Goal: Task Accomplishment & Management: Use online tool/utility

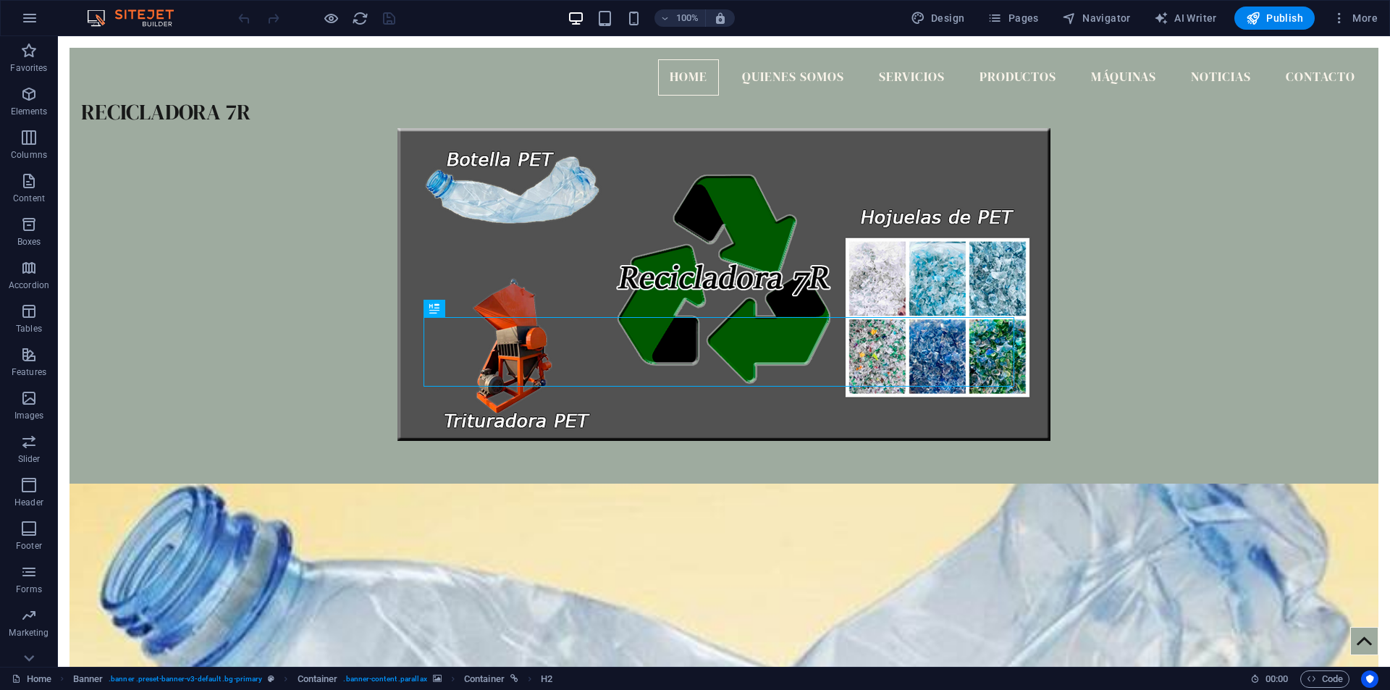
scroll to position [494, 0]
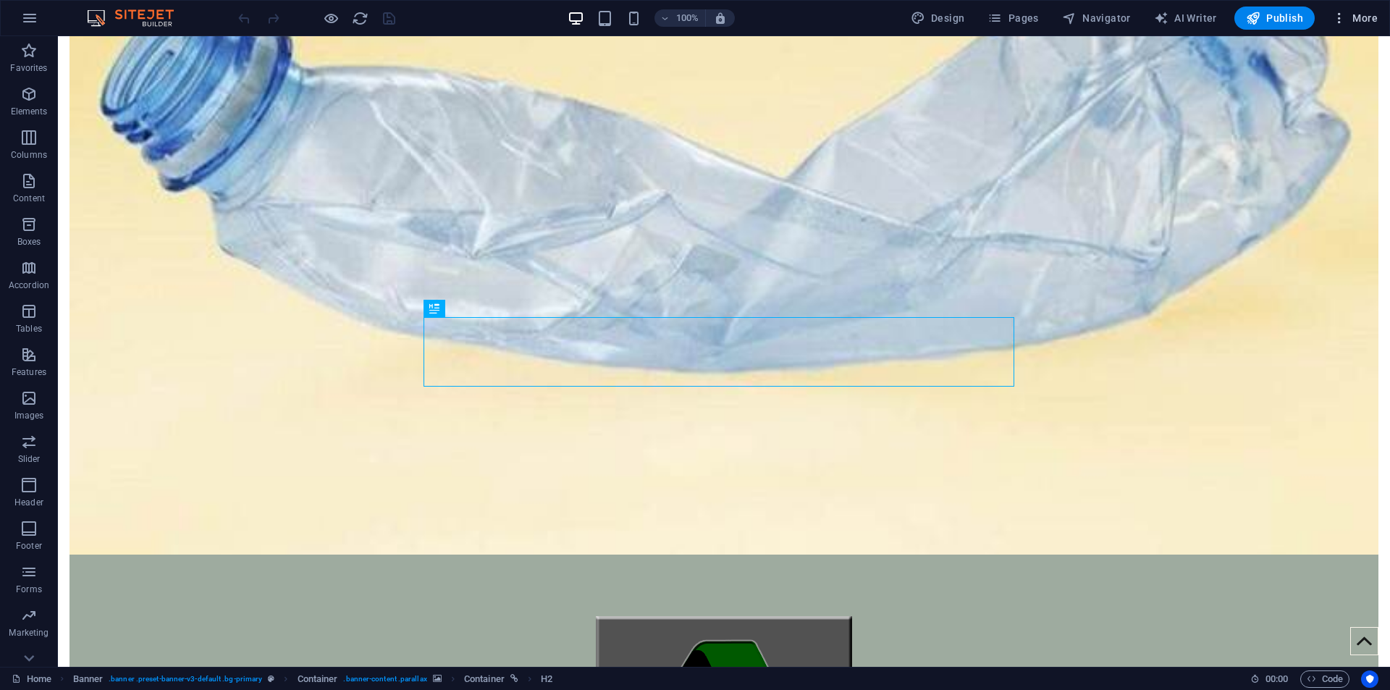
click at [1369, 9] on button "More" at bounding box center [1355, 18] width 57 height 23
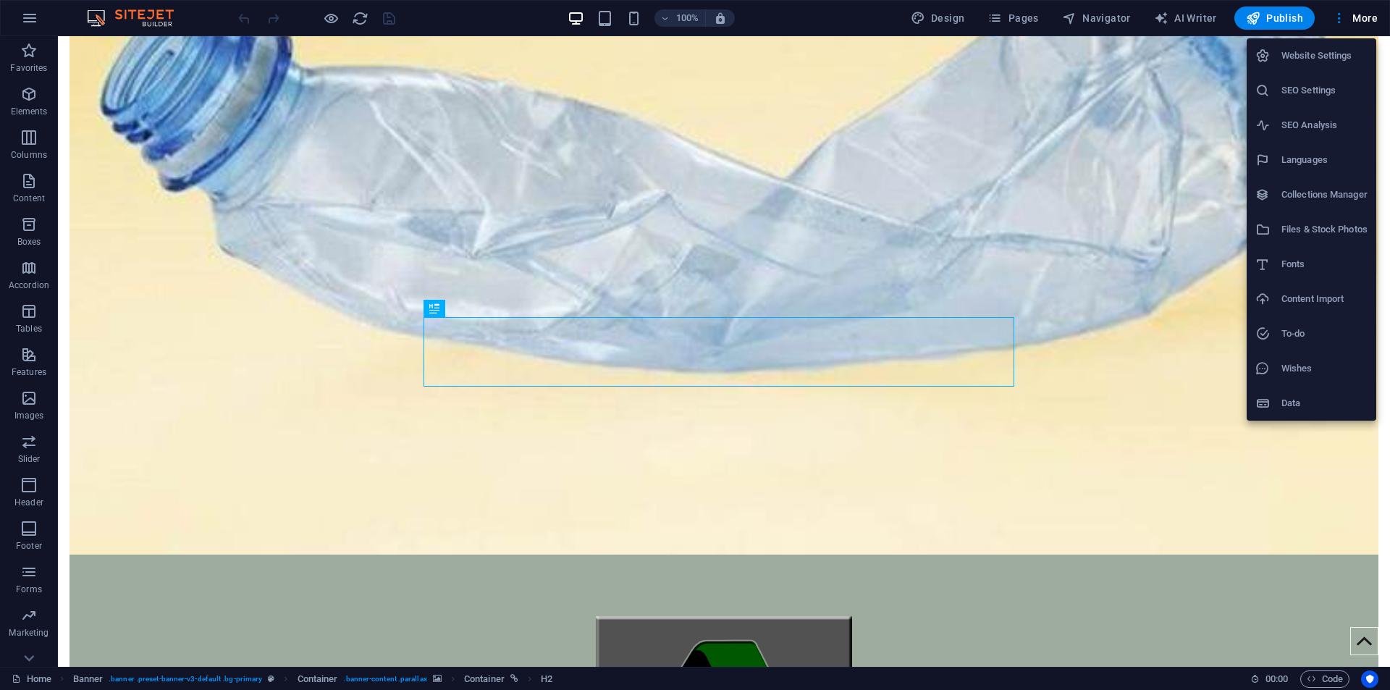
click at [1025, 17] on div at bounding box center [695, 345] width 1390 height 690
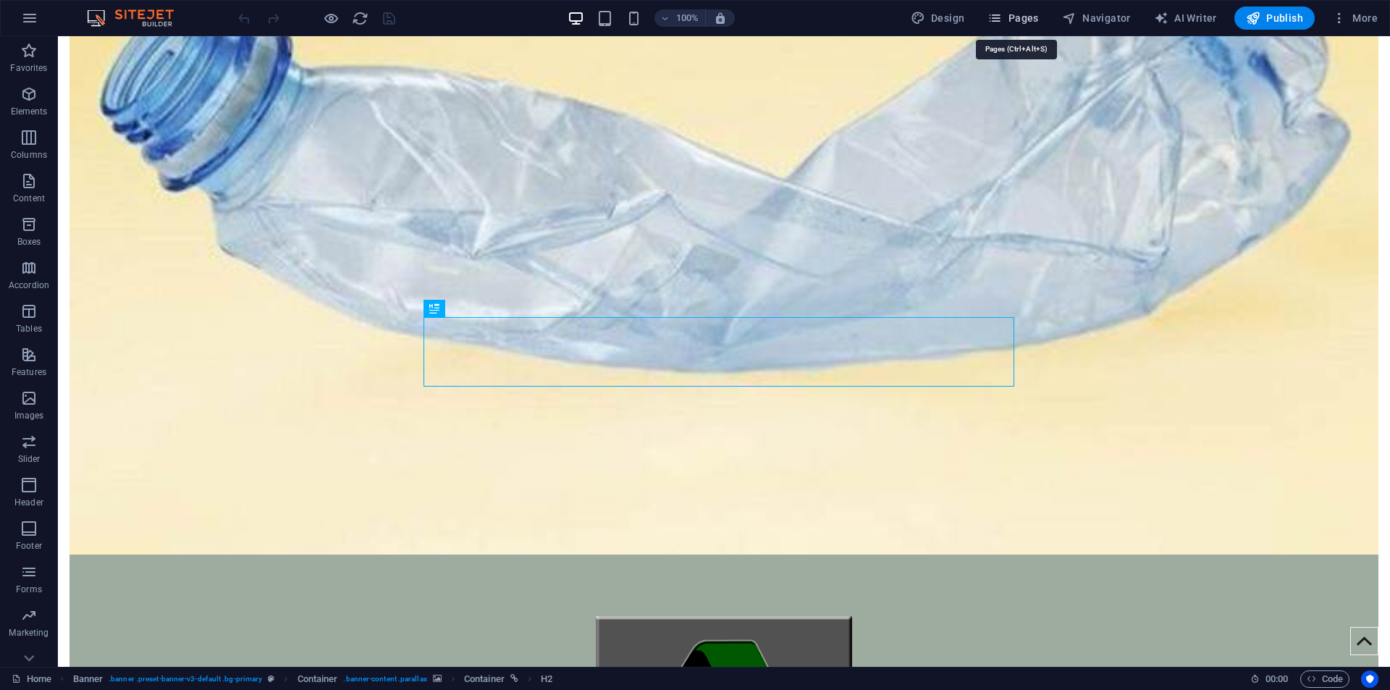
click at [1007, 21] on span "Pages" at bounding box center [1013, 18] width 51 height 14
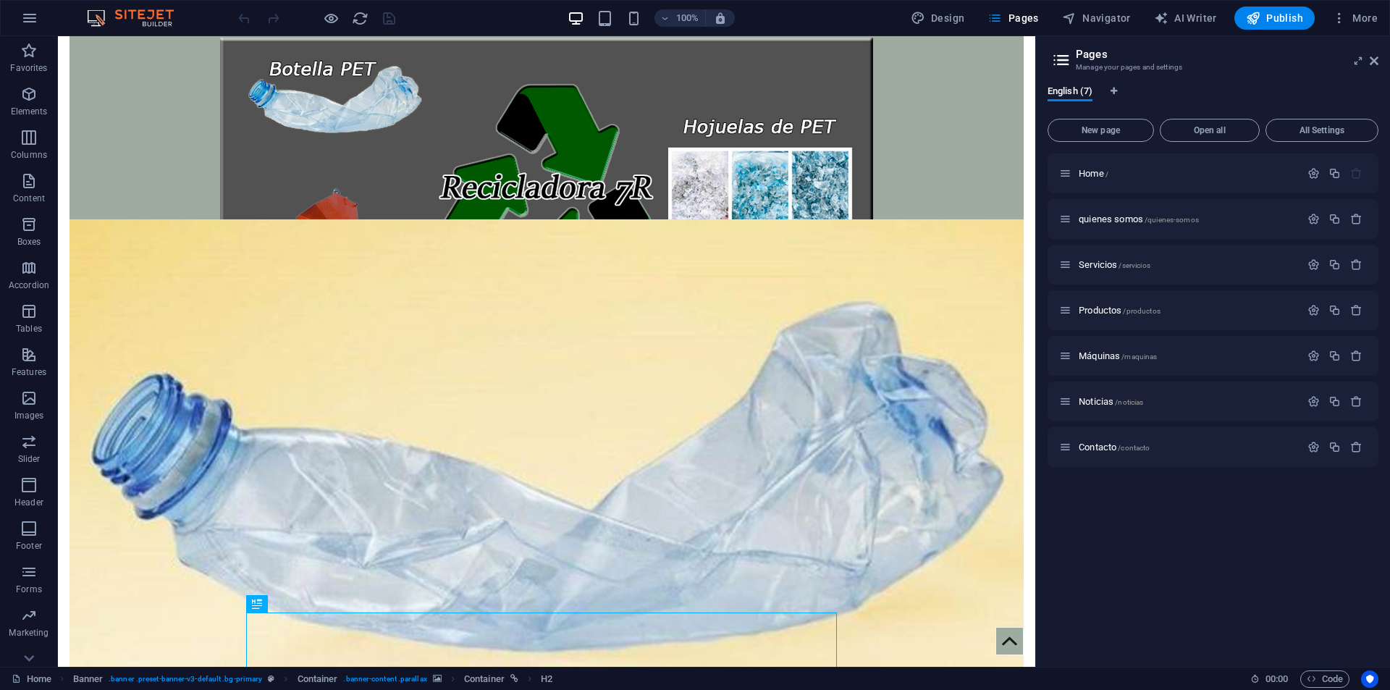
scroll to position [0, 0]
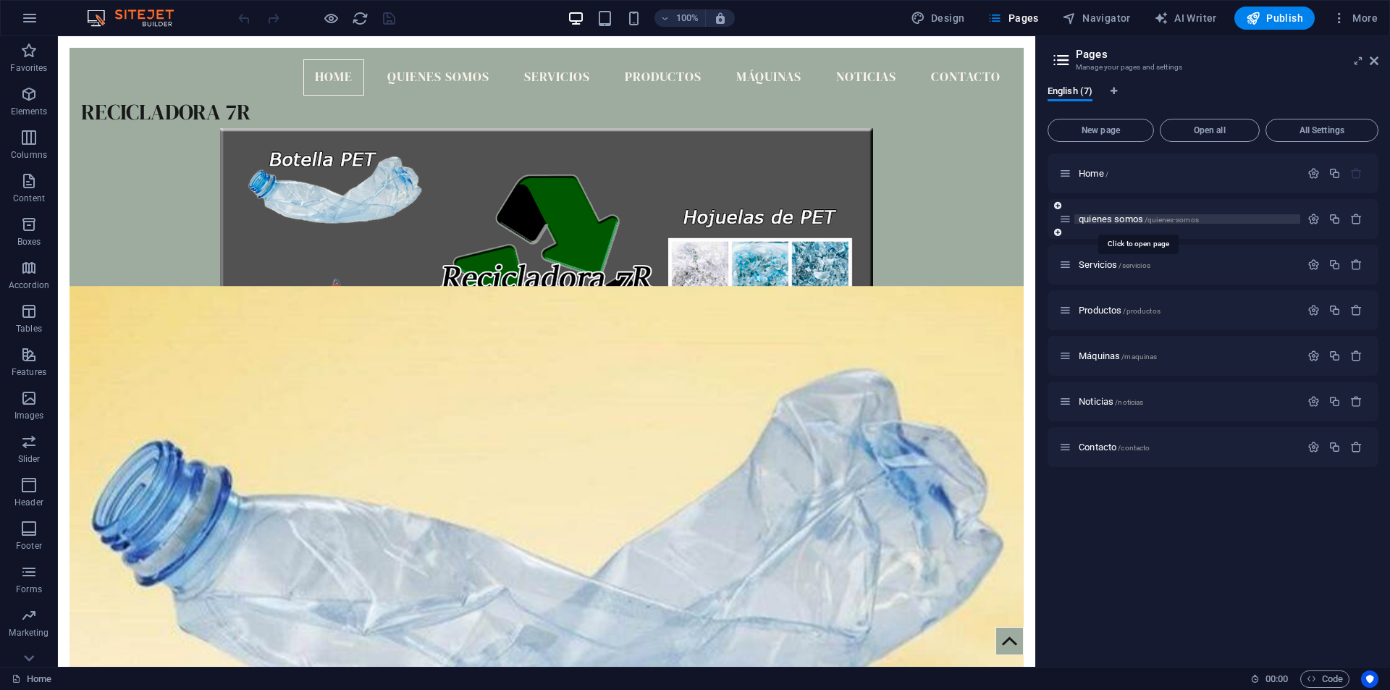
click at [1128, 223] on span "quienes somos /quienes-somos" at bounding box center [1139, 219] width 120 height 11
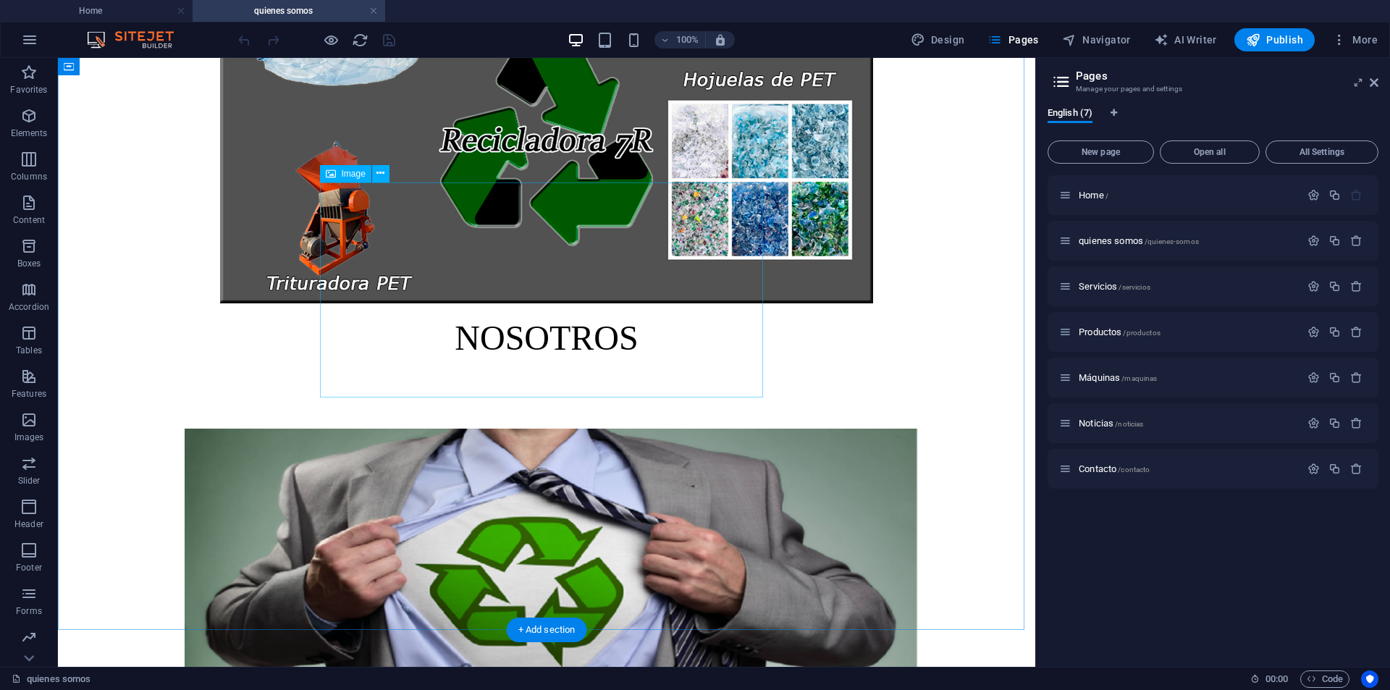
scroll to position [217, 0]
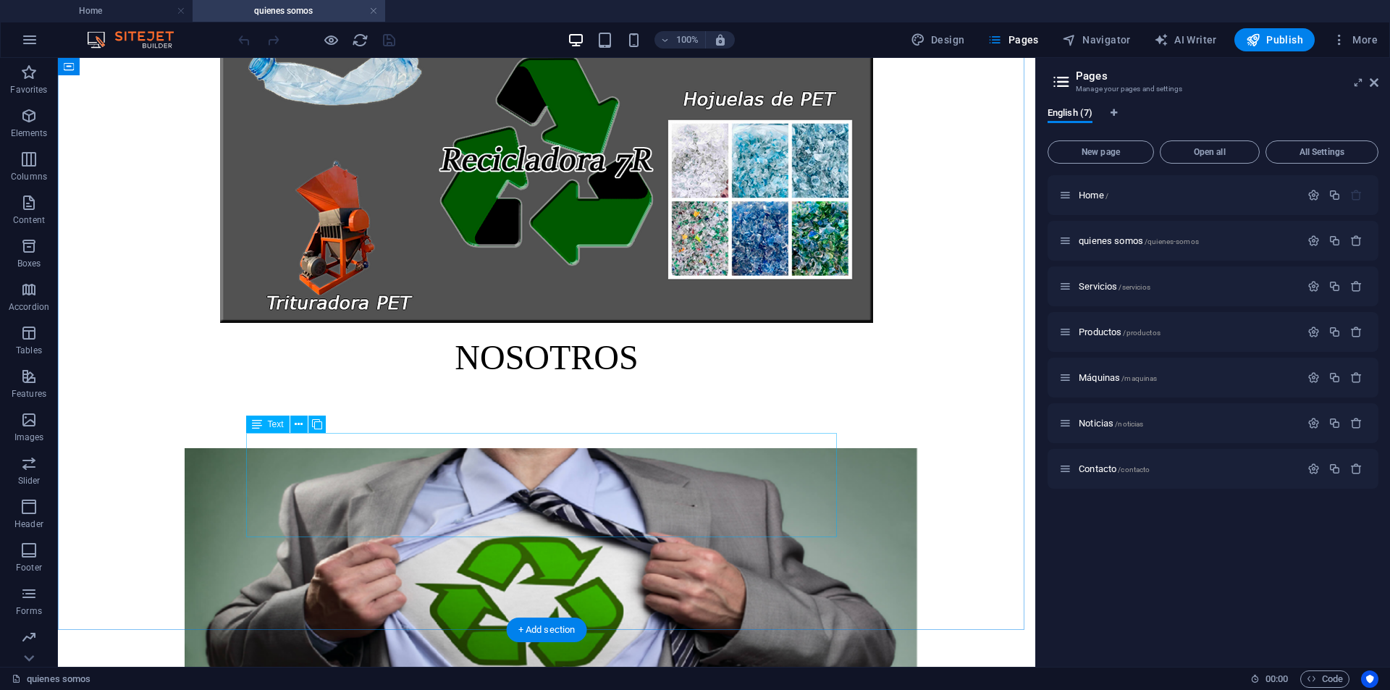
drag, startPoint x: 264, startPoint y: 449, endPoint x: 584, endPoint y: 511, distance: 326.7
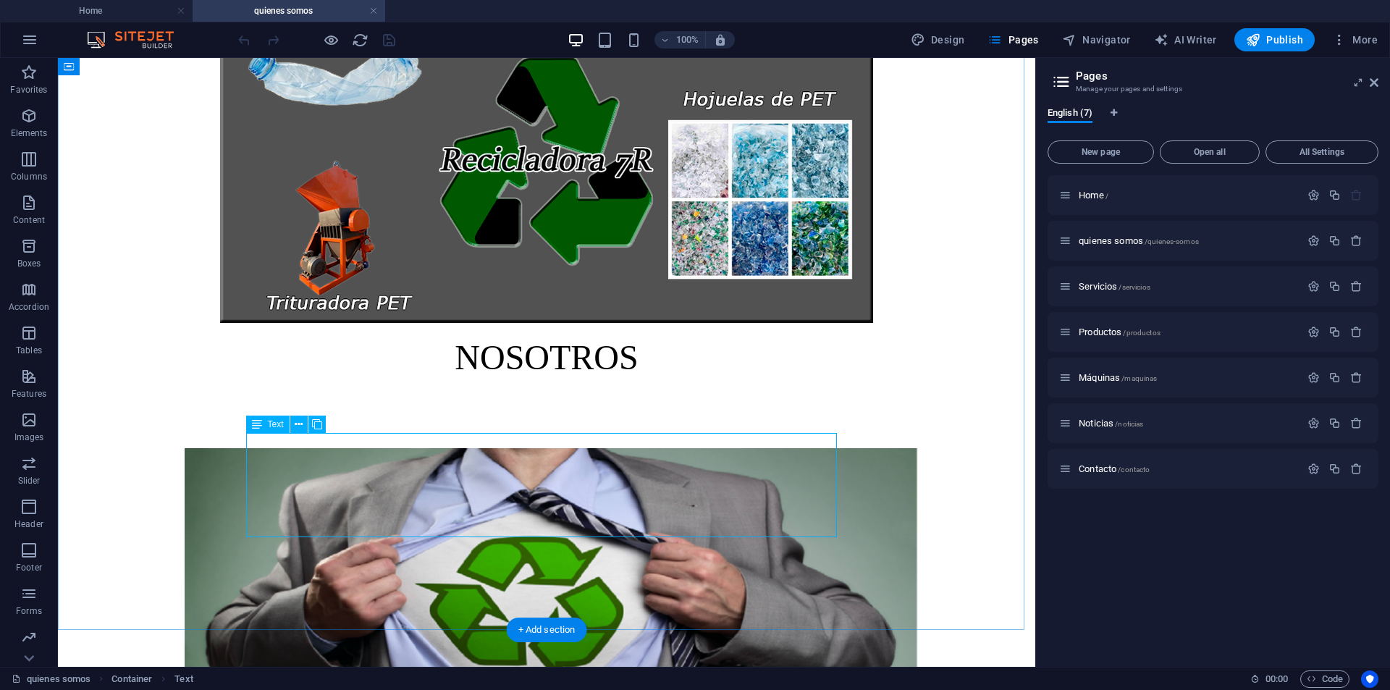
drag, startPoint x: 598, startPoint y: 486, endPoint x: 623, endPoint y: 482, distance: 25.7
drag, startPoint x: 273, startPoint y: 486, endPoint x: 264, endPoint y: 485, distance: 9.4
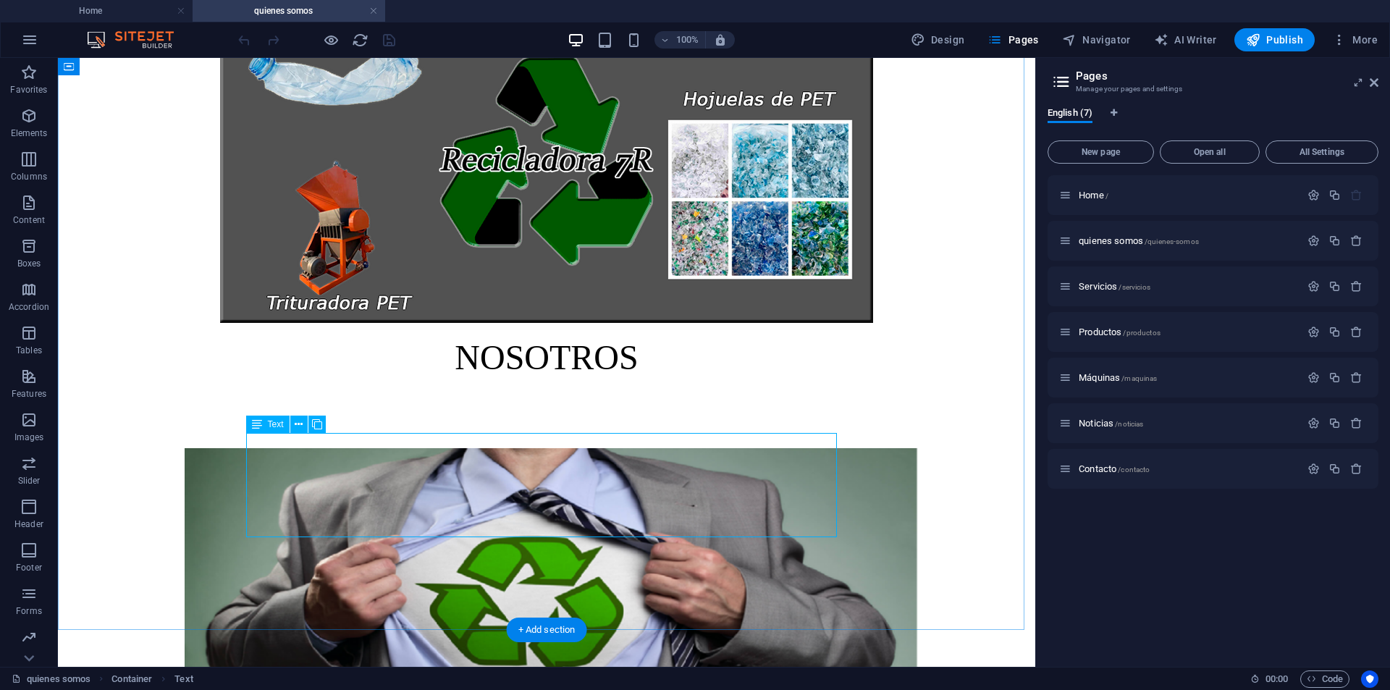
drag, startPoint x: 269, startPoint y: 446, endPoint x: 597, endPoint y: 532, distance: 339.7
copy strong "Somos una empresa de reciclaje establecida en [GEOGRAPHIC_DATA], [GEOGRAPHIC_DA…"
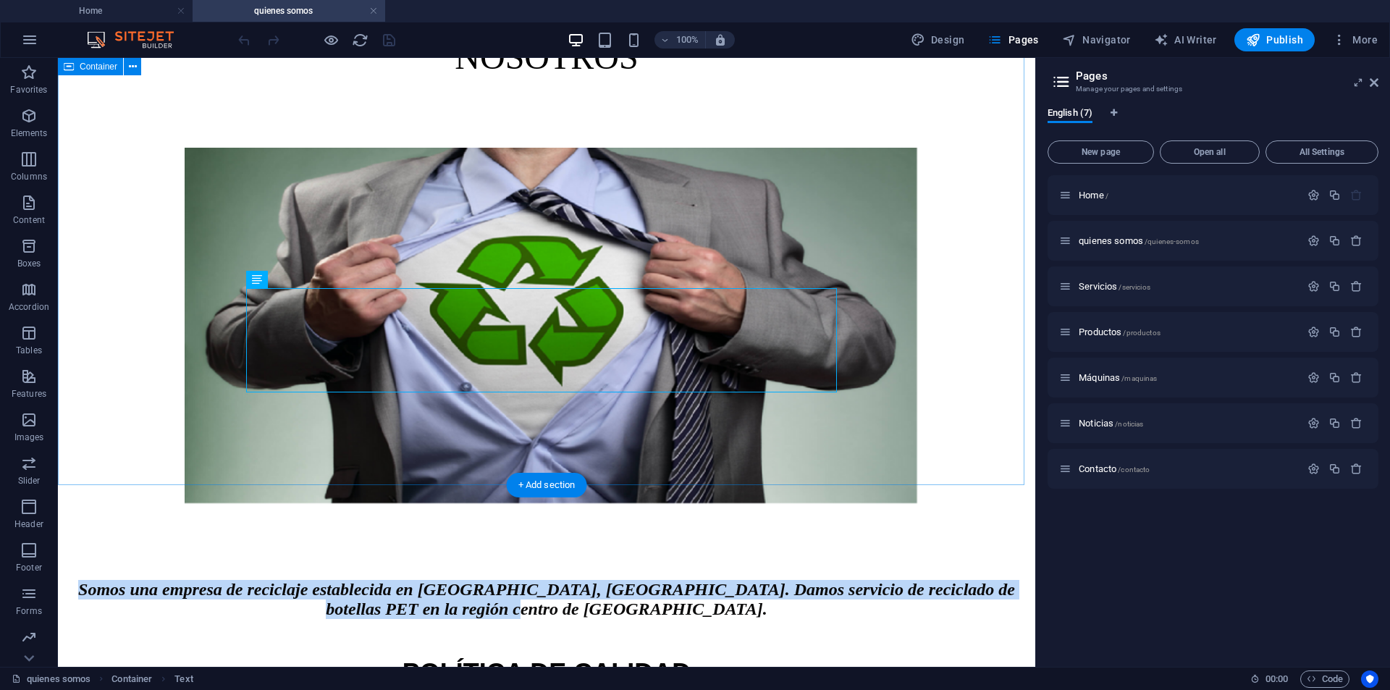
scroll to position [579, 0]
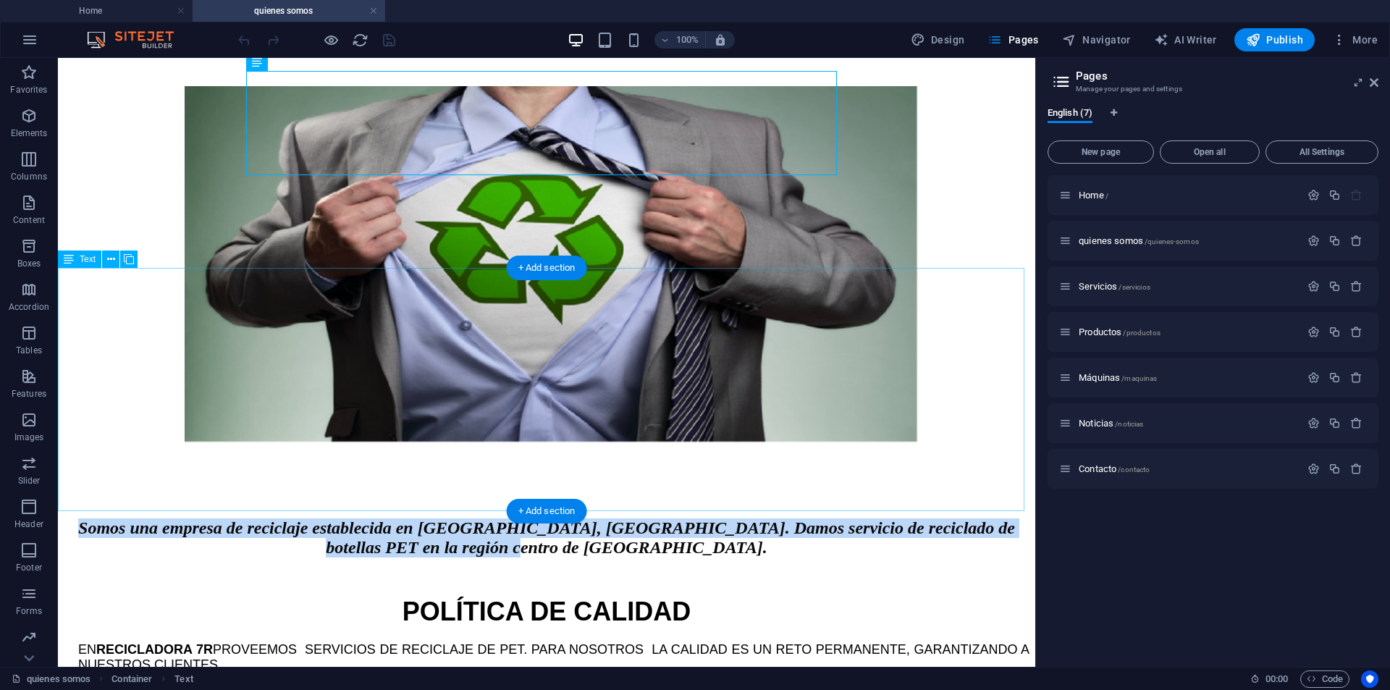
click at [659, 572] on div "POLÍTICA DE CALIDAD EN RECICLADORA 7R PROVEEMOS SERVICIOS DE RECICLAJE DE PET. …" at bounding box center [547, 668] width 966 height 192
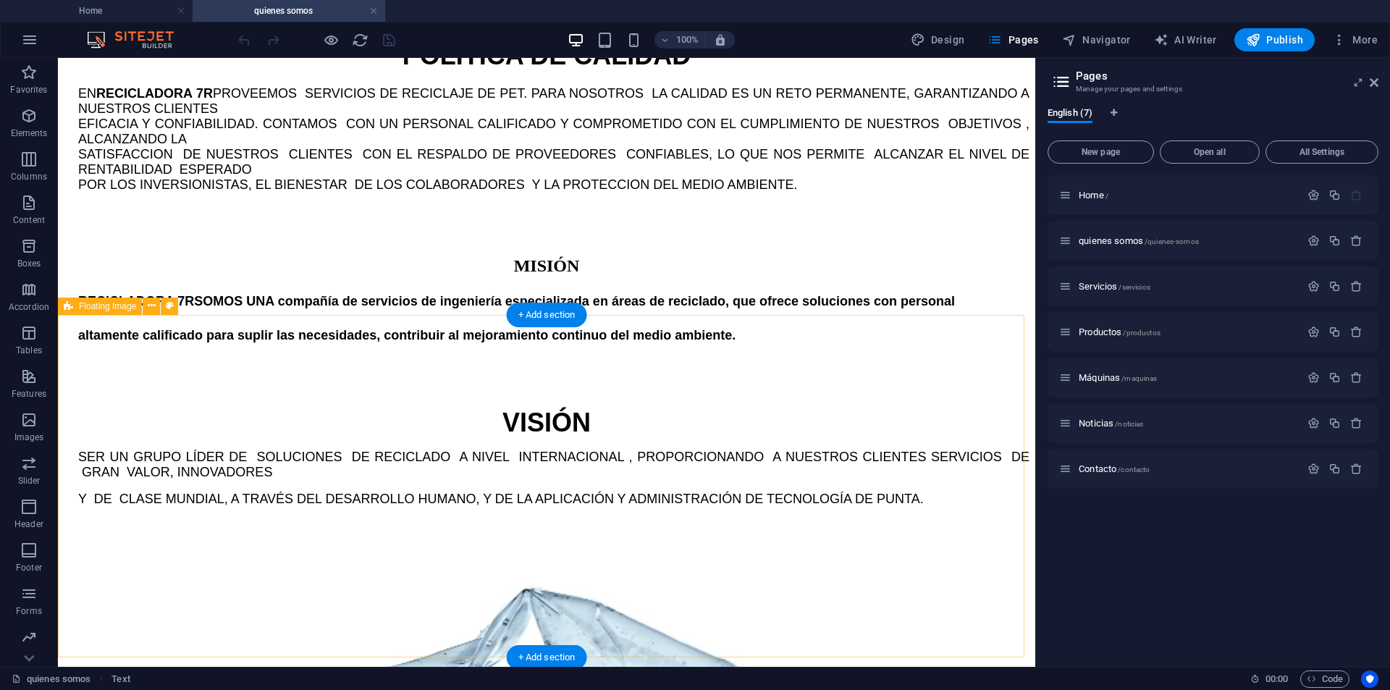
scroll to position [1150, 0]
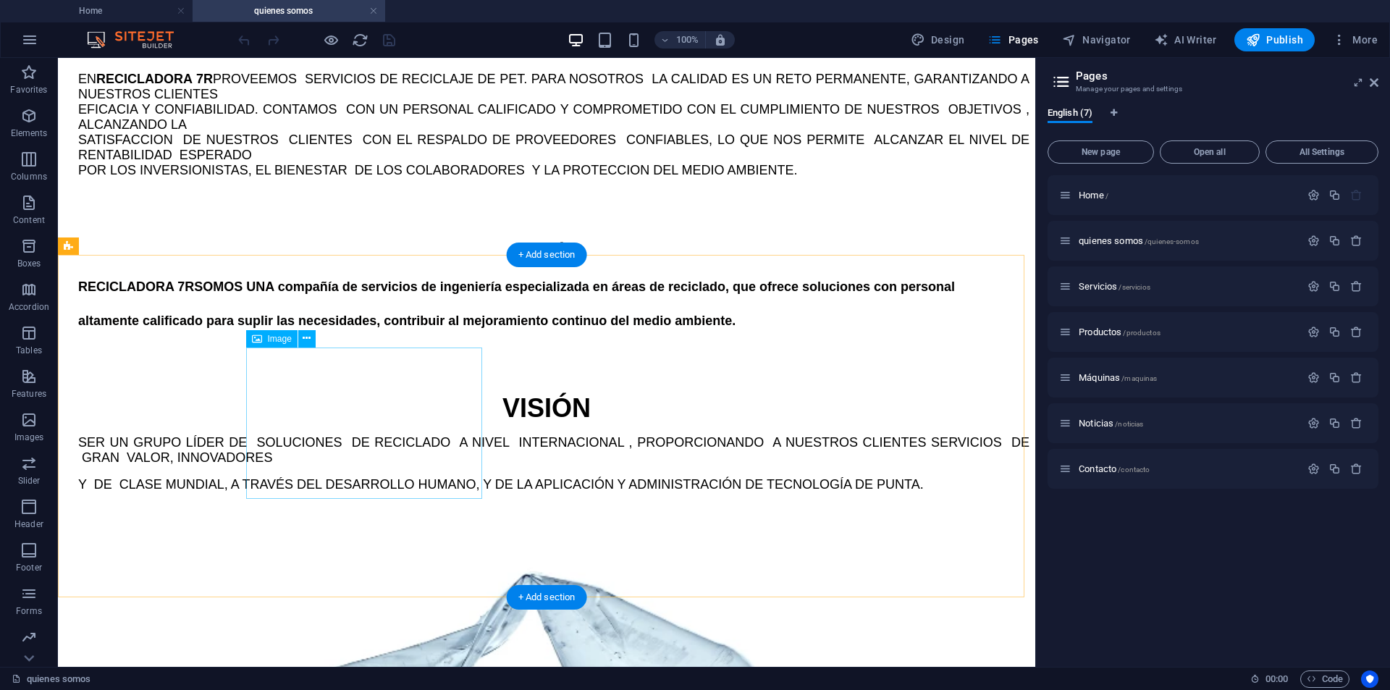
drag, startPoint x: 401, startPoint y: 410, endPoint x: 613, endPoint y: 408, distance: 211.5
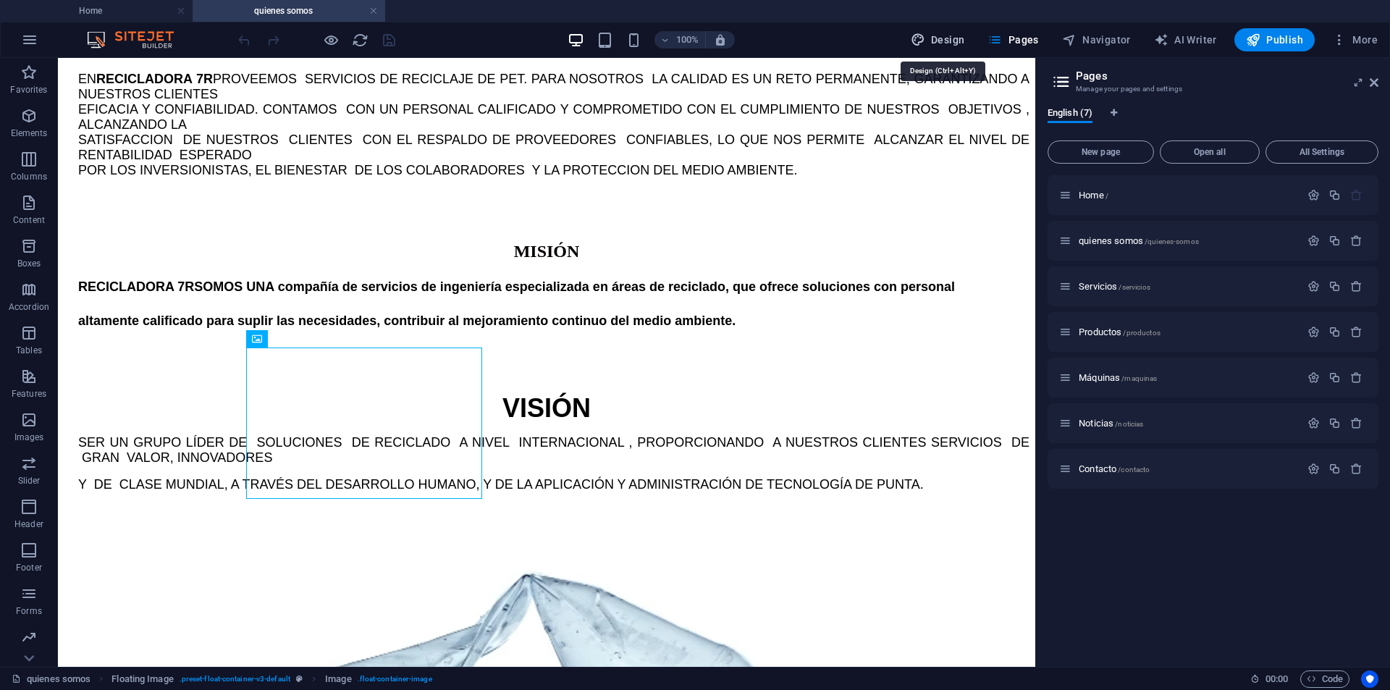
click at [957, 44] on span "Design" at bounding box center [938, 40] width 54 height 14
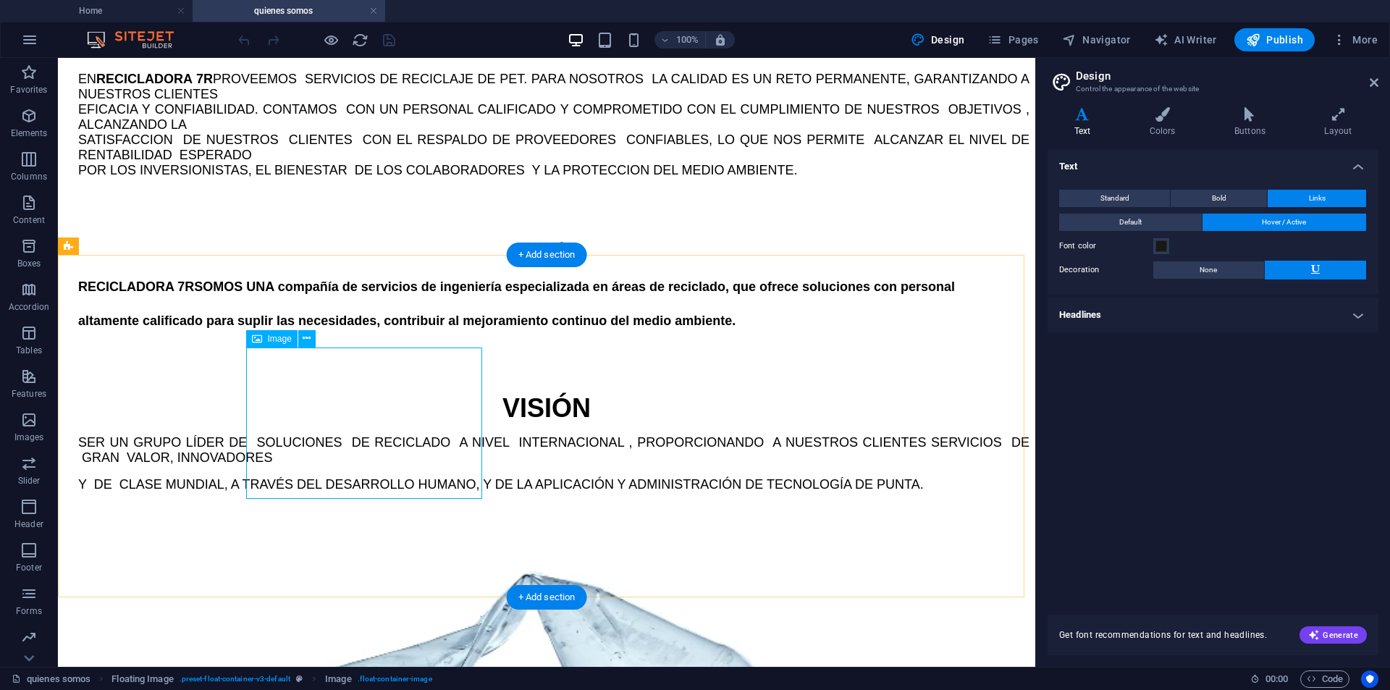
select select "%"
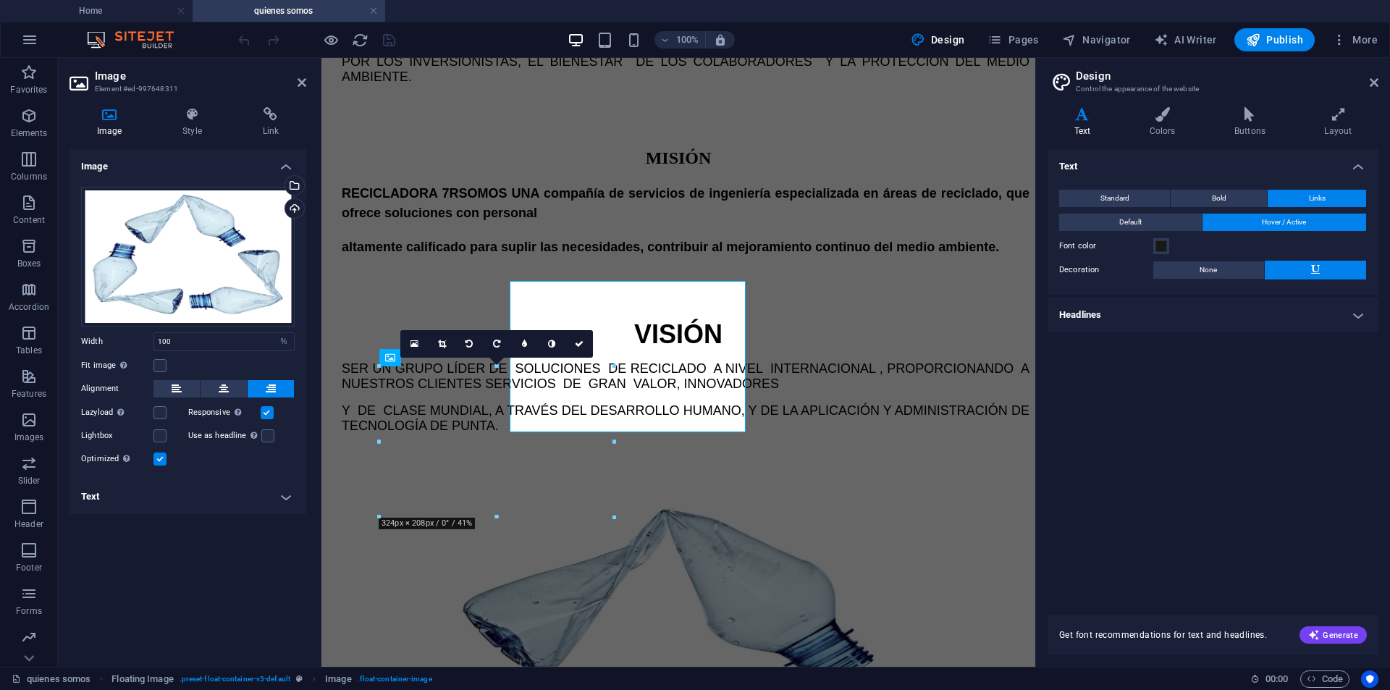
scroll to position [1217, 0]
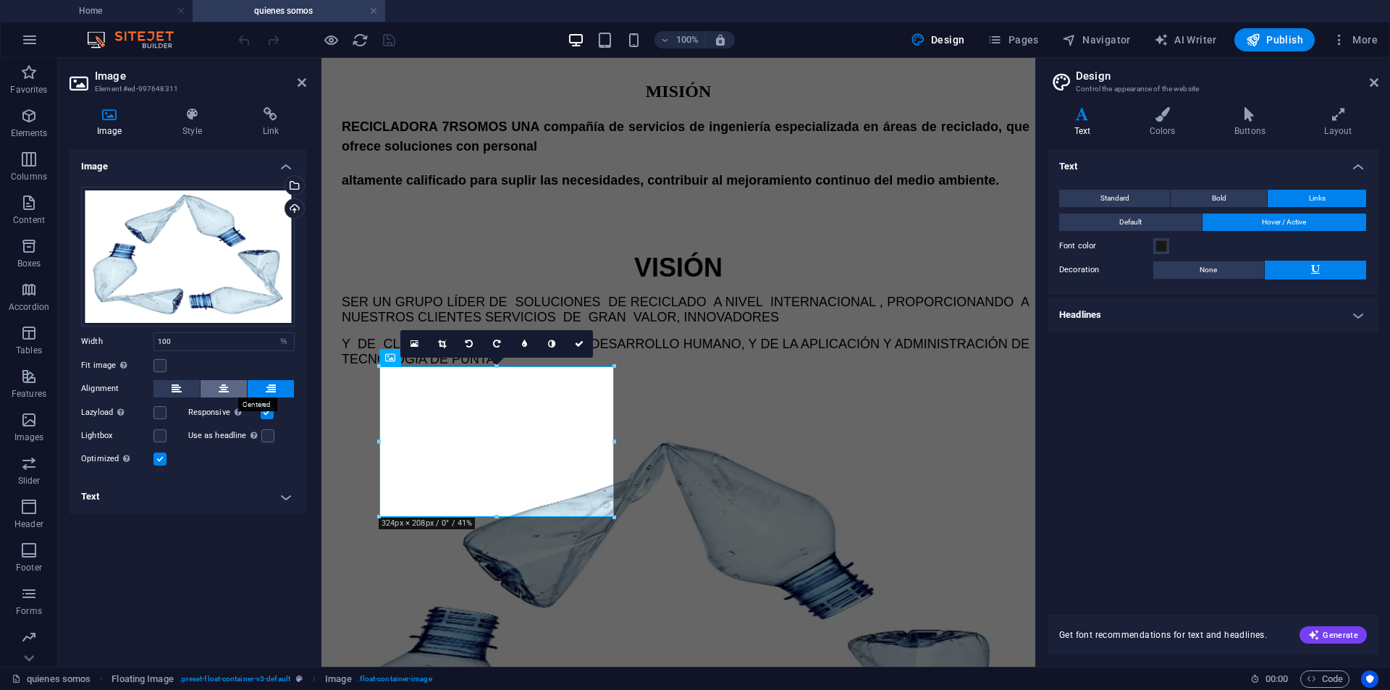
click at [225, 395] on icon at bounding box center [224, 388] width 10 height 17
click at [277, 393] on button at bounding box center [271, 388] width 46 height 17
click at [221, 387] on icon at bounding box center [224, 388] width 10 height 17
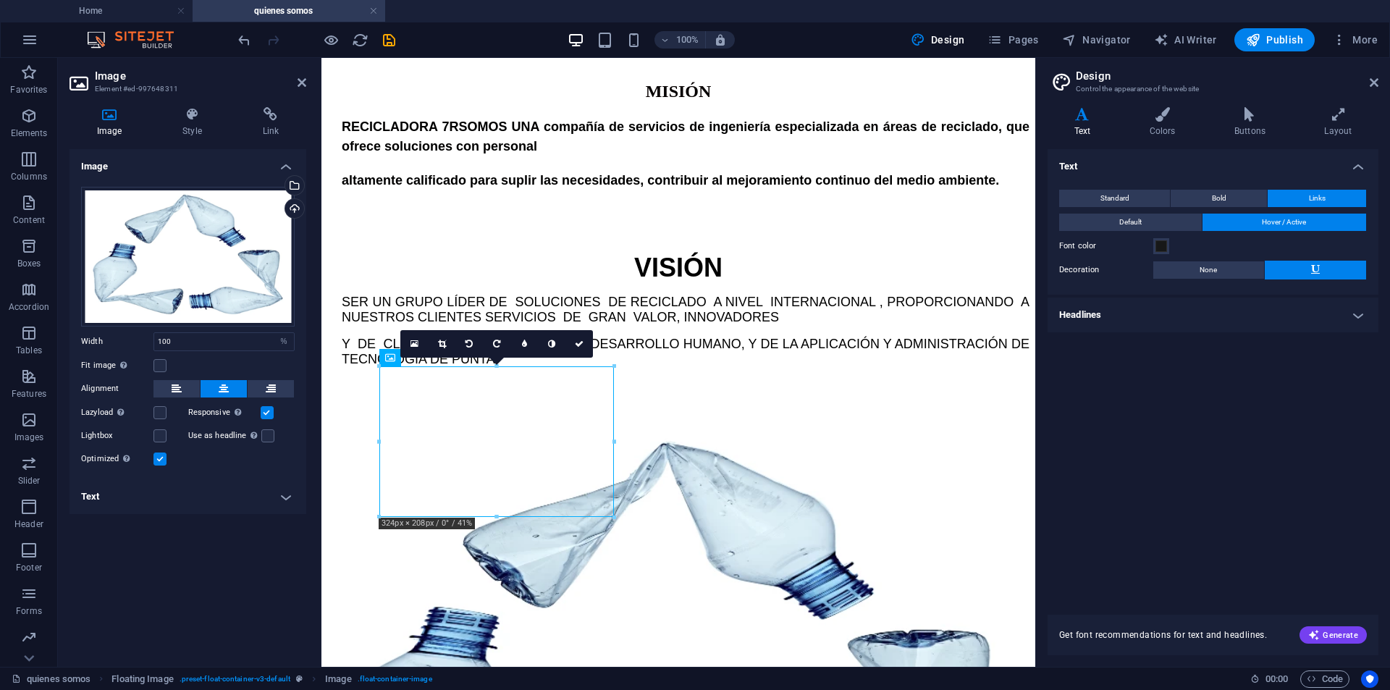
drag, startPoint x: 532, startPoint y: 431, endPoint x: 700, endPoint y: 435, distance: 168.1
click at [700, 435] on div at bounding box center [678, 654] width 702 height 453
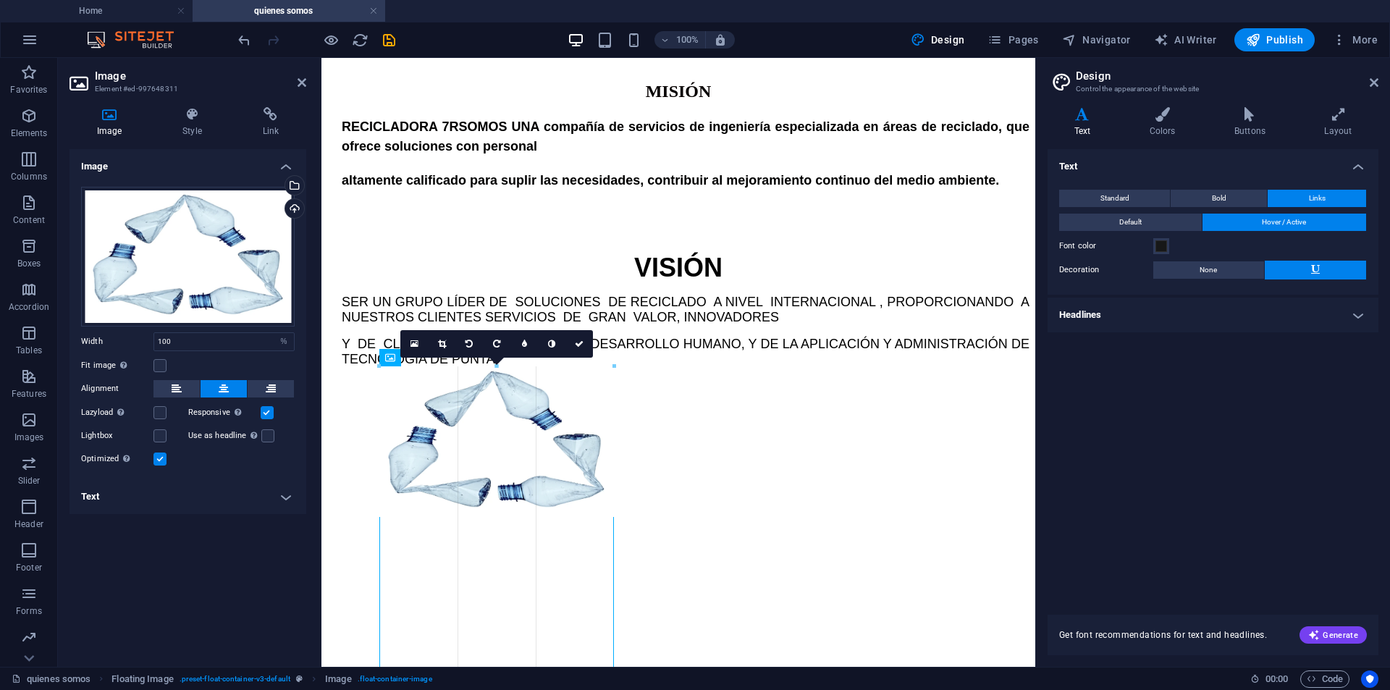
drag, startPoint x: 617, startPoint y: 517, endPoint x: 679, endPoint y: 461, distance: 83.5
type input "323"
select select "px"
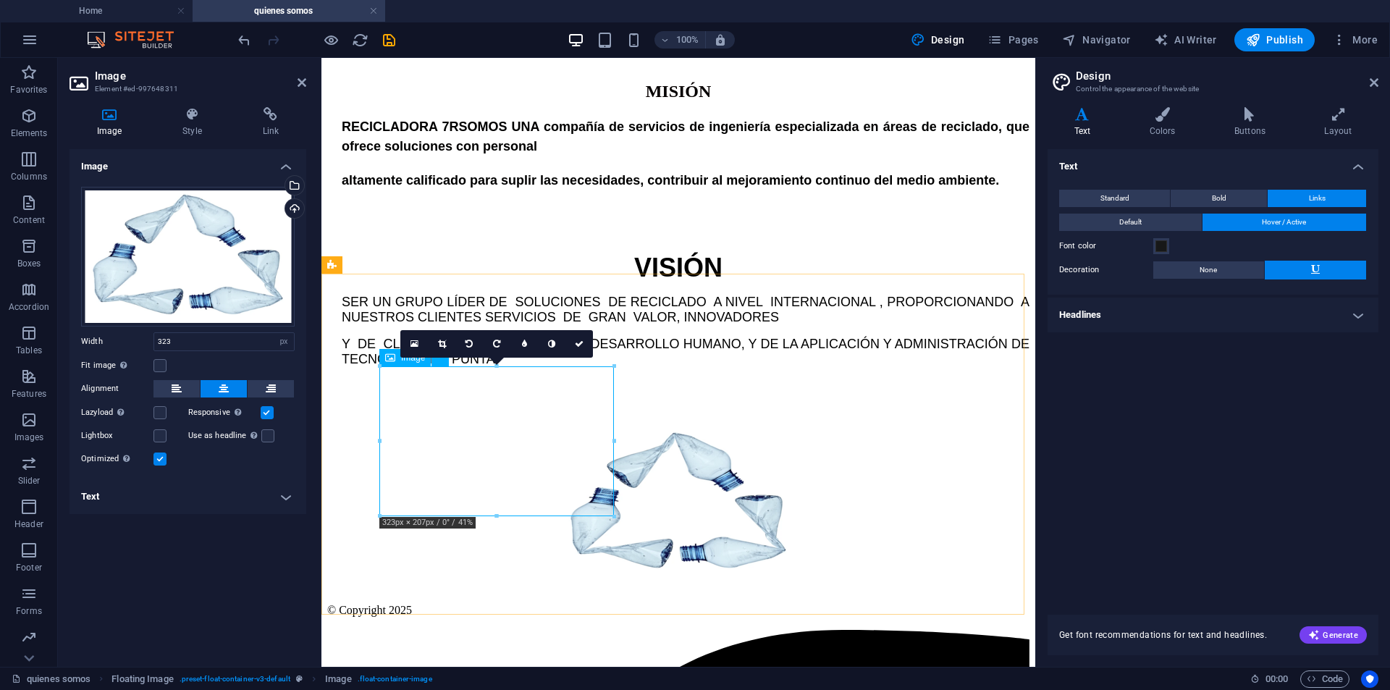
click at [602, 428] on figure at bounding box center [678, 504] width 702 height 153
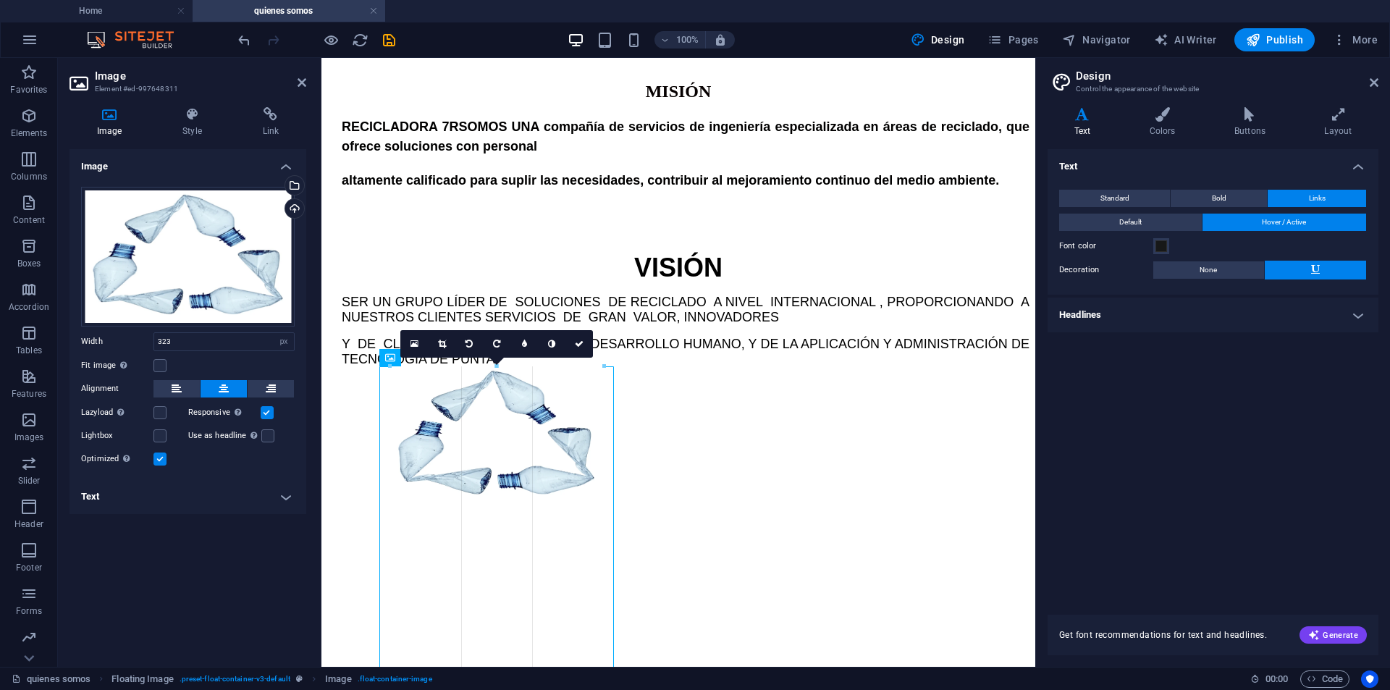
drag, startPoint x: 626, startPoint y: 521, endPoint x: 261, endPoint y: 387, distance: 389.0
type input "279"
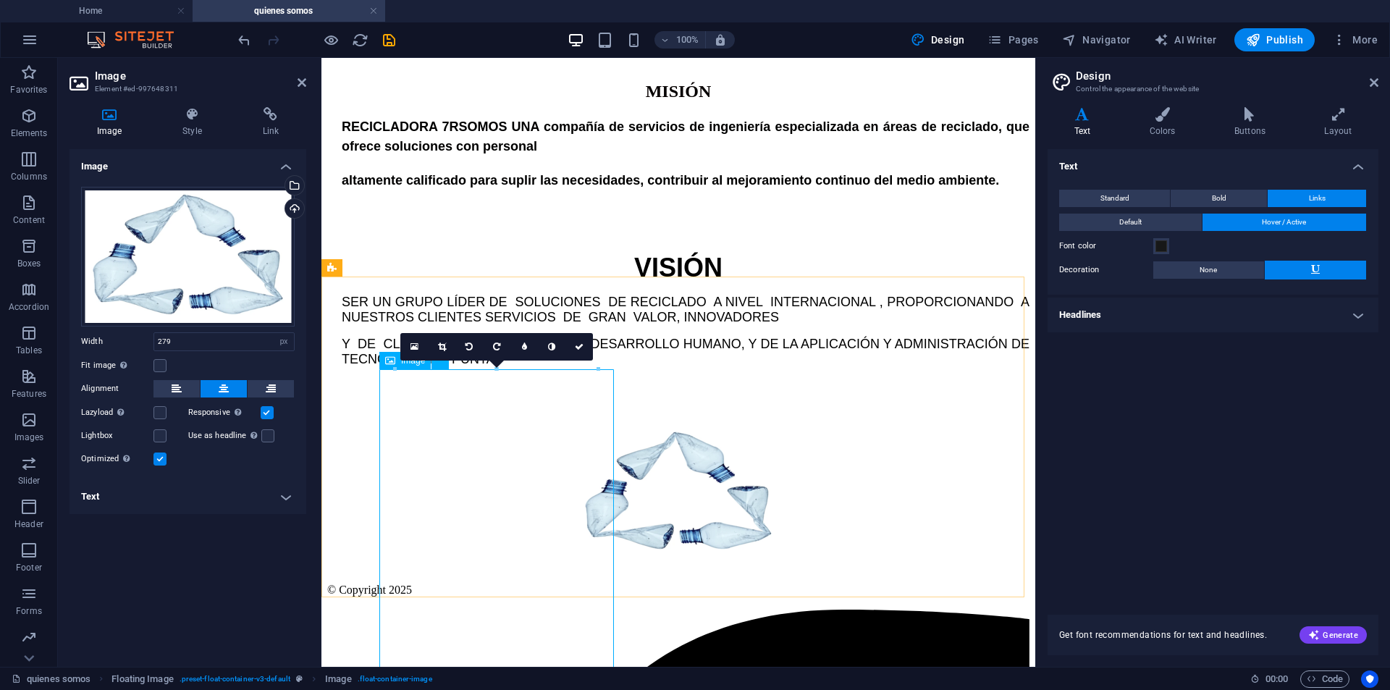
scroll to position [1214, 0]
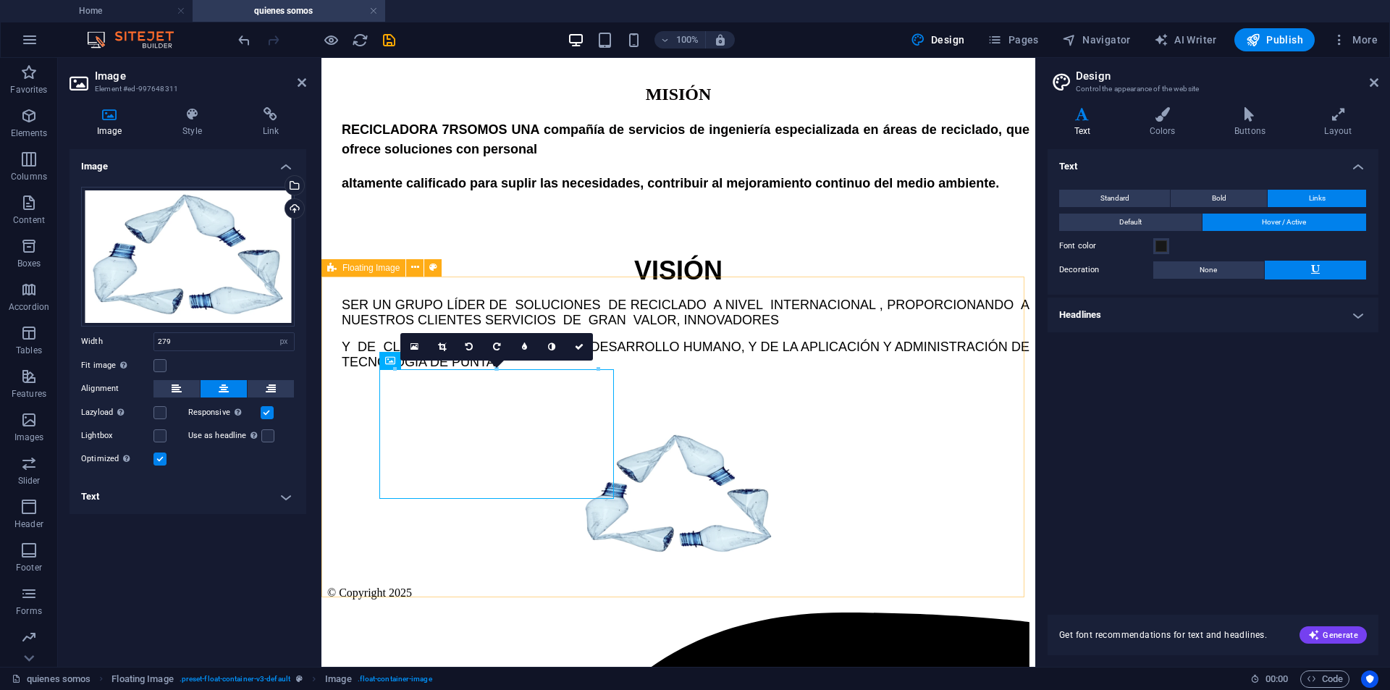
click at [801, 469] on div at bounding box center [678, 497] width 702 height 133
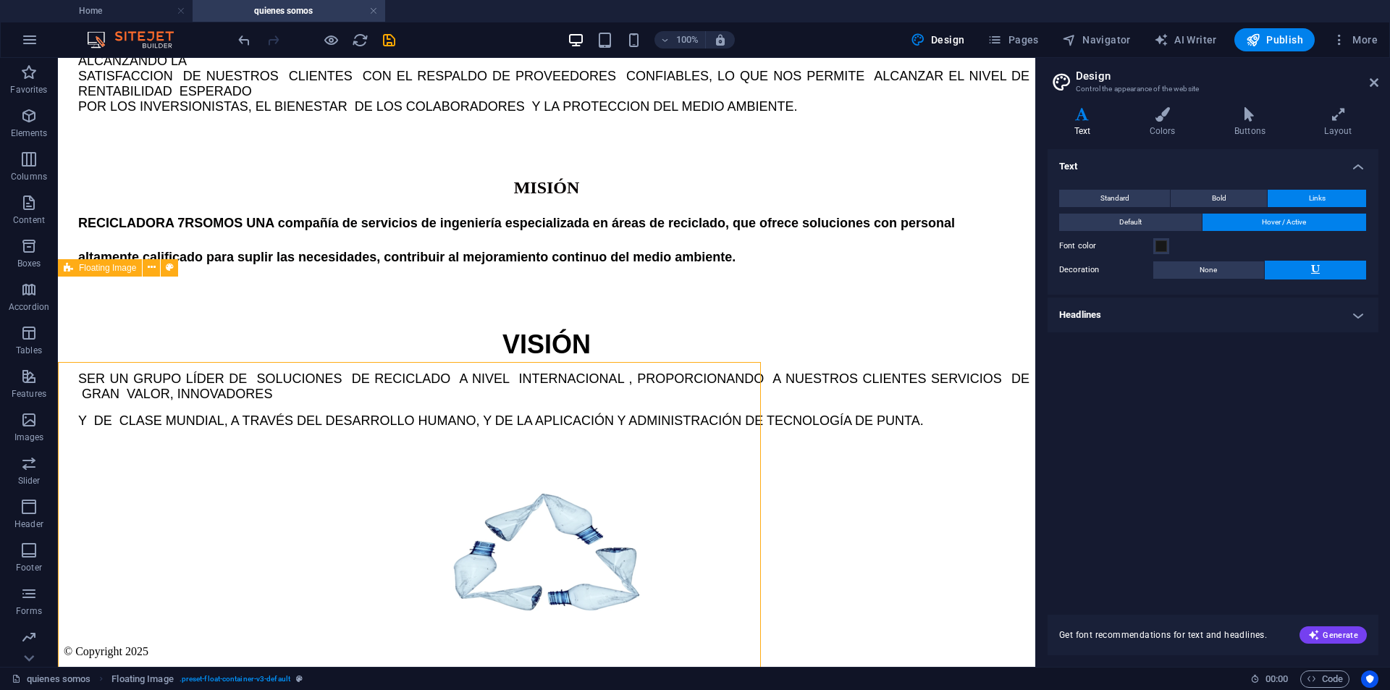
scroll to position [1128, 0]
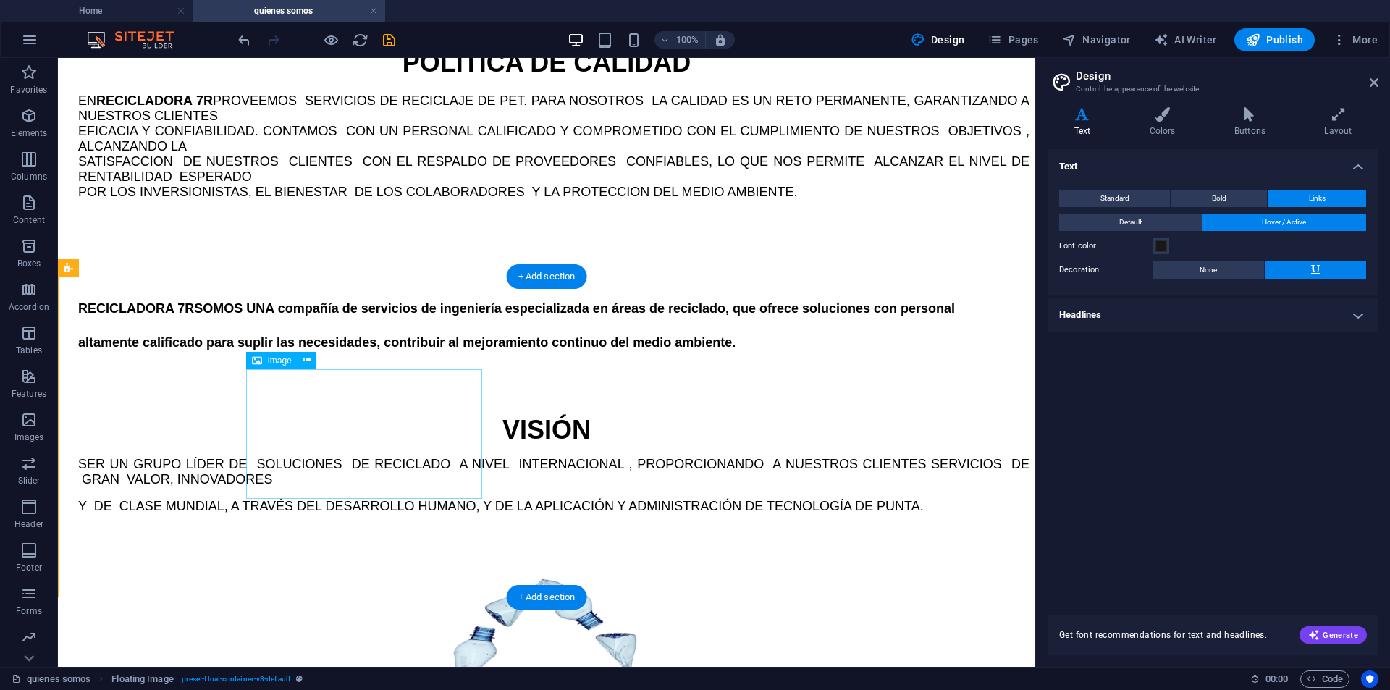
click at [369, 575] on figure at bounding box center [547, 641] width 966 height 133
click at [301, 353] on button at bounding box center [306, 360] width 17 height 17
click at [272, 365] on span "Image" at bounding box center [280, 360] width 24 height 9
click at [363, 575] on figure at bounding box center [547, 641] width 966 height 133
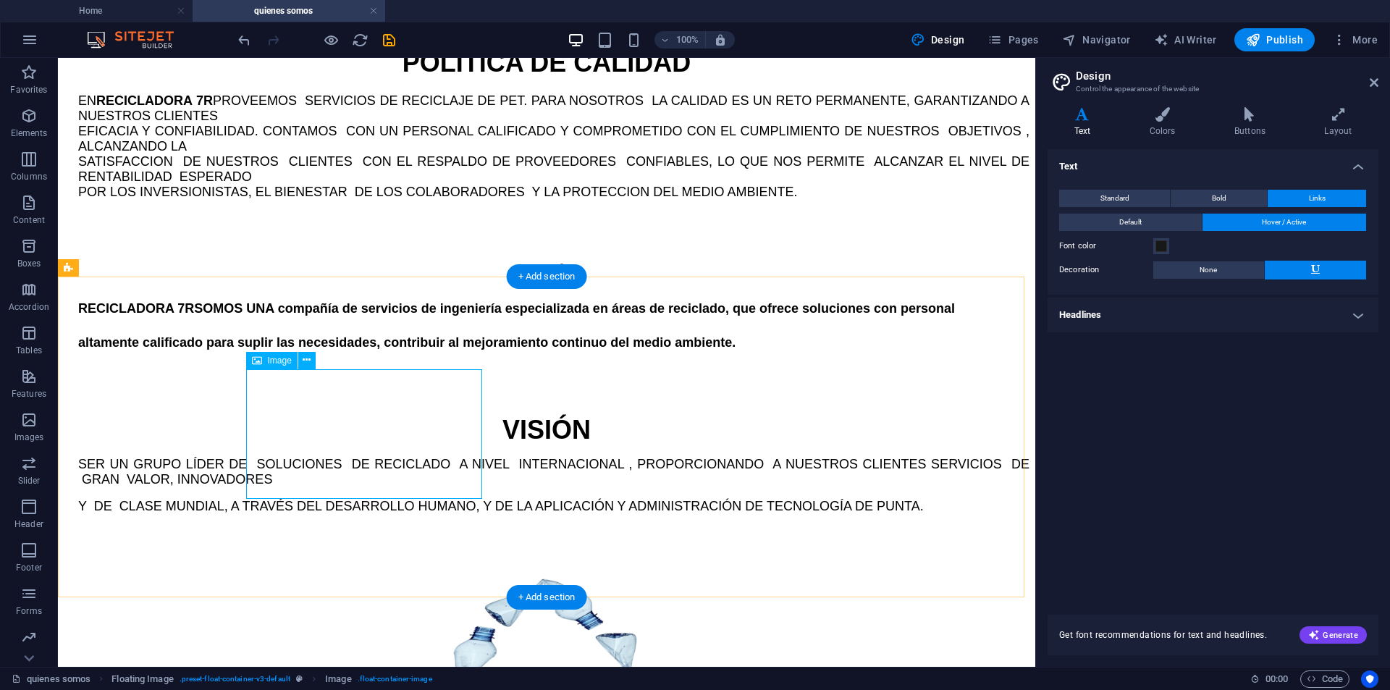
scroll to position [1214, 0]
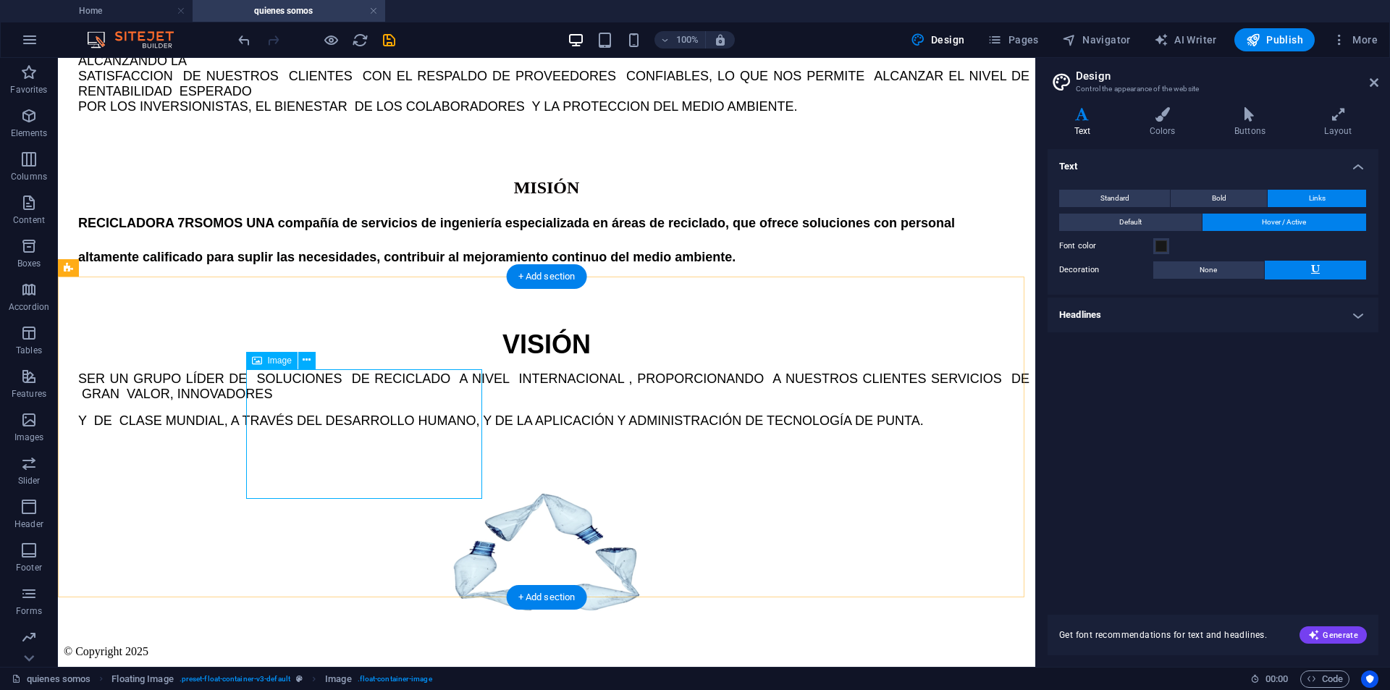
select select "px"
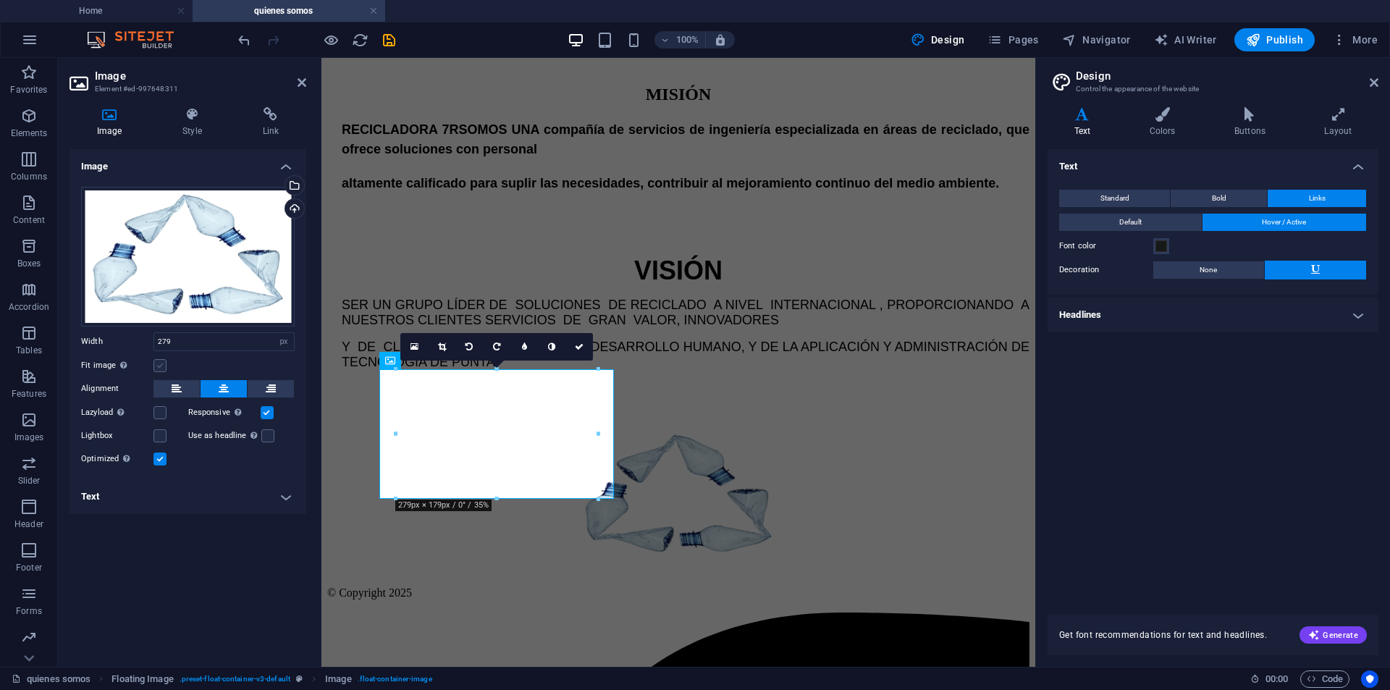
click at [164, 368] on label at bounding box center [160, 365] width 13 height 13
click at [0, 0] on input "Fit image Automatically fit image to a fixed width and height" at bounding box center [0, 0] width 0 height 0
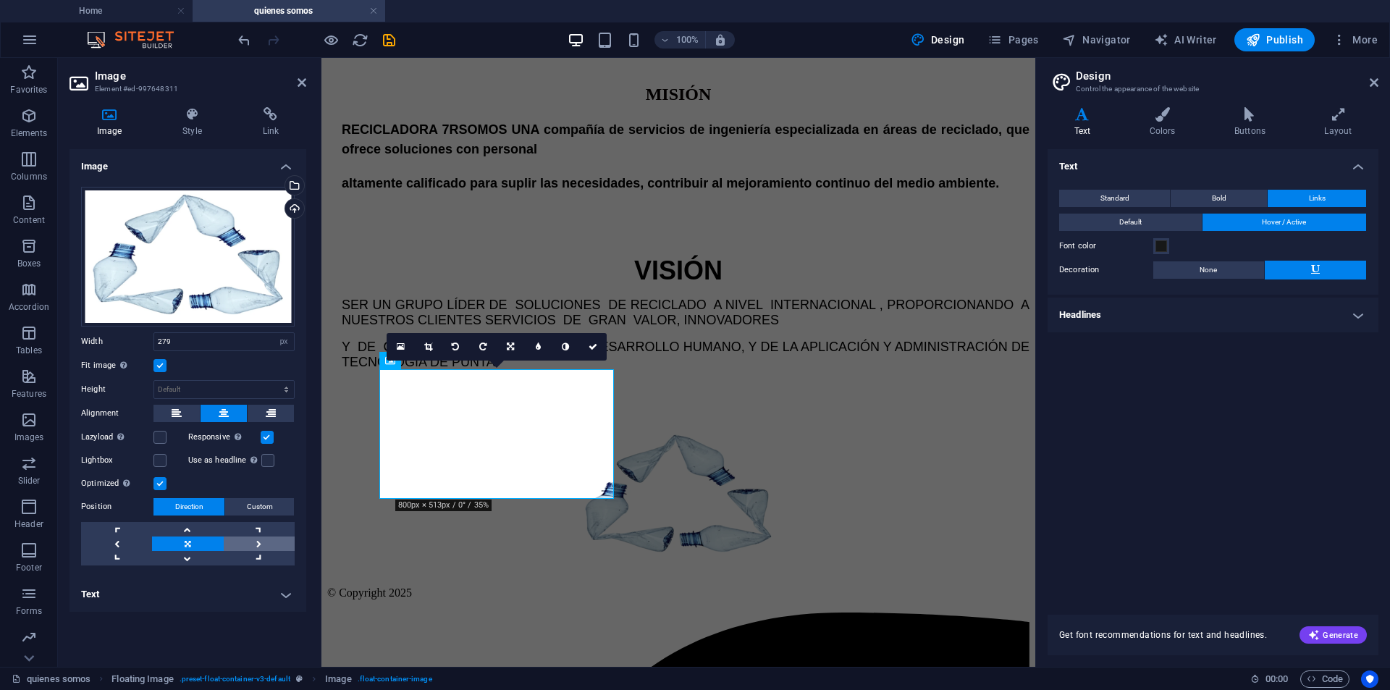
click at [258, 544] on link at bounding box center [259, 544] width 71 height 14
click at [116, 551] on link at bounding box center [116, 558] width 71 height 14
click at [119, 539] on link at bounding box center [116, 544] width 71 height 14
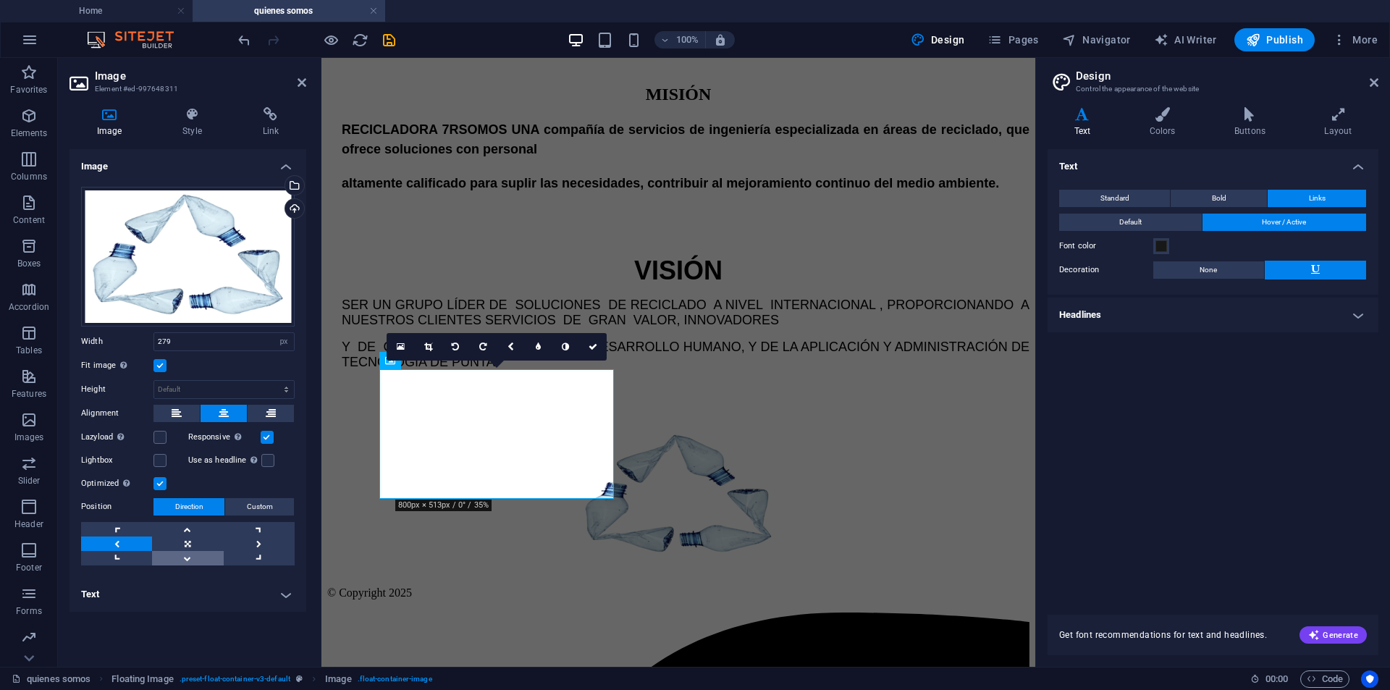
click at [182, 551] on link at bounding box center [187, 558] width 71 height 14
click at [188, 547] on link at bounding box center [187, 544] width 71 height 14
click at [511, 347] on icon at bounding box center [510, 347] width 7 height 9
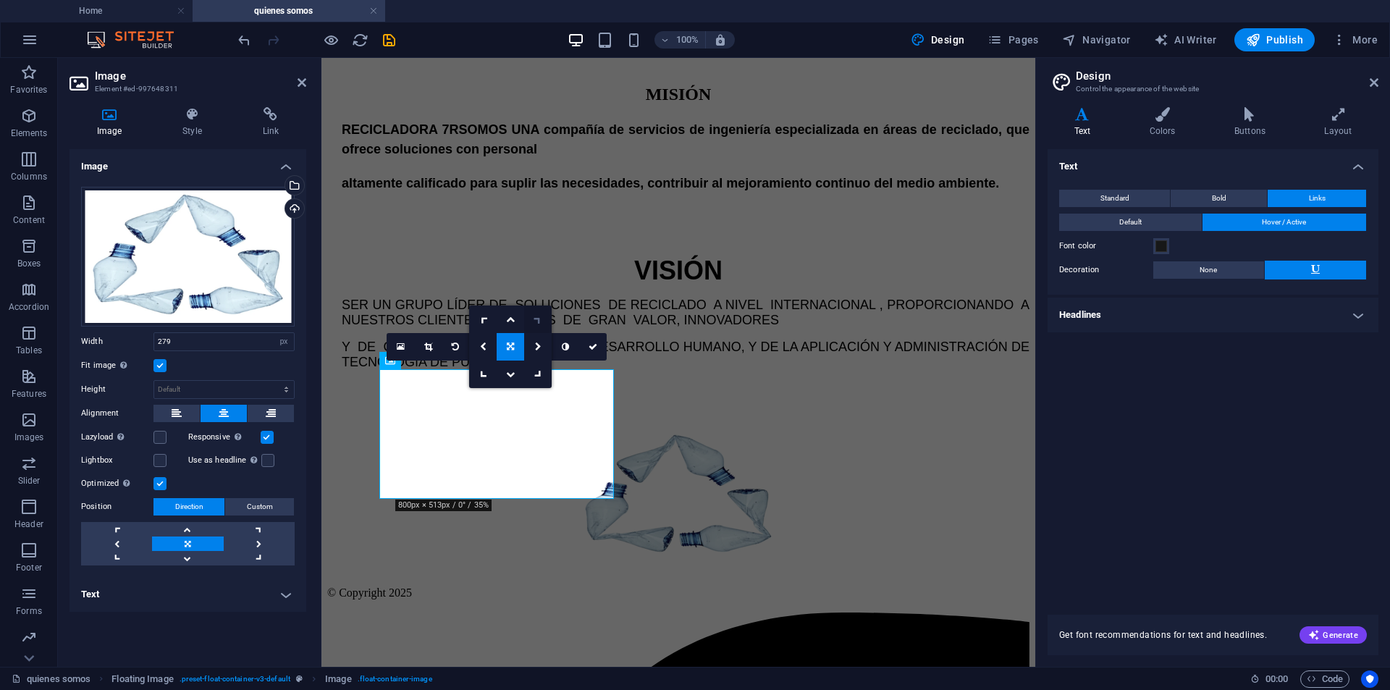
click at [541, 316] on icon at bounding box center [538, 319] width 12 height 12
click at [203, 546] on link at bounding box center [187, 544] width 71 height 14
click at [285, 598] on h4 "Text" at bounding box center [188, 594] width 237 height 35
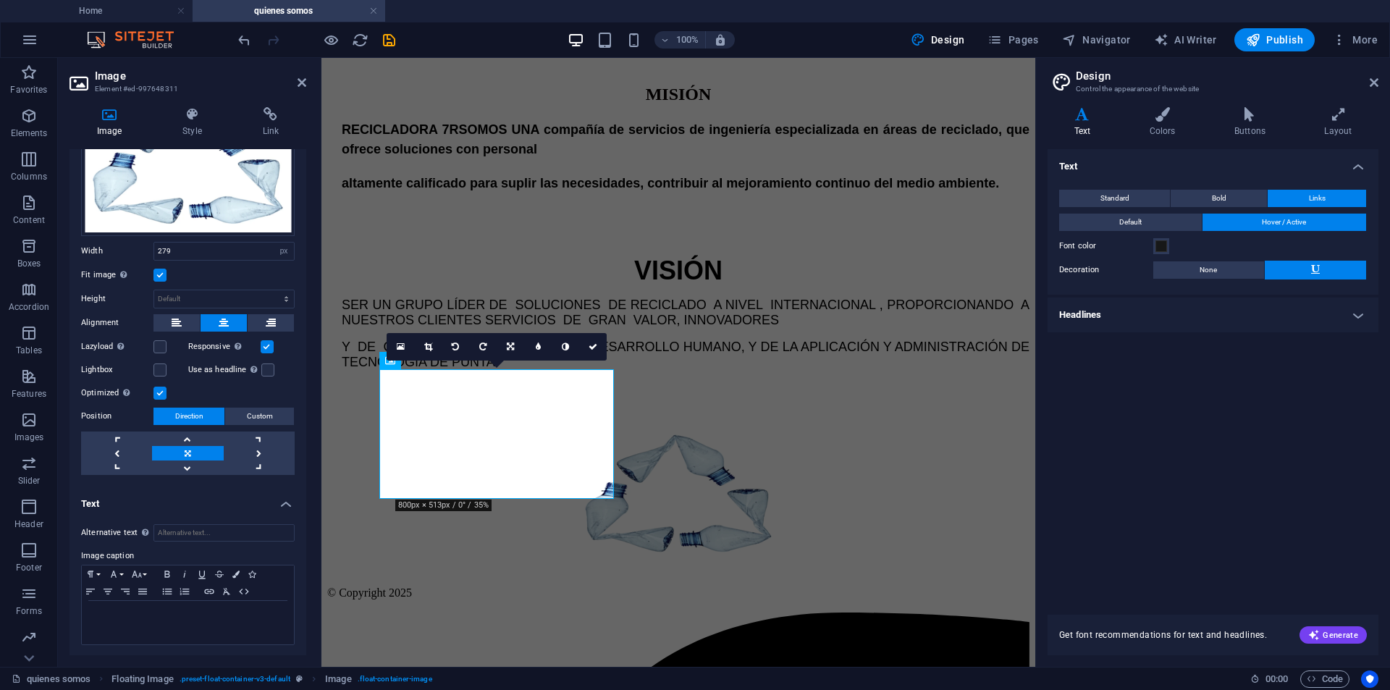
scroll to position [0, 0]
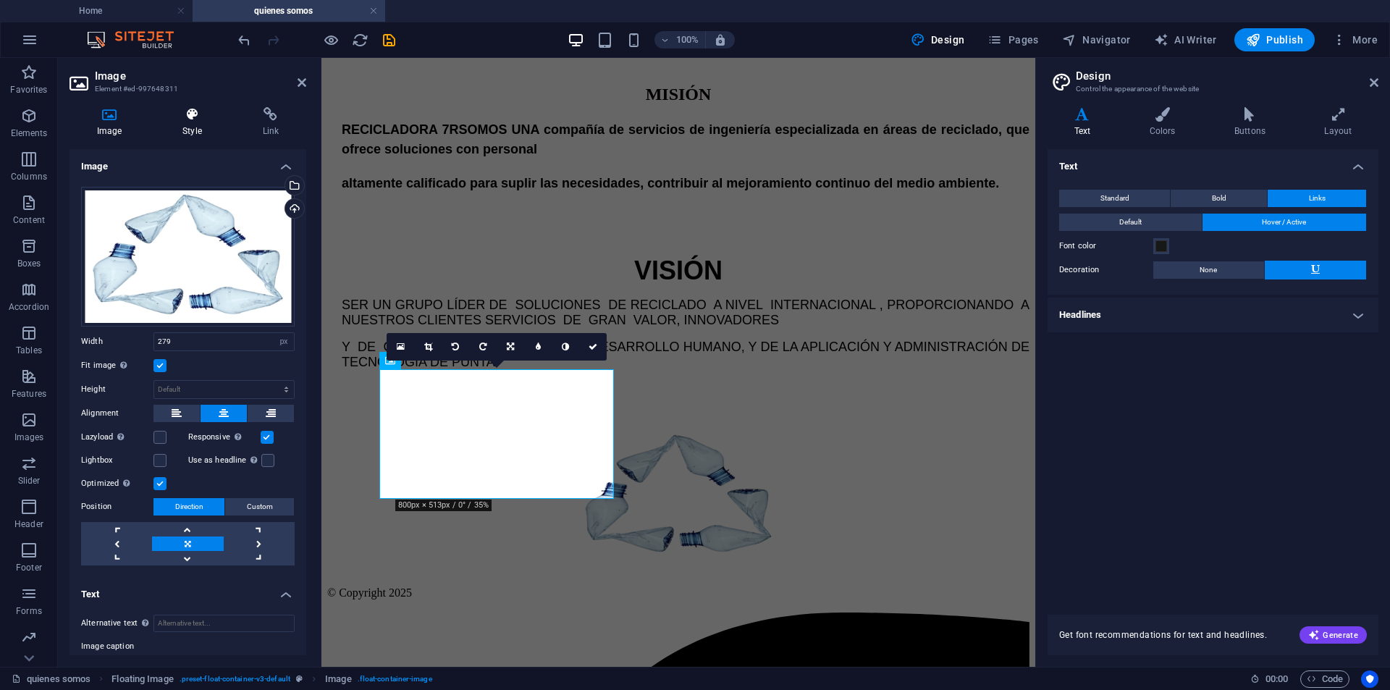
click at [214, 127] on h4 "Style" at bounding box center [195, 122] width 80 height 30
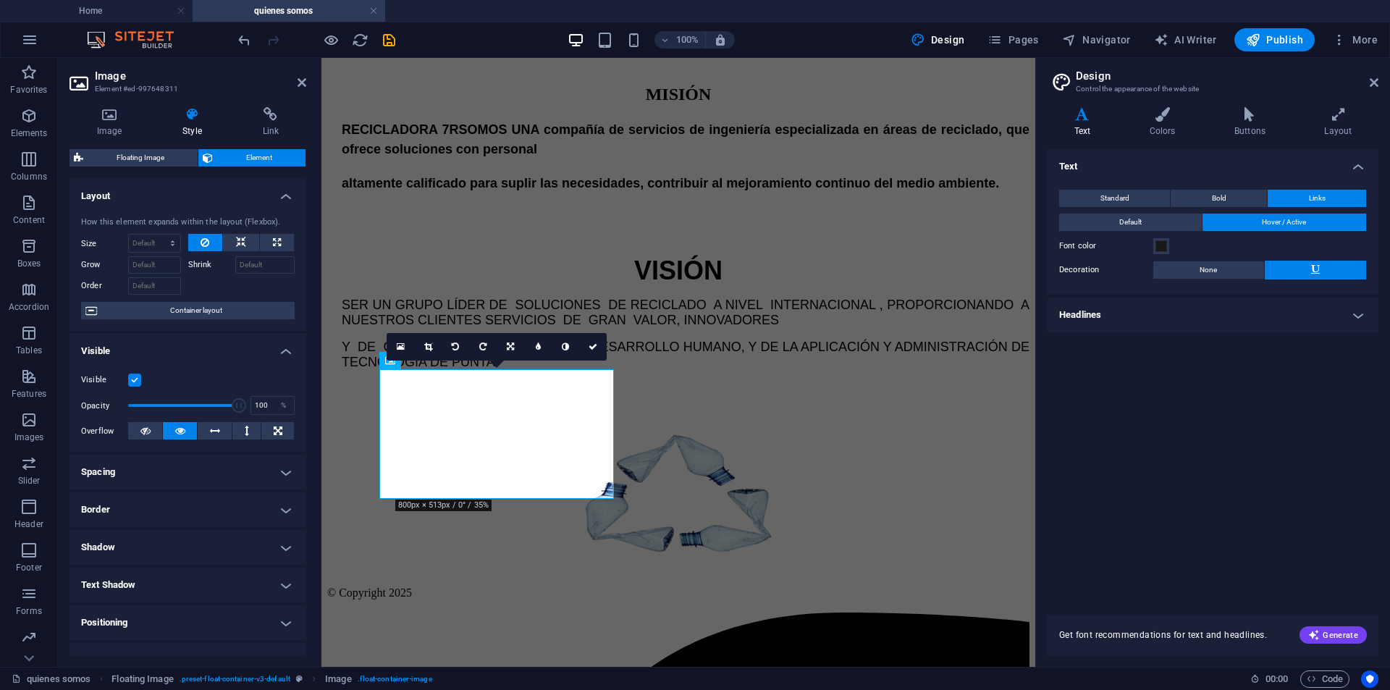
scroll to position [72, 0]
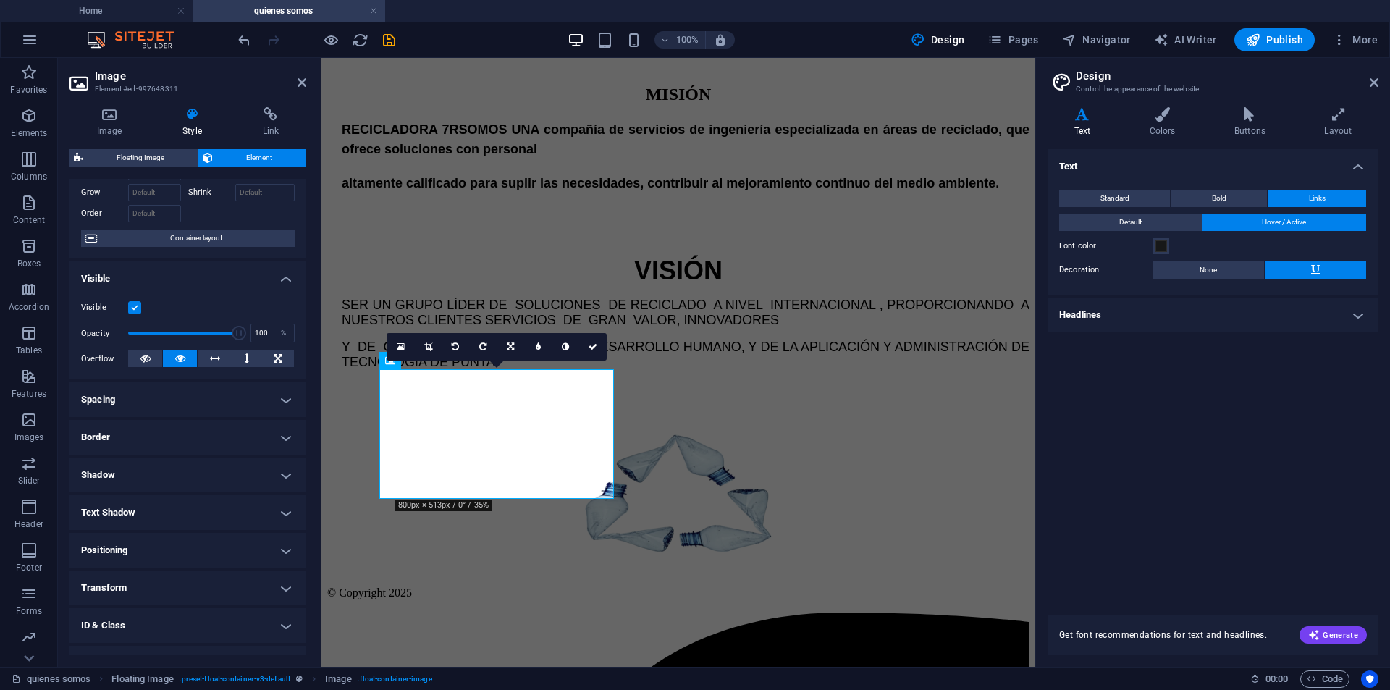
click at [275, 553] on h4 "Positioning" at bounding box center [188, 550] width 237 height 35
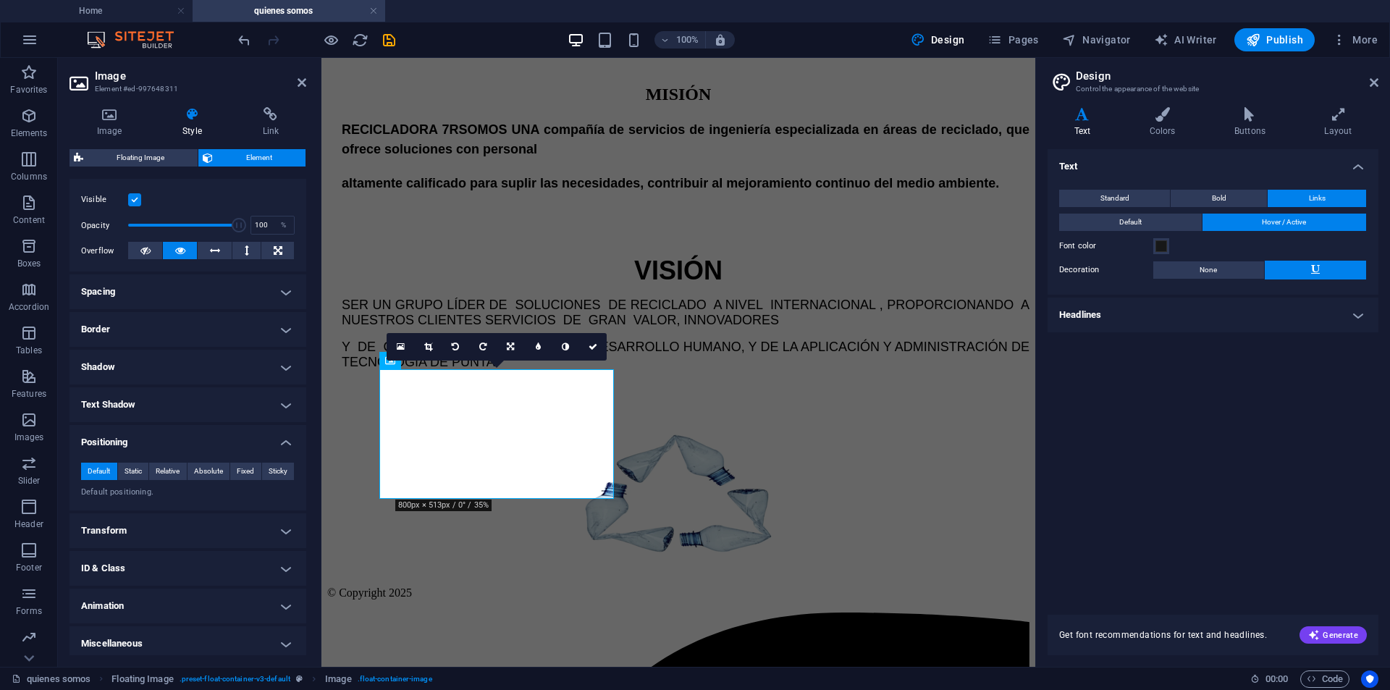
scroll to position [186, 0]
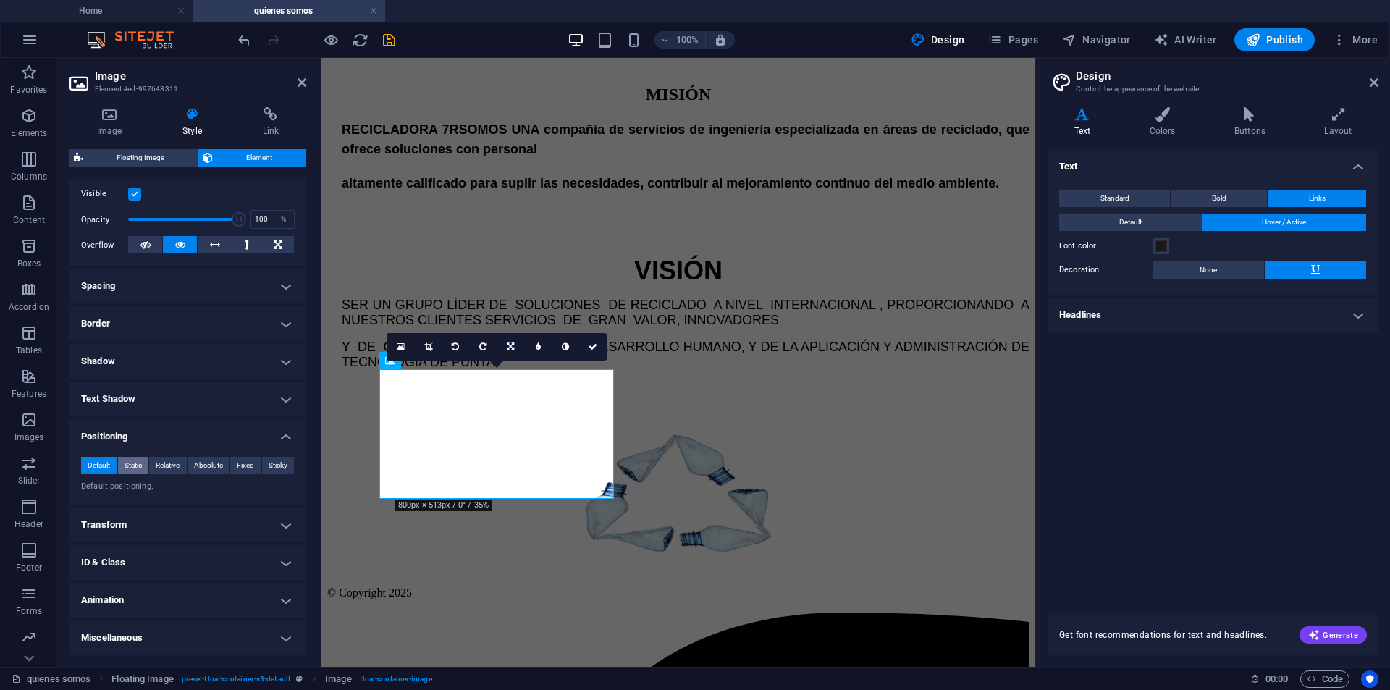
click at [135, 470] on span "Static" at bounding box center [133, 465] width 17 height 17
click at [157, 470] on span "Relative" at bounding box center [168, 465] width 24 height 17
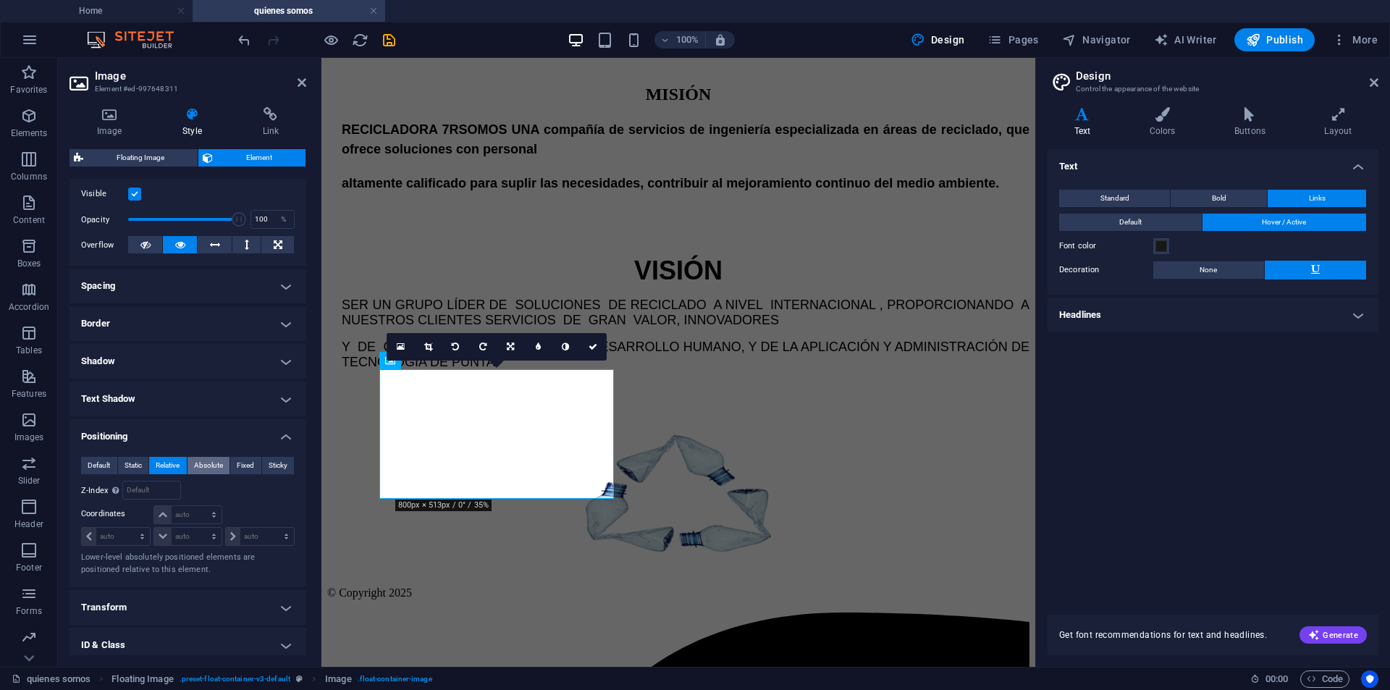
click at [211, 469] on span "Absolute" at bounding box center [208, 465] width 29 height 17
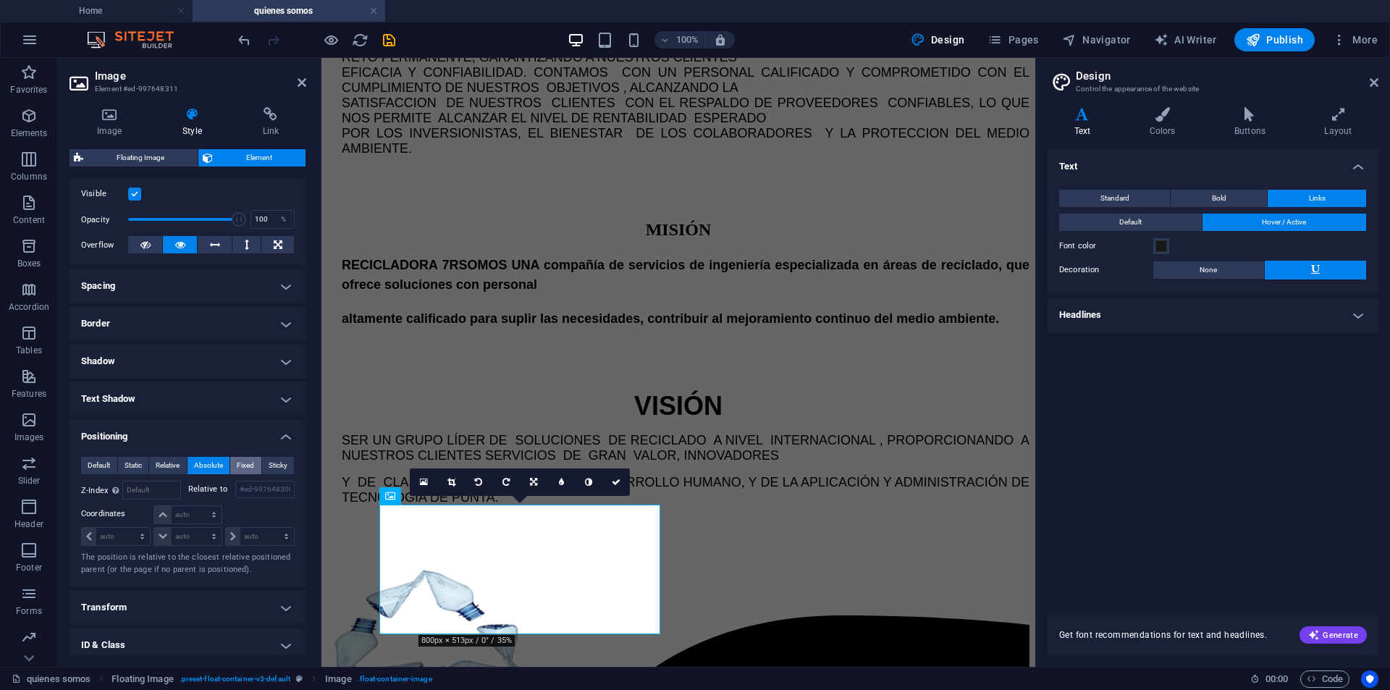
click at [240, 464] on span "Fixed" at bounding box center [245, 465] width 17 height 17
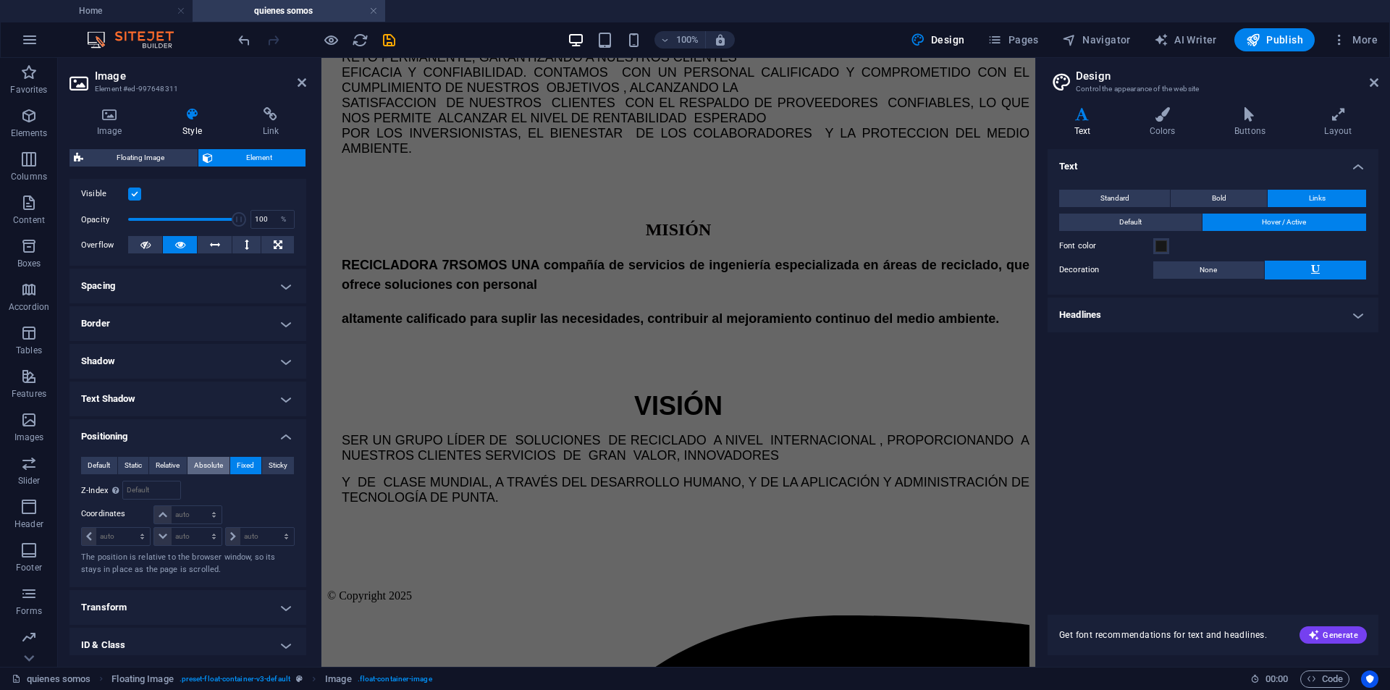
click at [211, 463] on span "Absolute" at bounding box center [208, 465] width 29 height 17
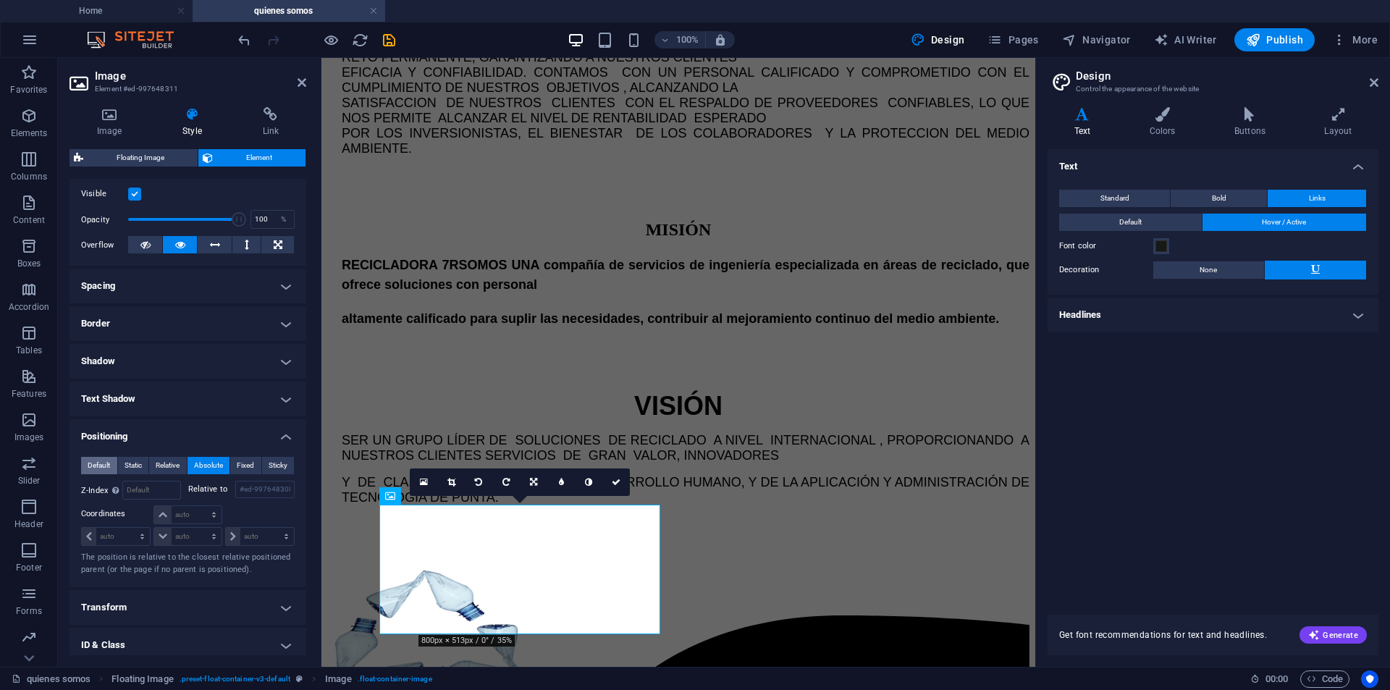
click at [95, 471] on span "Default" at bounding box center [99, 465] width 22 height 17
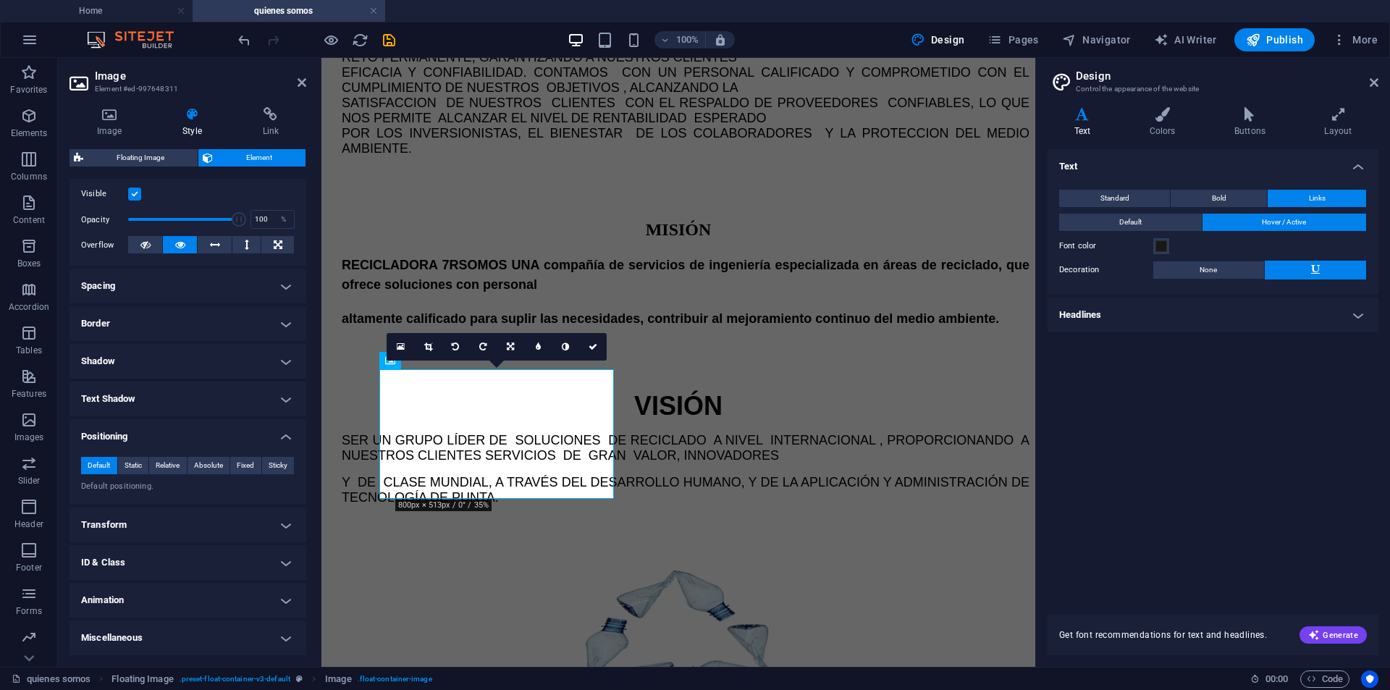
scroll to position [1214, 0]
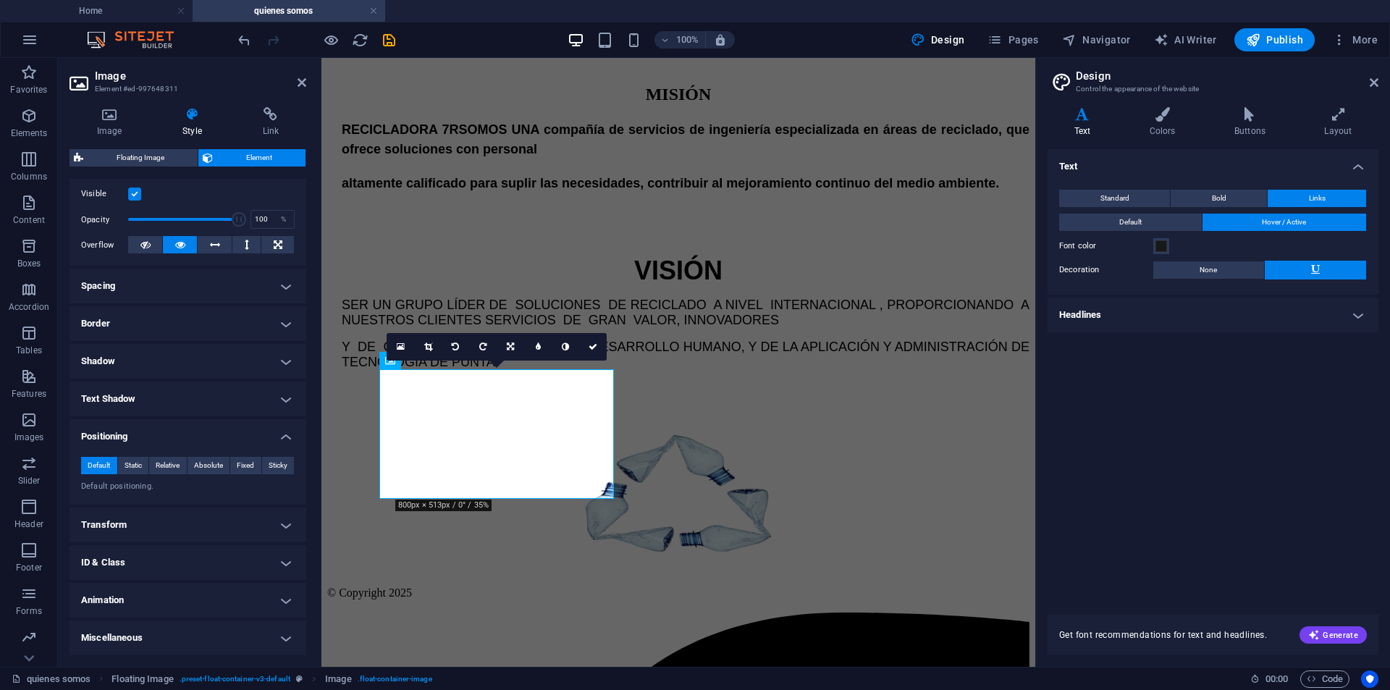
click at [277, 437] on h4 "Positioning" at bounding box center [188, 432] width 237 height 26
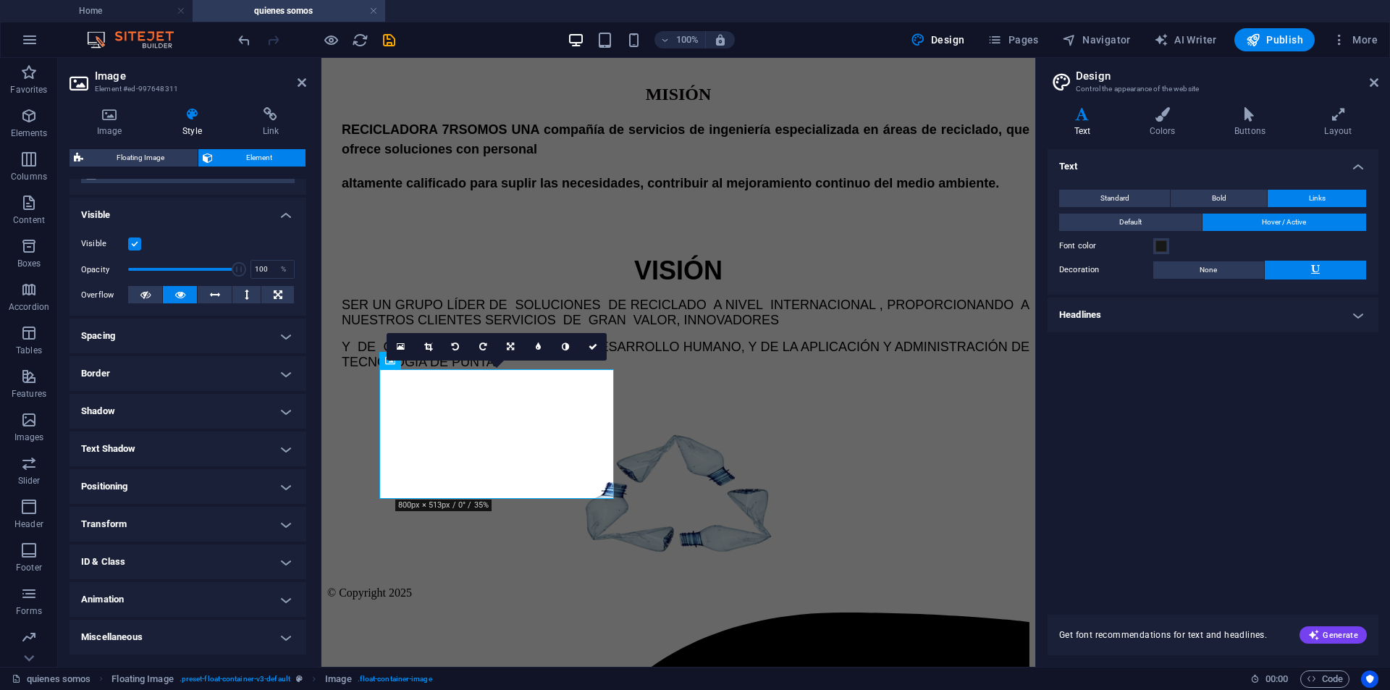
click at [288, 522] on h4 "Transform" at bounding box center [188, 524] width 237 height 35
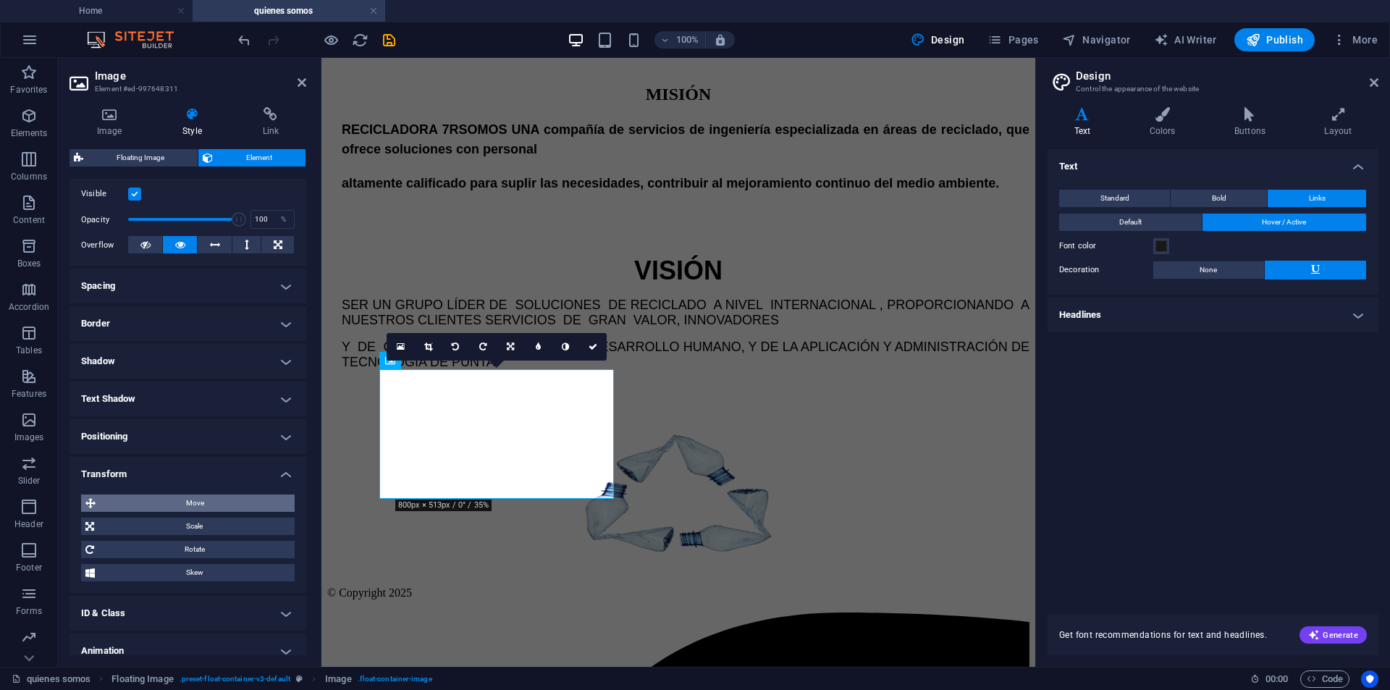
drag, startPoint x: 203, startPoint y: 500, endPoint x: 109, endPoint y: 382, distance: 152.0
click at [203, 500] on span "Move" at bounding box center [195, 503] width 190 height 17
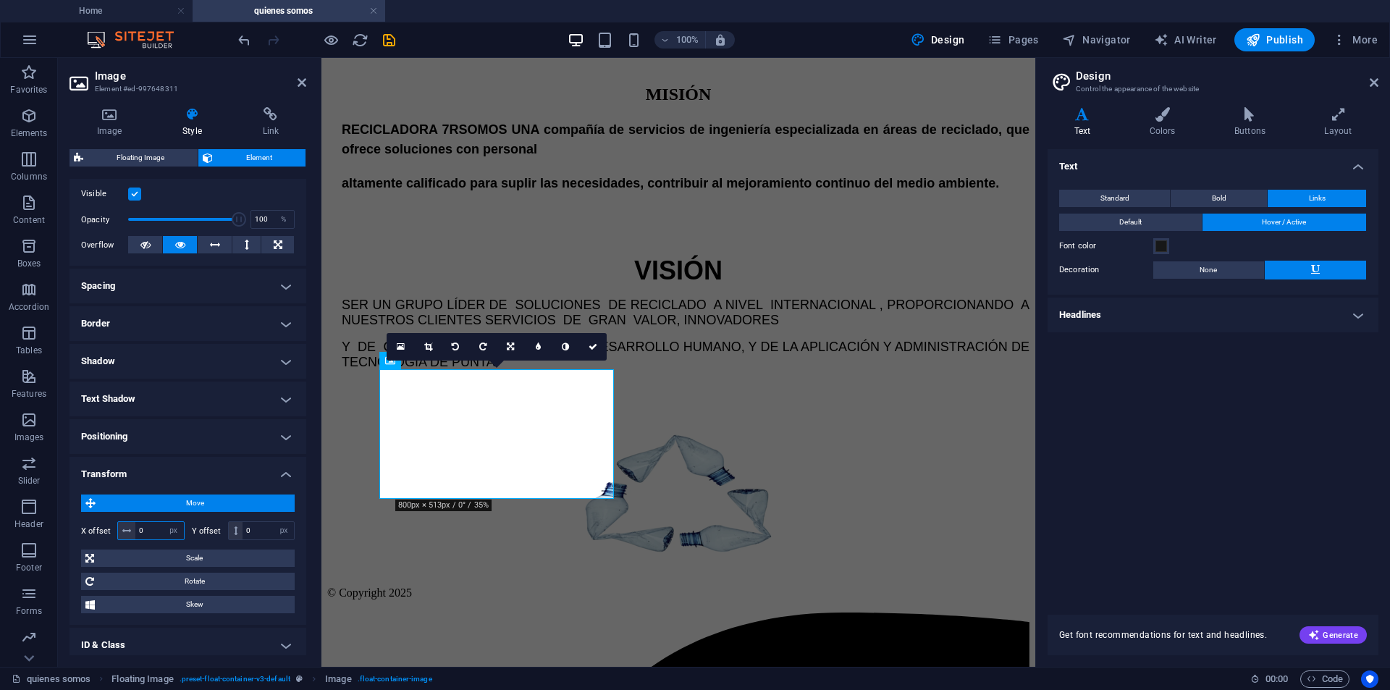
drag, startPoint x: 146, startPoint y: 529, endPoint x: 137, endPoint y: 530, distance: 9.5
click at [137, 530] on input "0" at bounding box center [159, 530] width 49 height 17
type input "200"
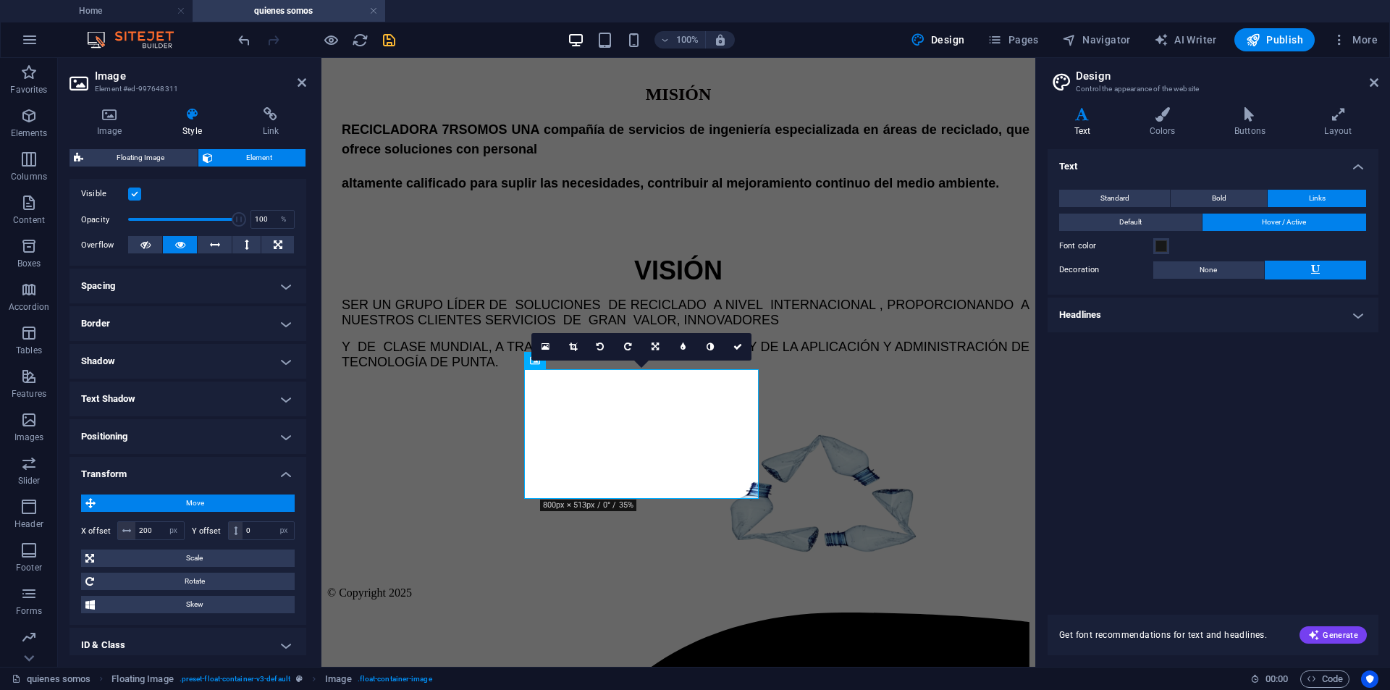
click at [395, 45] on icon "save" at bounding box center [389, 40] width 17 height 17
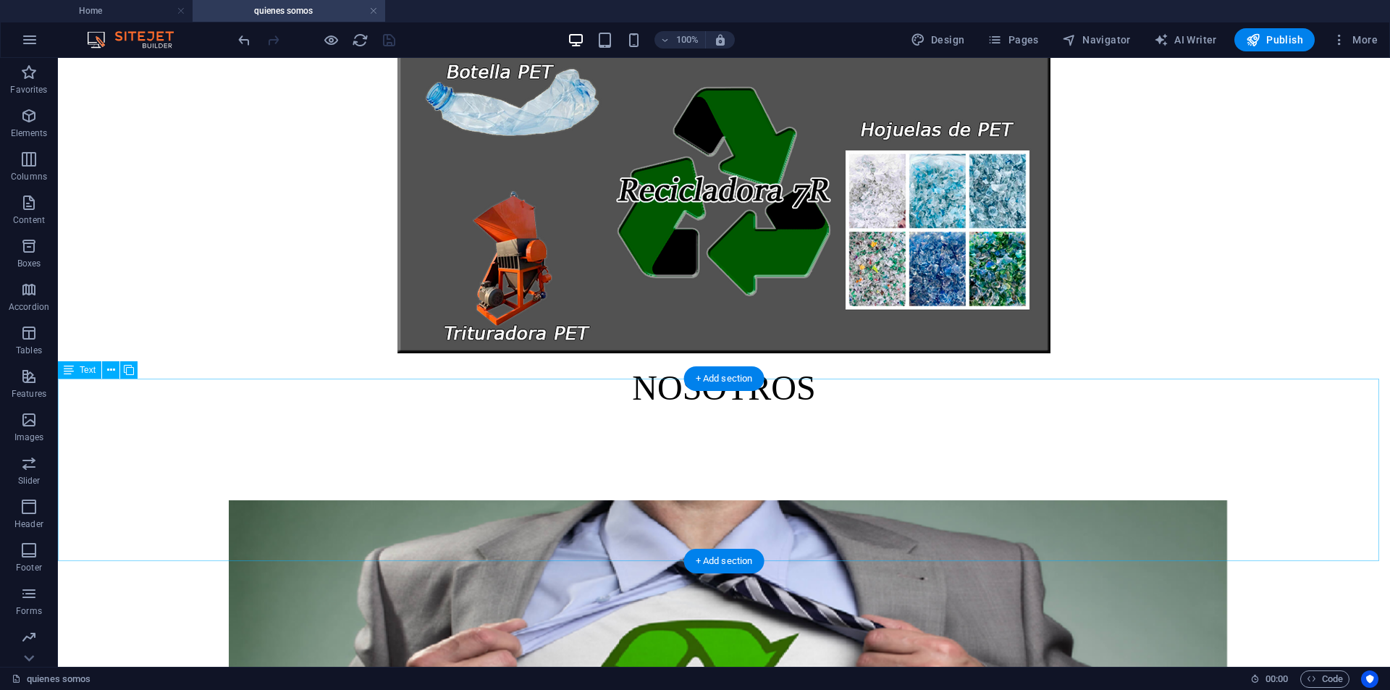
scroll to position [0, 0]
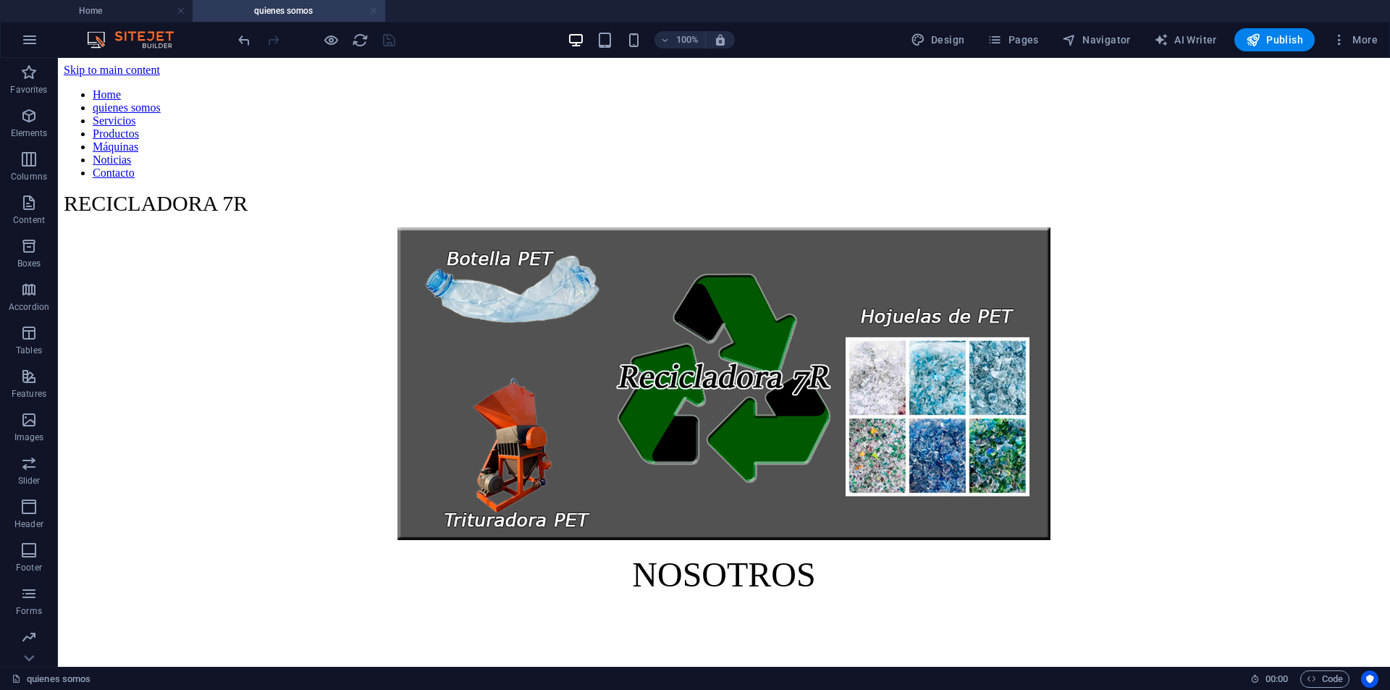
click at [372, 8] on link at bounding box center [373, 11] width 9 height 14
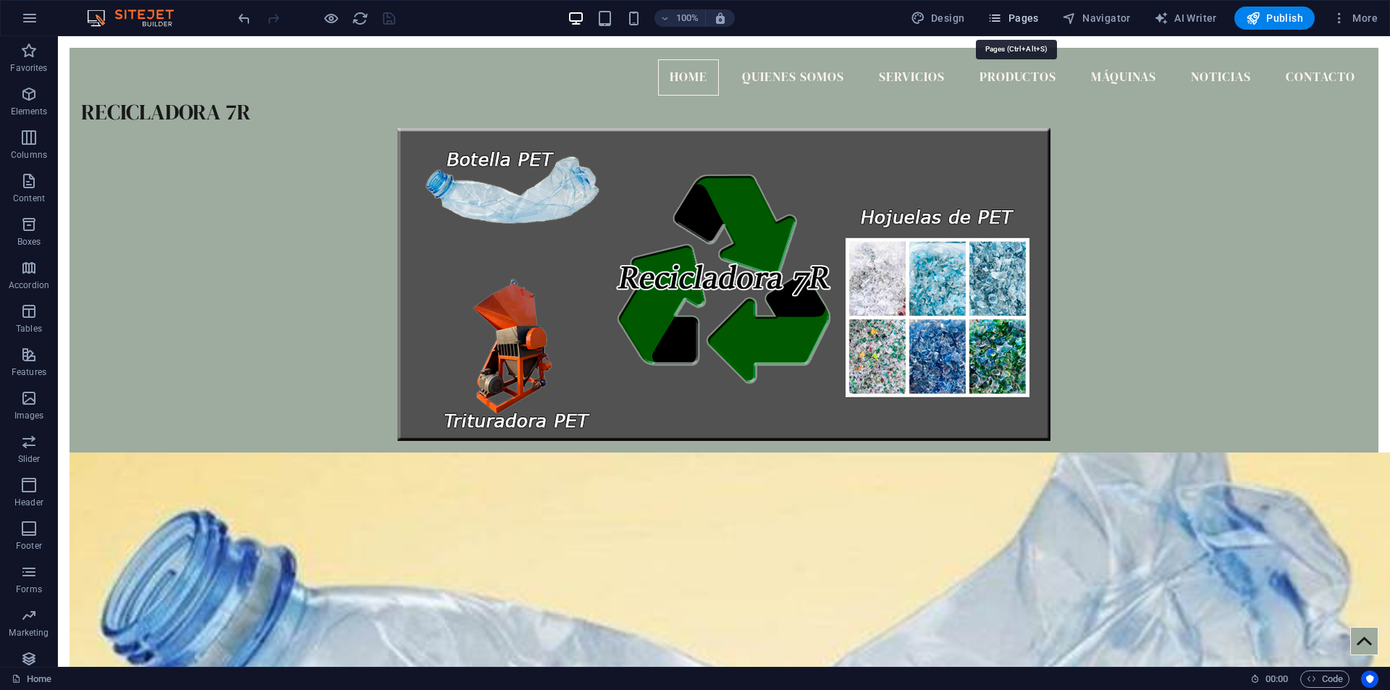
click at [1033, 20] on span "Pages" at bounding box center [1013, 18] width 51 height 14
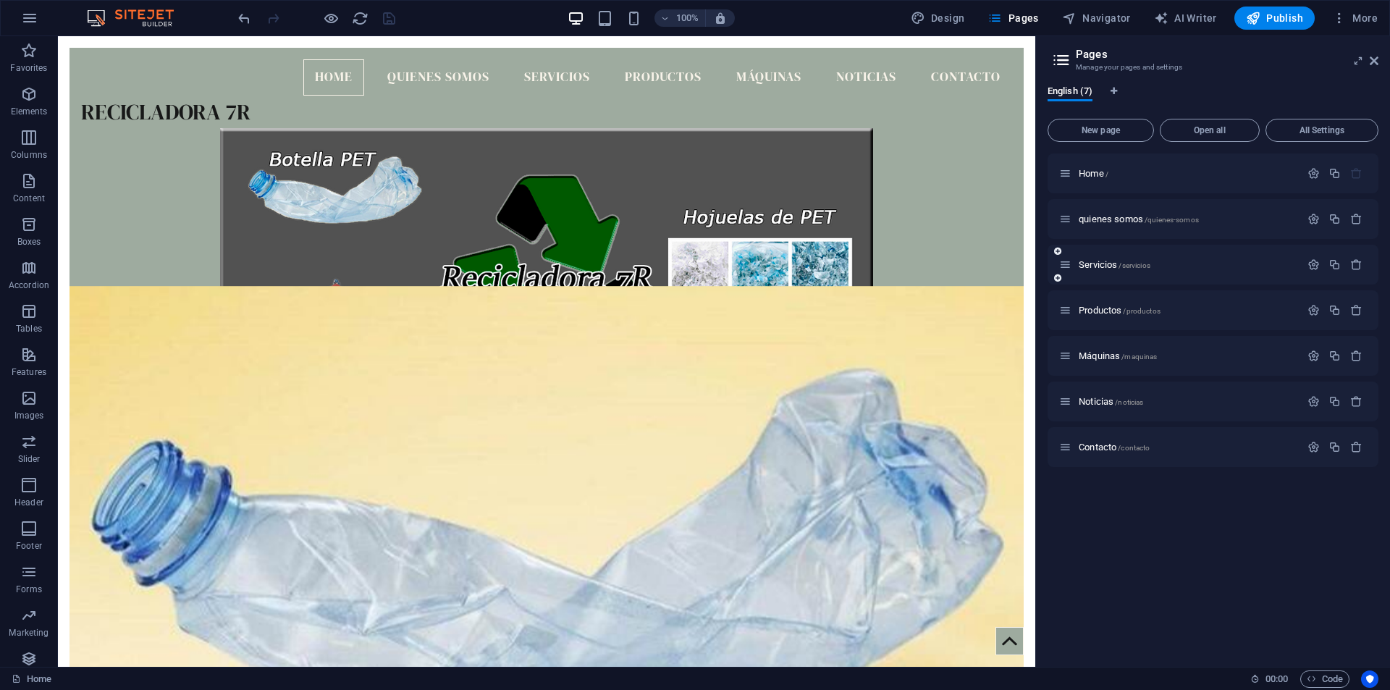
click at [1111, 259] on div "Servicios /servicios" at bounding box center [1179, 264] width 241 height 17
click at [1145, 266] on span "/servicios" at bounding box center [1134, 265] width 31 height 8
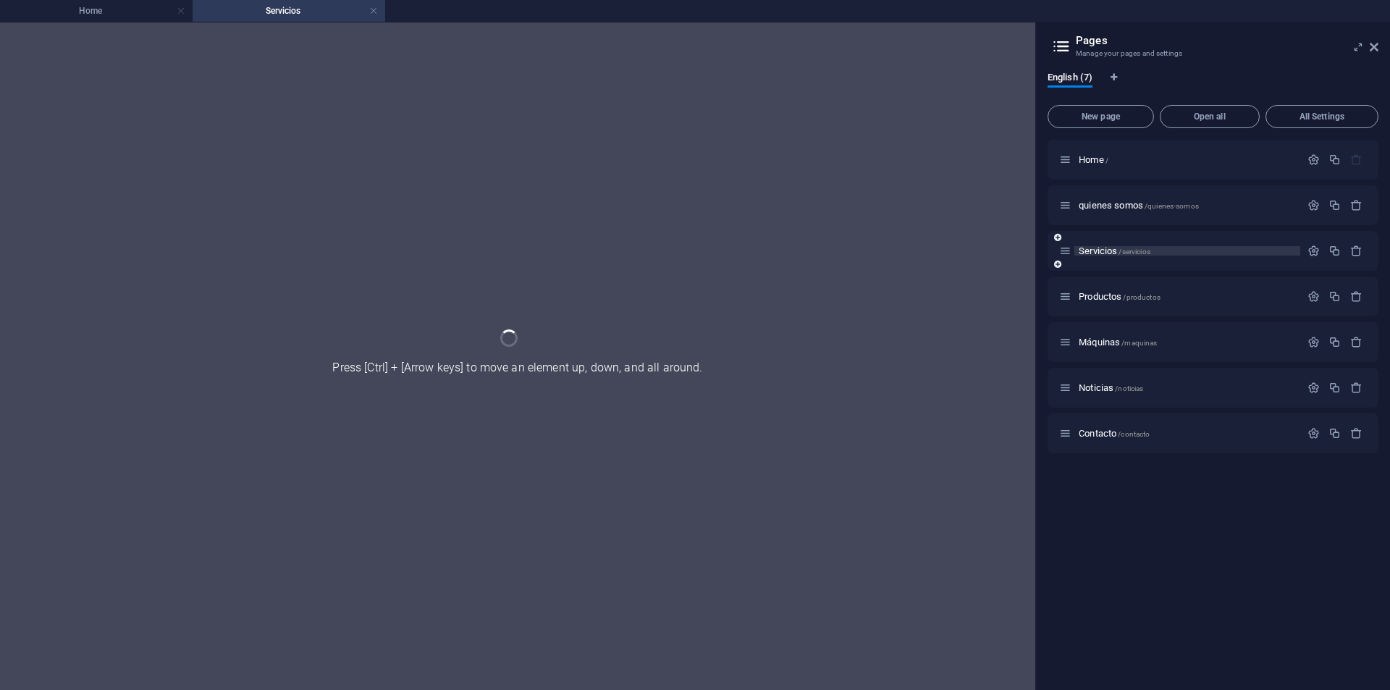
click at [1145, 266] on div "Servicios /servicios" at bounding box center [1213, 251] width 331 height 40
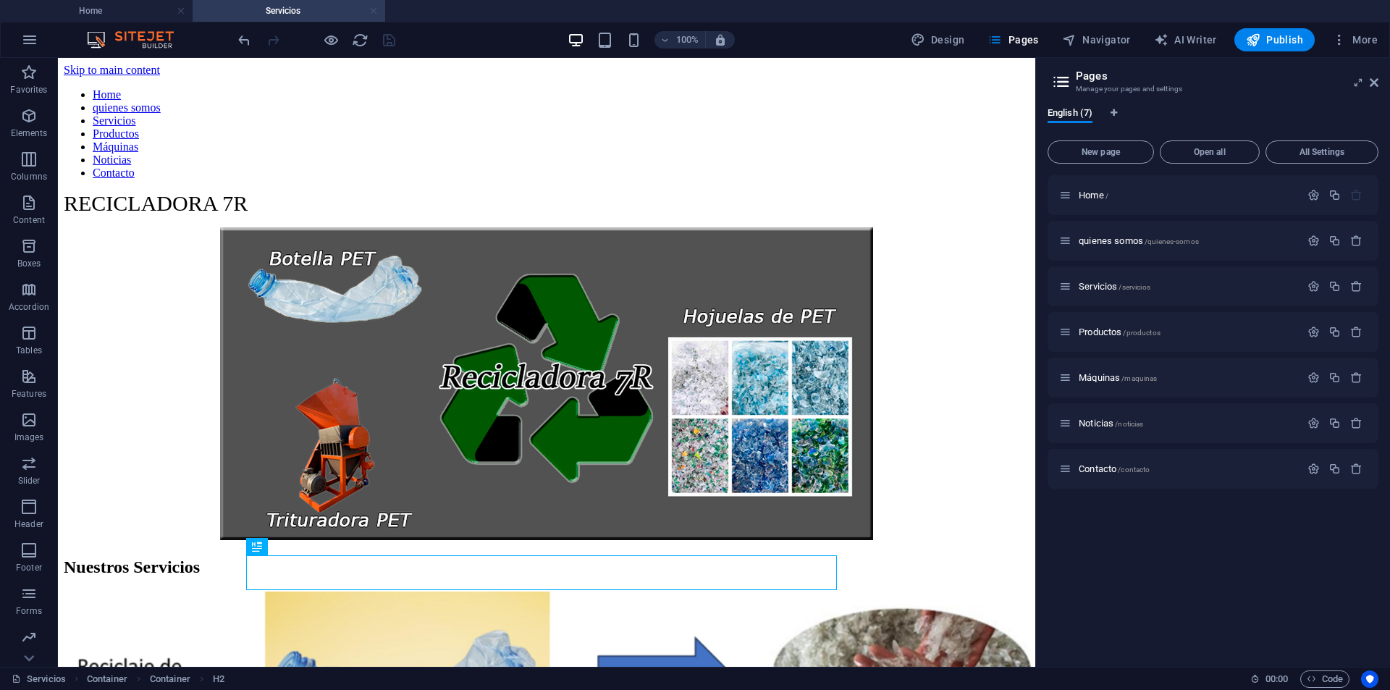
click at [375, 12] on link at bounding box center [373, 11] width 9 height 14
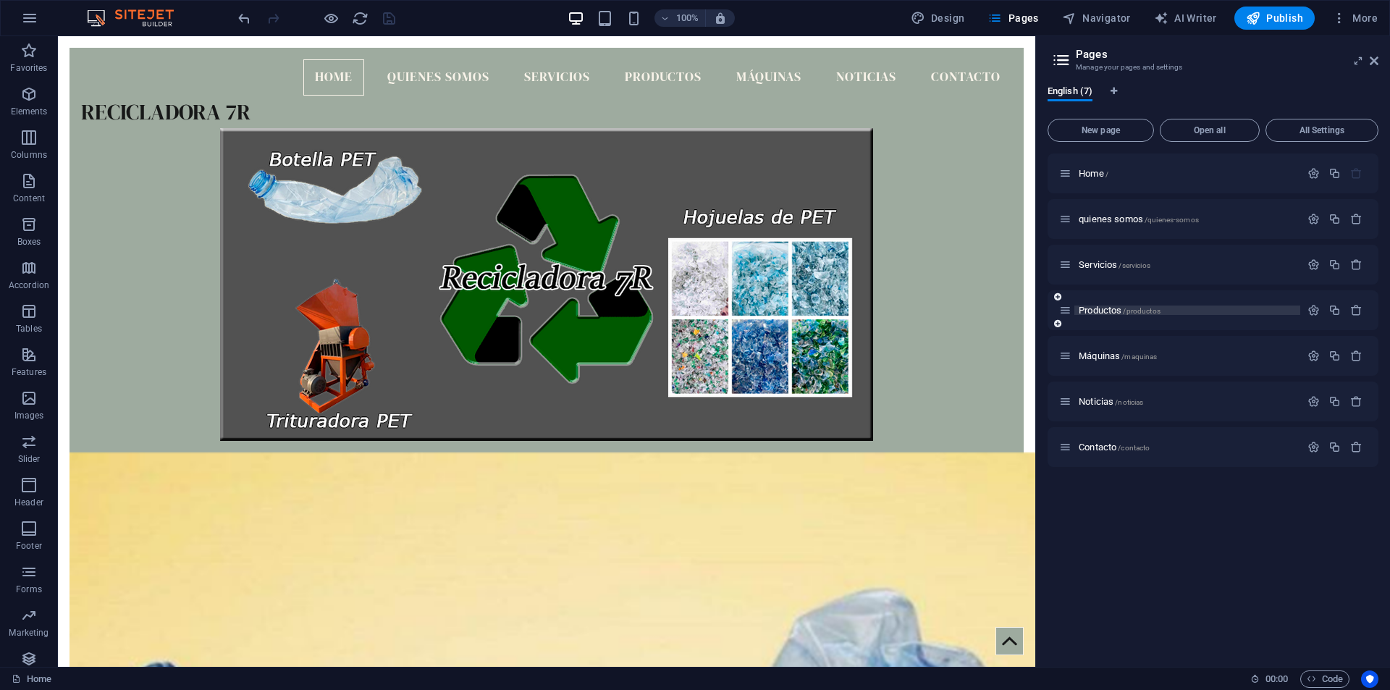
click at [1120, 308] on span "Productos /productos" at bounding box center [1120, 310] width 82 height 11
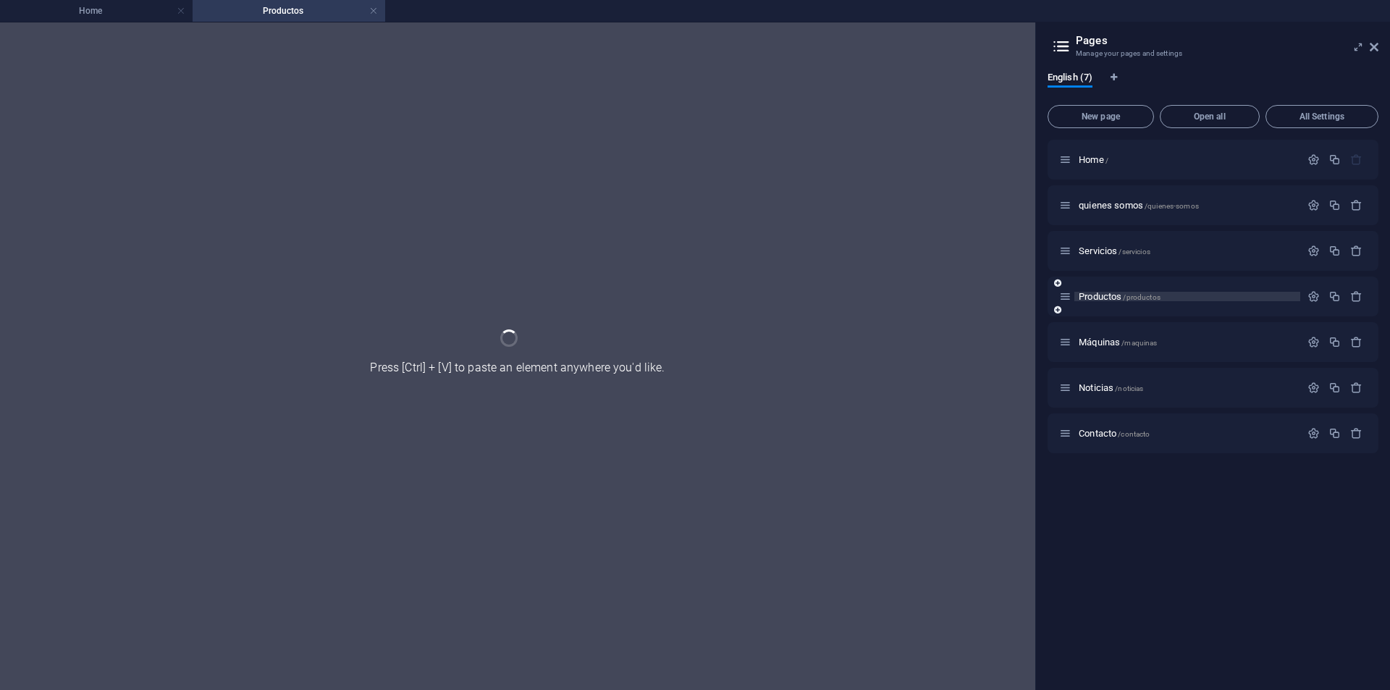
click at [1120, 308] on div "Productos /productos" at bounding box center [1213, 297] width 331 height 40
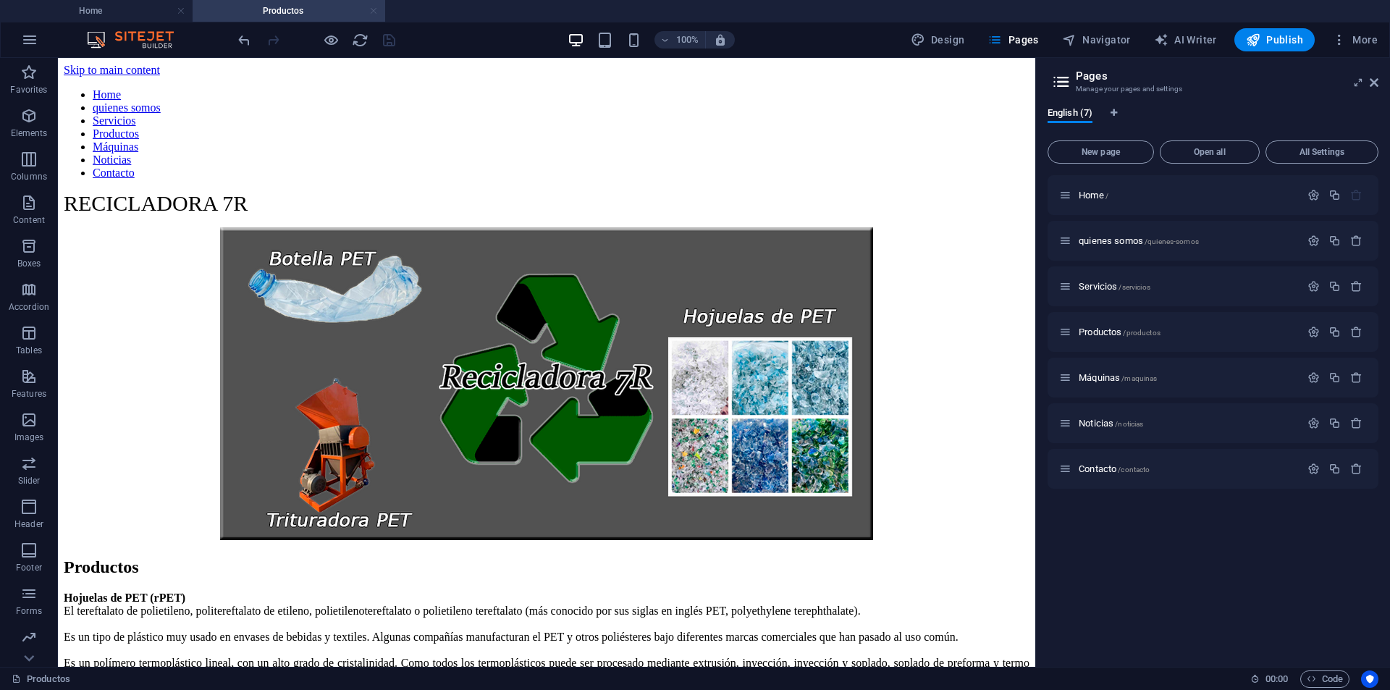
click at [370, 10] on link at bounding box center [373, 11] width 9 height 14
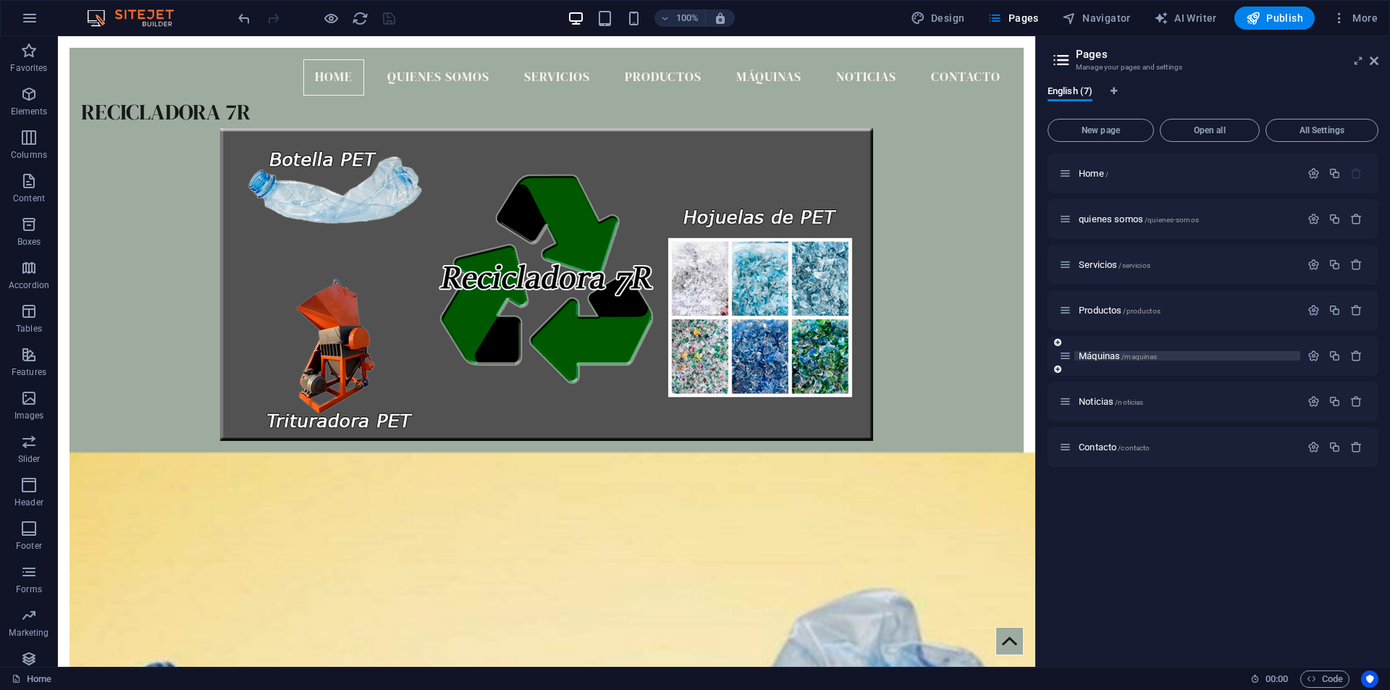
click at [1134, 355] on span "/maquinas" at bounding box center [1139, 357] width 35 height 8
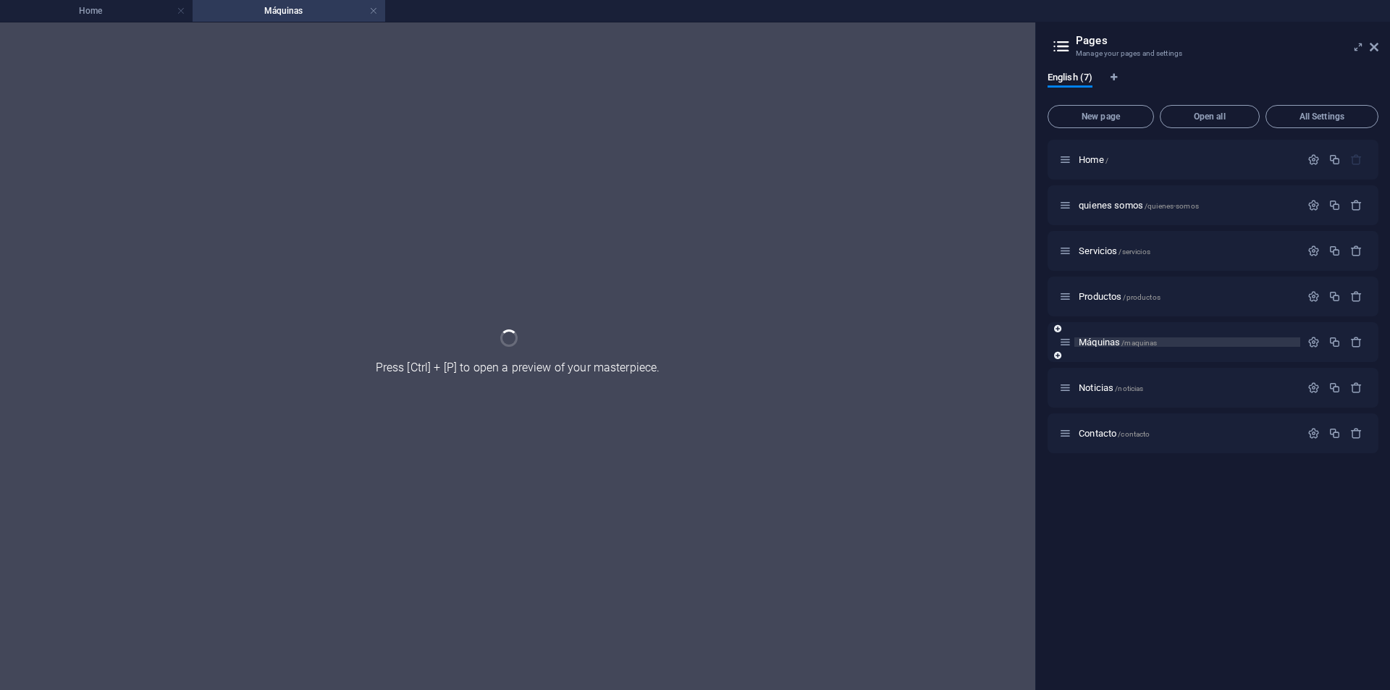
click at [1134, 355] on div "Máquinas /maquinas" at bounding box center [1213, 342] width 331 height 40
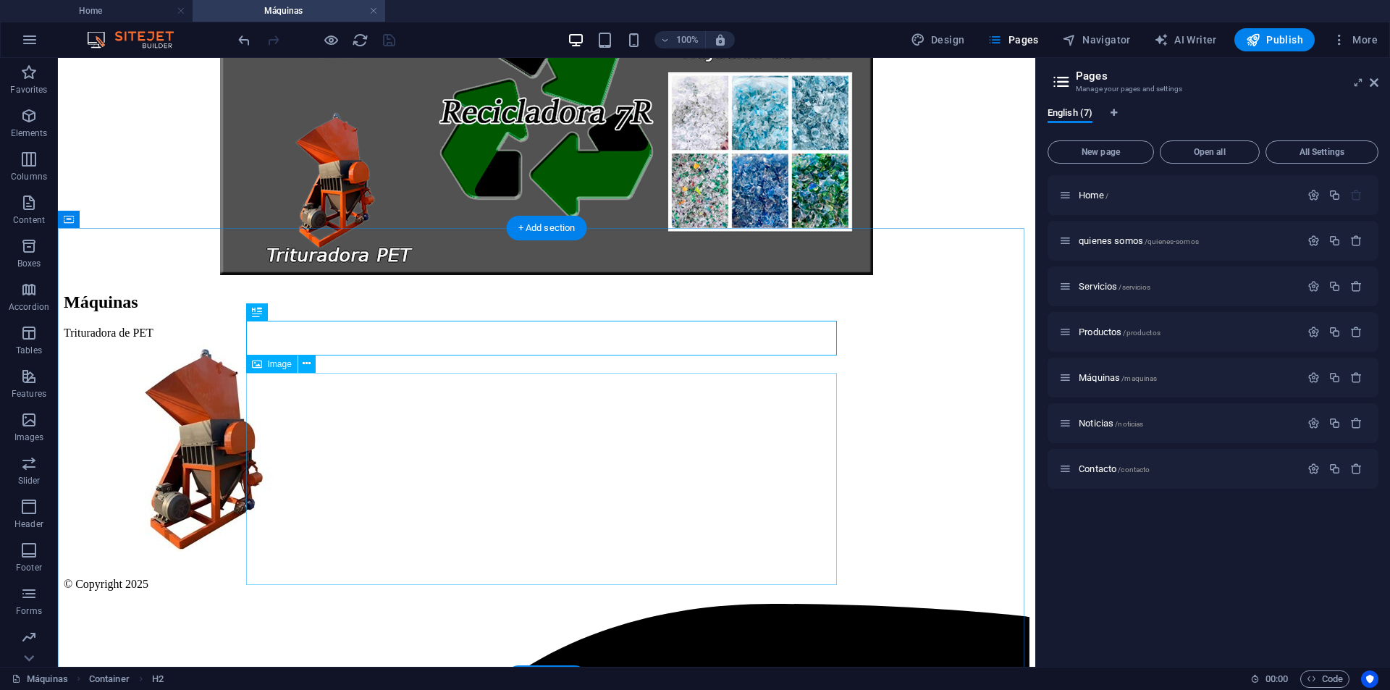
scroll to position [315, 0]
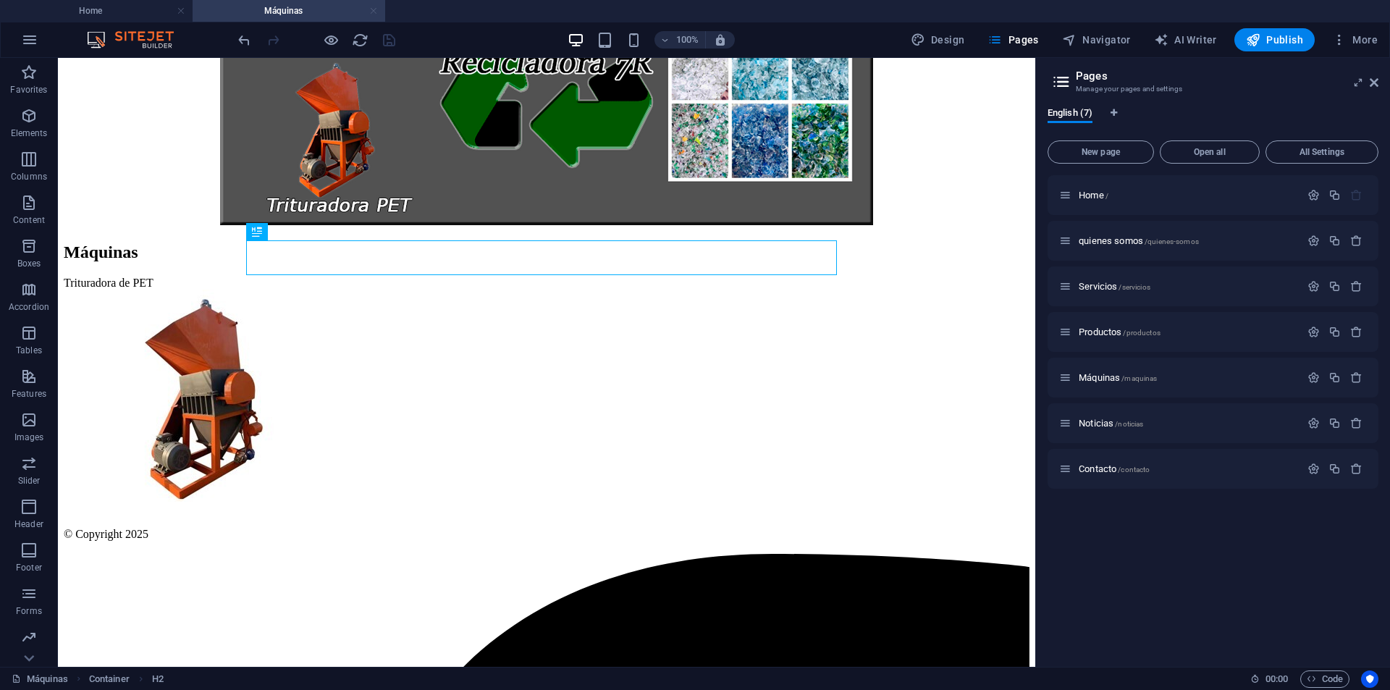
click at [371, 9] on link at bounding box center [373, 11] width 9 height 14
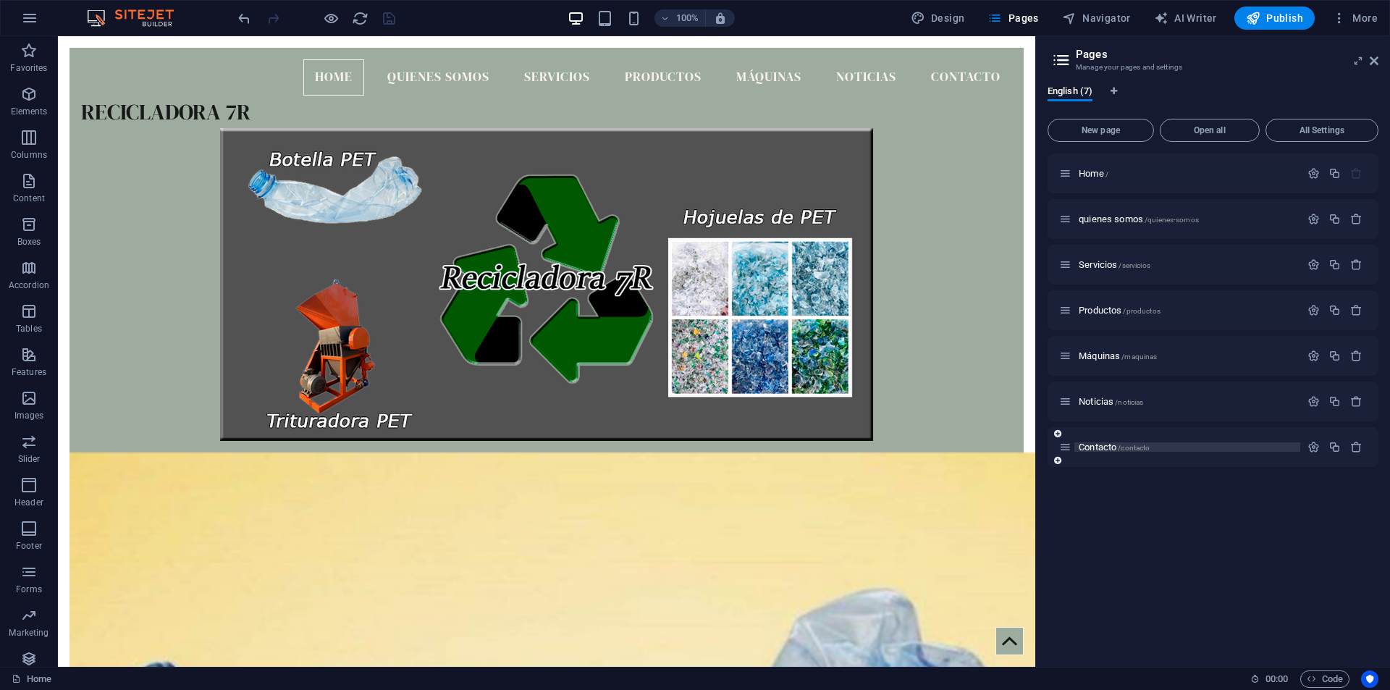
click at [1124, 448] on span "/contacto" at bounding box center [1134, 448] width 32 height 8
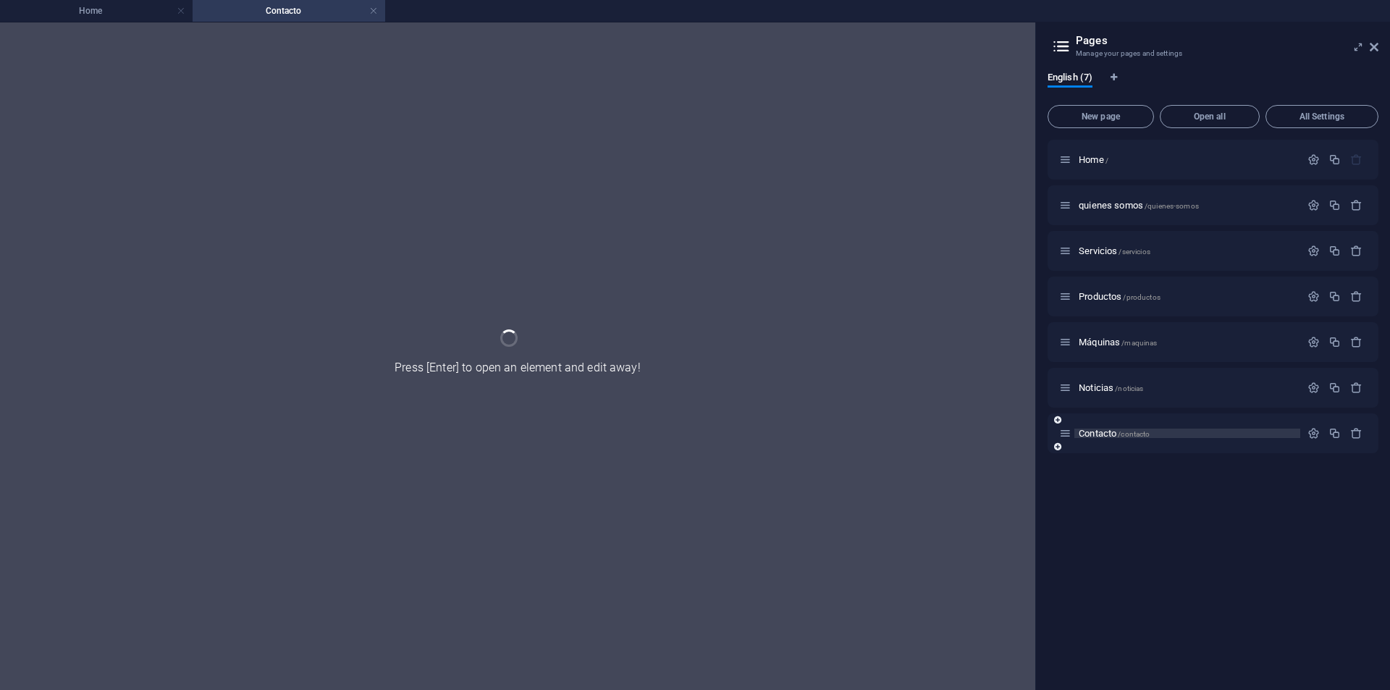
click at [1124, 448] on div "Contacto /contacto" at bounding box center [1213, 433] width 331 height 40
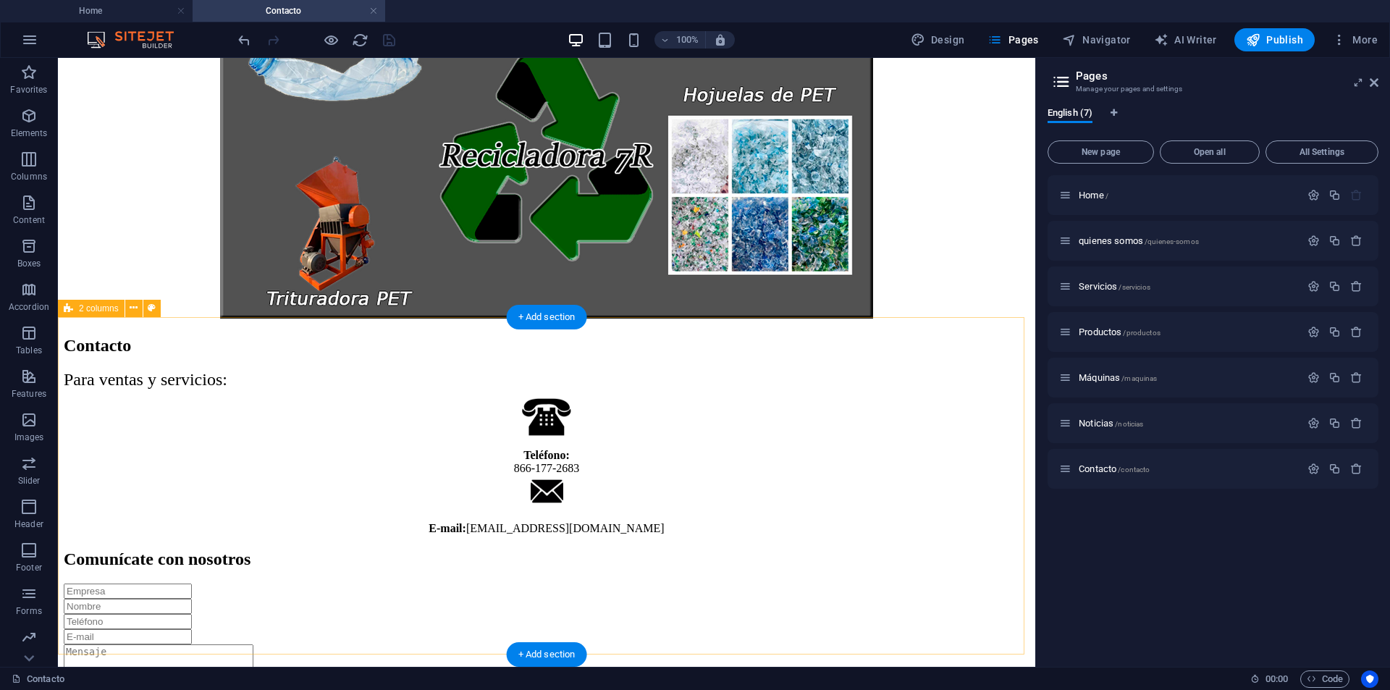
scroll to position [285, 0]
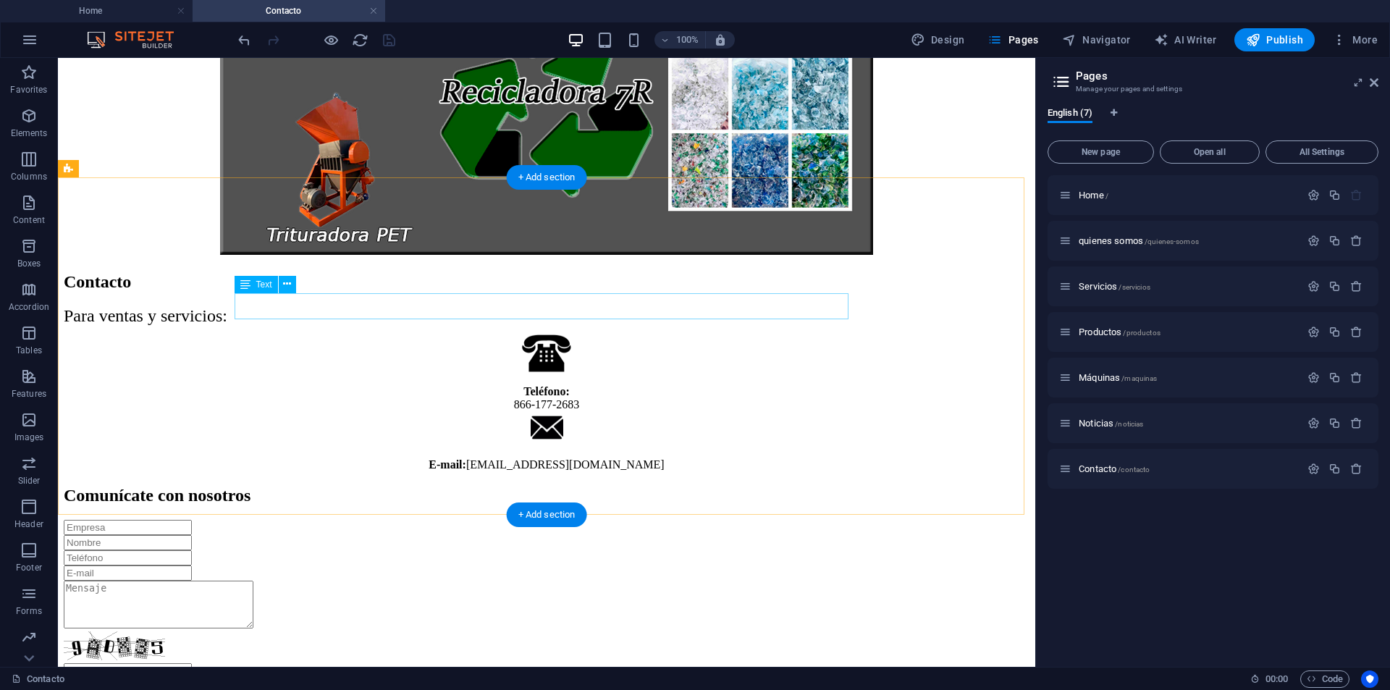
click at [320, 306] on div "Para ventas y servicios:" at bounding box center [547, 316] width 966 height 20
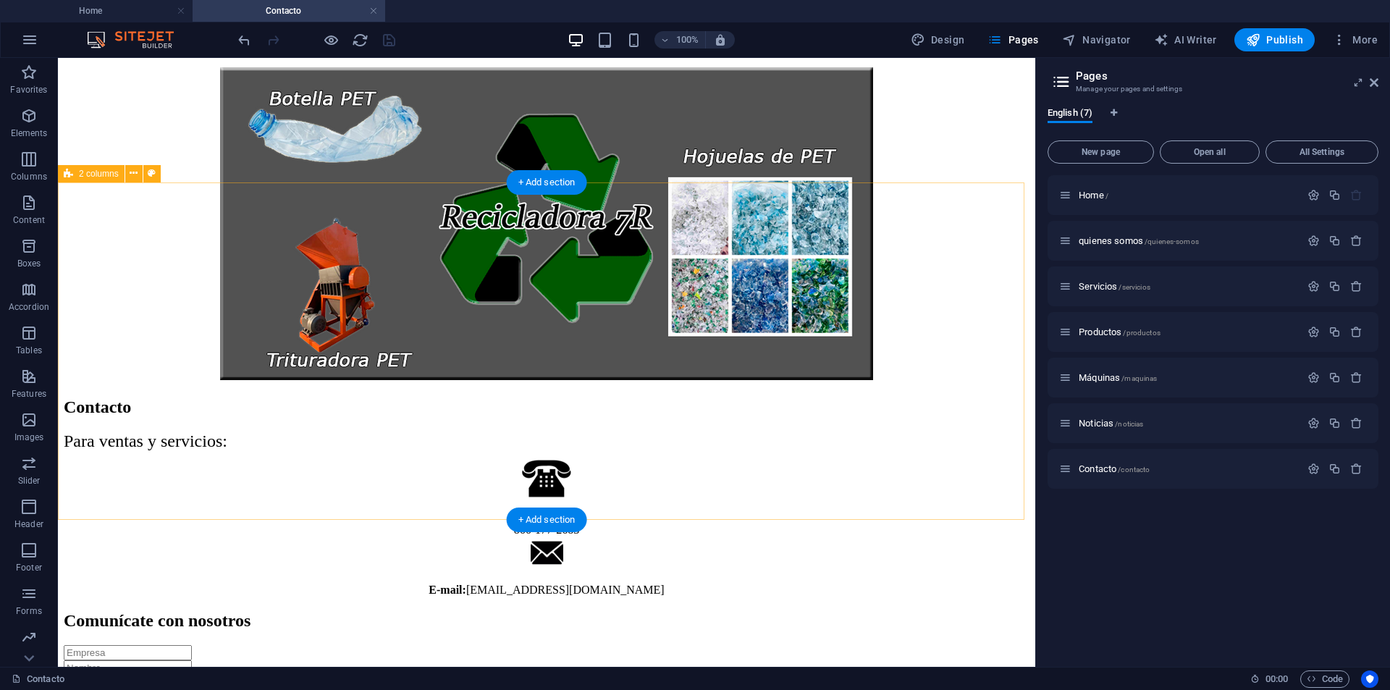
scroll to position [290, 0]
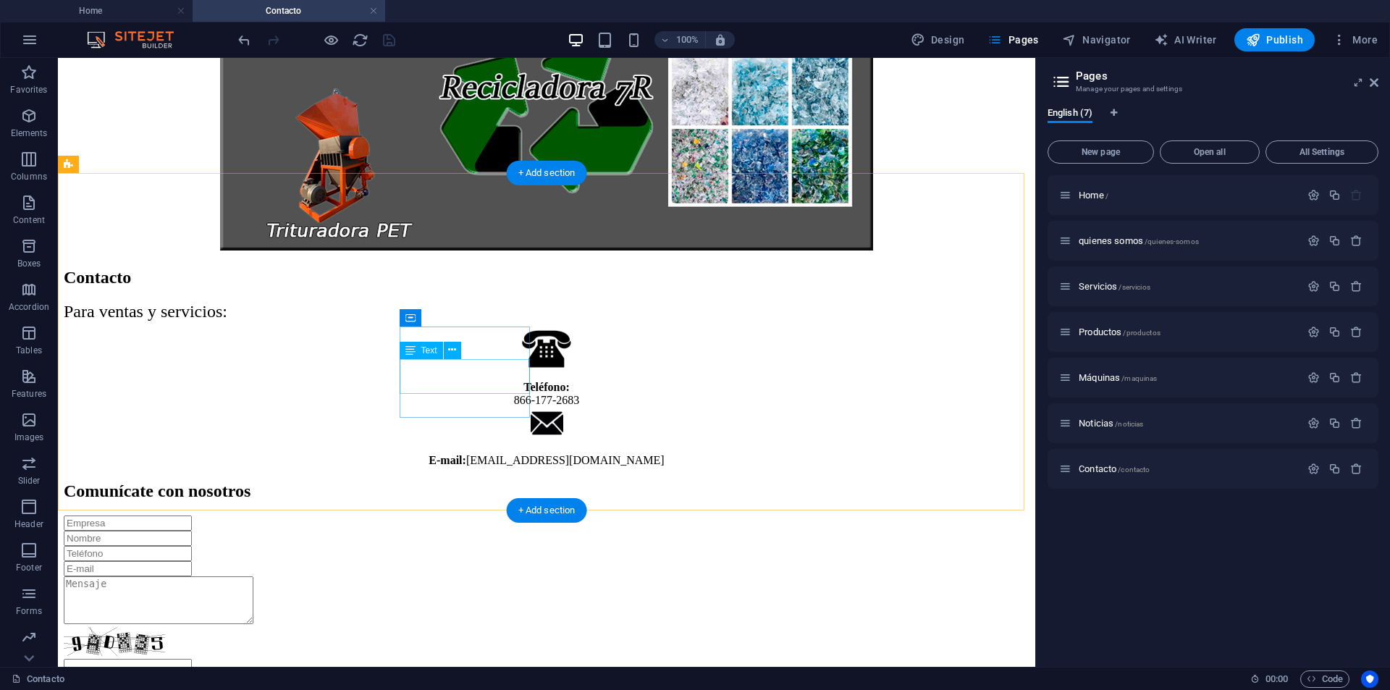
click at [402, 454] on div "E-mail: [EMAIL_ADDRESS][DOMAIN_NAME]" at bounding box center [547, 460] width 966 height 13
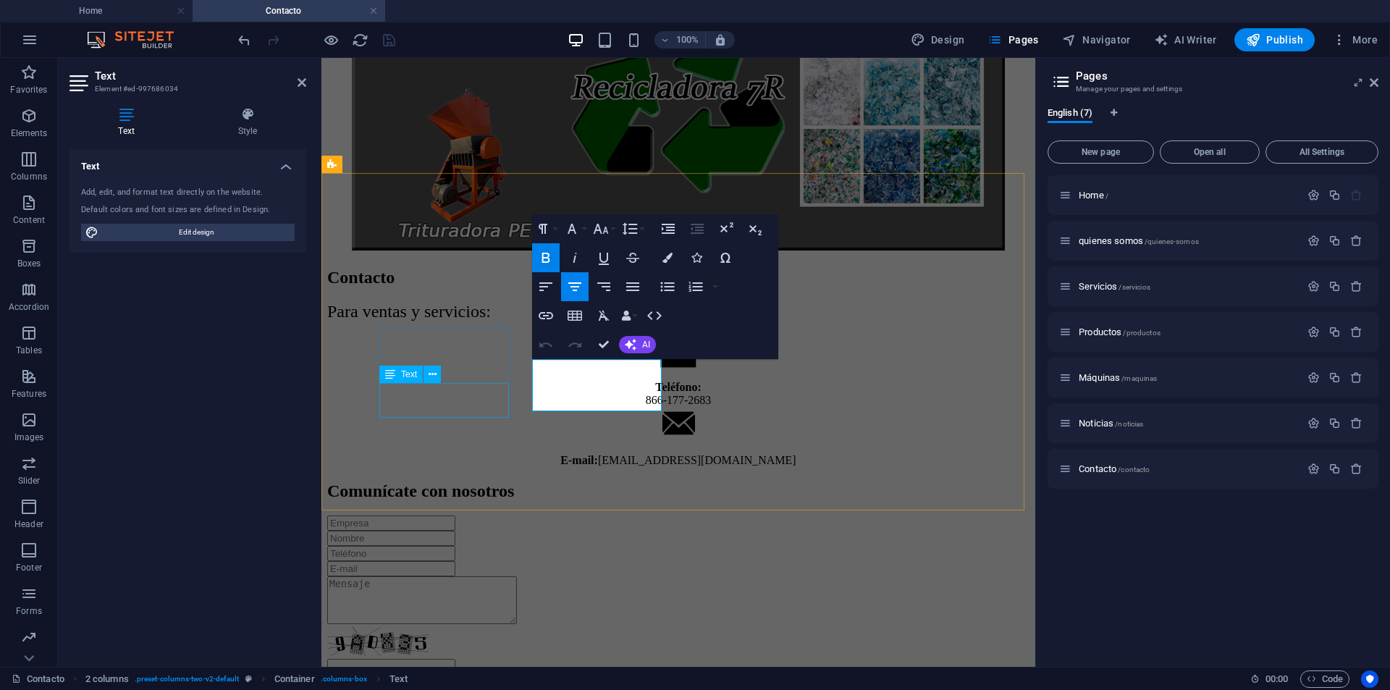
scroll to position [302, 0]
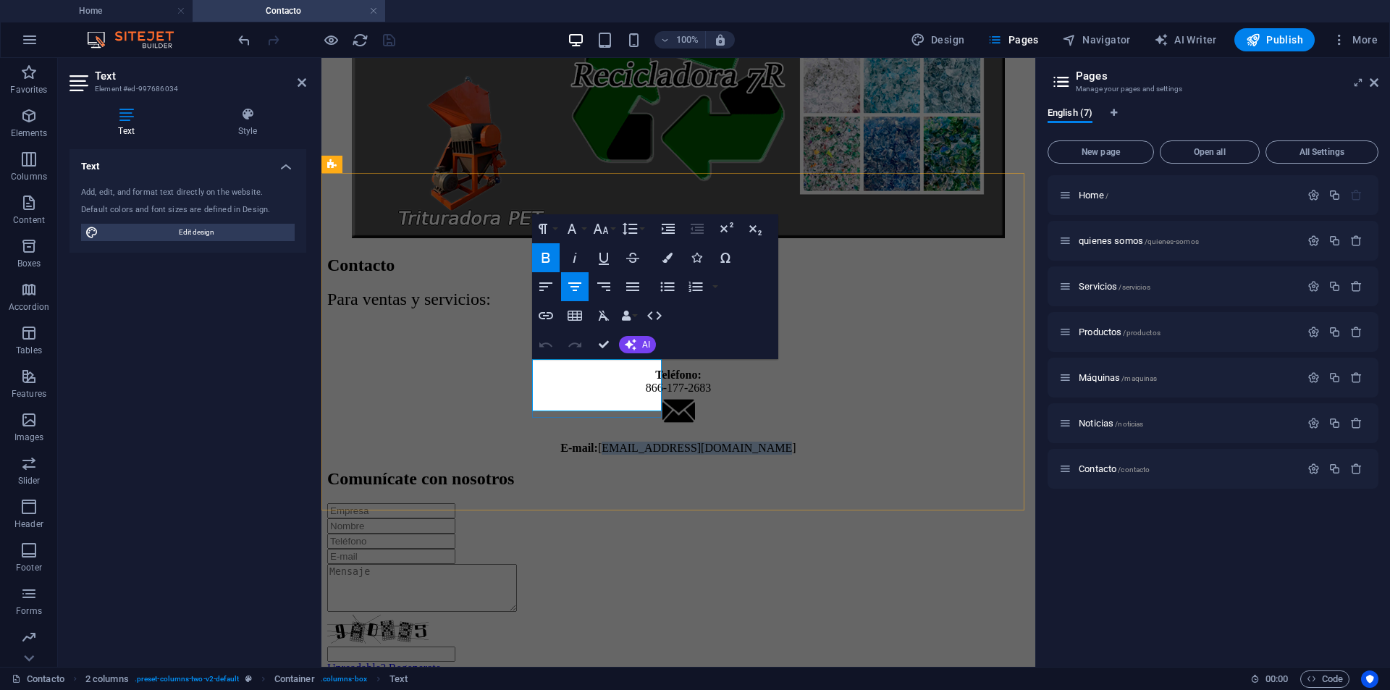
drag, startPoint x: 535, startPoint y: 384, endPoint x: 626, endPoint y: 401, distance: 92.2
click at [626, 442] on p "E-mail: [EMAIL_ADDRESS][DOMAIN_NAME]" at bounding box center [678, 448] width 702 height 13
copy p "[EMAIL_ADDRESS][DOMAIN_NAME]"
click at [621, 455] on div "Contacto Para ventas y servicios: Teléfono: [PHONE_NUMBER] E-mail: [EMAIL_ADDRE…" at bounding box center [678, 355] width 702 height 199
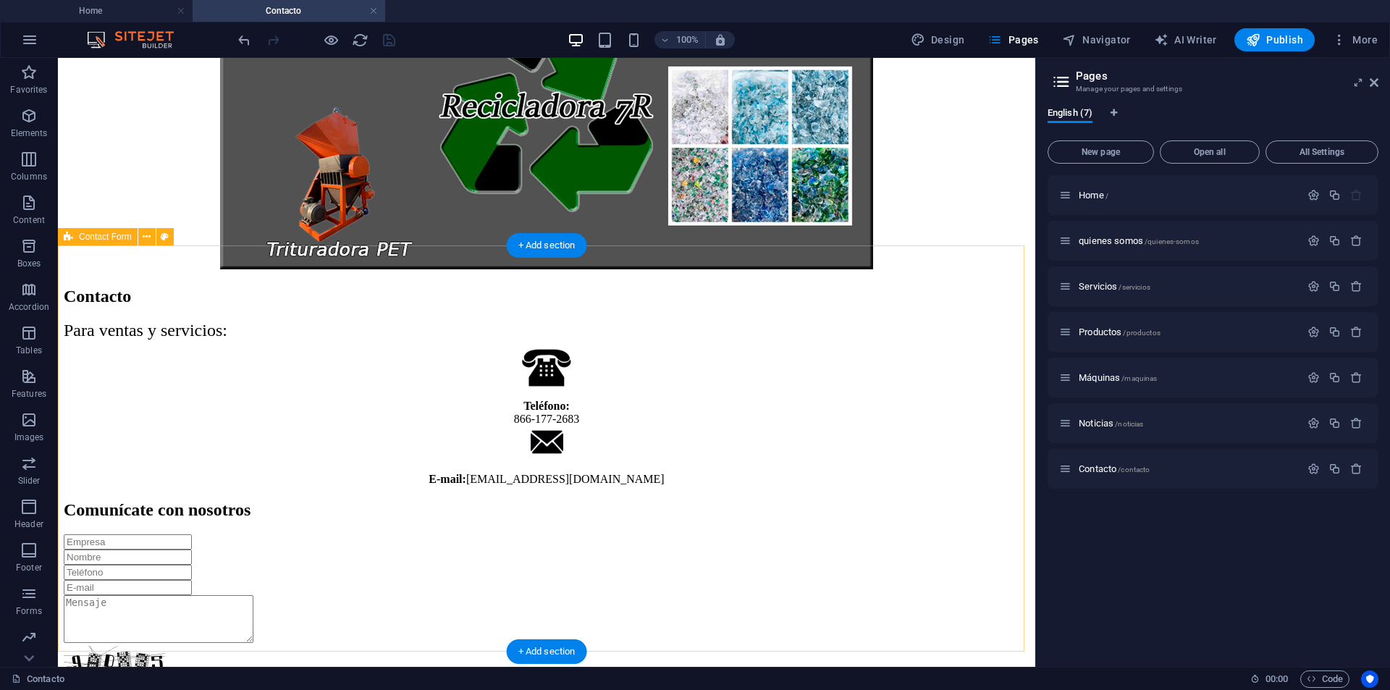
scroll to position [68, 0]
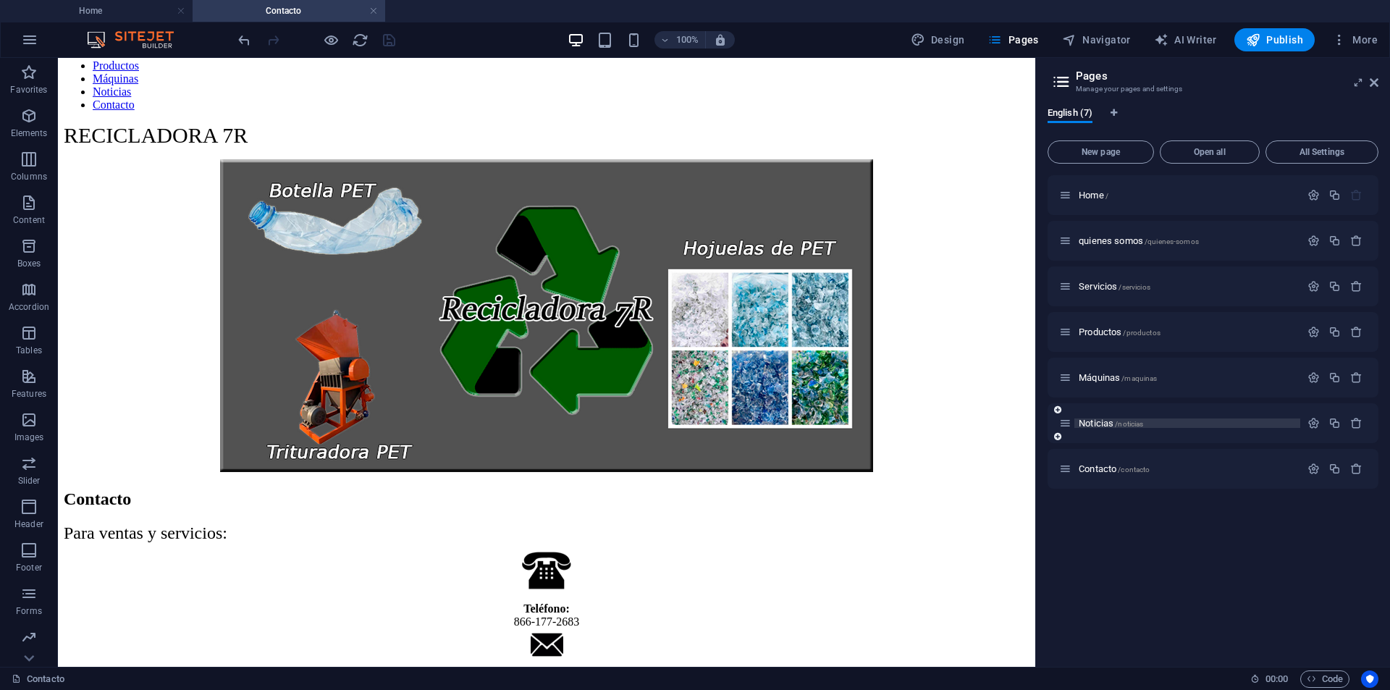
click at [1133, 421] on span "/noticias" at bounding box center [1129, 424] width 28 height 8
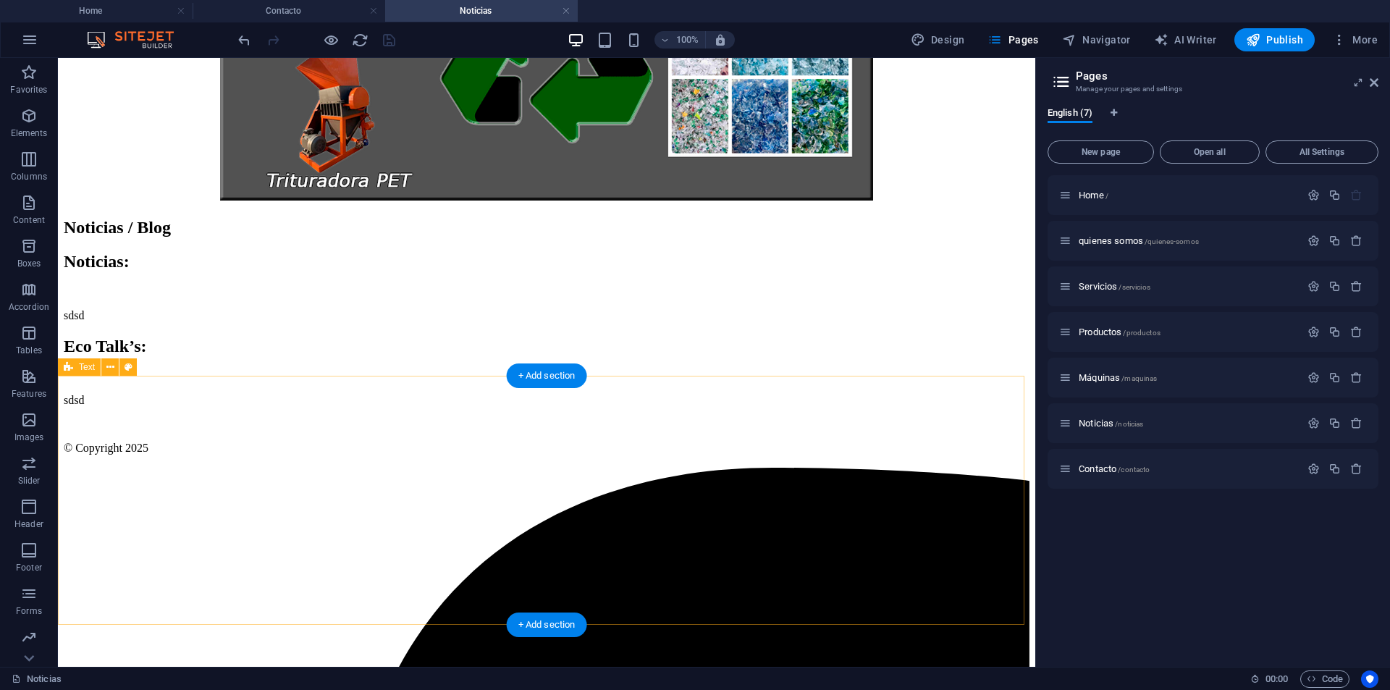
scroll to position [267, 0]
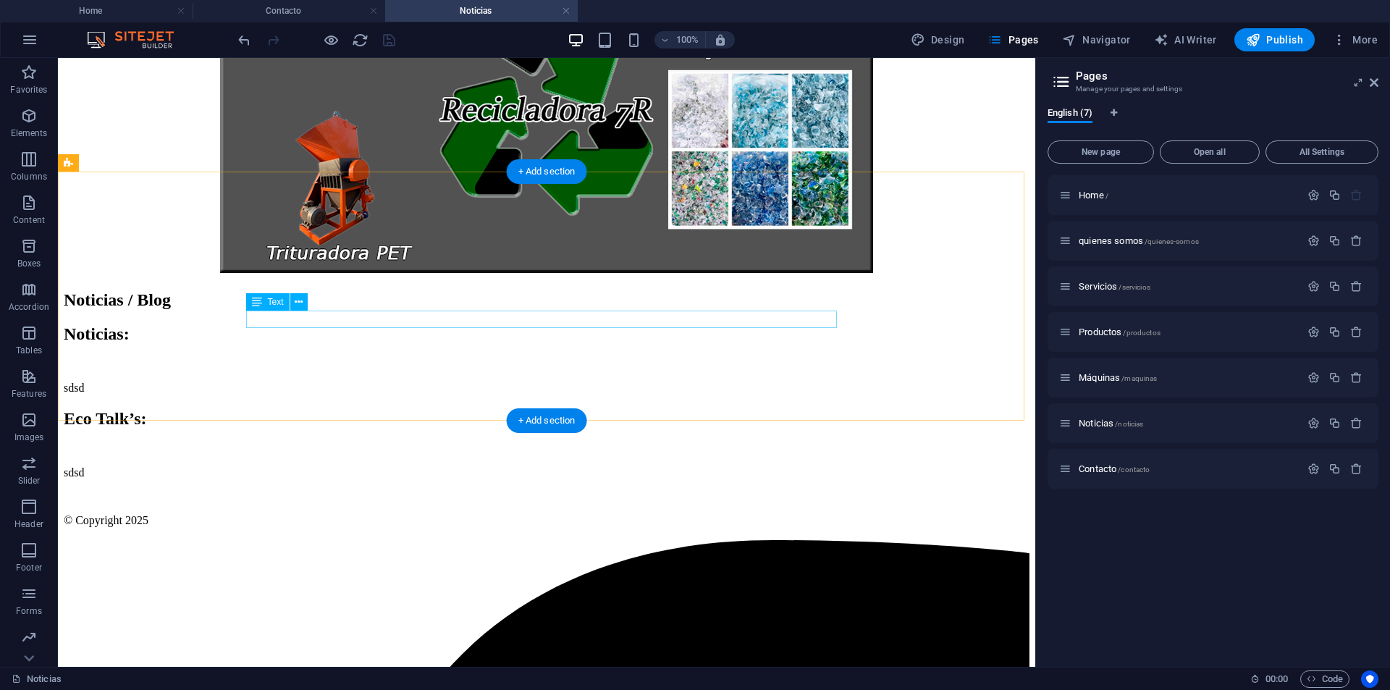
click at [378, 382] on div "sdsd" at bounding box center [547, 388] width 966 height 13
click at [301, 297] on icon at bounding box center [299, 302] width 8 height 15
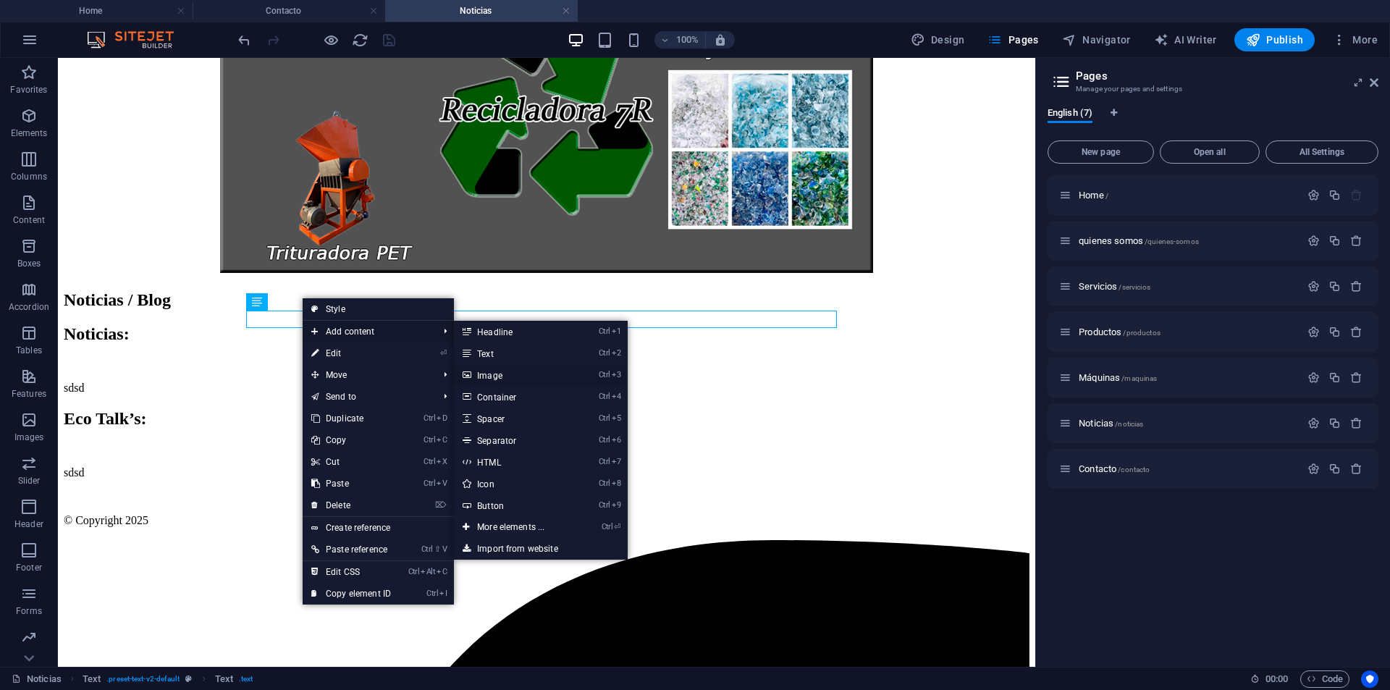
click at [491, 370] on link "Ctrl 3 Image" at bounding box center [513, 375] width 119 height 22
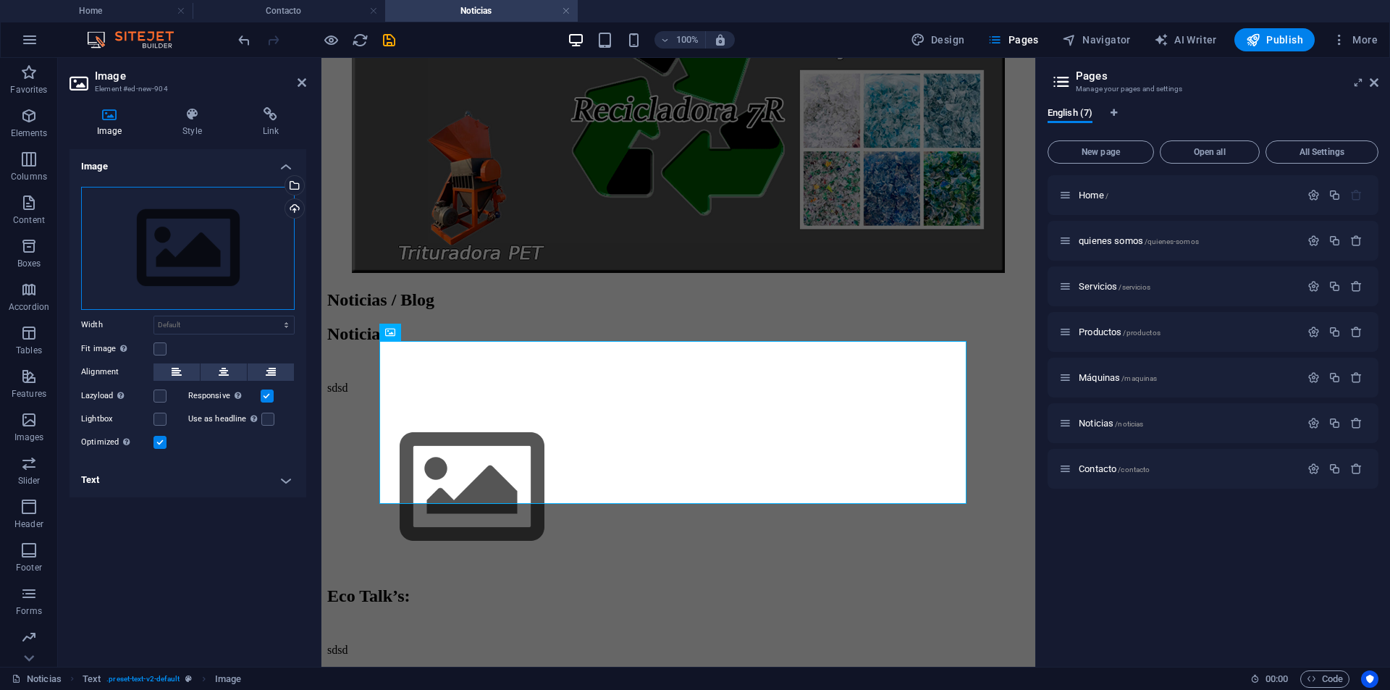
click at [265, 228] on div "Drag files here, click to choose files or select files from Files or our free s…" at bounding box center [188, 248] width 214 height 123
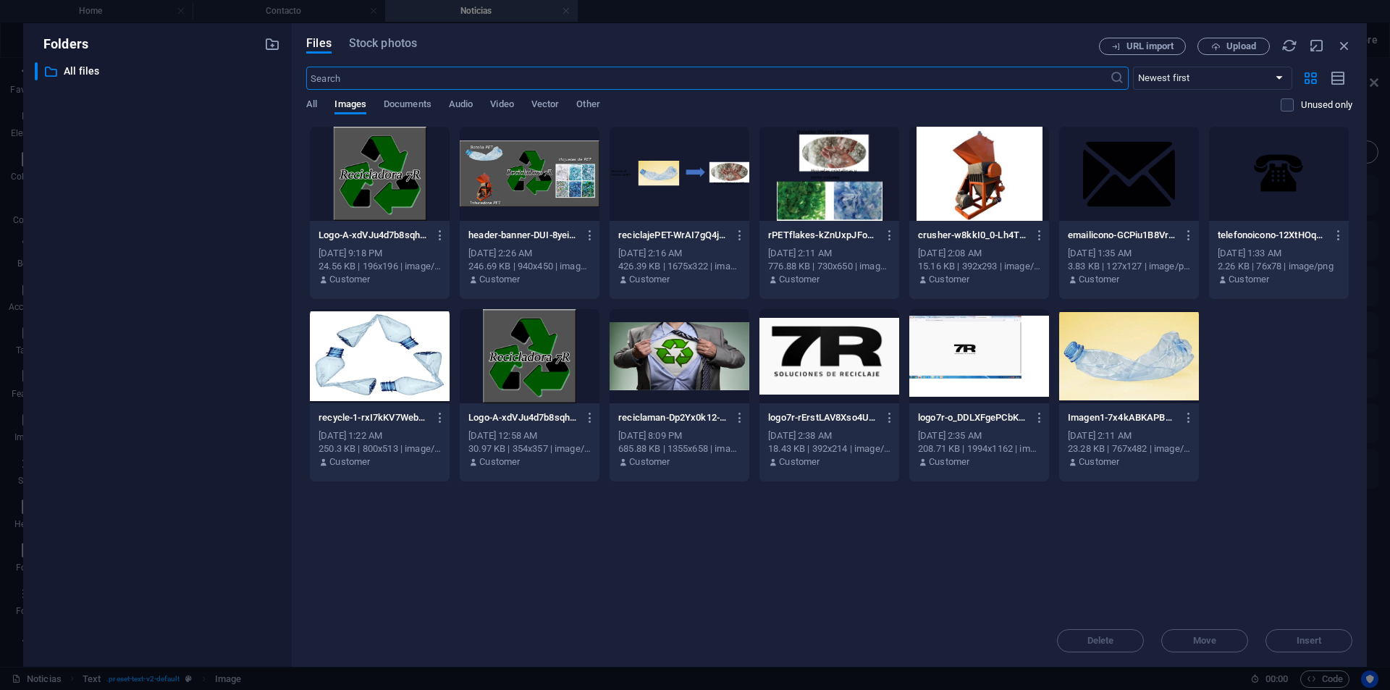
scroll to position [189, 0]
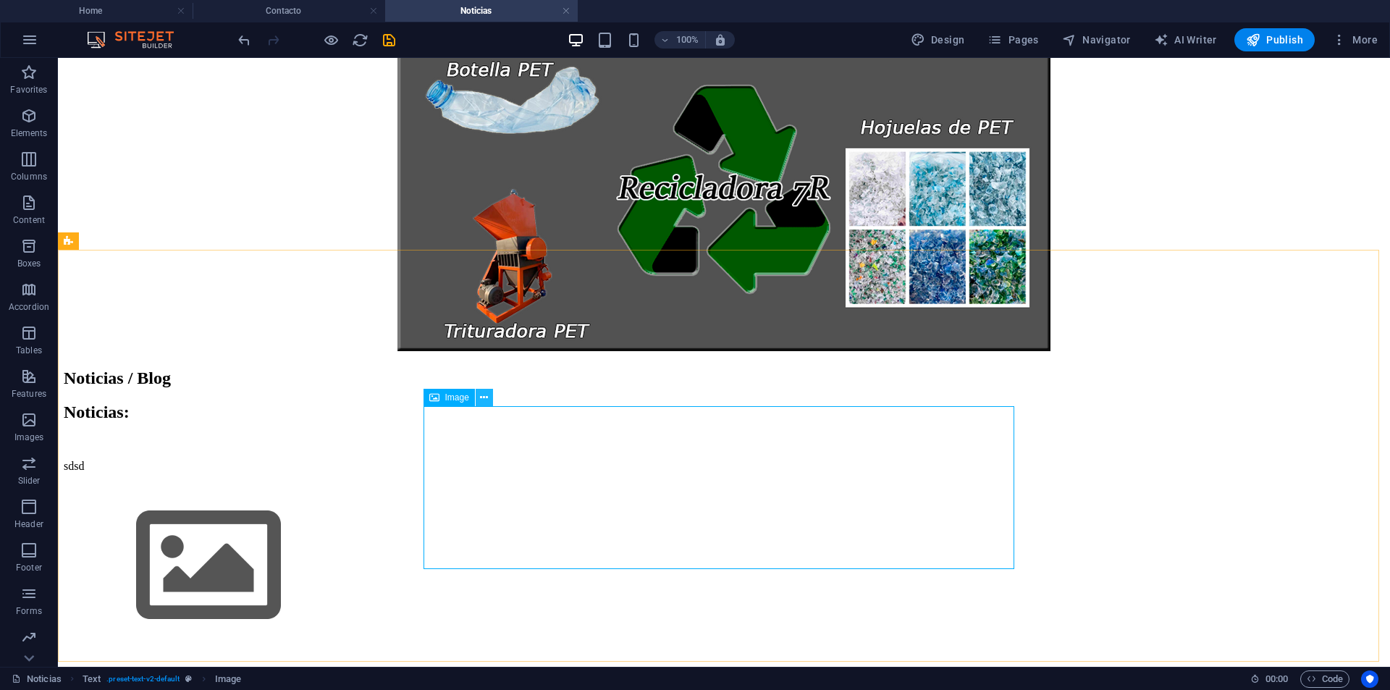
click at [487, 397] on icon at bounding box center [484, 397] width 8 height 15
click at [529, 484] on figure at bounding box center [724, 567] width 1321 height 166
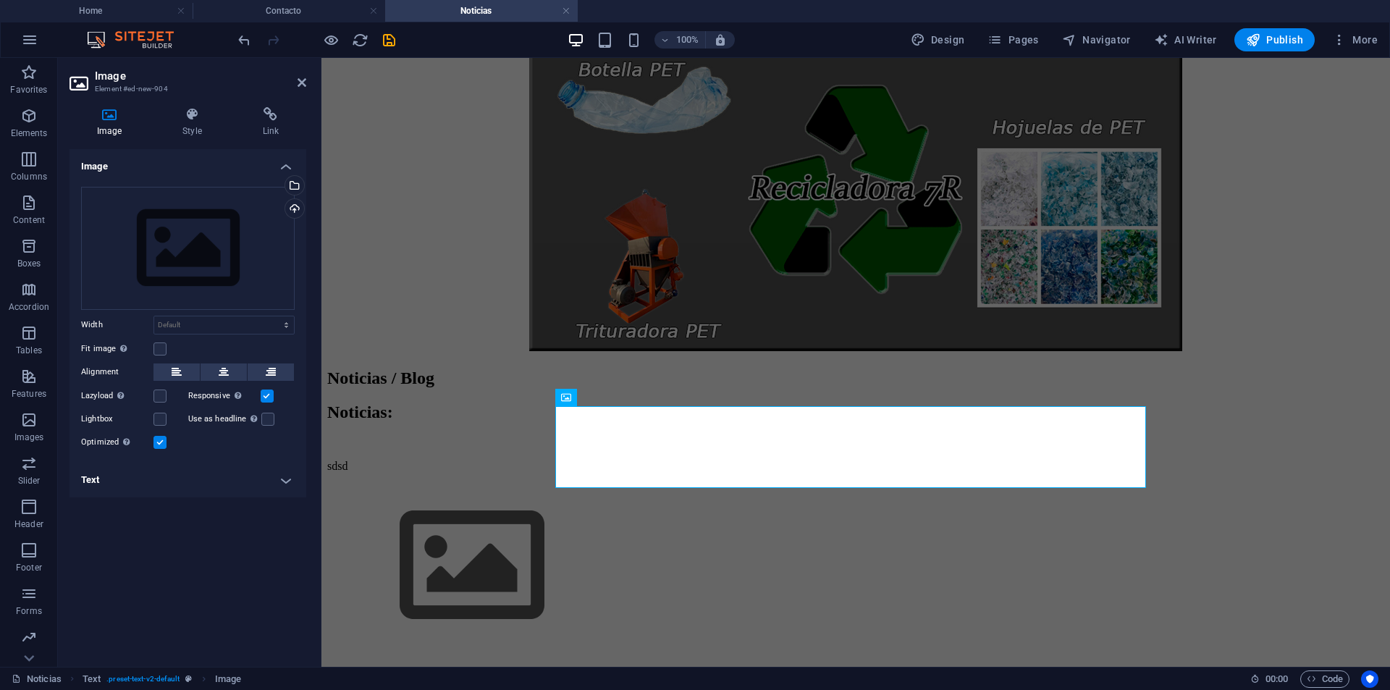
click at [261, 104] on div "Image Style Link Image Drag files here, click to choose files or select files f…" at bounding box center [188, 381] width 260 height 571
click at [264, 112] on icon at bounding box center [270, 114] width 71 height 14
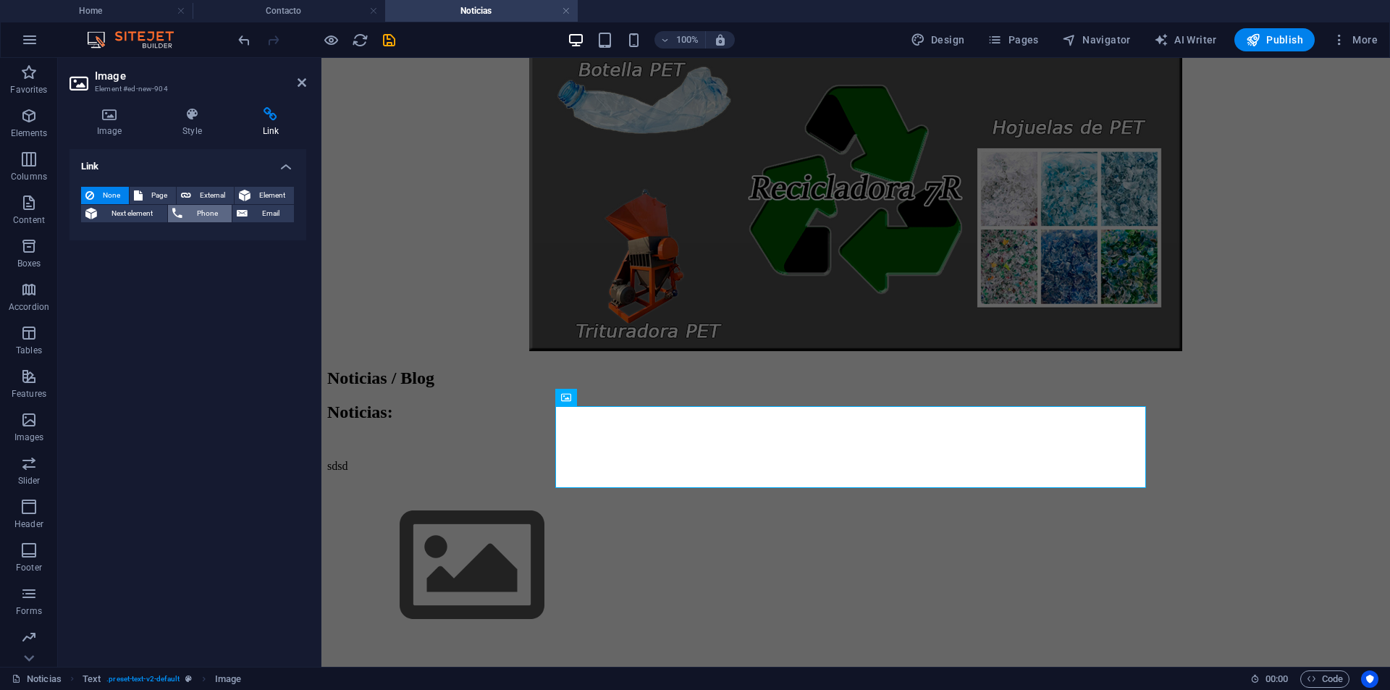
click at [212, 205] on span "Phone" at bounding box center [207, 213] width 41 height 17
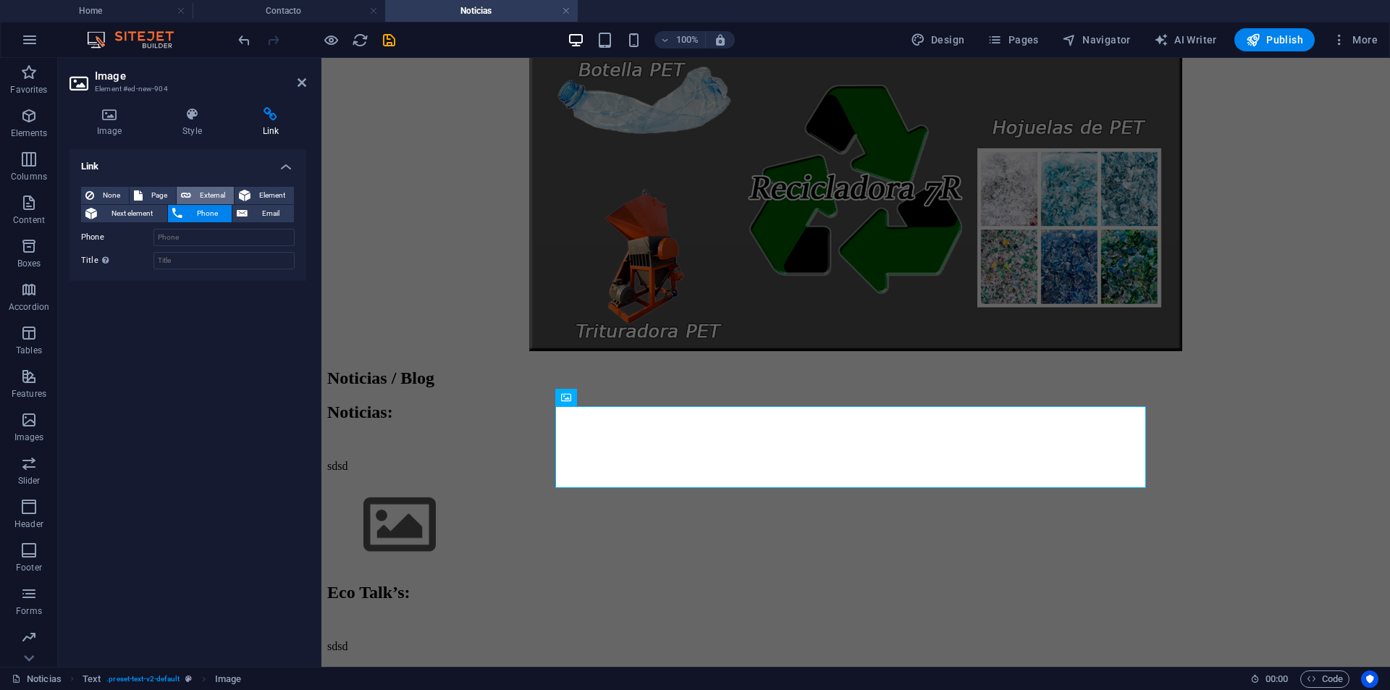
click at [213, 193] on span "External" at bounding box center [213, 195] width 34 height 17
select select "blank"
paste input "[URL][DOMAIN_NAME]"
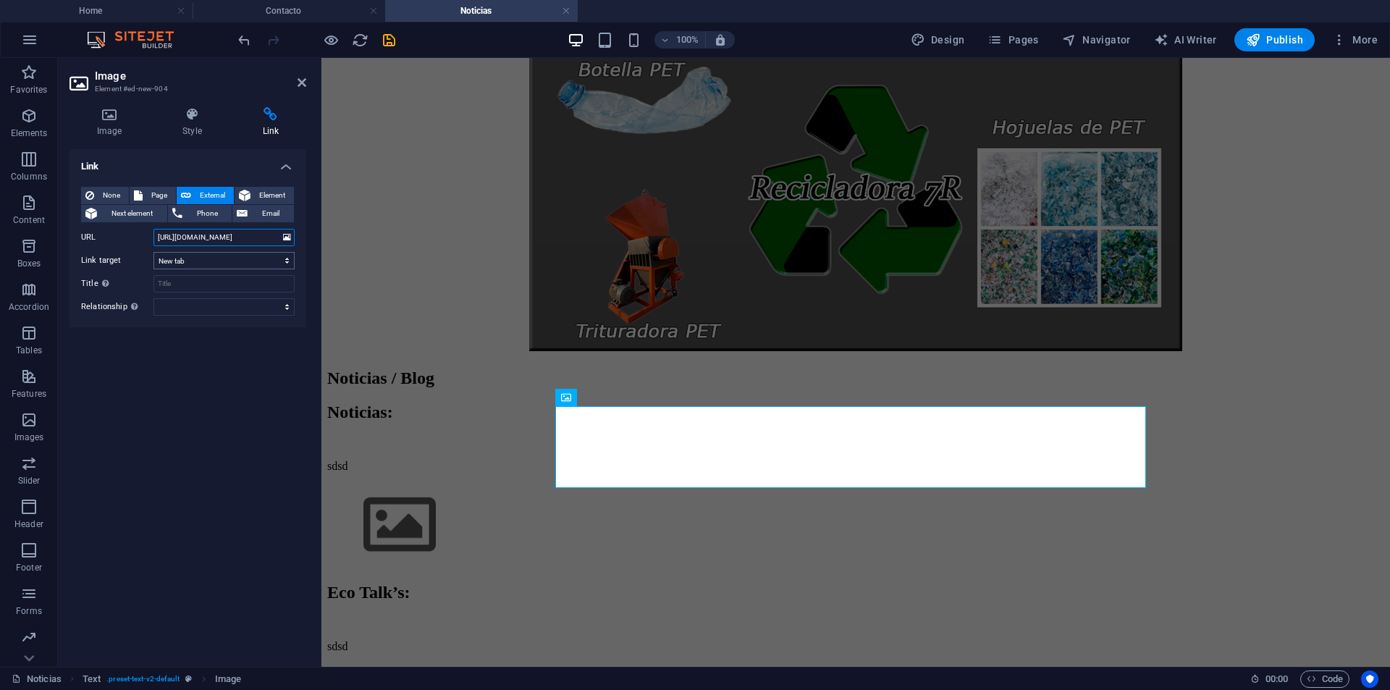
scroll to position [0, 125]
type input "[URL][DOMAIN_NAME]"
click at [217, 285] on input "Title Additional link description, should not be the same as the link text. The…" at bounding box center [224, 283] width 141 height 17
click at [219, 298] on select "alternate author bookmark external help license next nofollow noreferrer noopen…" at bounding box center [224, 306] width 141 height 17
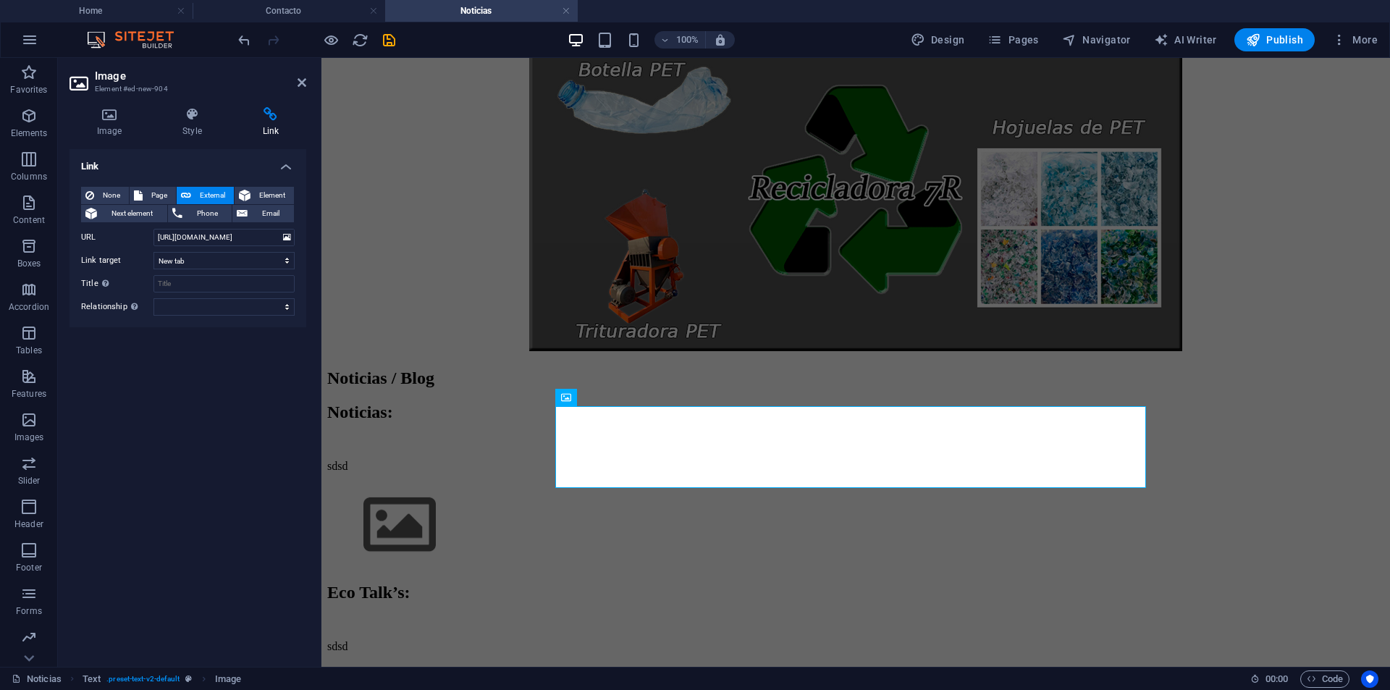
click at [122, 367] on div "Link None Page External Element Next element Phone Email Page Home quienes somo…" at bounding box center [188, 402] width 237 height 506
click at [256, 385] on div "Link None Page External Element Next element Phone Email Page Home quienes somo…" at bounding box center [188, 402] width 237 height 506
click at [392, 33] on icon "save" at bounding box center [389, 40] width 17 height 17
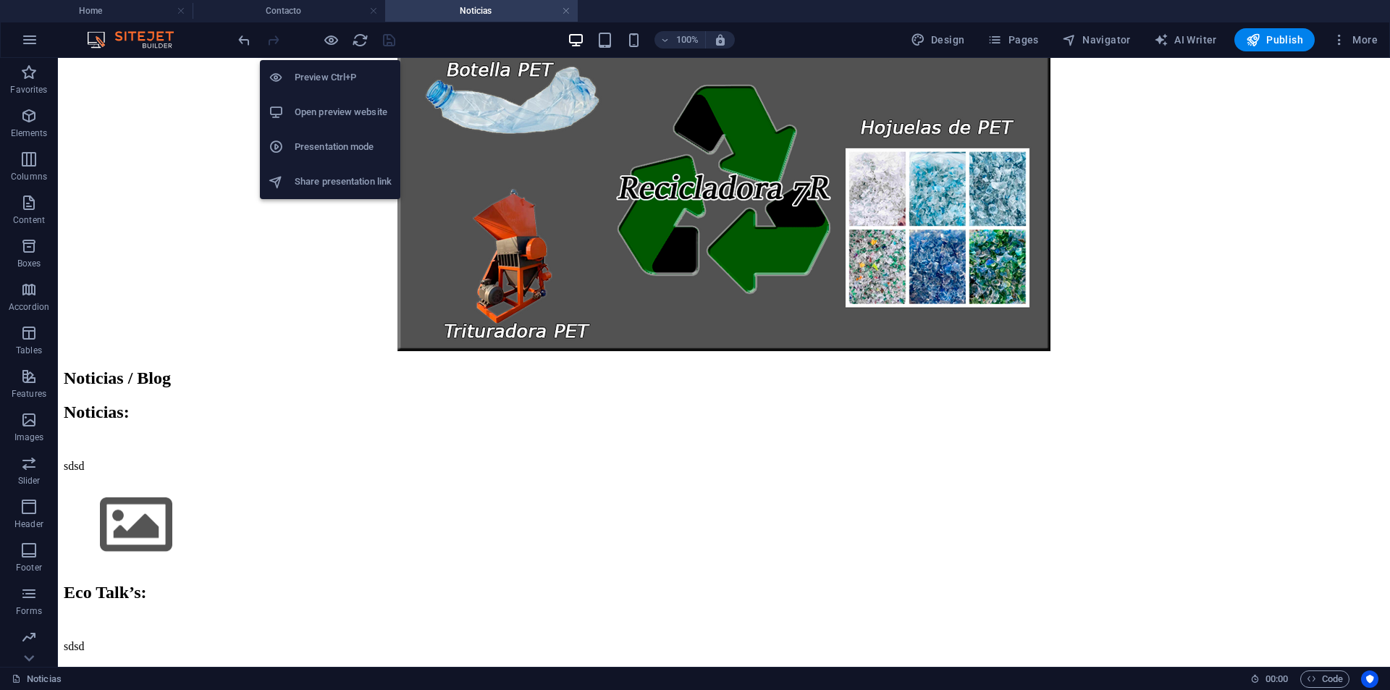
click at [339, 75] on h6 "Preview Ctrl+P" at bounding box center [343, 77] width 97 height 17
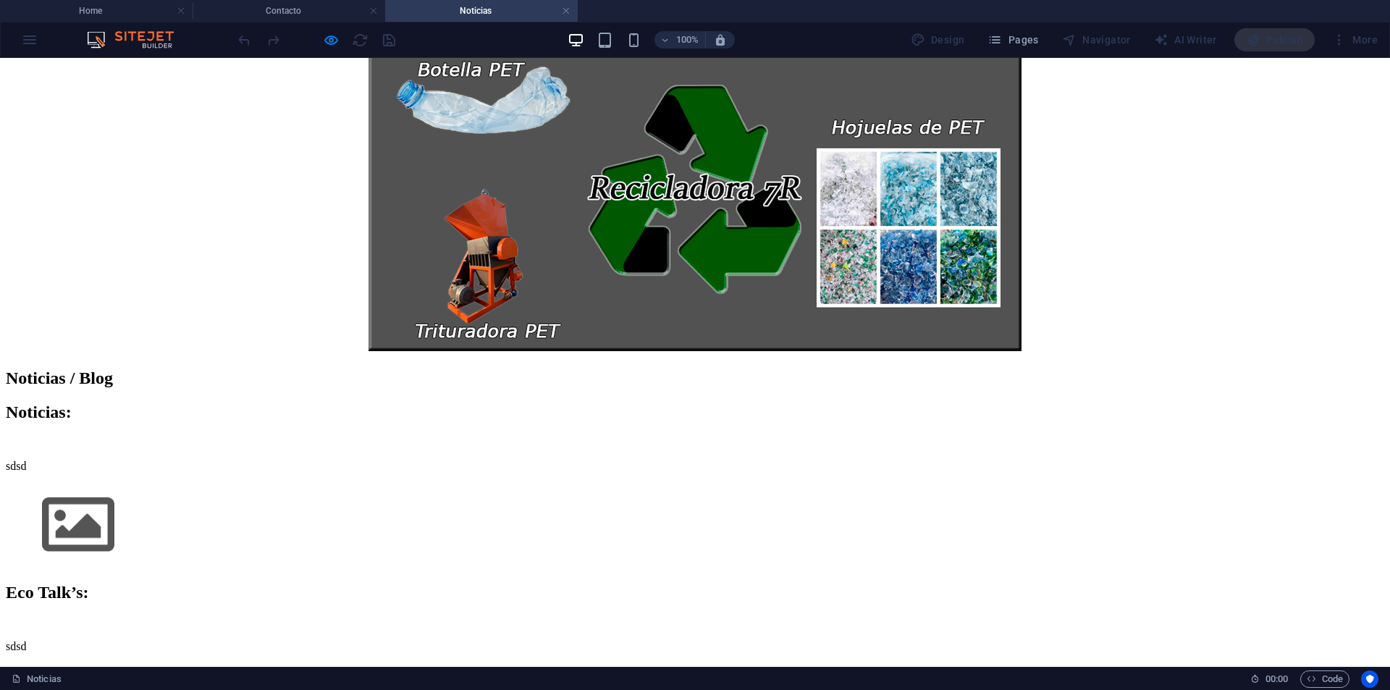
click at [151, 484] on img at bounding box center [78, 525] width 145 height 82
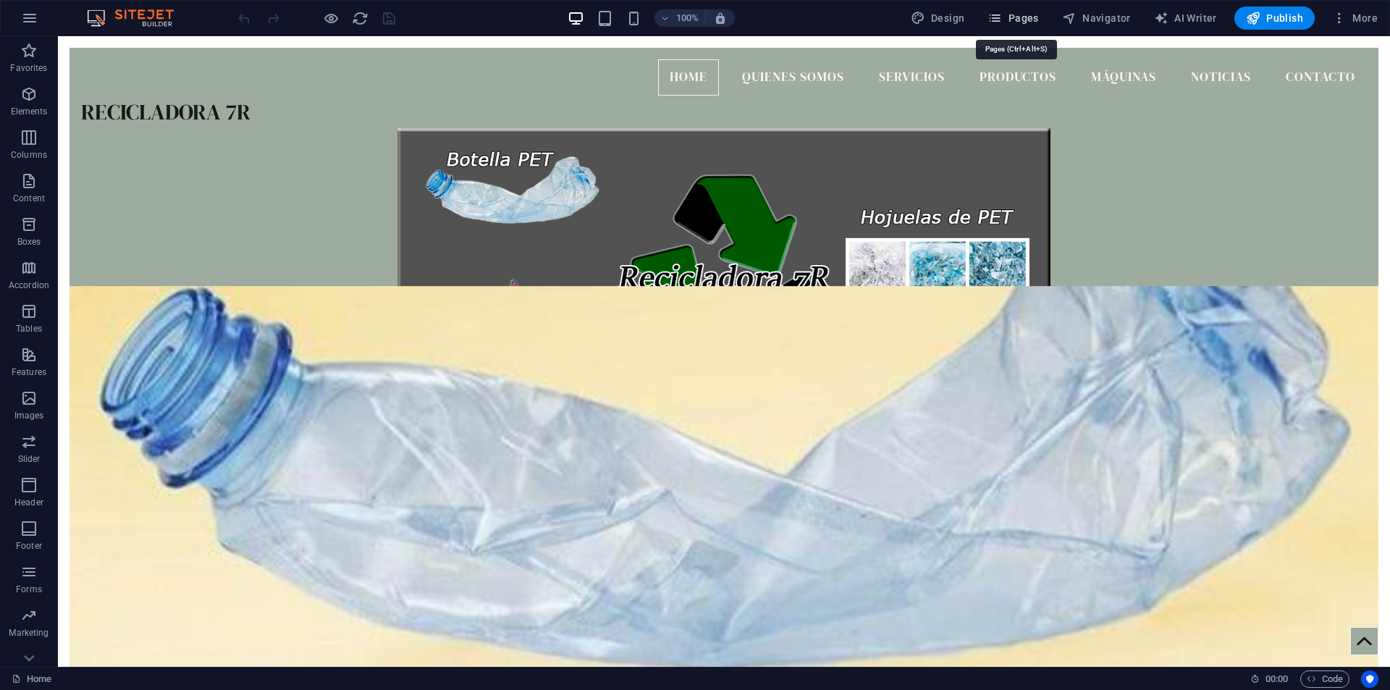
click at [1027, 10] on button "Pages" at bounding box center [1013, 18] width 62 height 23
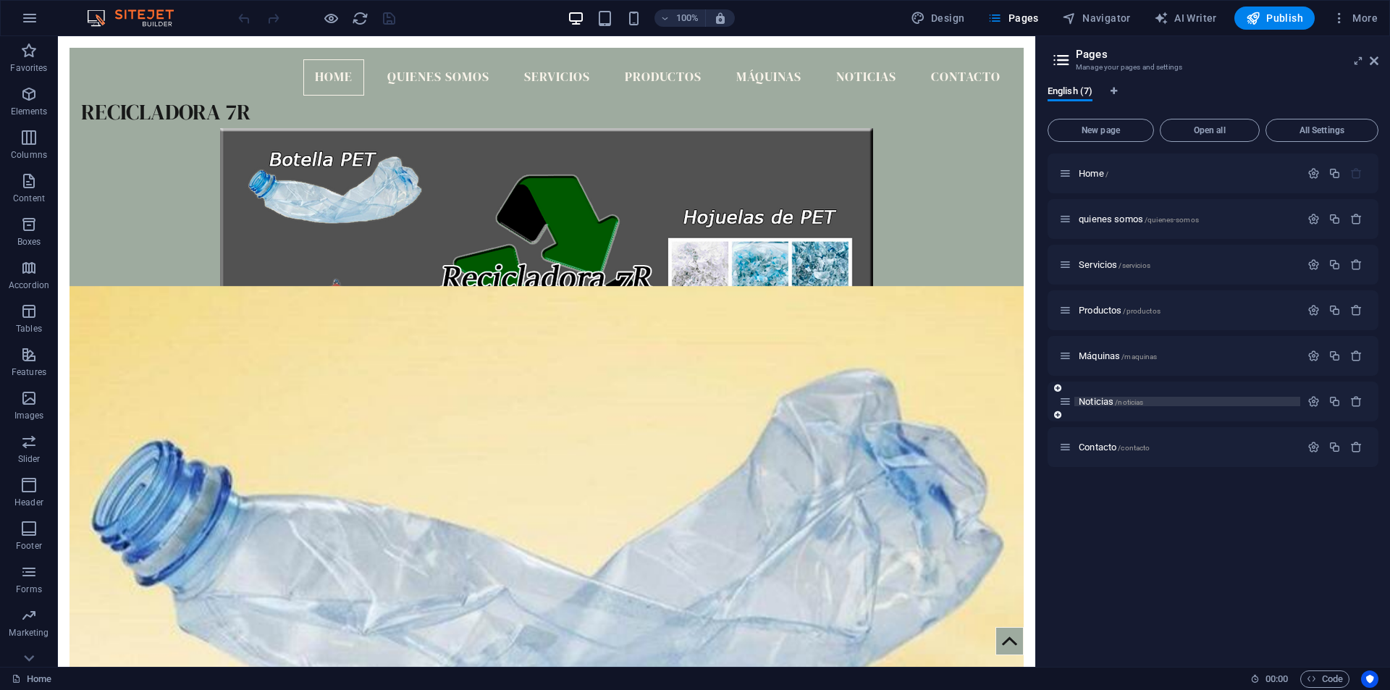
click at [1111, 400] on span "Noticias /noticias" at bounding box center [1111, 401] width 64 height 11
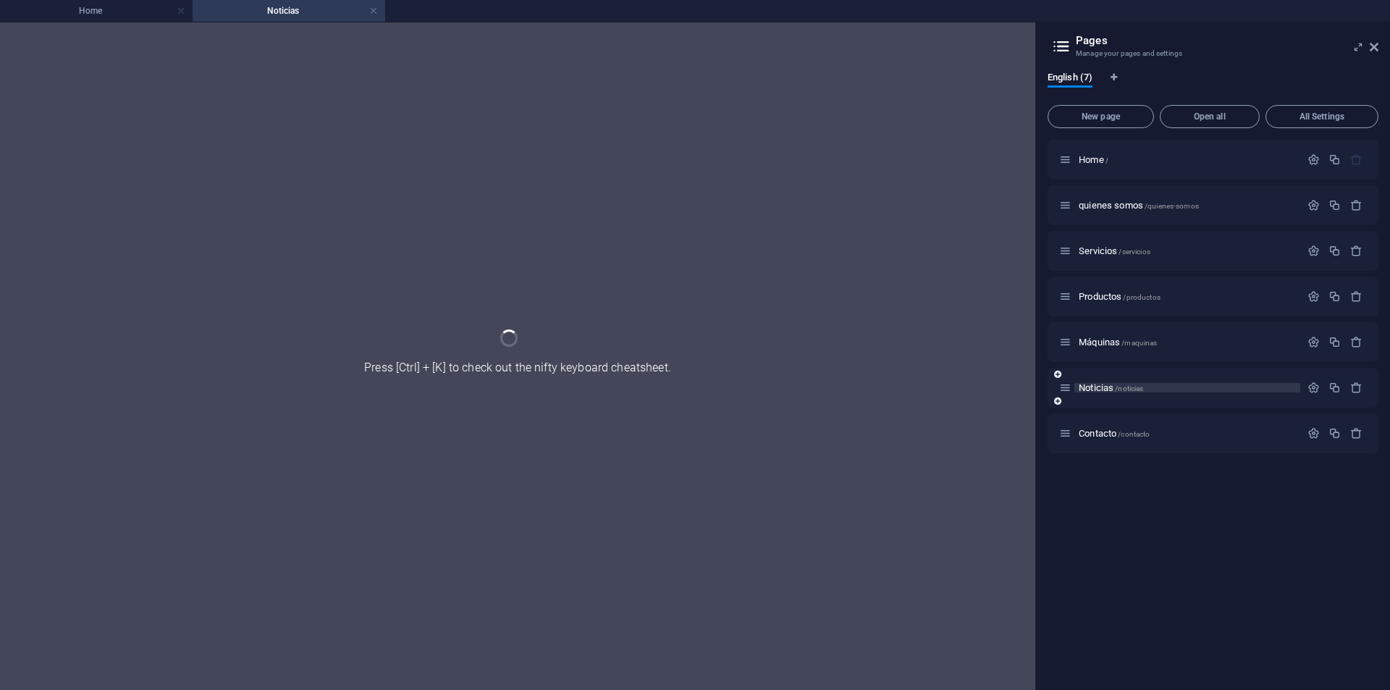
click at [1111, 400] on div "Noticias /noticias" at bounding box center [1213, 388] width 331 height 40
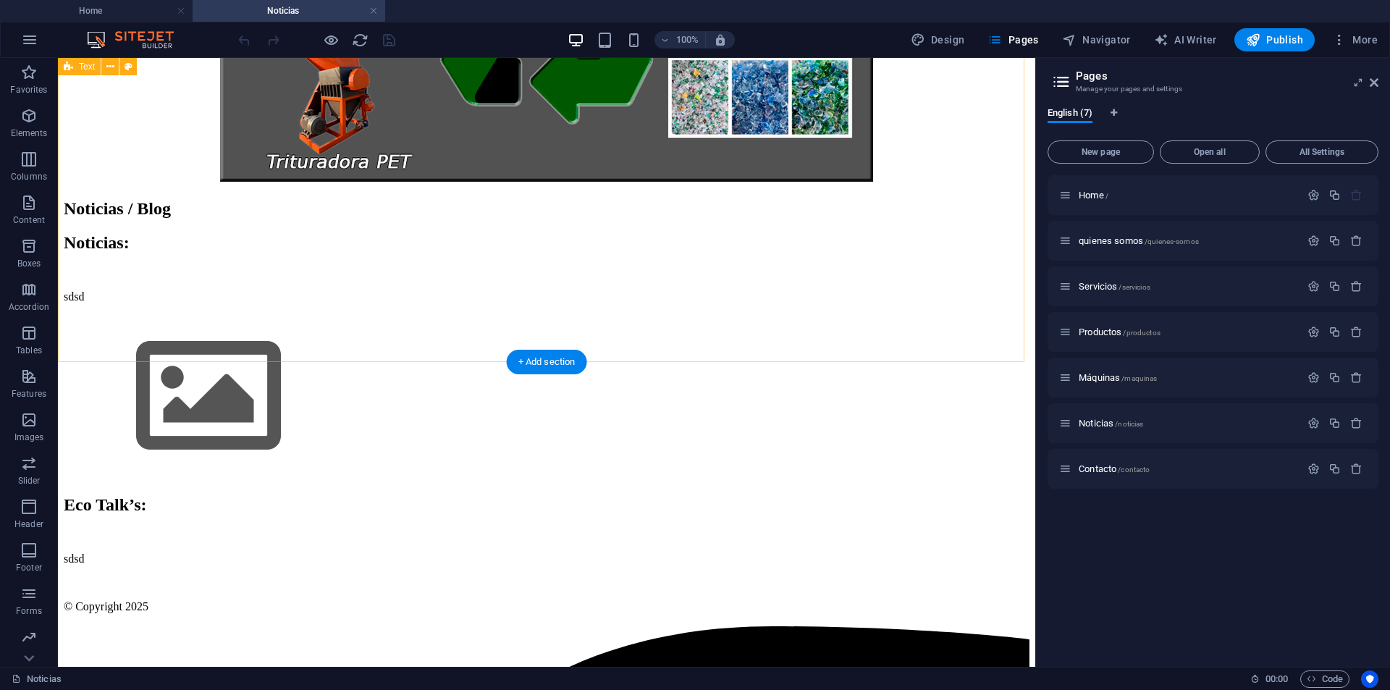
scroll to position [264, 0]
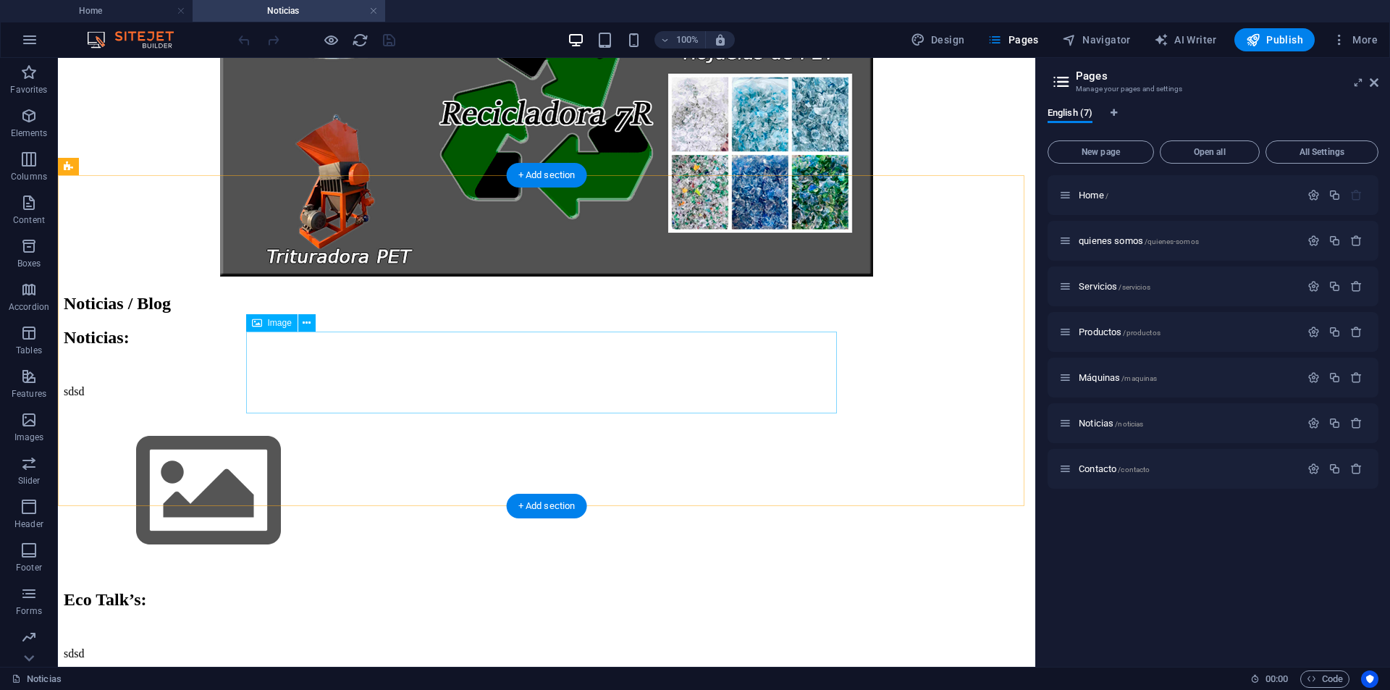
click at [284, 410] on figure at bounding box center [547, 493] width 966 height 166
click at [306, 324] on icon at bounding box center [307, 323] width 8 height 15
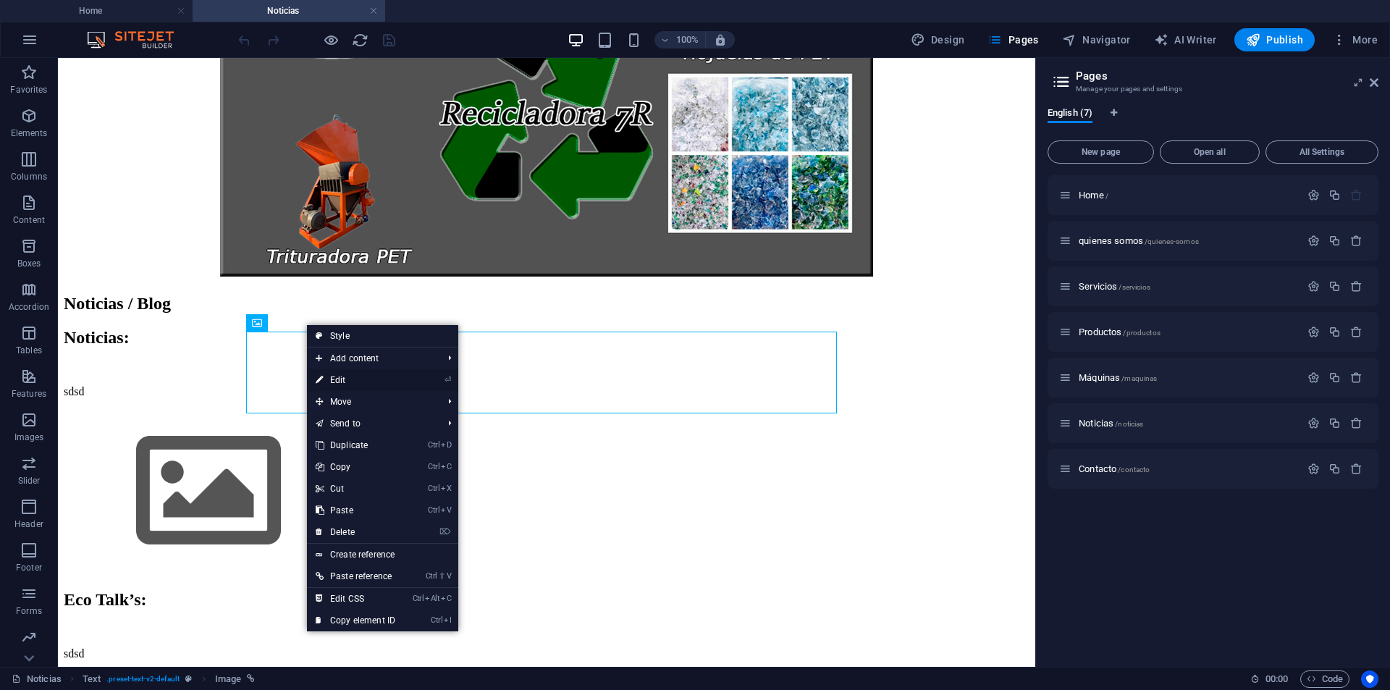
click at [365, 381] on link "⏎ Edit" at bounding box center [355, 380] width 97 height 22
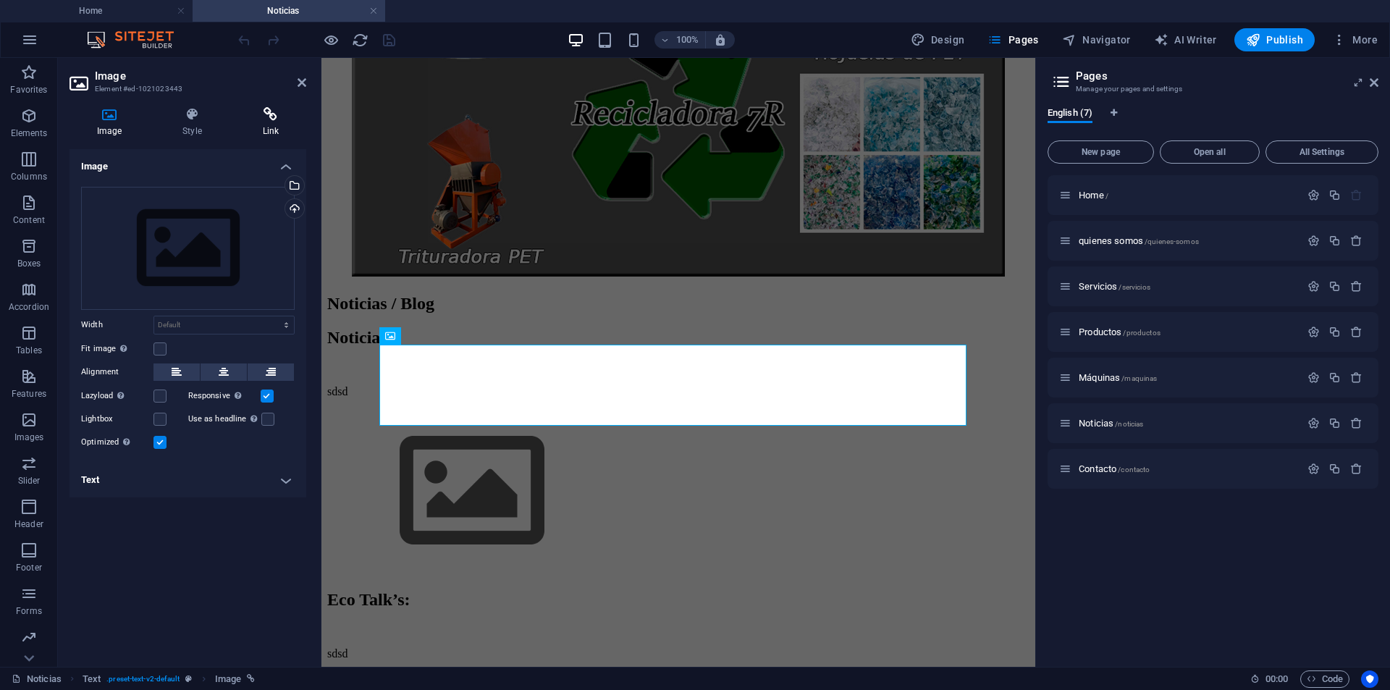
click at [284, 121] on icon at bounding box center [270, 114] width 71 height 14
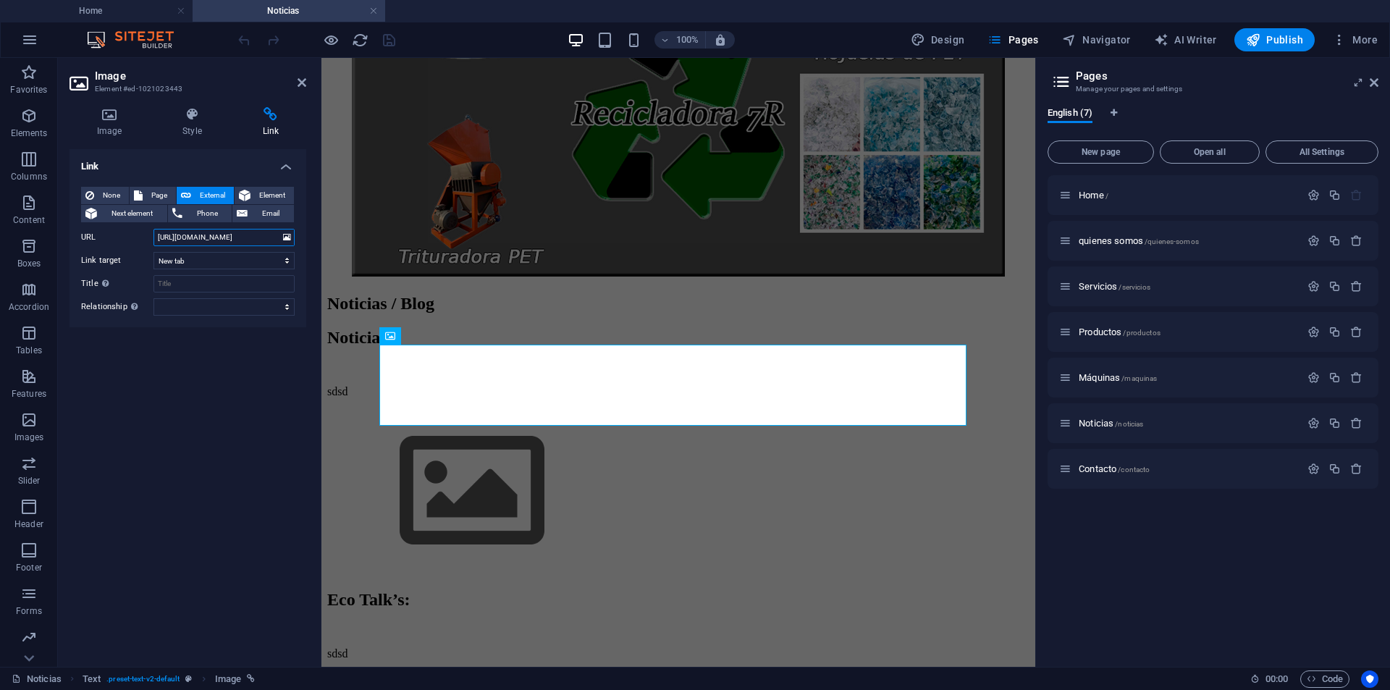
click at [236, 235] on input "[URL][DOMAIN_NAME]" at bounding box center [224, 237] width 141 height 17
drag, startPoint x: 481, startPoint y: 293, endPoint x: 455, endPoint y: 256, distance: 44.8
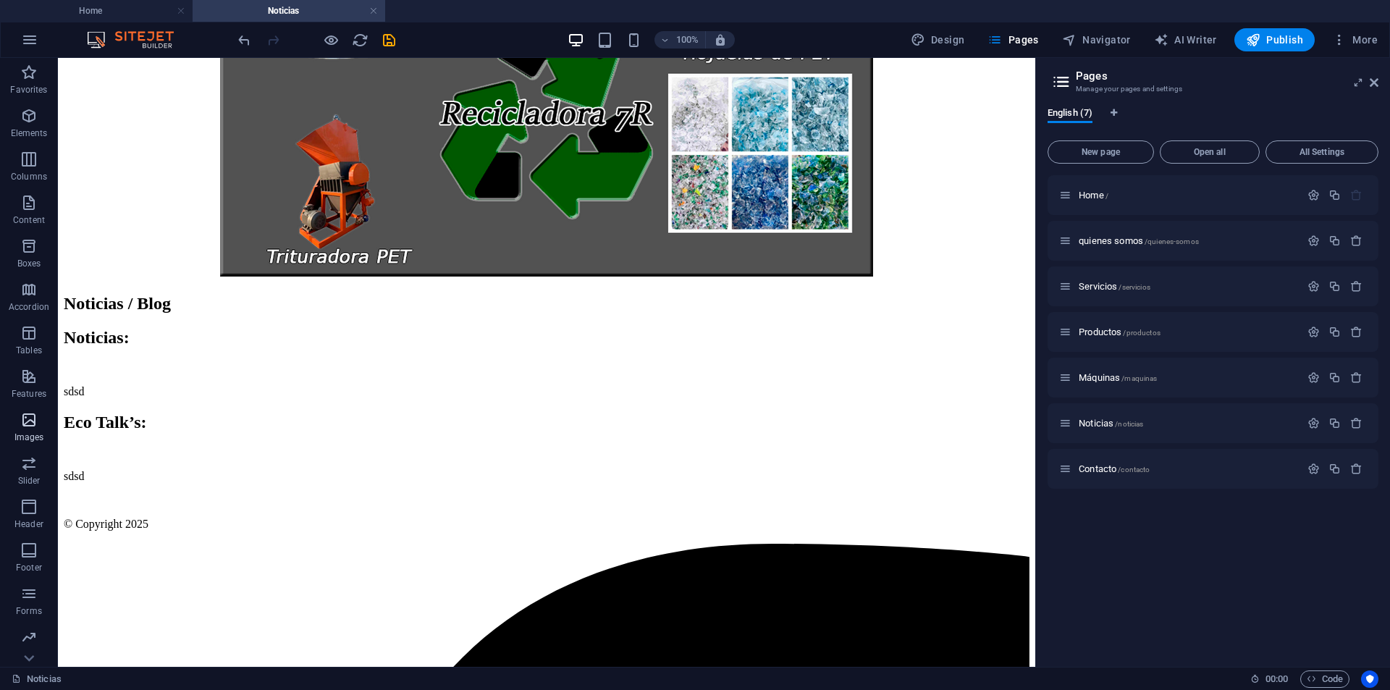
click at [38, 422] on icon "button" at bounding box center [28, 419] width 17 height 17
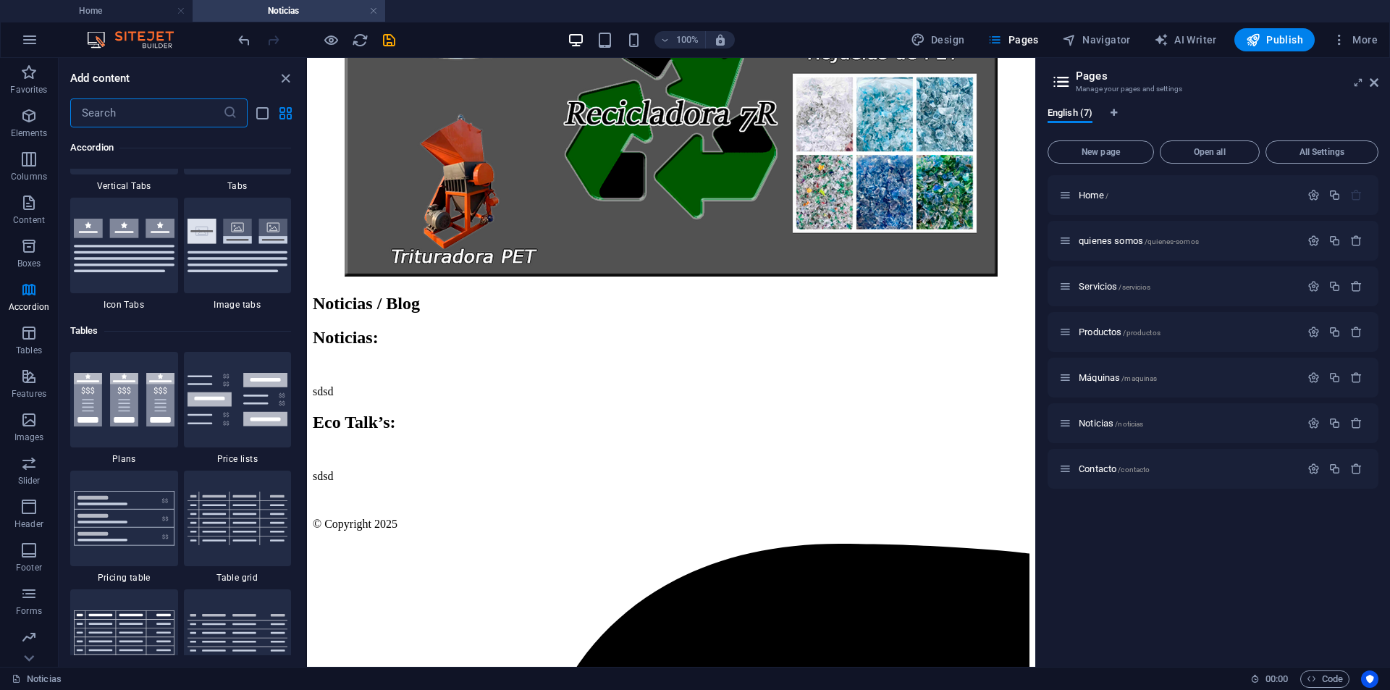
scroll to position [4519, 0]
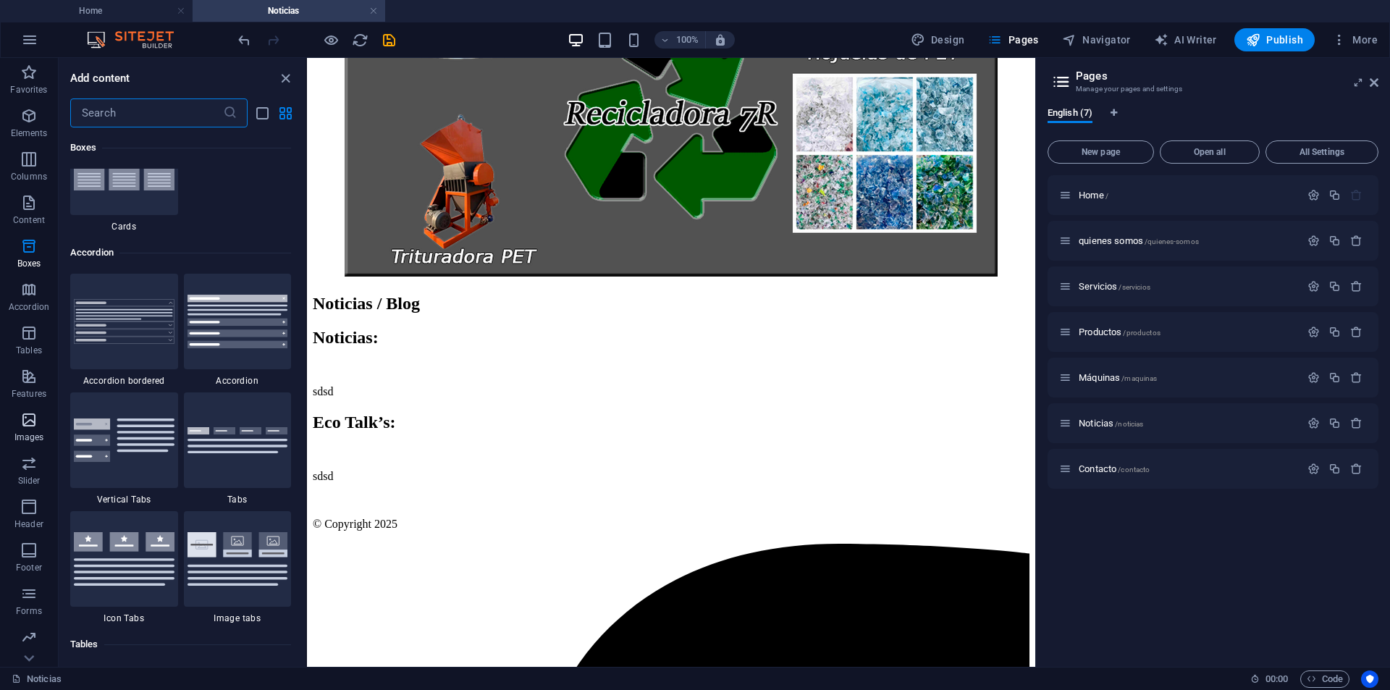
click at [27, 421] on icon "button" at bounding box center [28, 419] width 17 height 17
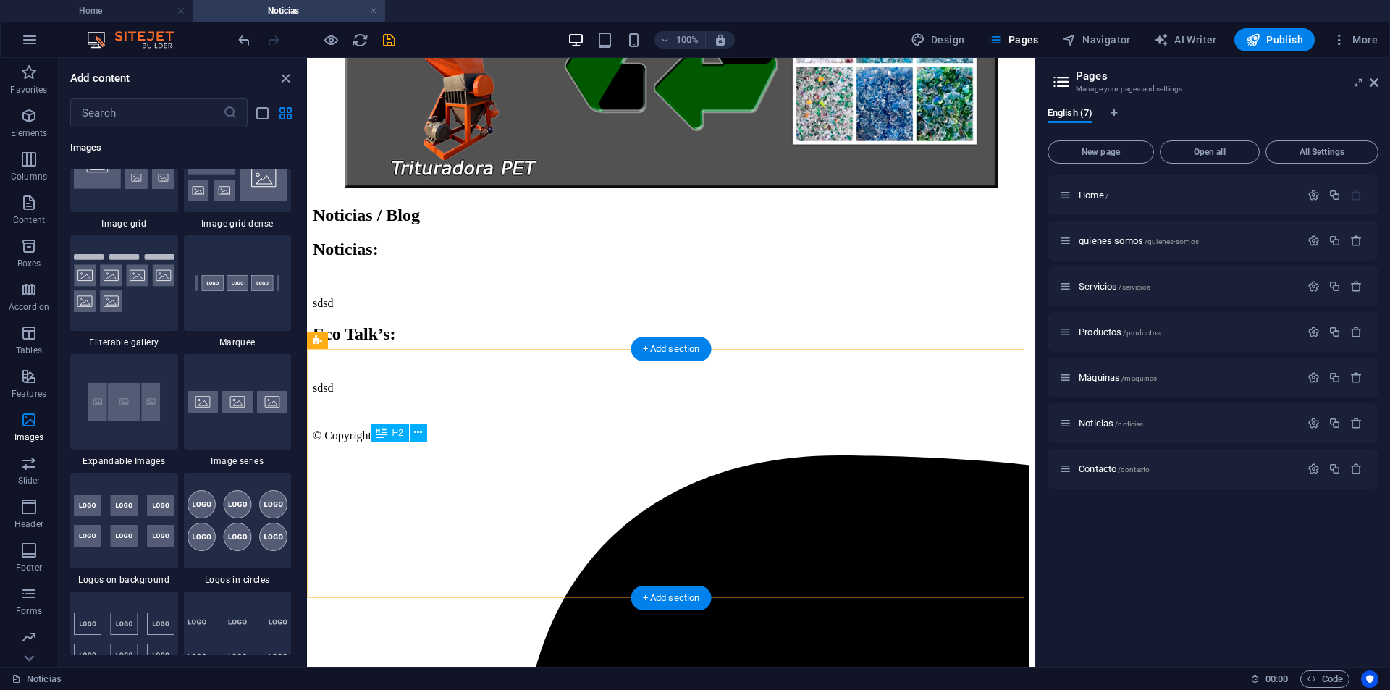
scroll to position [353, 0]
click at [452, 394] on div "sdsd" at bounding box center [671, 387] width 717 height 13
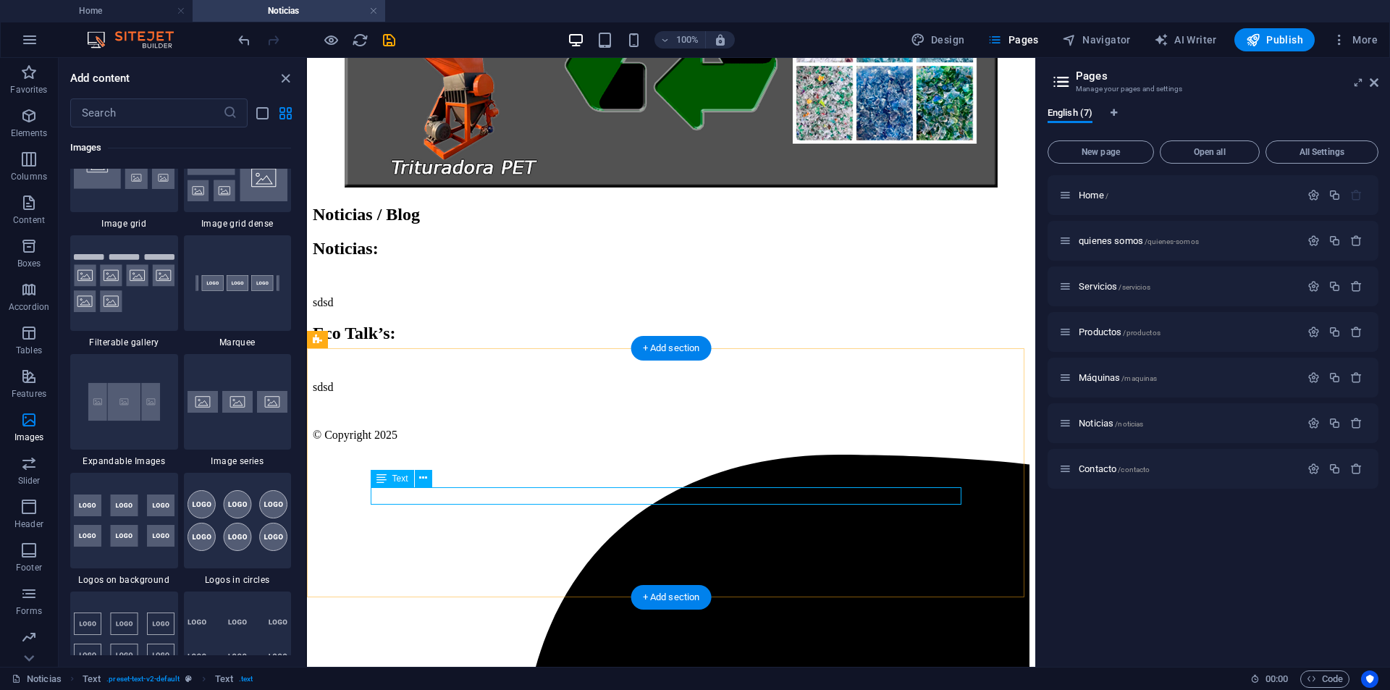
click at [430, 394] on div "sdsd" at bounding box center [671, 387] width 717 height 13
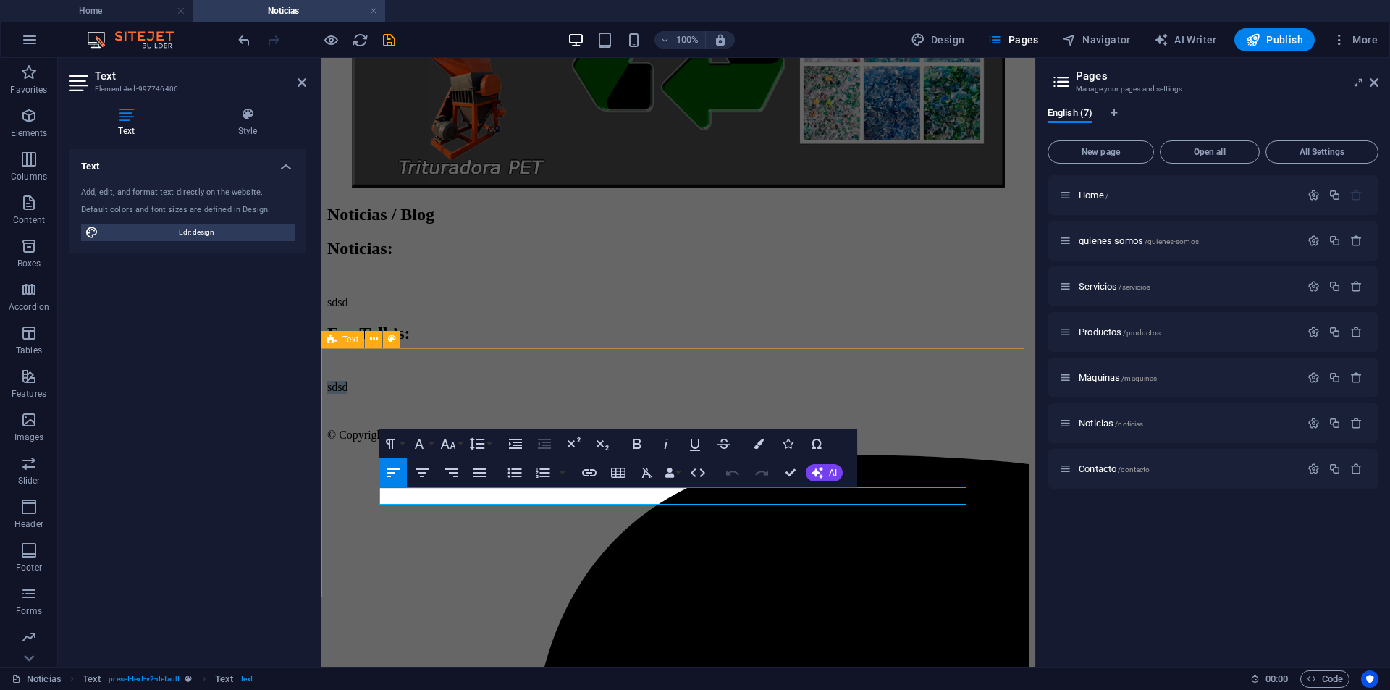
drag, startPoint x: 445, startPoint y: 495, endPoint x: 343, endPoint y: 497, distance: 101.4
click at [343, 394] on div "Eco Talk’s: sdsd" at bounding box center [678, 359] width 702 height 70
click at [450, 394] on p at bounding box center [678, 387] width 702 height 13
click at [584, 396] on div "Eco Talk’s: El consumo desmesurado de los plásticos" at bounding box center [678, 360] width 702 height 72
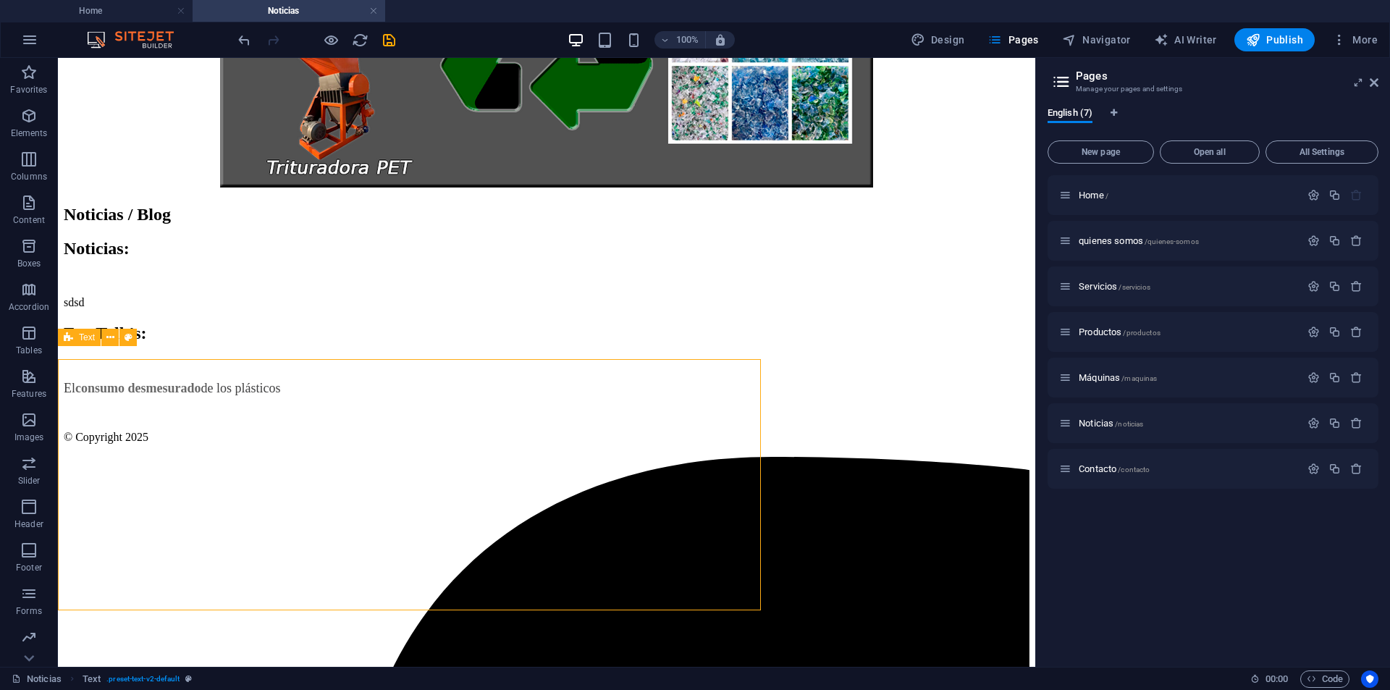
scroll to position [342, 0]
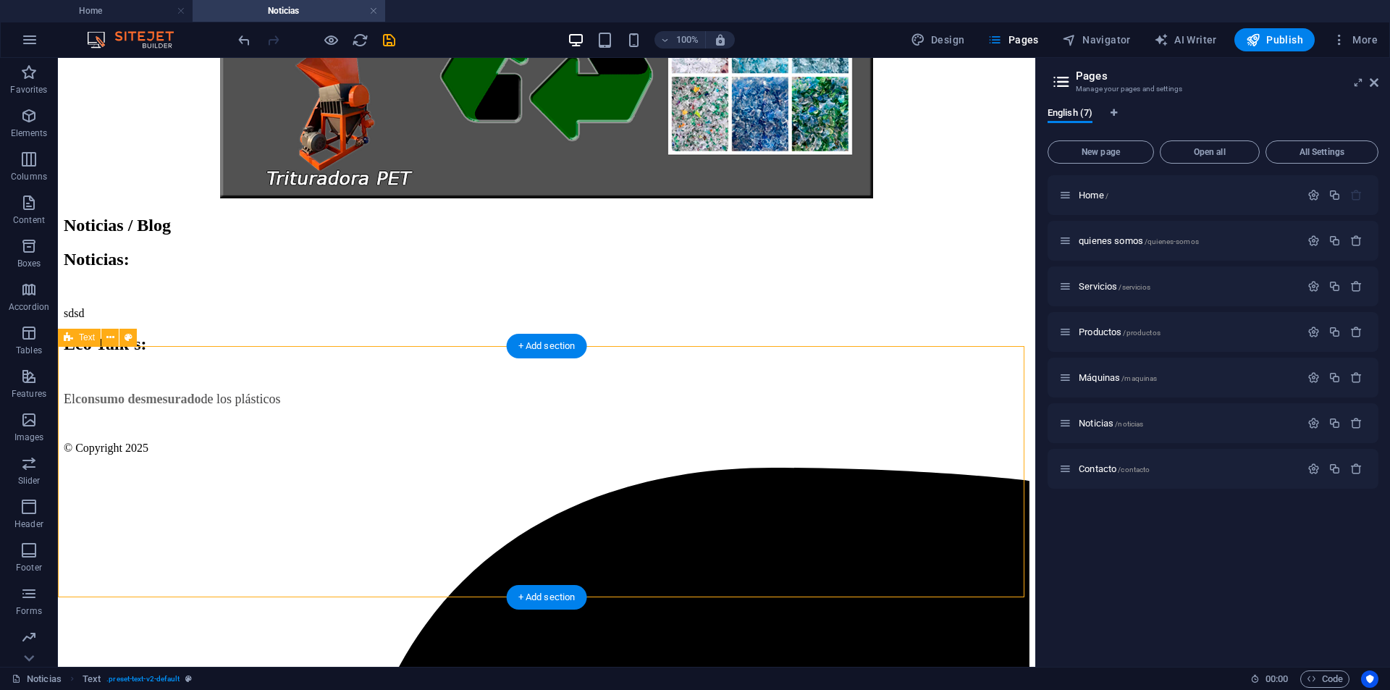
click at [447, 407] on div "Eco Talk’s: El consumo desmesurado de los plásticos" at bounding box center [547, 371] width 966 height 72
click at [456, 407] on div "El consumo desmesurado de los plásticos" at bounding box center [547, 399] width 966 height 15
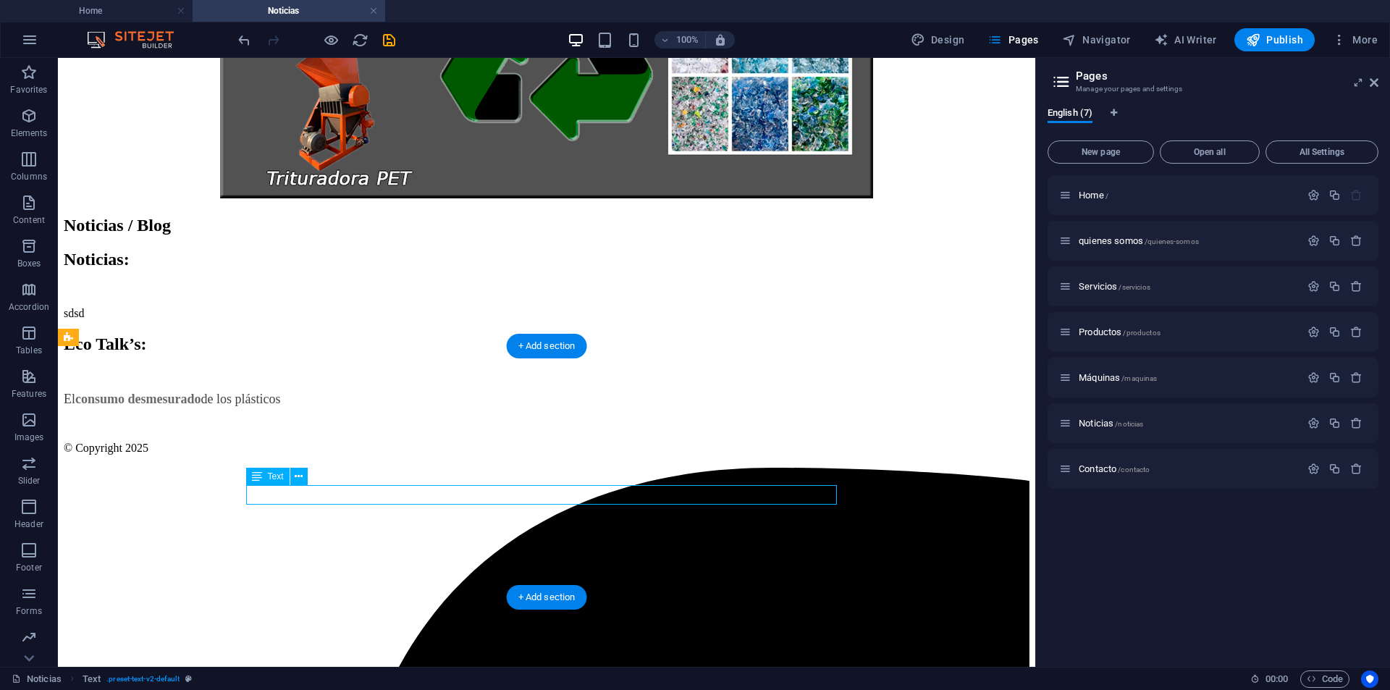
click at [456, 407] on div "El consumo desmesurado de los plásticos" at bounding box center [547, 399] width 966 height 15
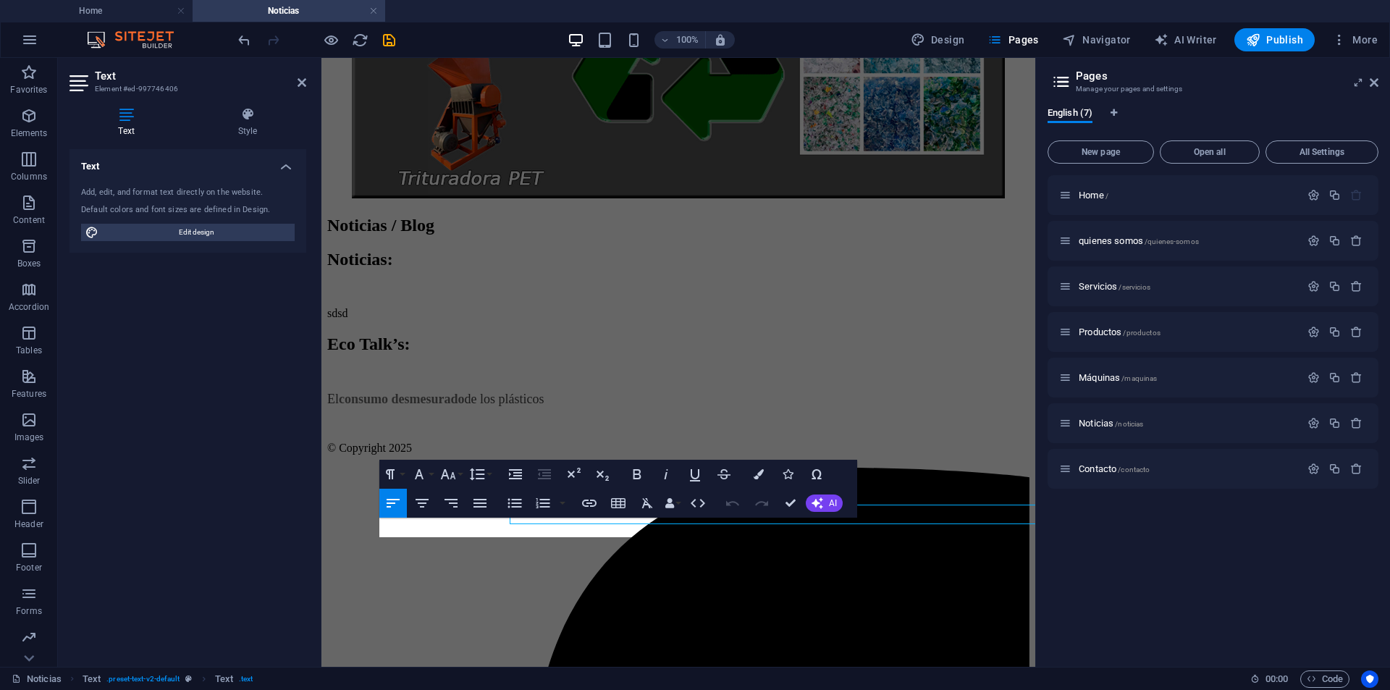
scroll to position [322, 0]
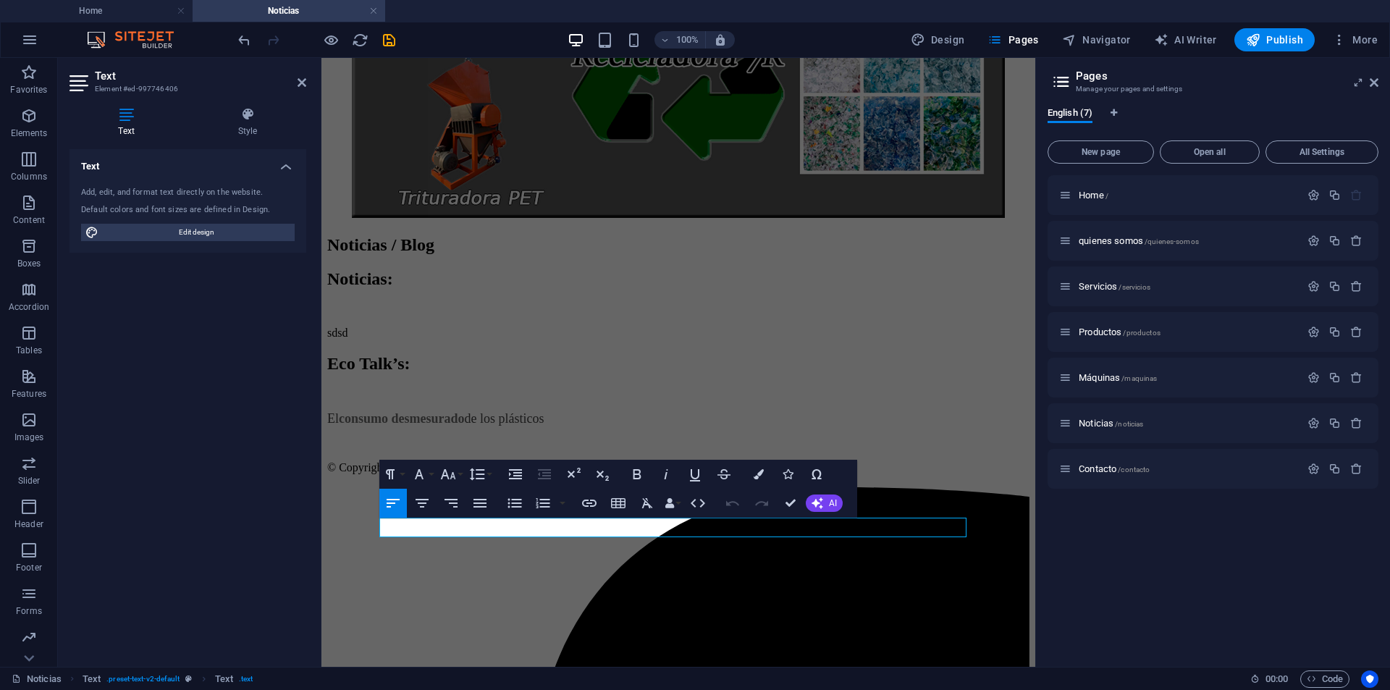
drag, startPoint x: 642, startPoint y: 529, endPoint x: 256, endPoint y: 537, distance: 385.3
drag, startPoint x: 608, startPoint y: 525, endPoint x: 376, endPoint y: 534, distance: 231.9
click at [376, 427] on div "Eco Talk’s: El consumo desmesurado de los plásticos" at bounding box center [678, 390] width 702 height 72
click at [758, 467] on button "Colors" at bounding box center [759, 474] width 28 height 29
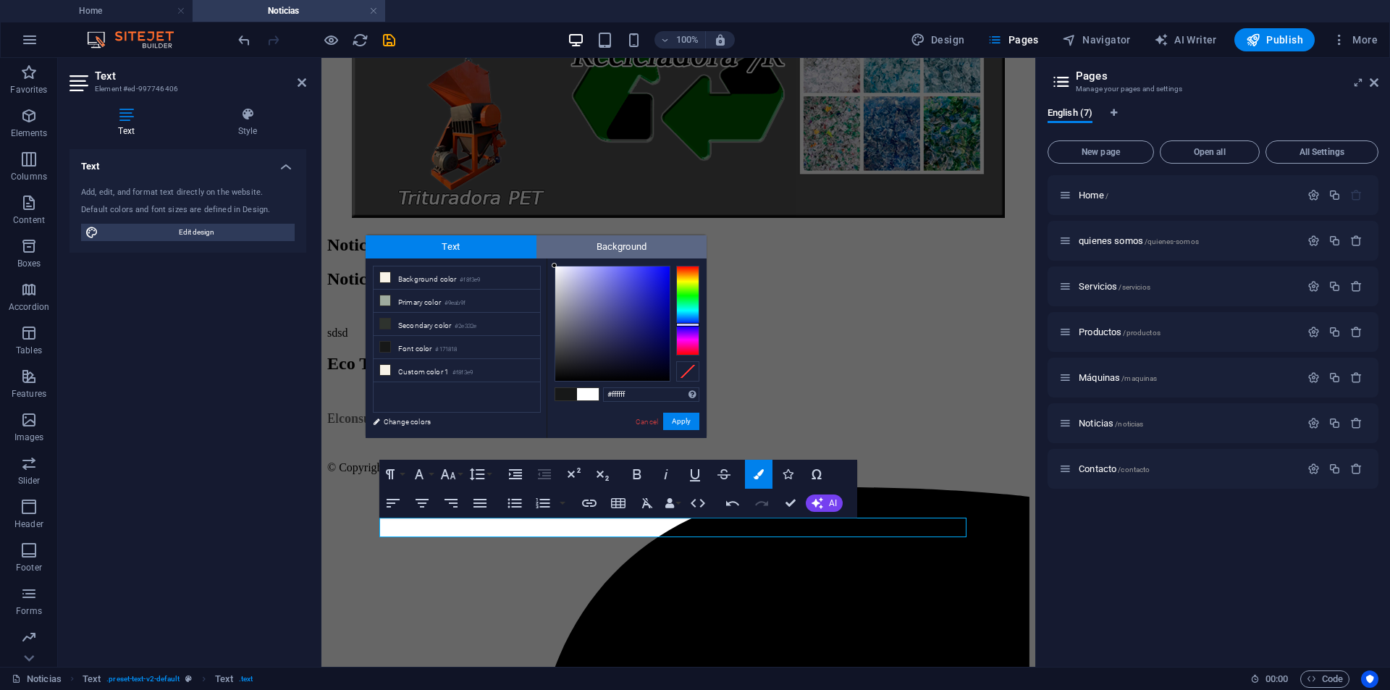
drag, startPoint x: 555, startPoint y: 350, endPoint x: 542, endPoint y: 237, distance: 113.6
click at [542, 237] on div "Text Background less Background color #f8f3e9 Primary color #9eab9f Secondary c…" at bounding box center [536, 336] width 341 height 203
type input "#000000"
click at [676, 417] on button "Apply" at bounding box center [681, 421] width 36 height 17
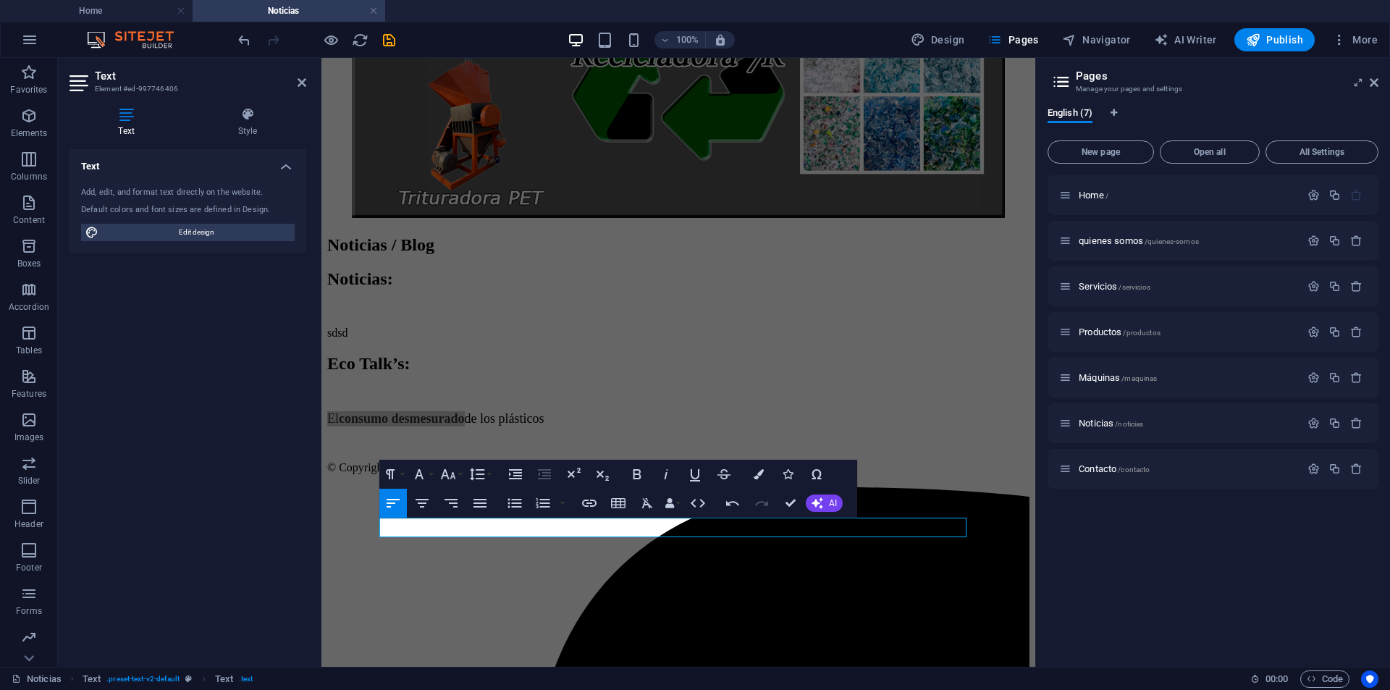
click at [613, 568] on div "H2 Container Reference Text Image Text Spacer H2 Text H2 Text Spacer Reference …" at bounding box center [679, 362] width 714 height 609
click at [630, 427] on div "Eco Talk’s: El consumo desmesurado de los plásticos" at bounding box center [678, 390] width 702 height 72
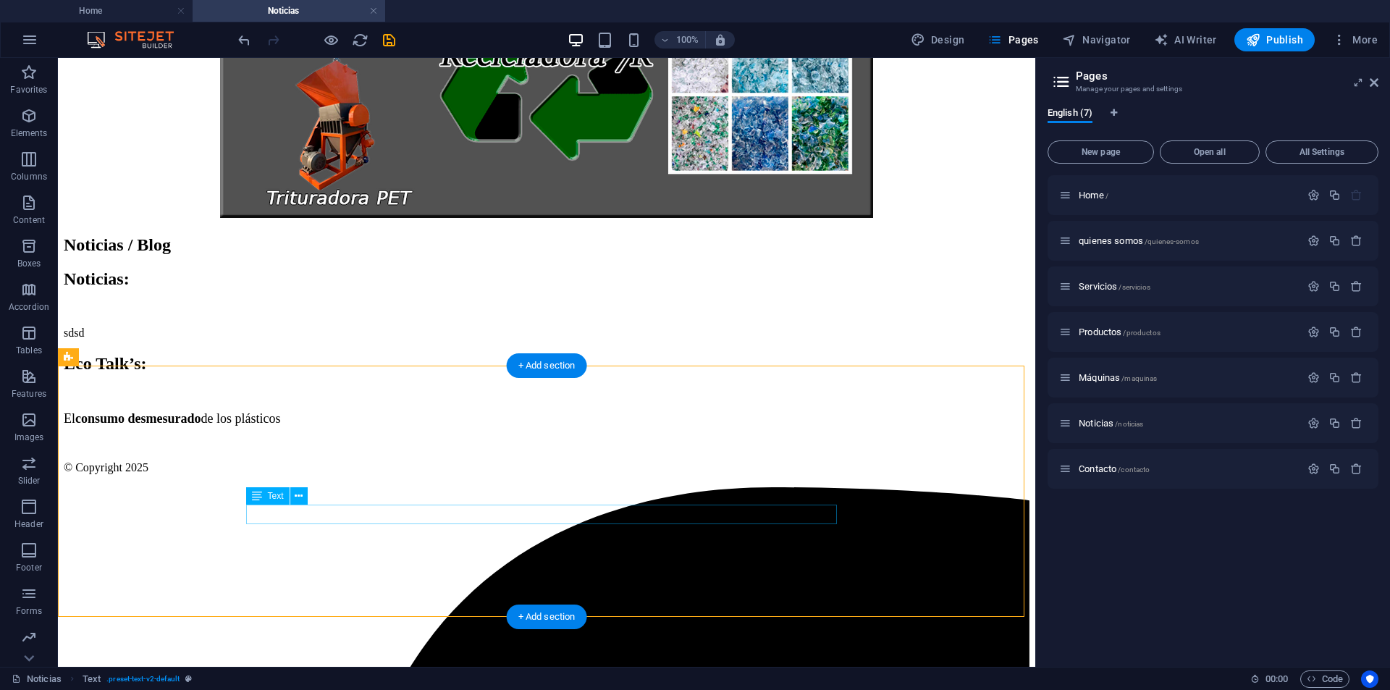
click at [465, 427] on div "El consumo desmesurado de los plásticos" at bounding box center [547, 418] width 966 height 15
click at [458, 427] on div "Eco Talk’s: El consumo desmesurado de los plásticos" at bounding box center [547, 390] width 966 height 72
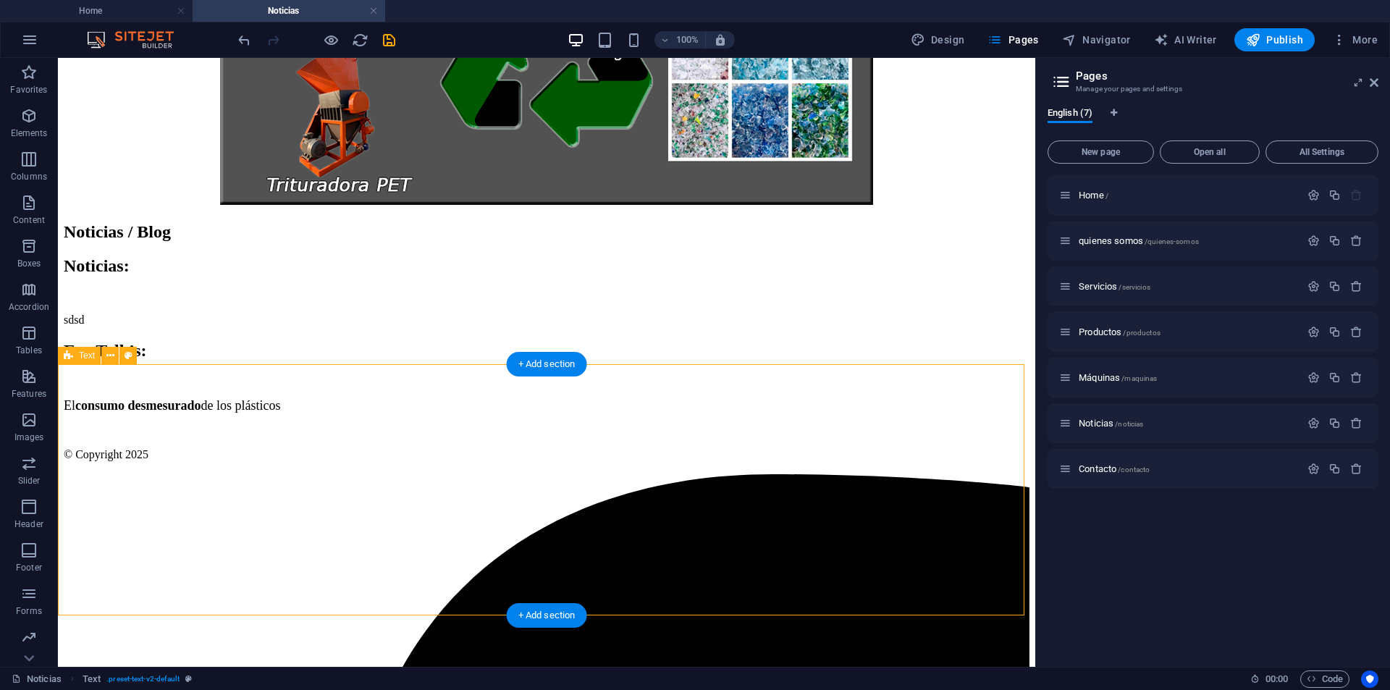
scroll to position [342, 0]
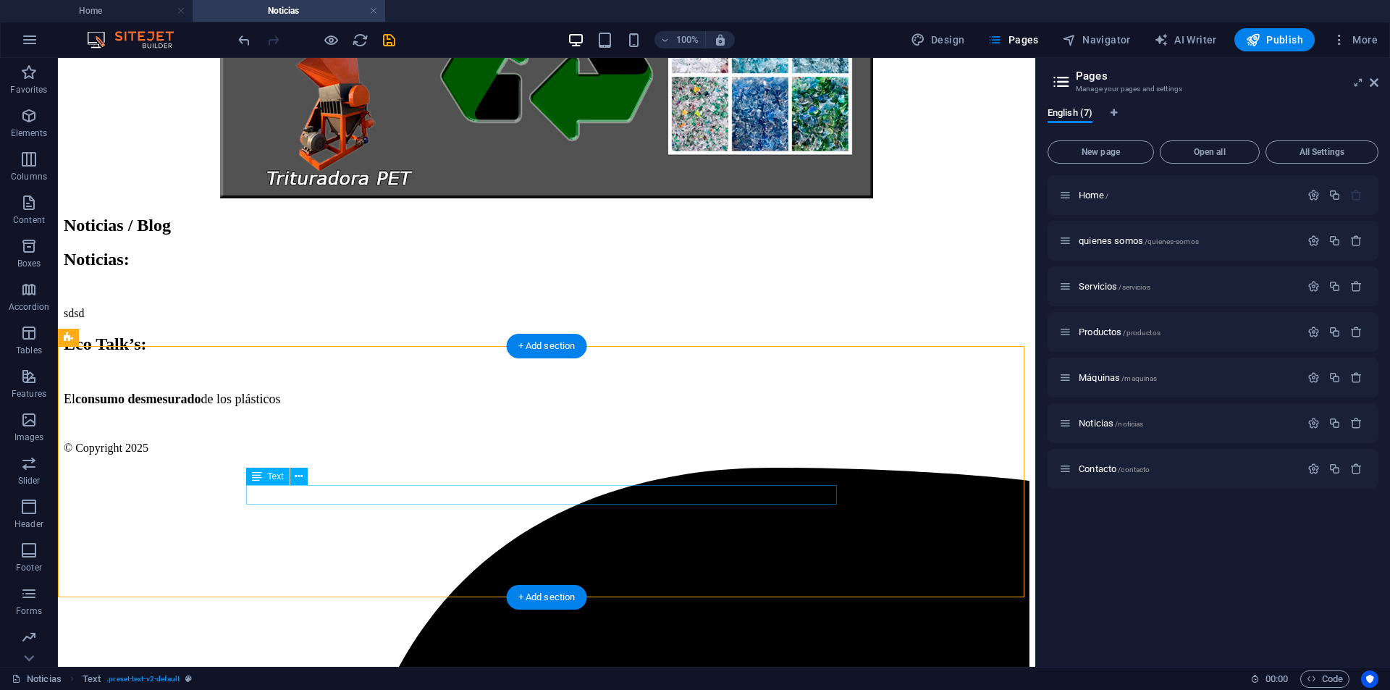
click at [475, 407] on div "El consumo desmesurado de los plásticos" at bounding box center [547, 399] width 966 height 15
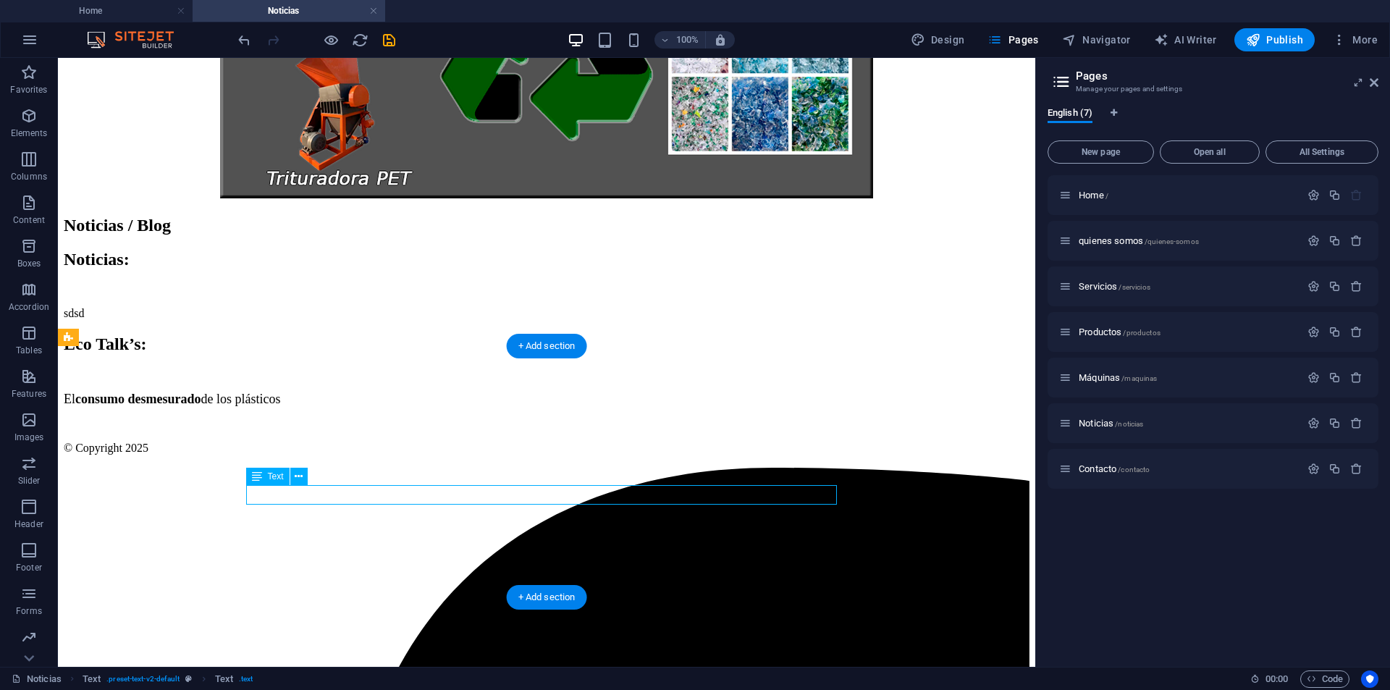
click at [475, 407] on div "El consumo desmesurado de los plásticos" at bounding box center [547, 399] width 966 height 15
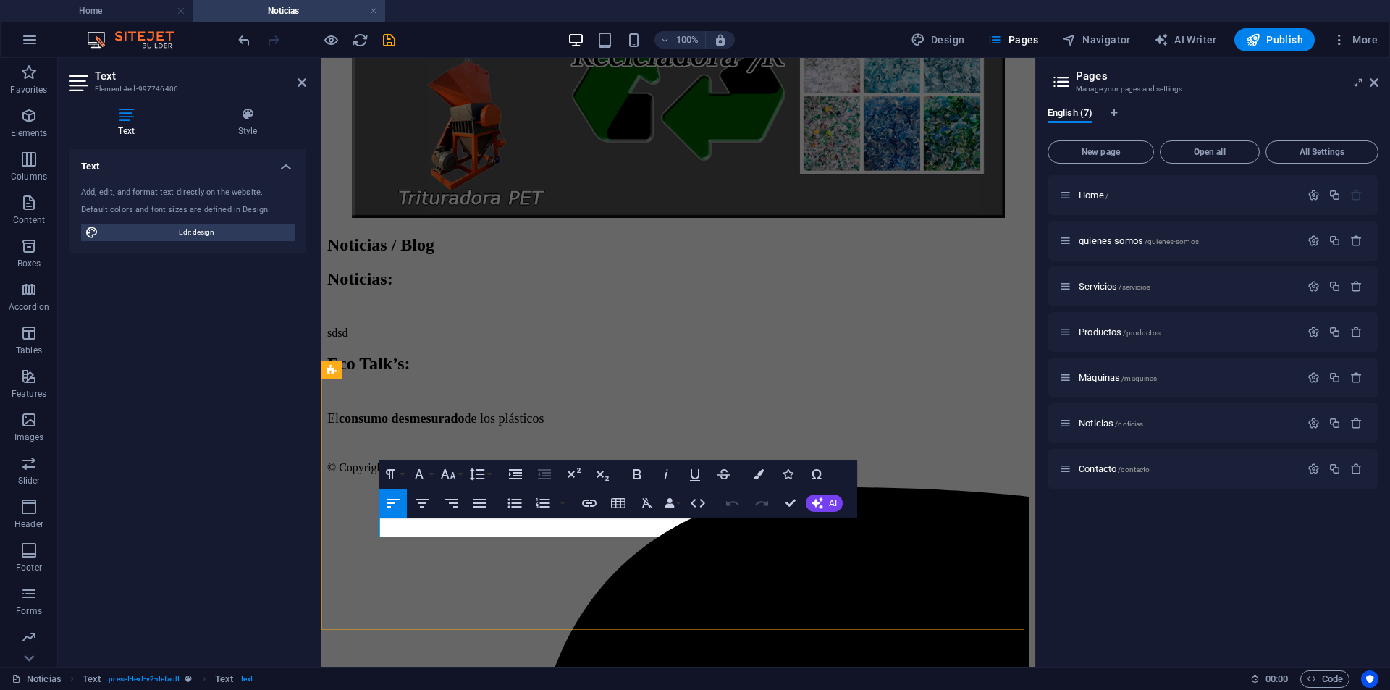
click at [697, 427] on p "El consumo desmesurado de los plásticos" at bounding box center [678, 418] width 702 height 15
drag, startPoint x: 697, startPoint y: 530, endPoint x: 305, endPoint y: 537, distance: 392.5
click at [603, 427] on div "Eco Talk’s: El consumo desmesurado de los plásticos" at bounding box center [678, 390] width 702 height 72
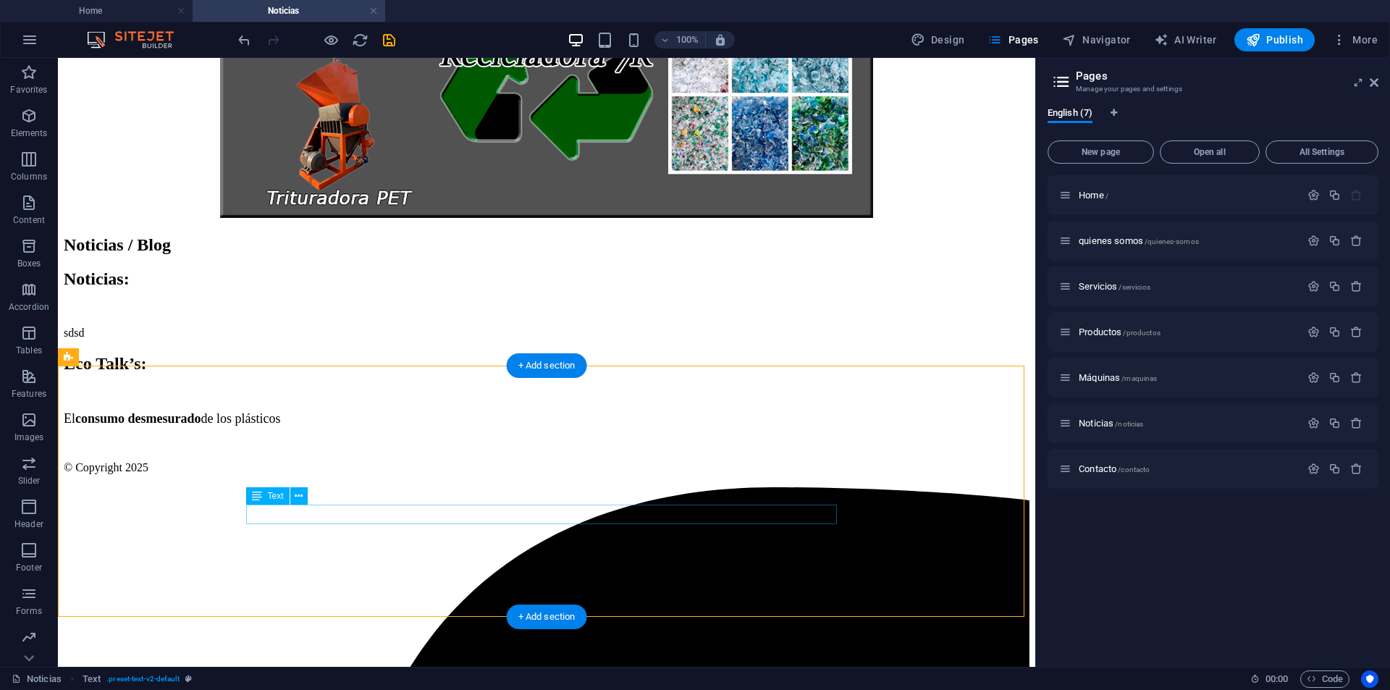
click at [509, 427] on div "El consumo desmesurado de los plásticos" at bounding box center [547, 418] width 966 height 15
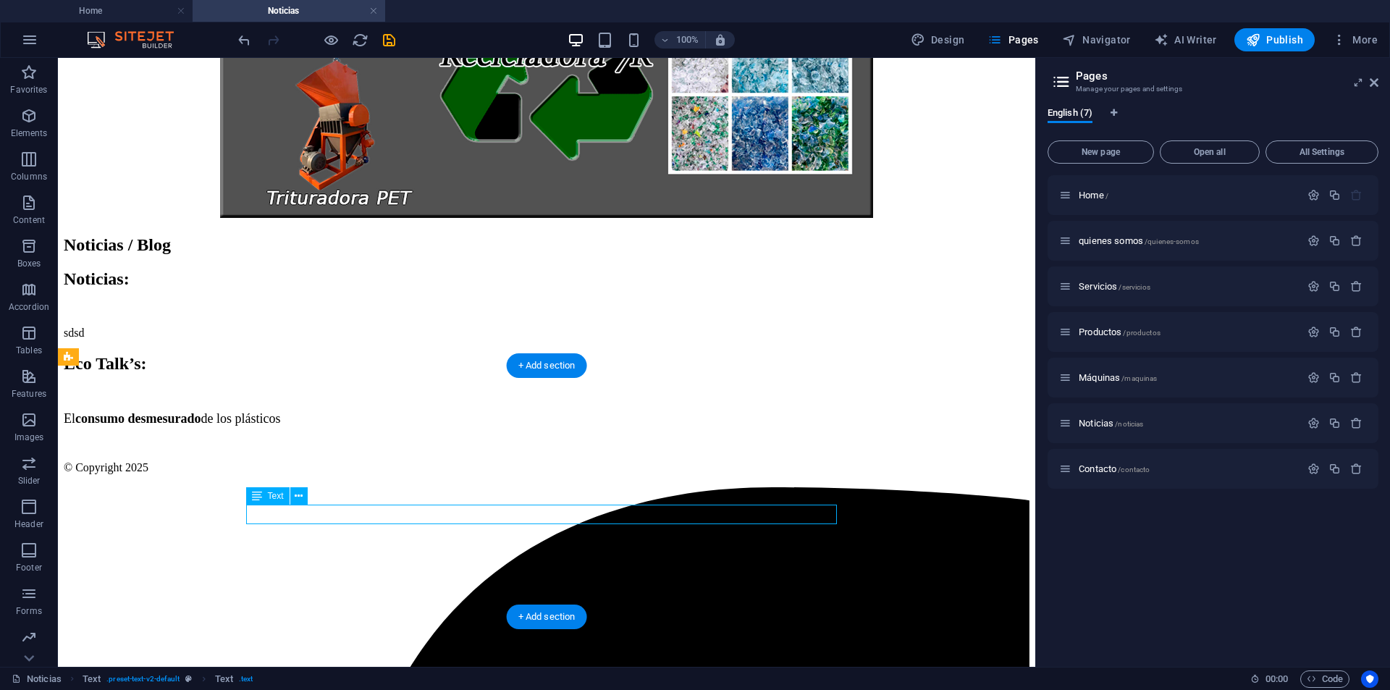
click at [509, 427] on div "El consumo desmesurado de los plásticos" at bounding box center [547, 418] width 966 height 15
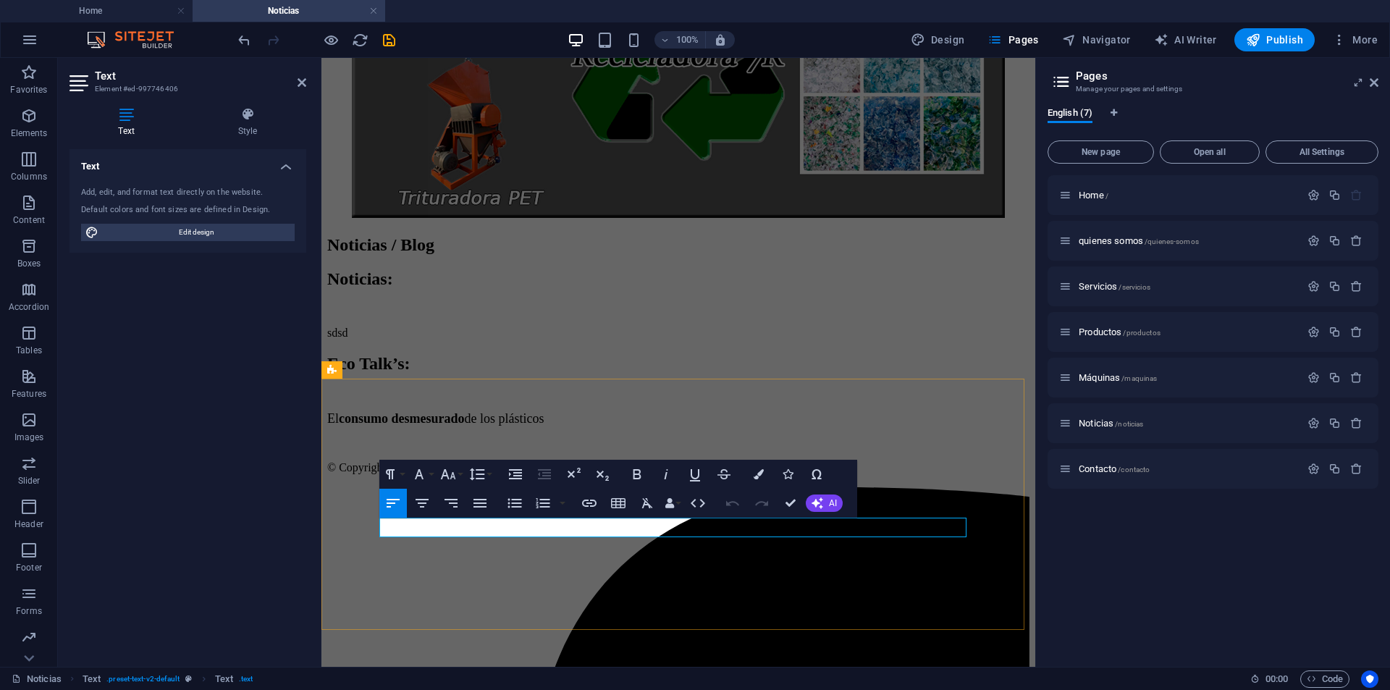
click at [608, 427] on p "El consumo desmesurado de los plásticos" at bounding box center [678, 418] width 702 height 15
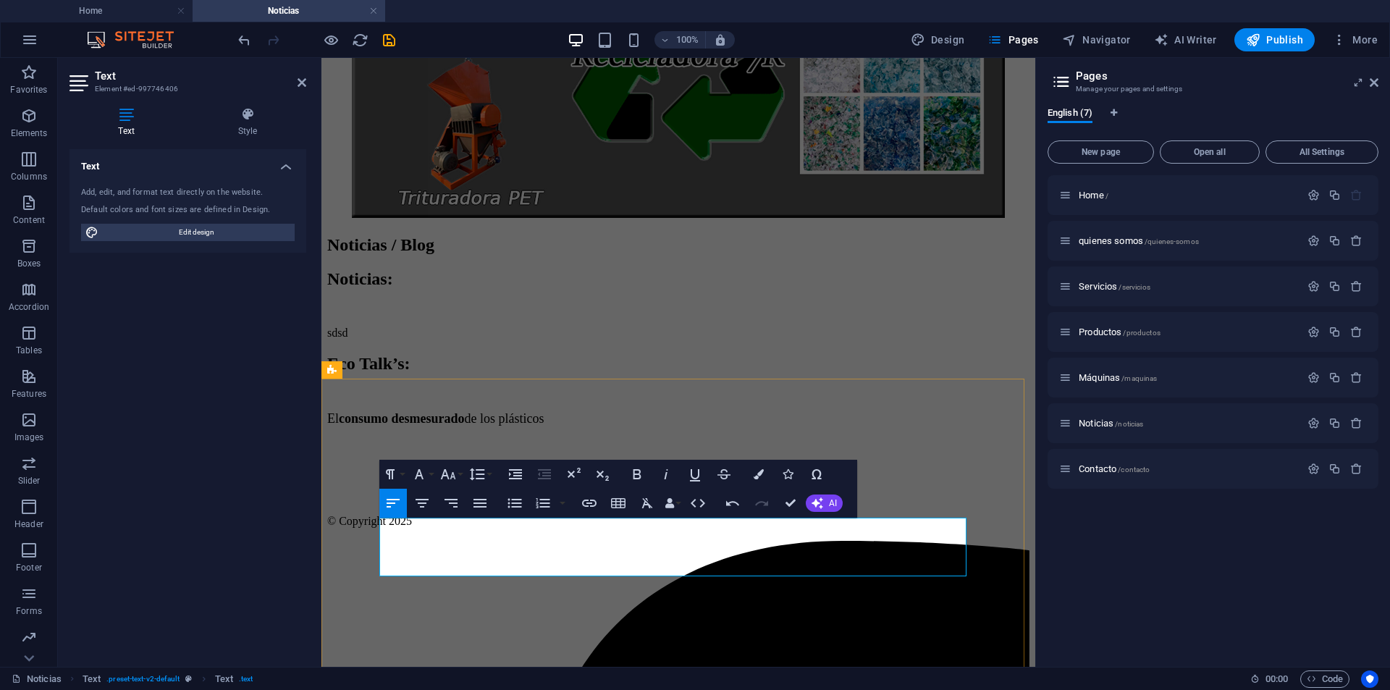
click at [545, 426] on span "de los plásticos" at bounding box center [505, 418] width 80 height 14
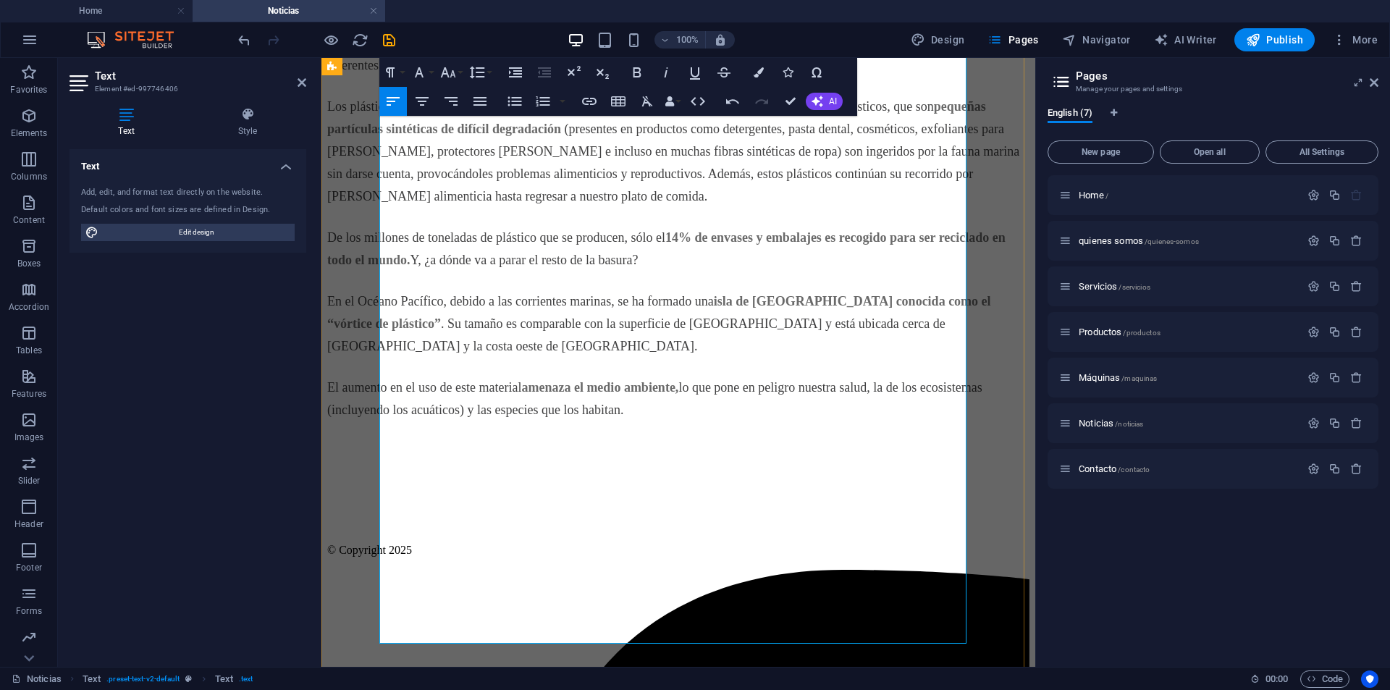
scroll to position [1052, 0]
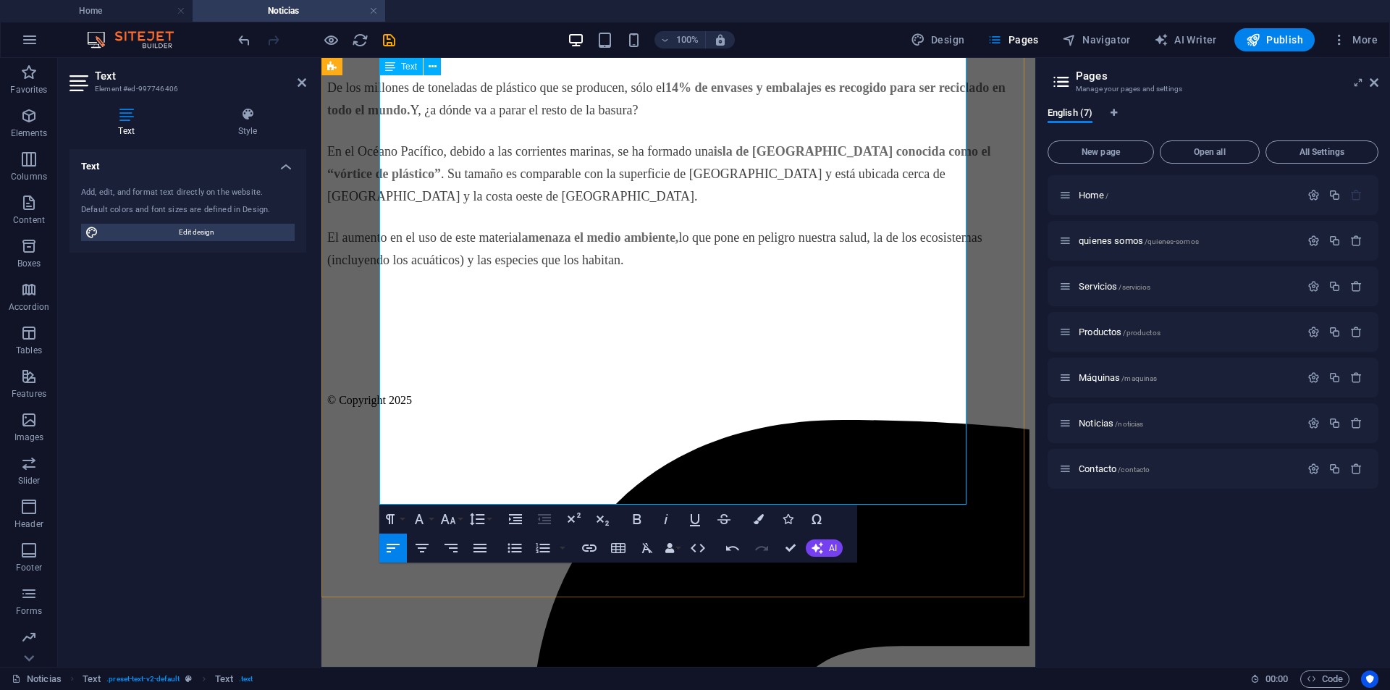
click at [493, 306] on p at bounding box center [678, 297] width 702 height 15
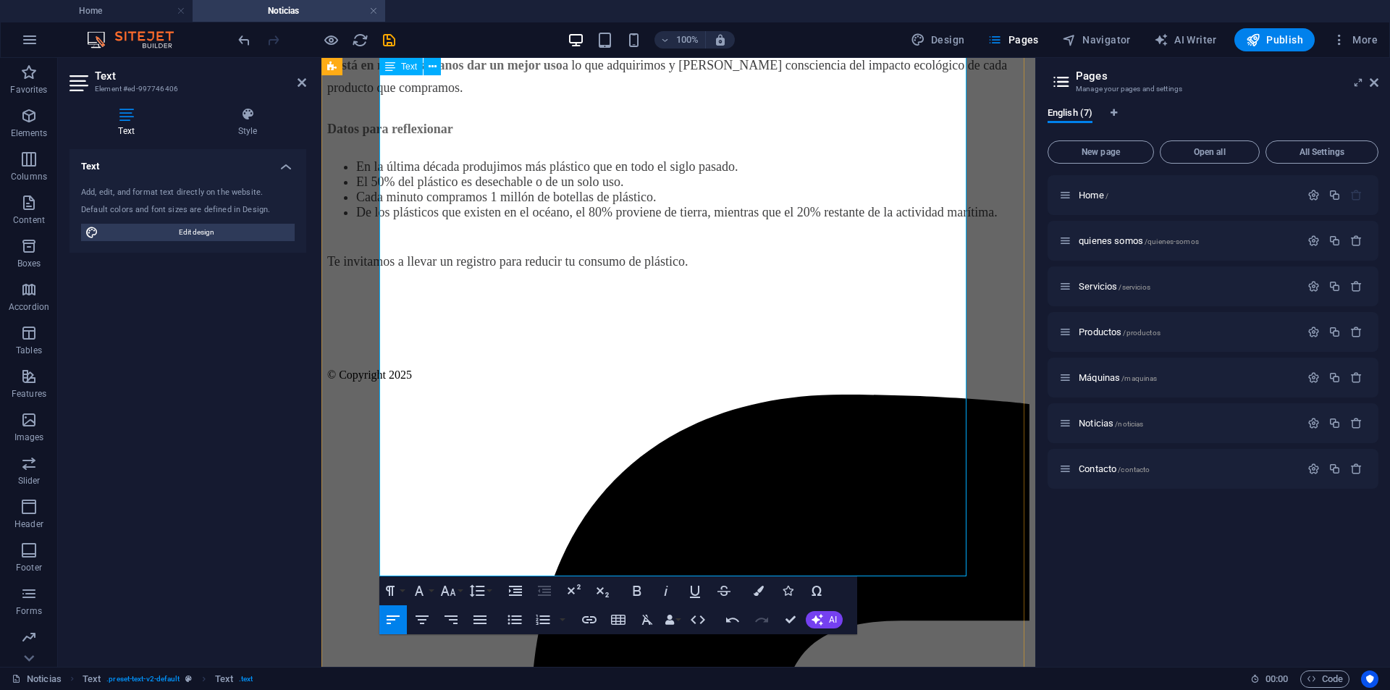
scroll to position [1342, 0]
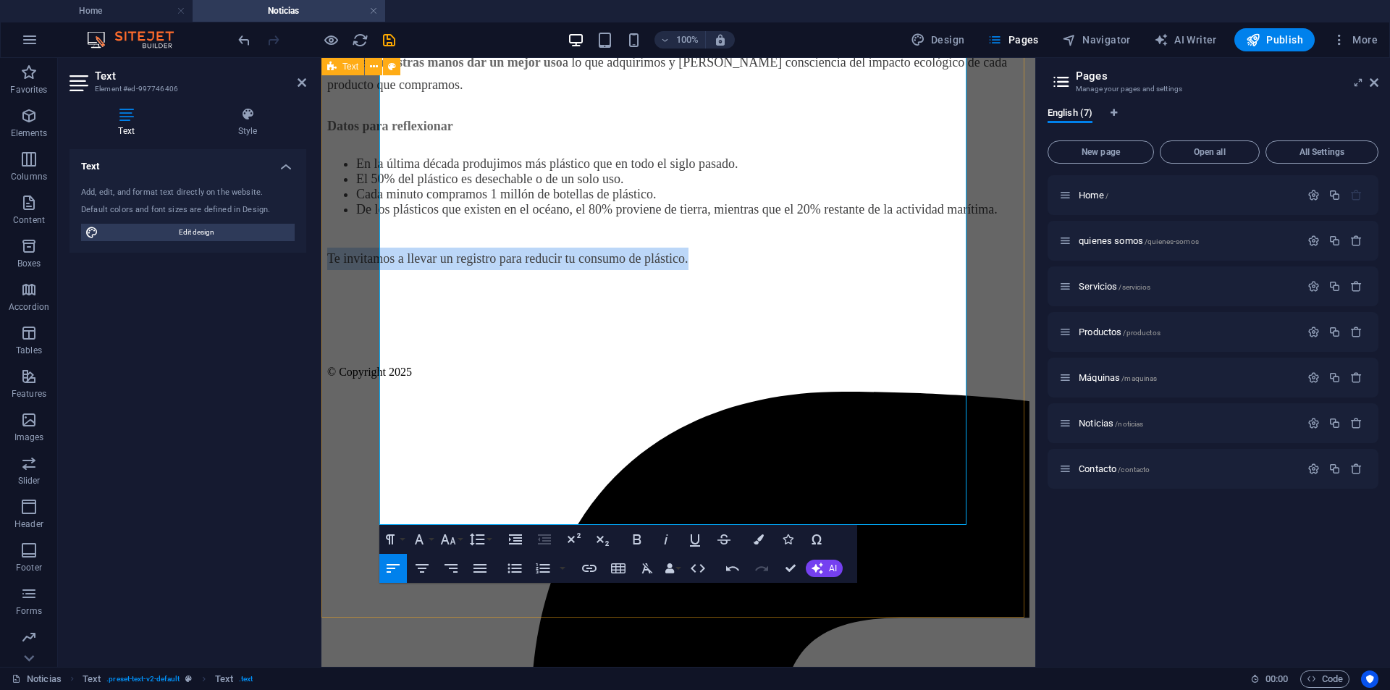
drag, startPoint x: 765, startPoint y: 458, endPoint x: 367, endPoint y: 450, distance: 398.4
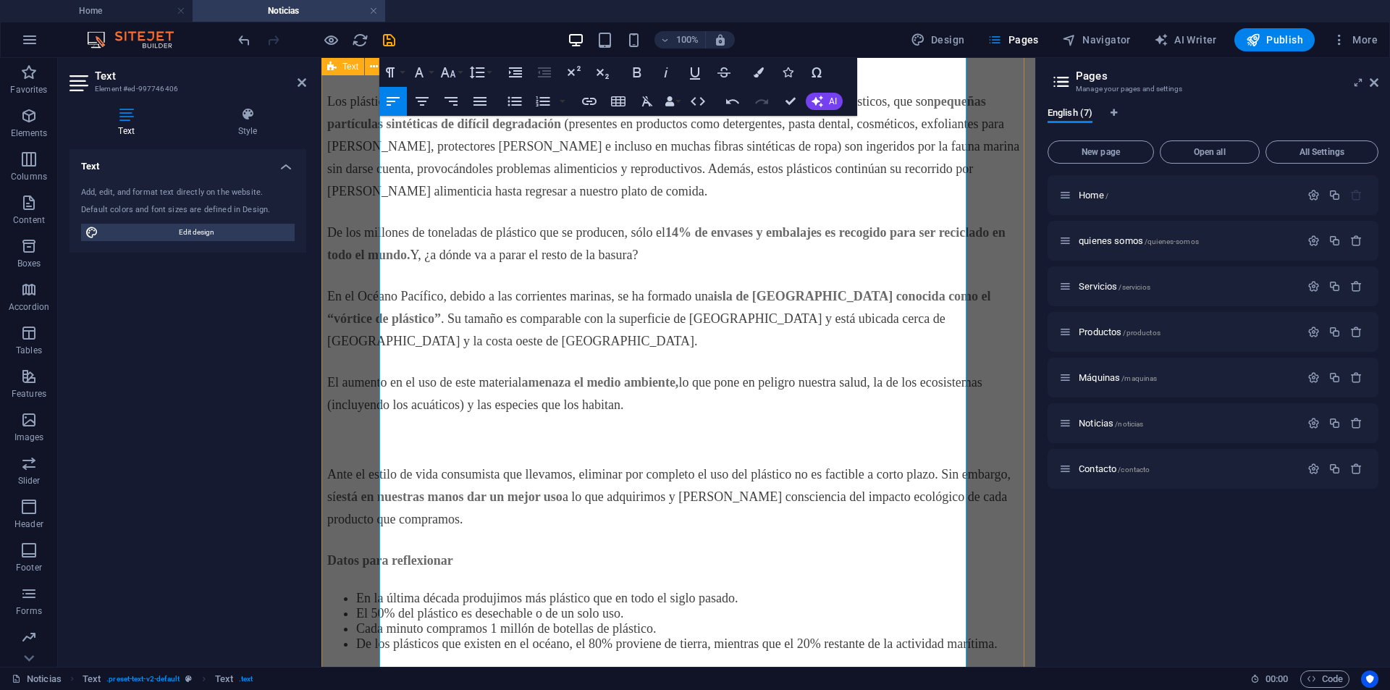
scroll to position [473, 0]
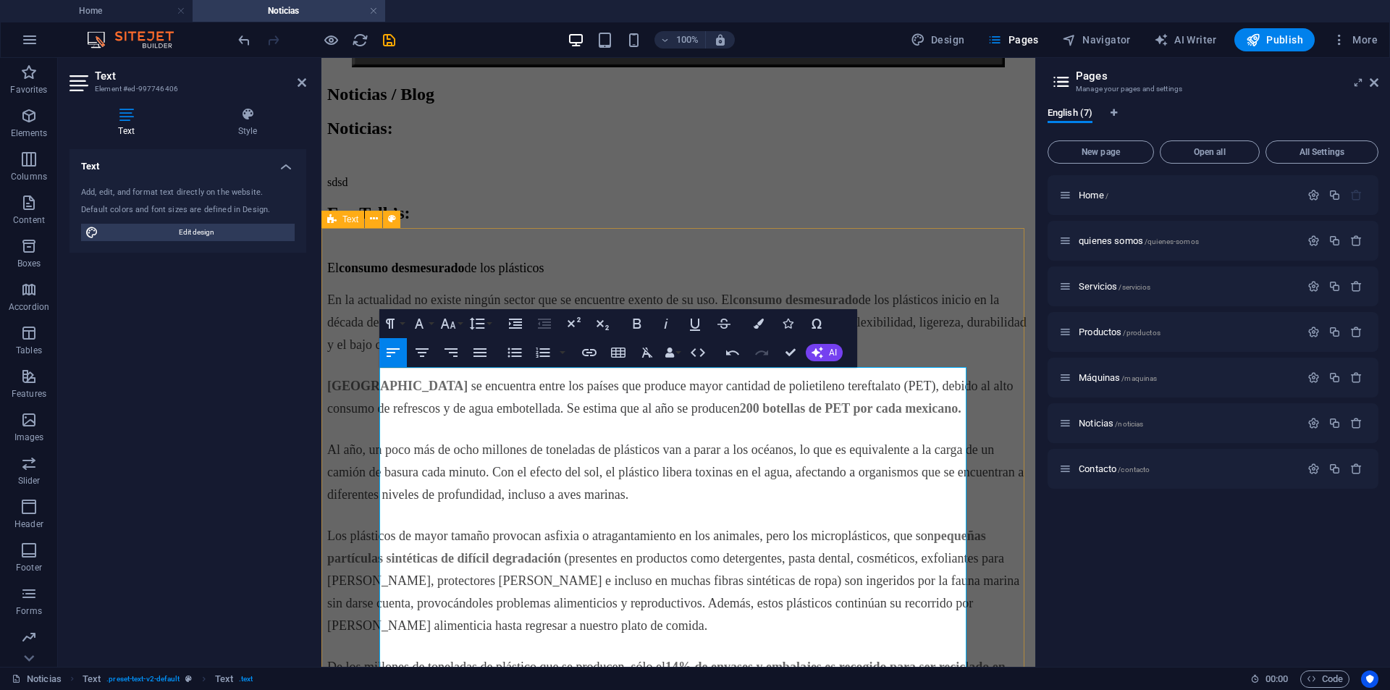
drag, startPoint x: 521, startPoint y: 379, endPoint x: 354, endPoint y: 390, distance: 166.9
click at [354, 390] on div "Eco Talk’s: El consumo desmesurado de los plásticos En la actualidad no existe …" at bounding box center [678, 701] width 702 height 996
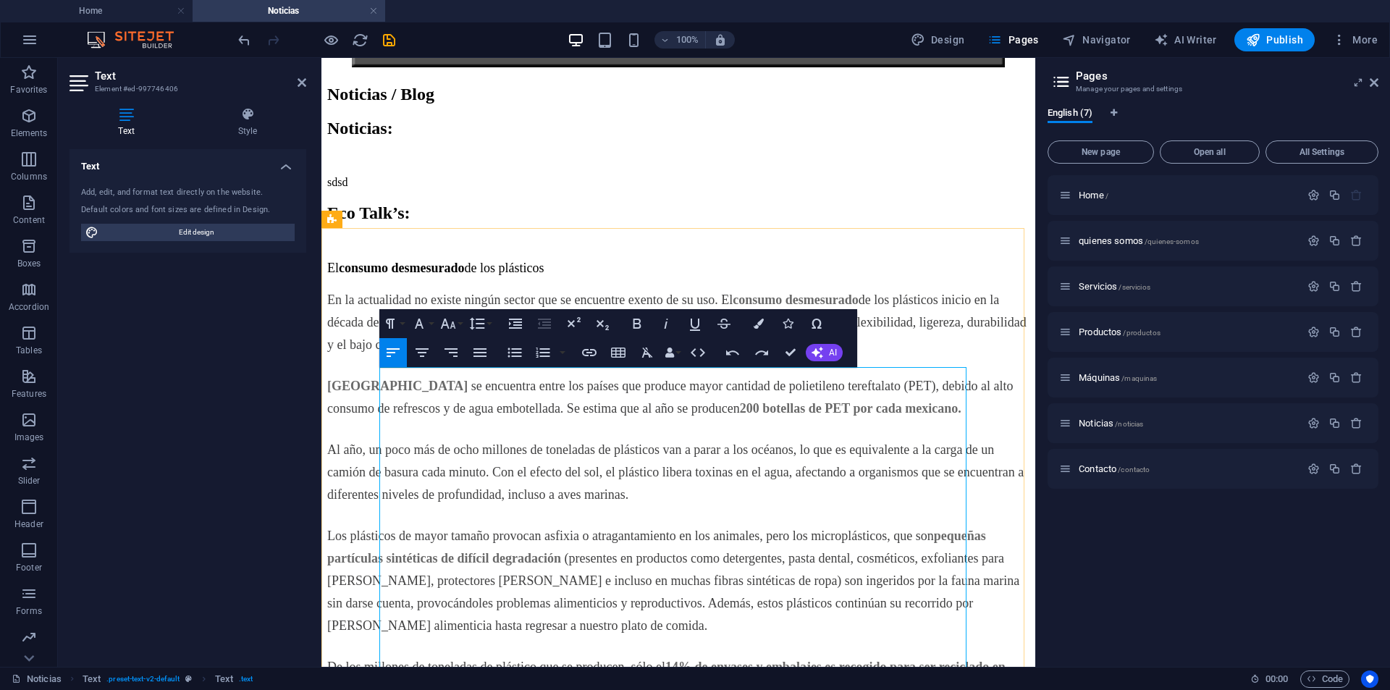
click at [622, 276] on p "El consumo desmesurado de los plásticos" at bounding box center [678, 268] width 702 height 15
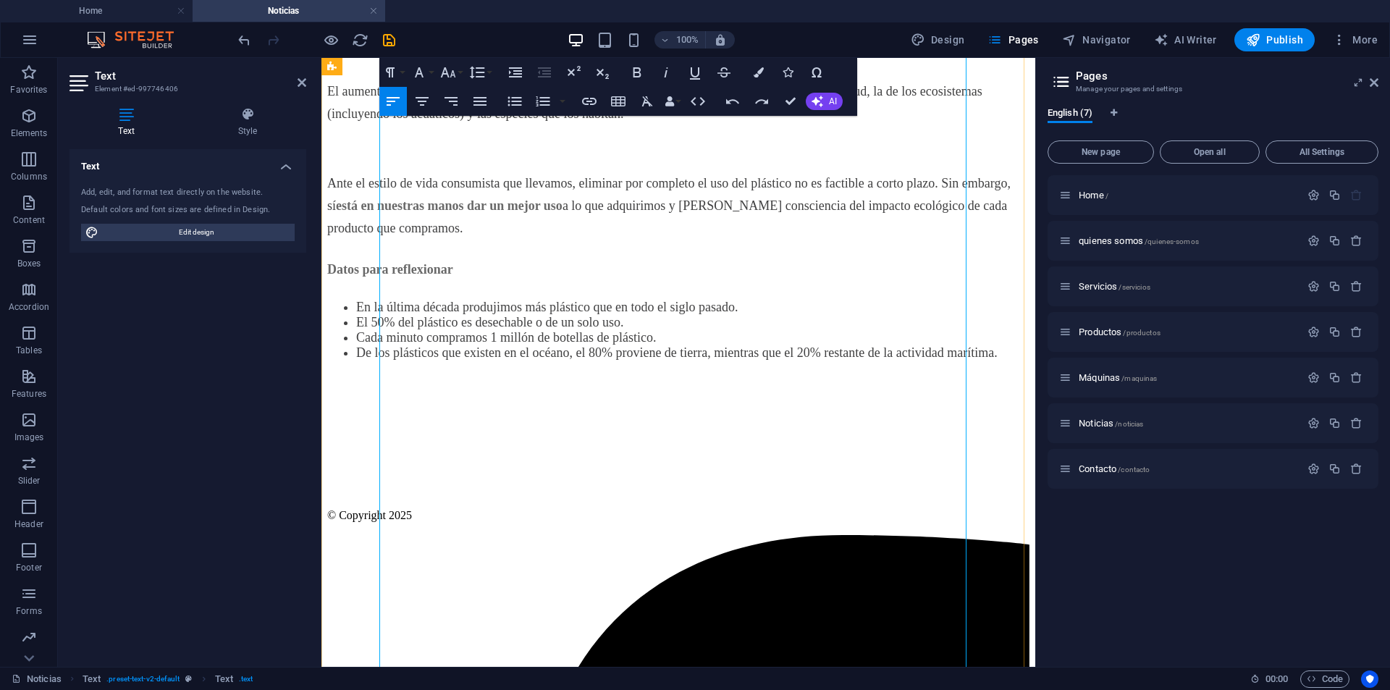
scroll to position [1342, 0]
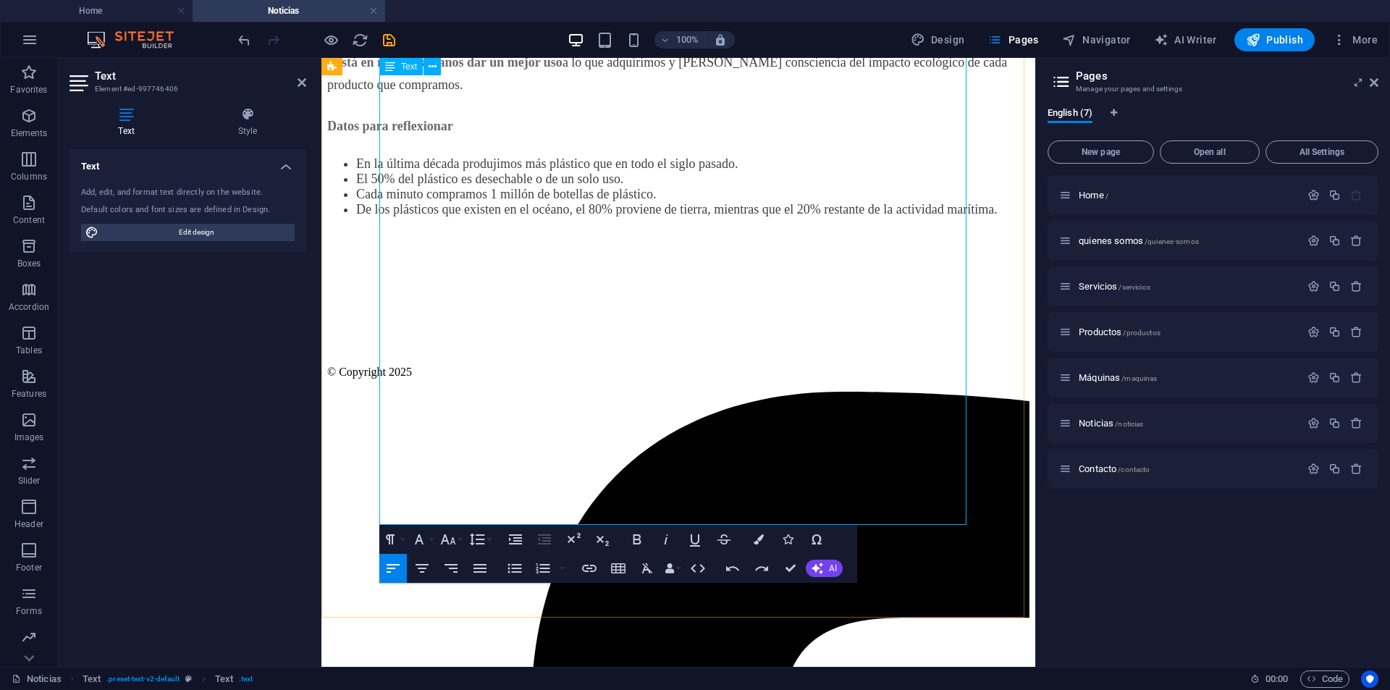
click at [480, 270] on p at bounding box center [678, 259] width 702 height 22
click at [454, 270] on p at bounding box center [678, 259] width 702 height 22
click at [469, 270] on p at bounding box center [678, 259] width 702 height 22
click at [589, 567] on icon "button" at bounding box center [589, 568] width 17 height 17
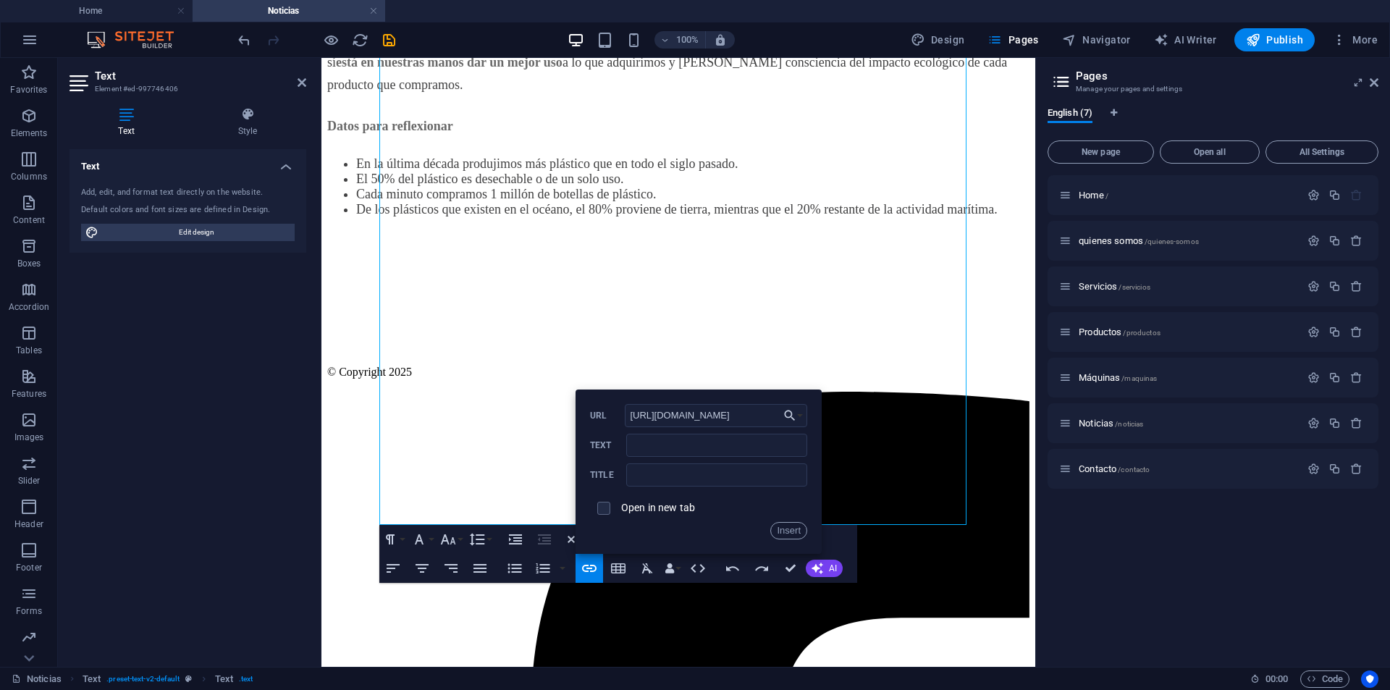
scroll to position [0, 146]
type input "https://www.gob.mx/conanp/articulos/con-su-mismo-plastico?idiom=es"
type input "R"
type input "P"
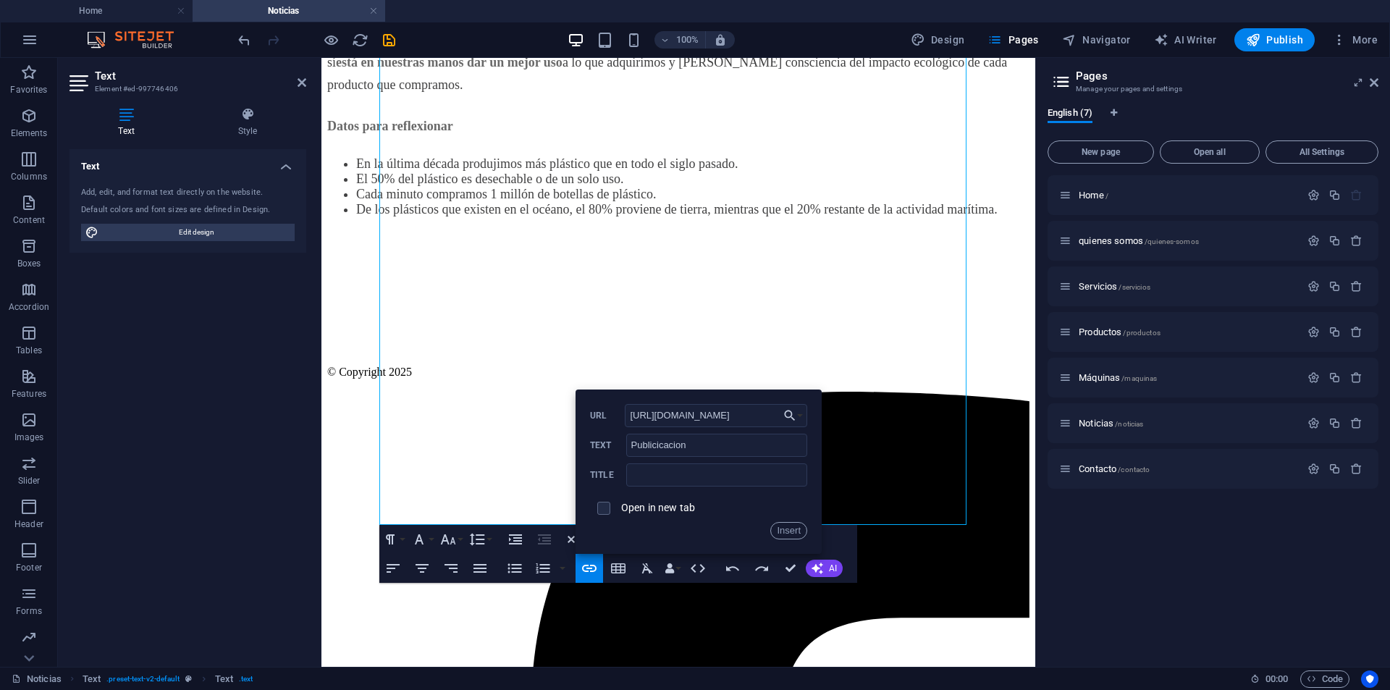
drag, startPoint x: 649, startPoint y: 450, endPoint x: 623, endPoint y: 450, distance: 26.1
click at [623, 450] on label "Text" at bounding box center [608, 445] width 36 height 10
click at [626, 450] on input "Publicicacion" at bounding box center [716, 445] width 181 height 23
click at [664, 442] on input "Publicicacion" at bounding box center [716, 445] width 181 height 23
type input "Publicación original"
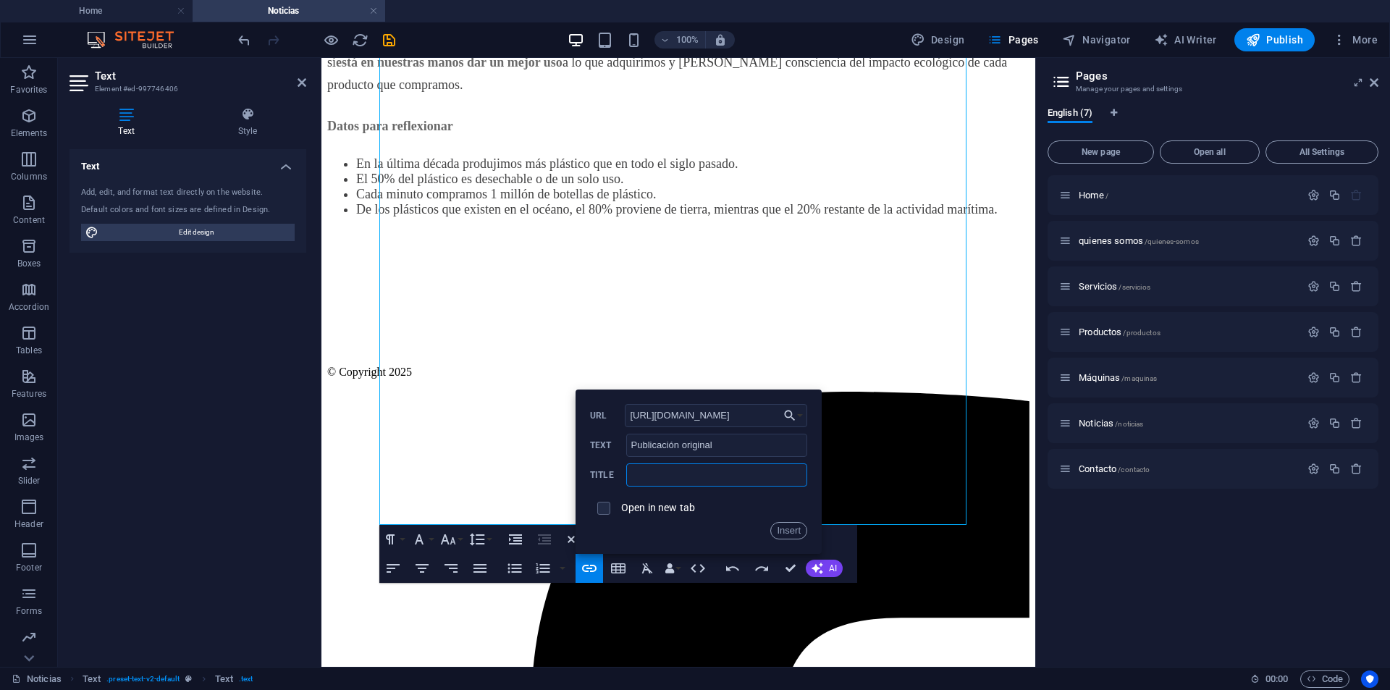
click at [679, 475] on input "text" at bounding box center [716, 474] width 181 height 23
click at [665, 507] on label "Open in new tab" at bounding box center [658, 508] width 74 height 12
click at [784, 527] on button "Insert" at bounding box center [788, 530] width 37 height 17
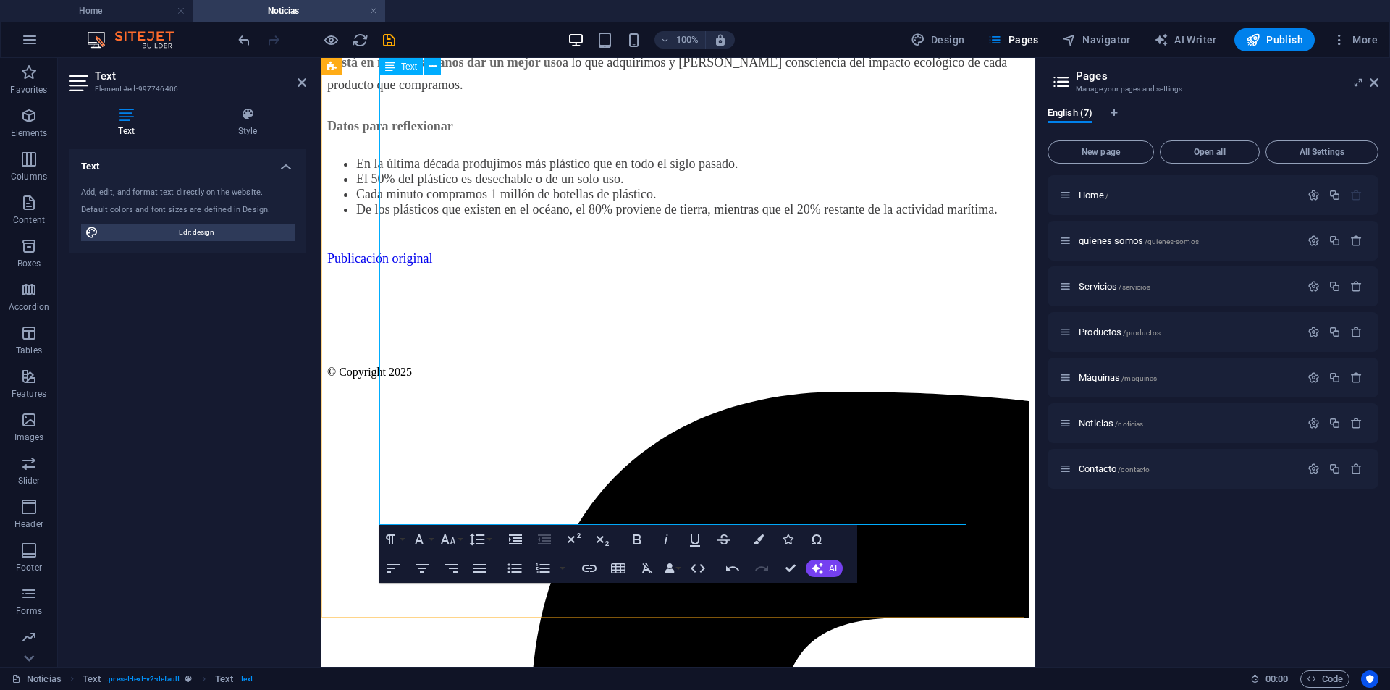
click at [500, 270] on p "Publicación original" at bounding box center [678, 259] width 702 height 22
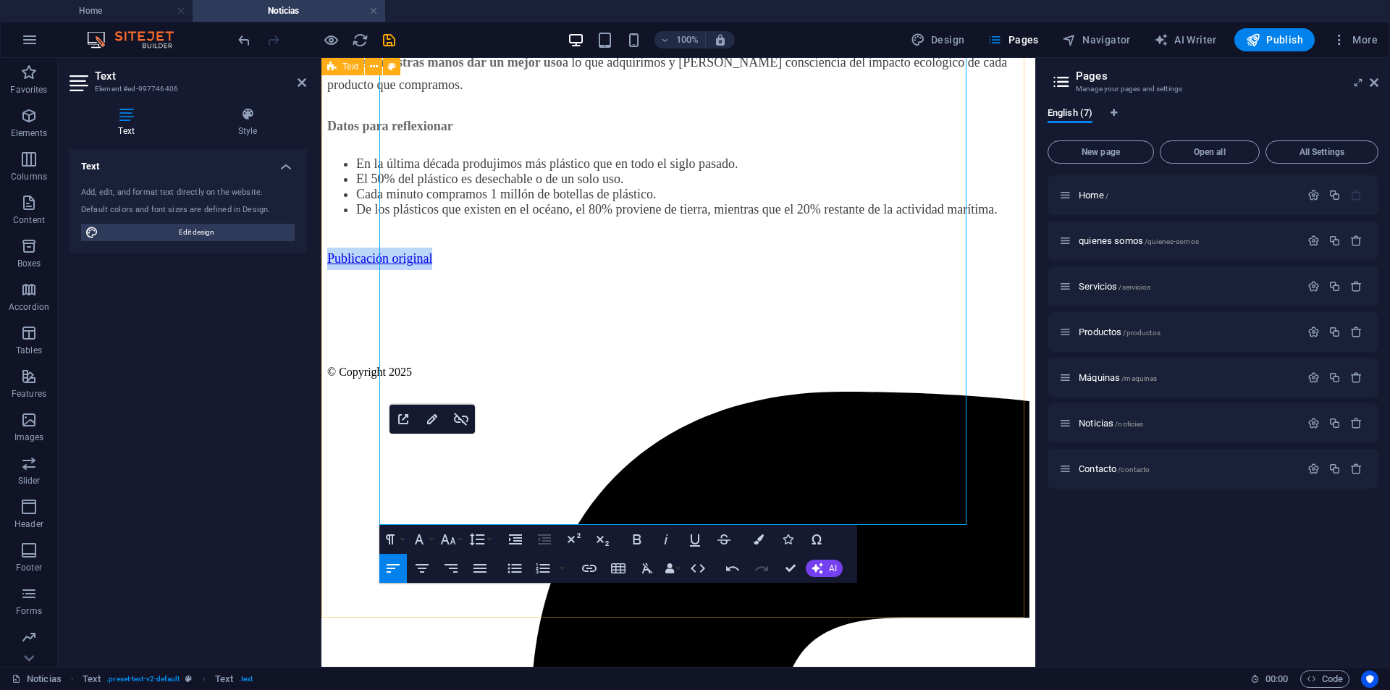
drag, startPoint x: 505, startPoint y: 453, endPoint x: 358, endPoint y: 455, distance: 147.0
click at [633, 539] on icon "button" at bounding box center [637, 539] width 17 height 17
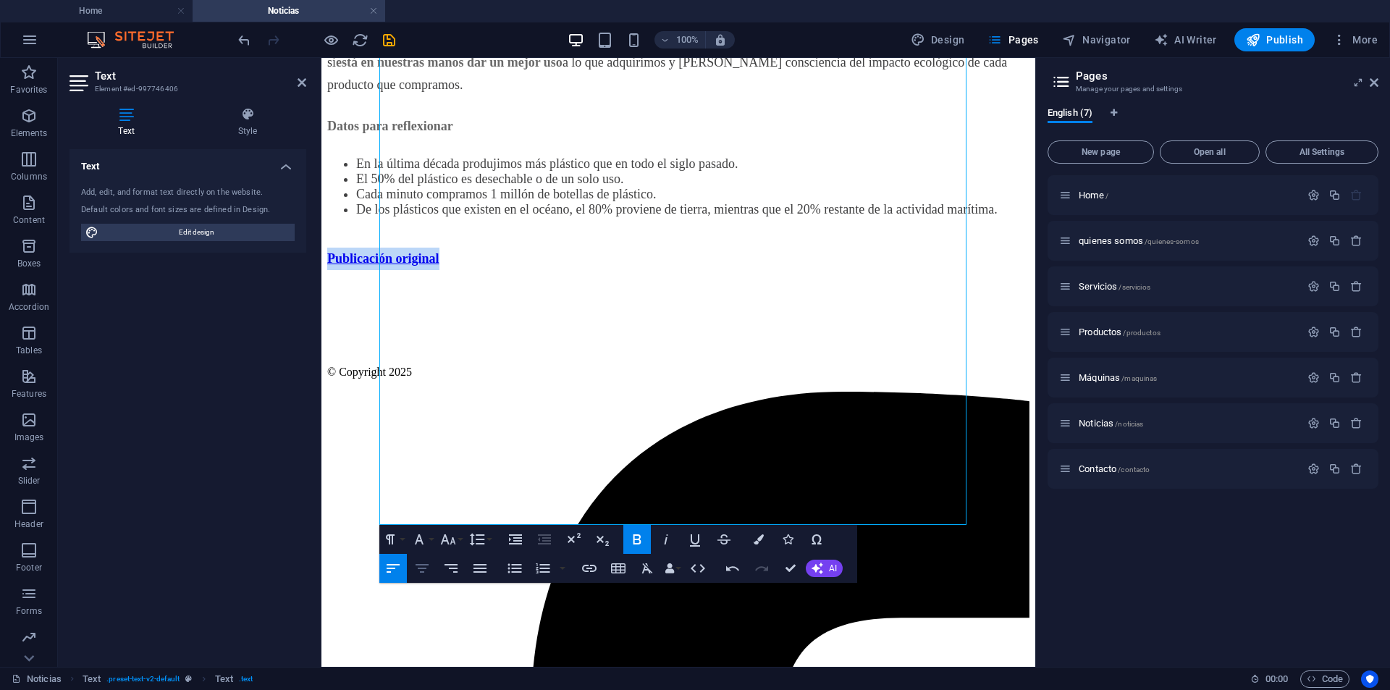
click at [426, 568] on icon "button" at bounding box center [422, 568] width 13 height 9
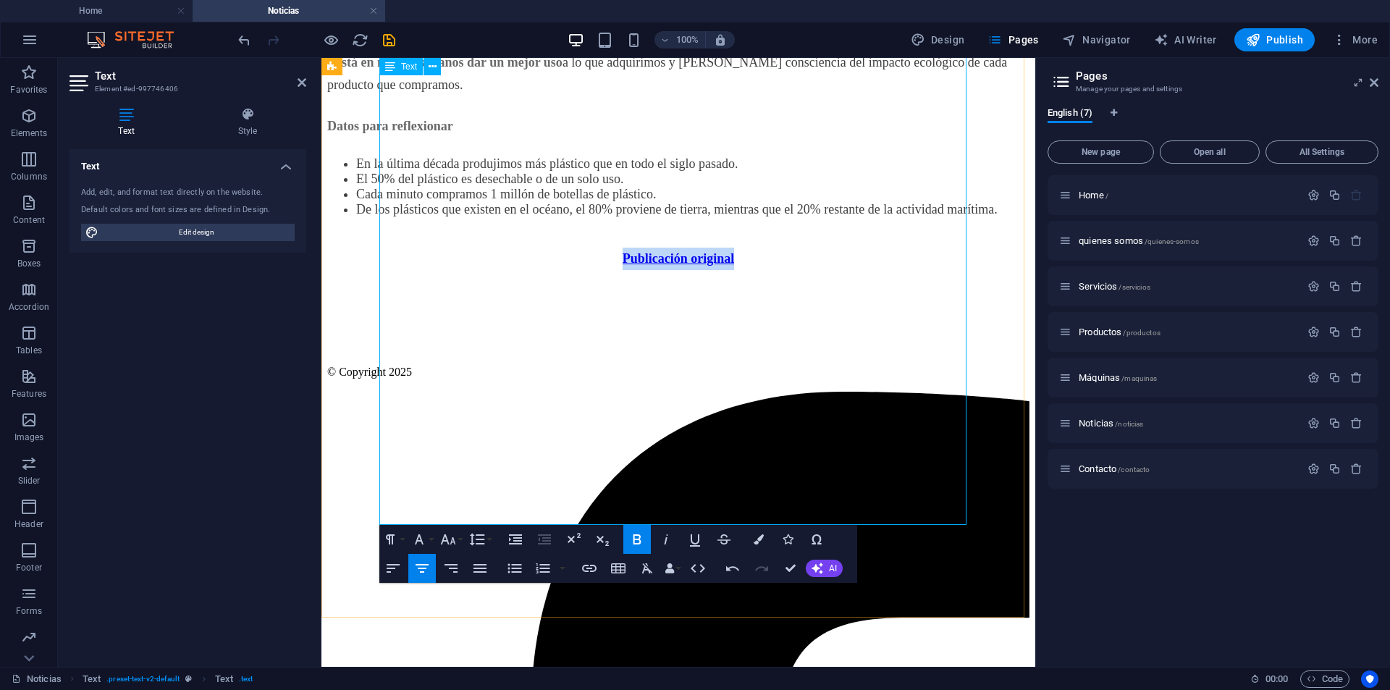
click at [386, 37] on icon "save" at bounding box center [389, 40] width 17 height 17
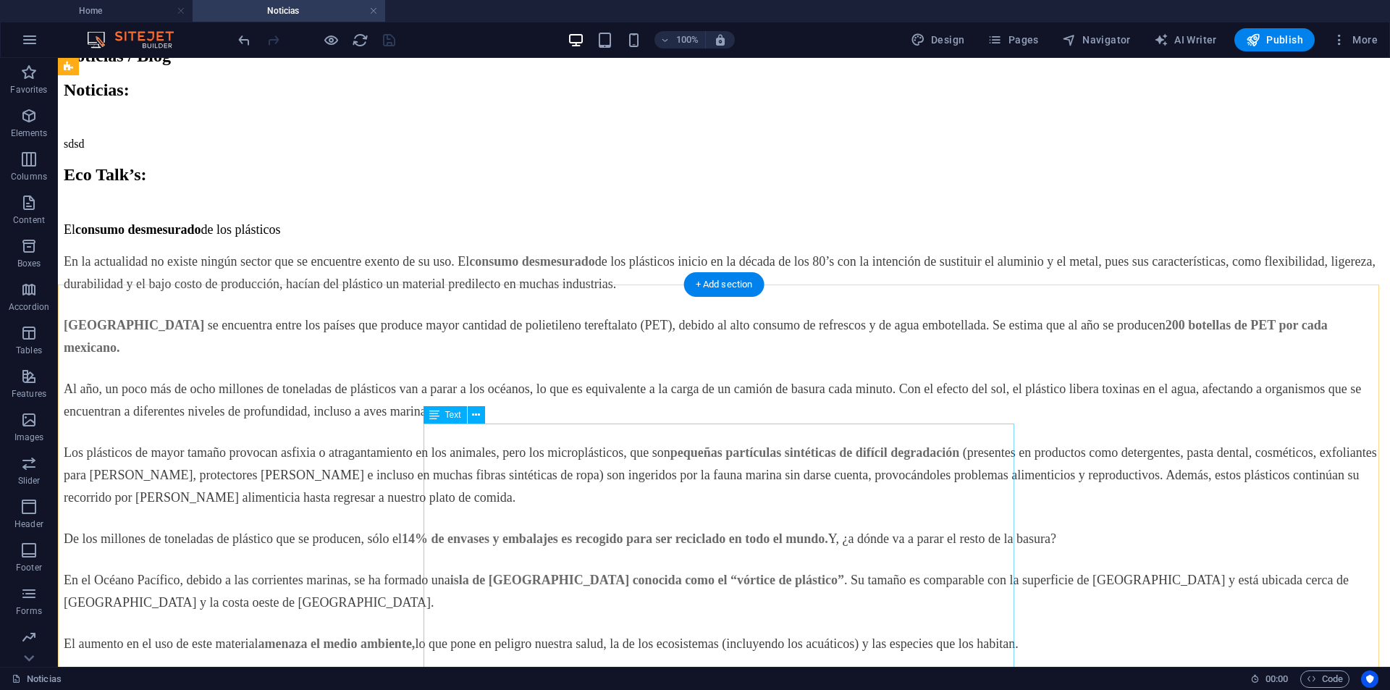
scroll to position [403, 0]
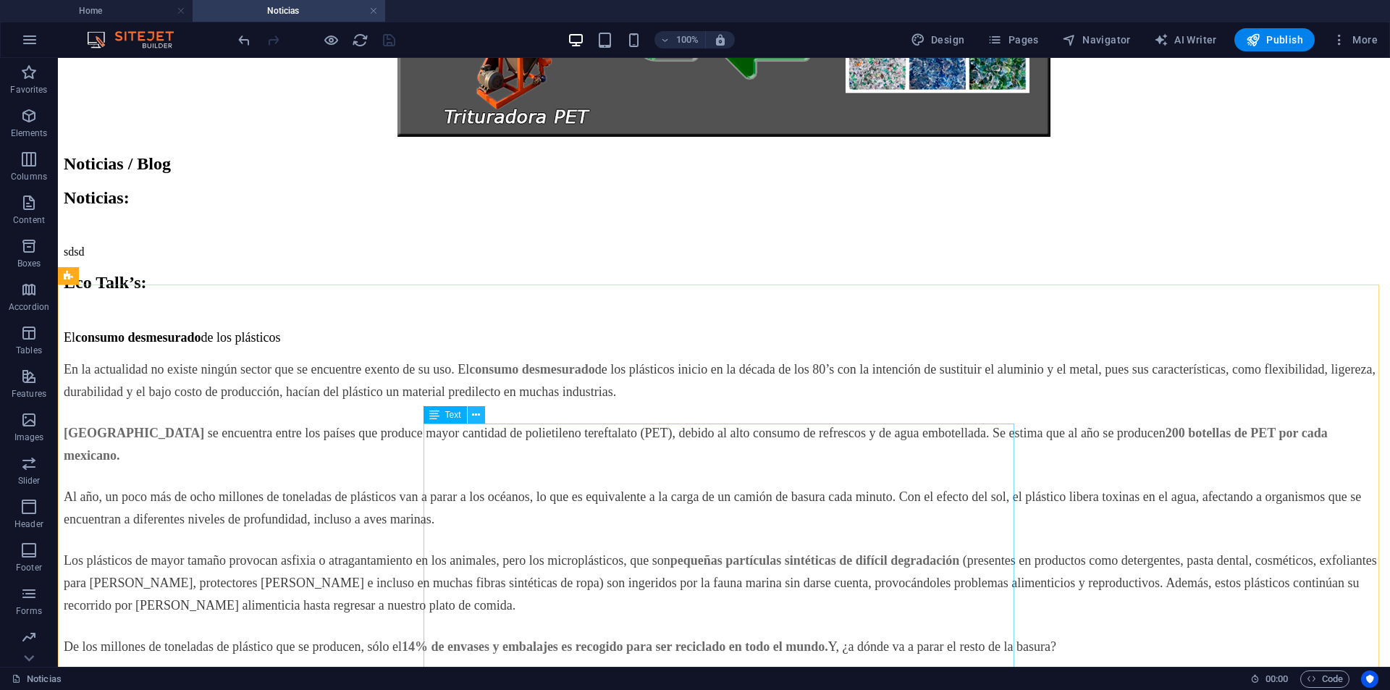
click at [473, 412] on icon at bounding box center [476, 415] width 8 height 15
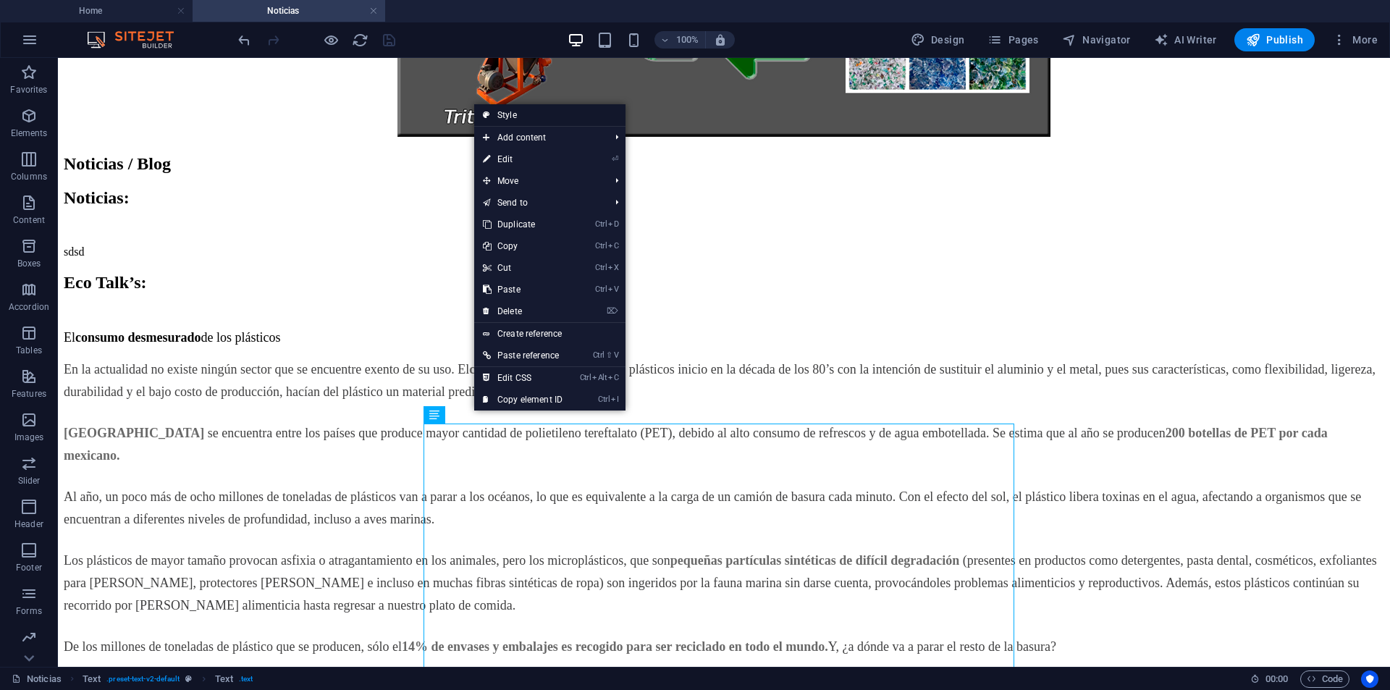
click at [534, 112] on link "Style" at bounding box center [549, 115] width 151 height 22
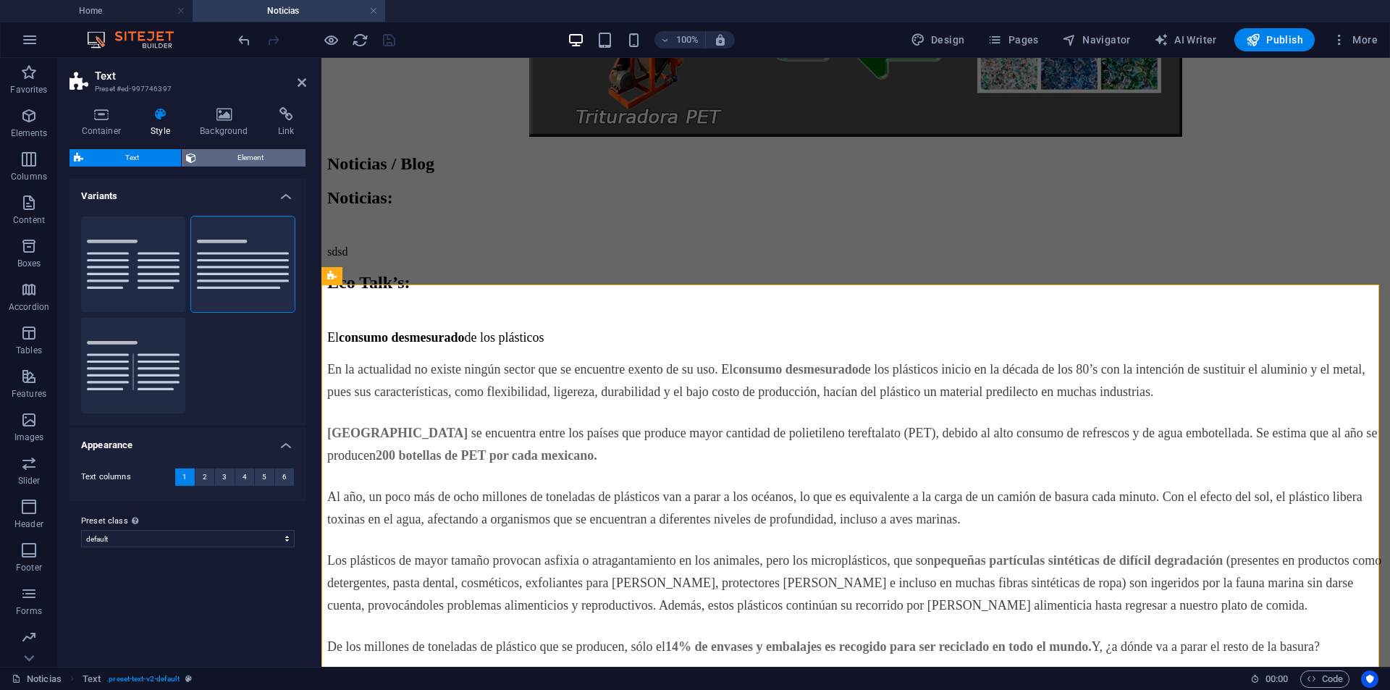
click at [214, 154] on span "Element" at bounding box center [251, 157] width 101 height 17
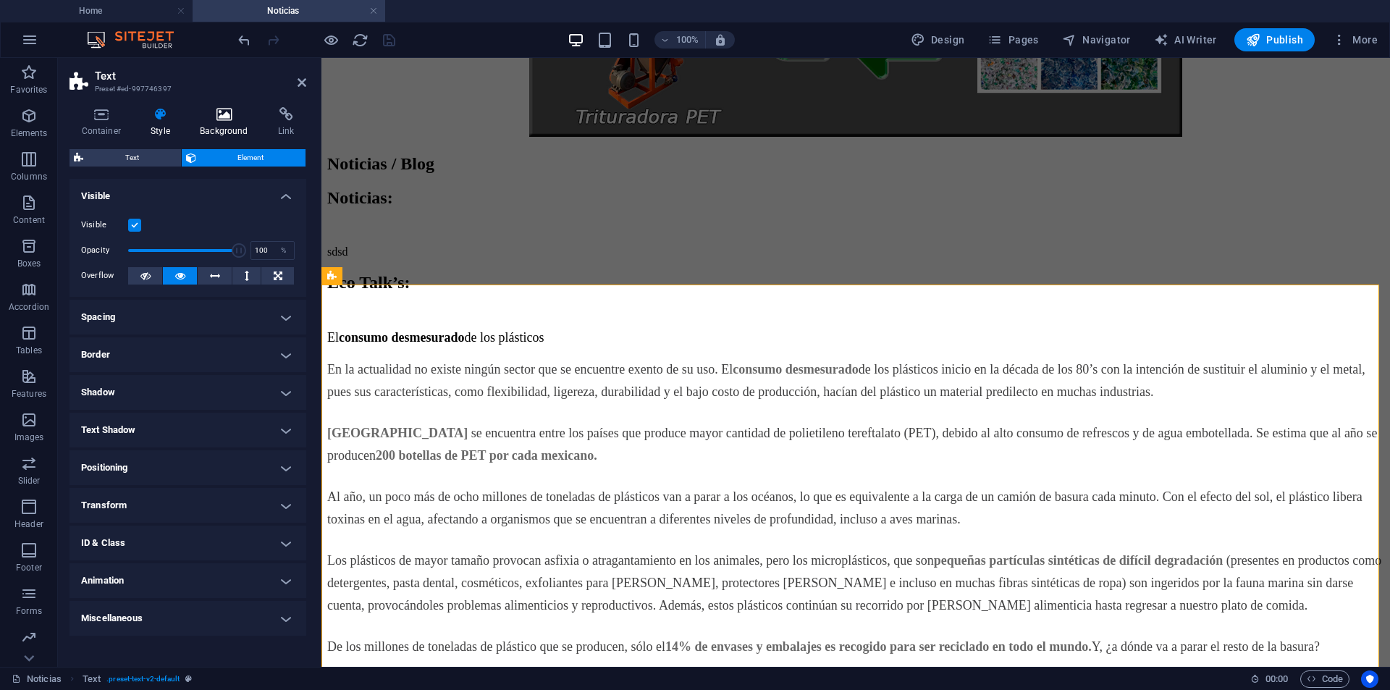
click at [211, 115] on icon at bounding box center [224, 114] width 72 height 14
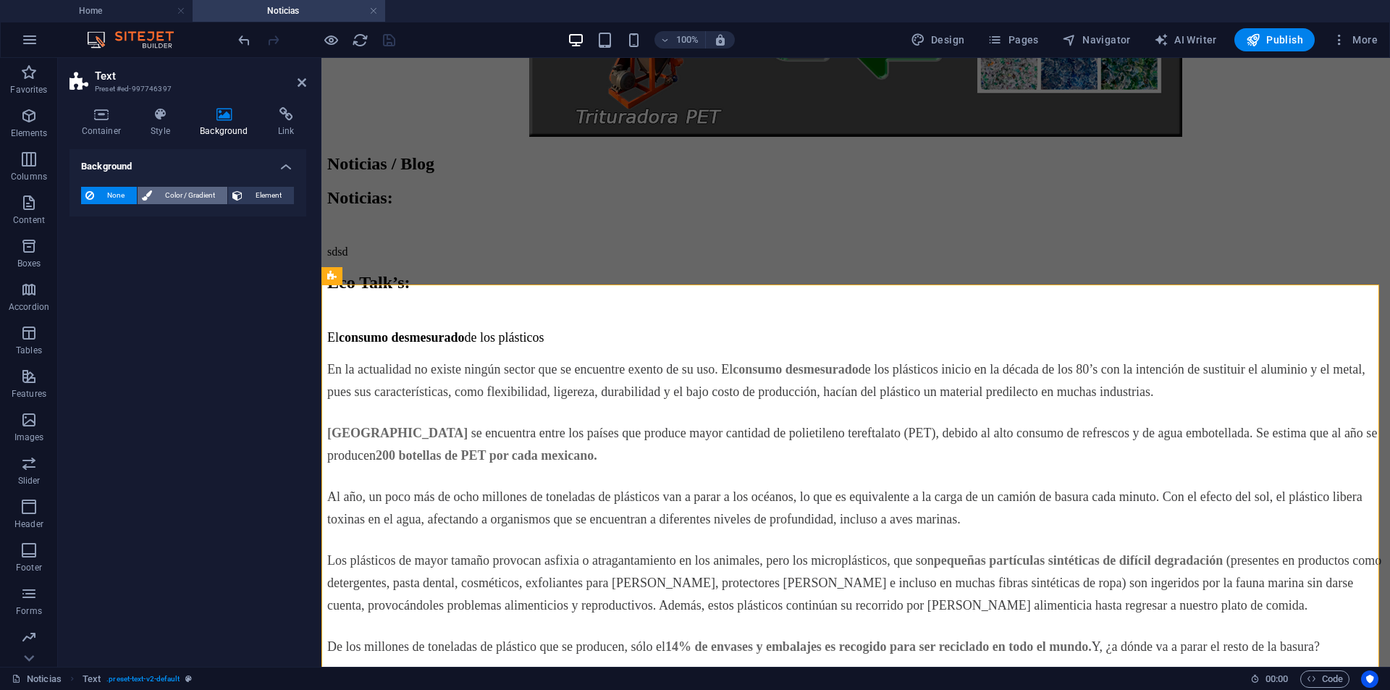
click at [196, 196] on span "Color / Gradient" at bounding box center [189, 195] width 67 height 17
click at [111, 196] on span "None" at bounding box center [115, 195] width 34 height 17
click at [199, 192] on span "Color / Gradient" at bounding box center [189, 195] width 67 height 17
click at [86, 256] on span at bounding box center [91, 253] width 16 height 16
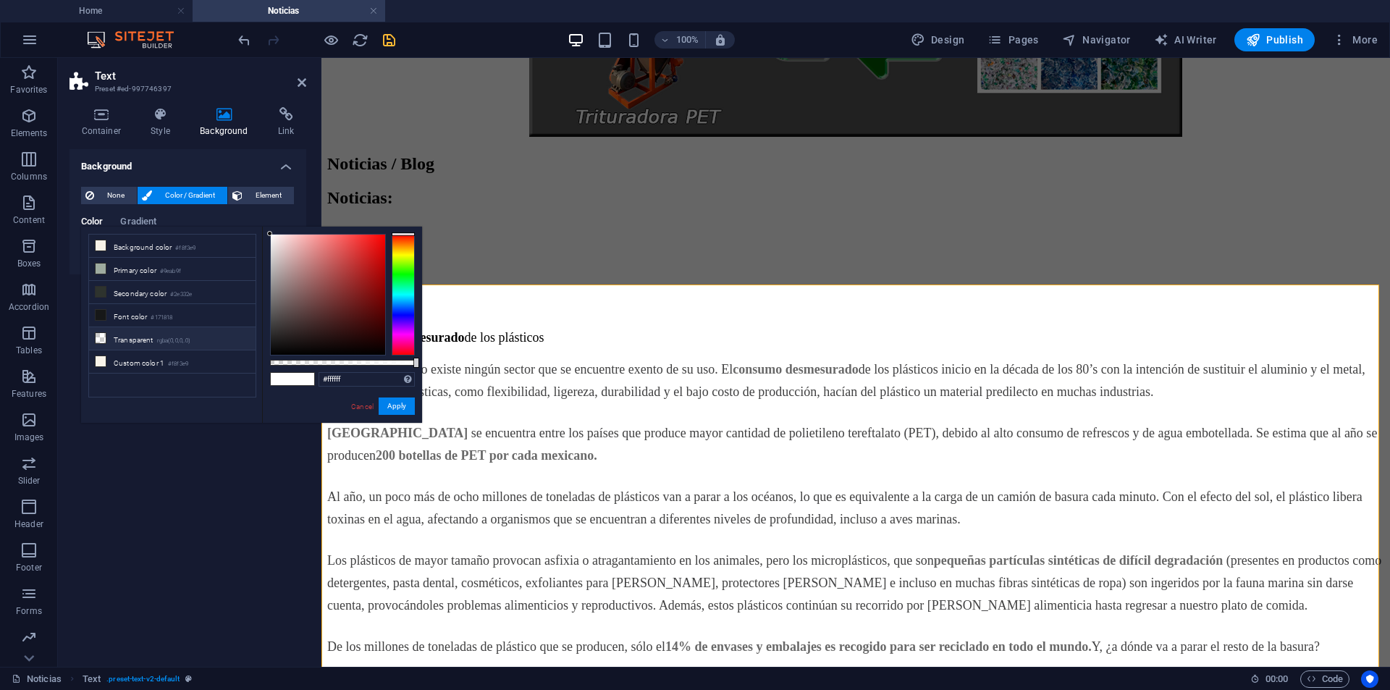
click at [149, 339] on li "Transparent rgba(0,0,0,.0)" at bounding box center [172, 338] width 167 height 23
click at [400, 402] on button "Apply" at bounding box center [397, 406] width 36 height 17
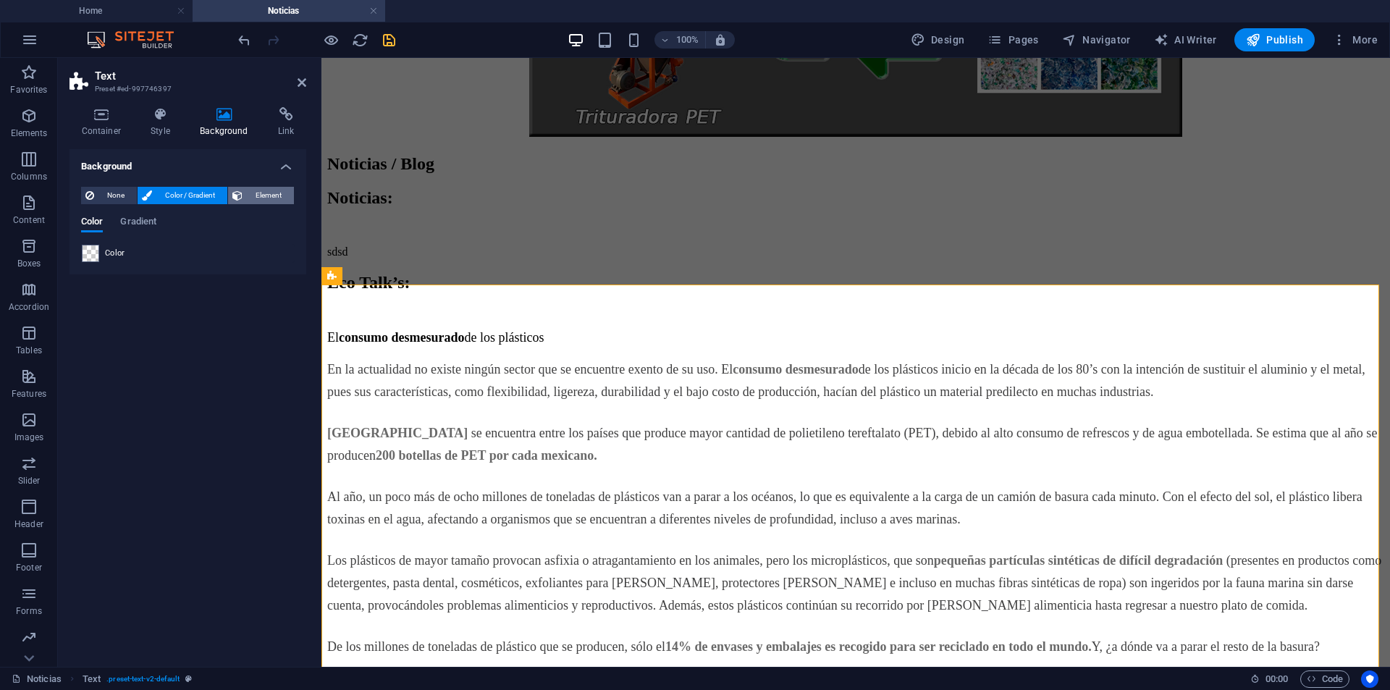
click at [262, 199] on span "Element" at bounding box center [268, 195] width 43 height 17
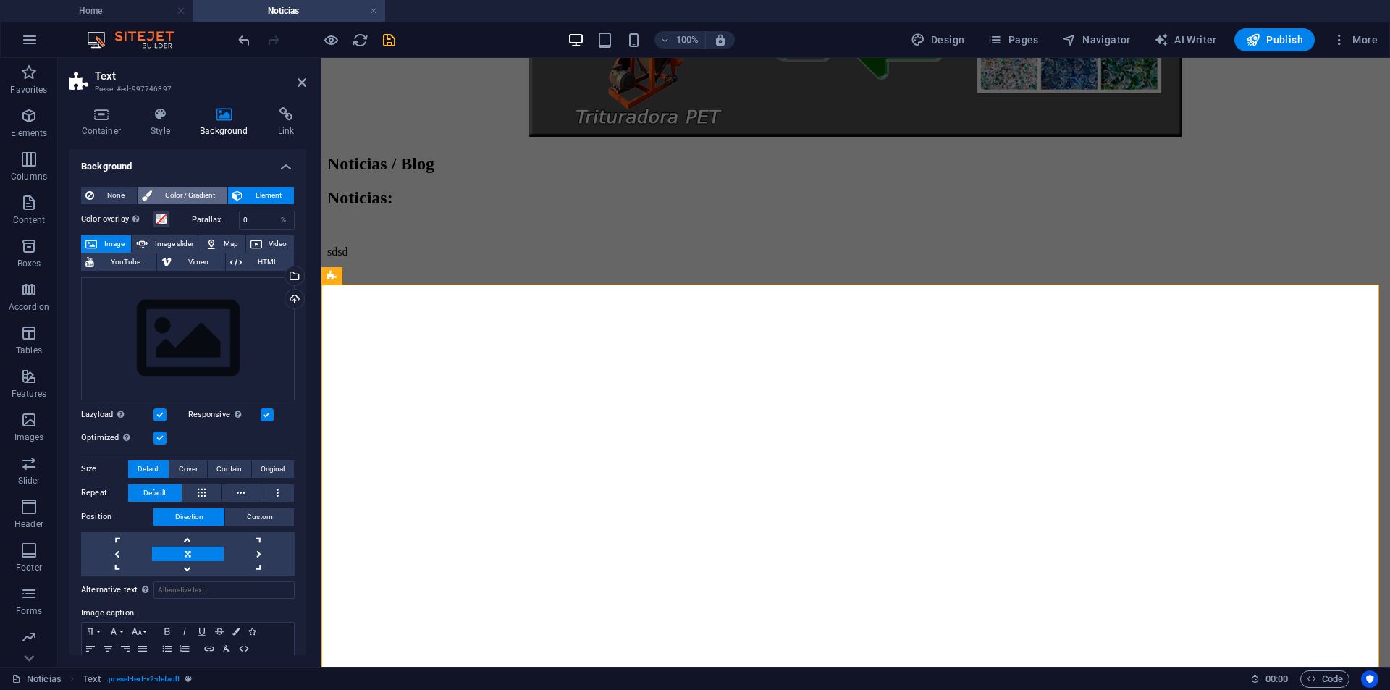
click at [169, 199] on span "Color / Gradient" at bounding box center [189, 195] width 67 height 17
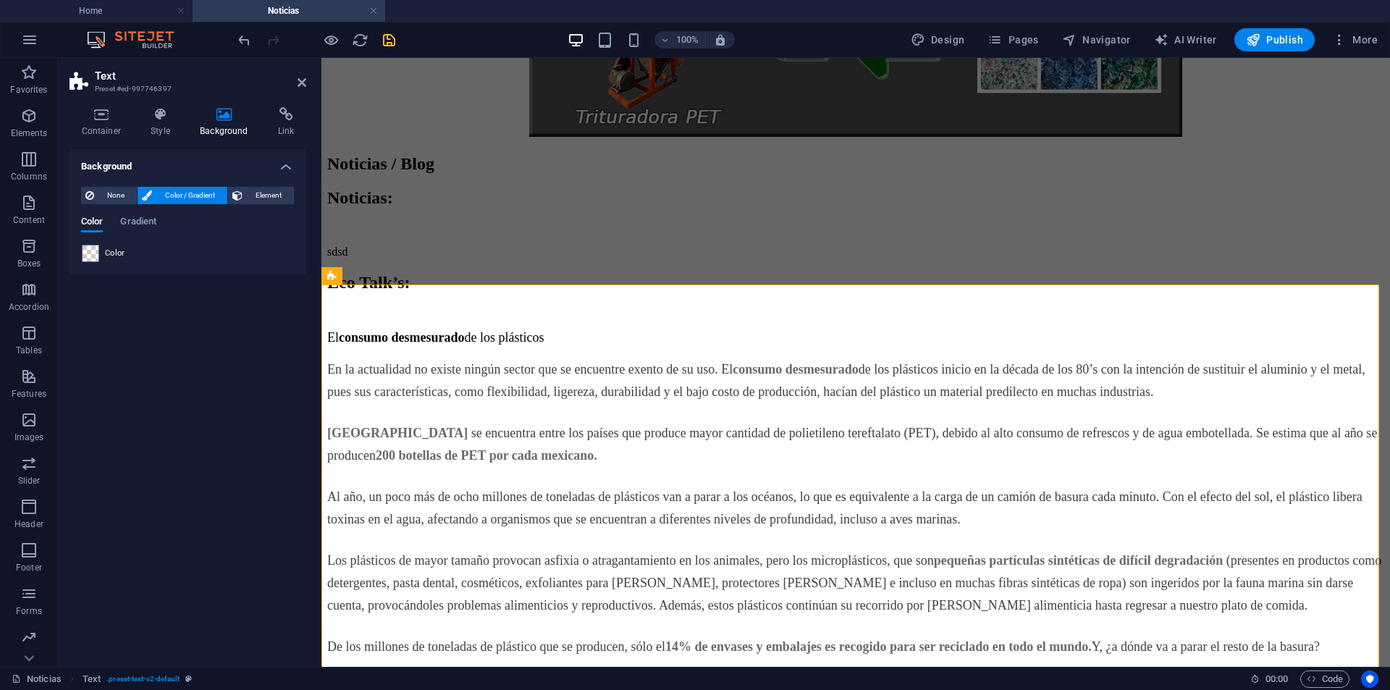
click at [102, 185] on div "None Color / Gradient Element Stretch background to full-width Color overlay Pl…" at bounding box center [188, 224] width 237 height 99
click at [104, 189] on span "None" at bounding box center [115, 195] width 34 height 17
click at [176, 189] on span "Color / Gradient" at bounding box center [189, 195] width 67 height 17
click at [139, 223] on span "Gradient" at bounding box center [138, 223] width 36 height 20
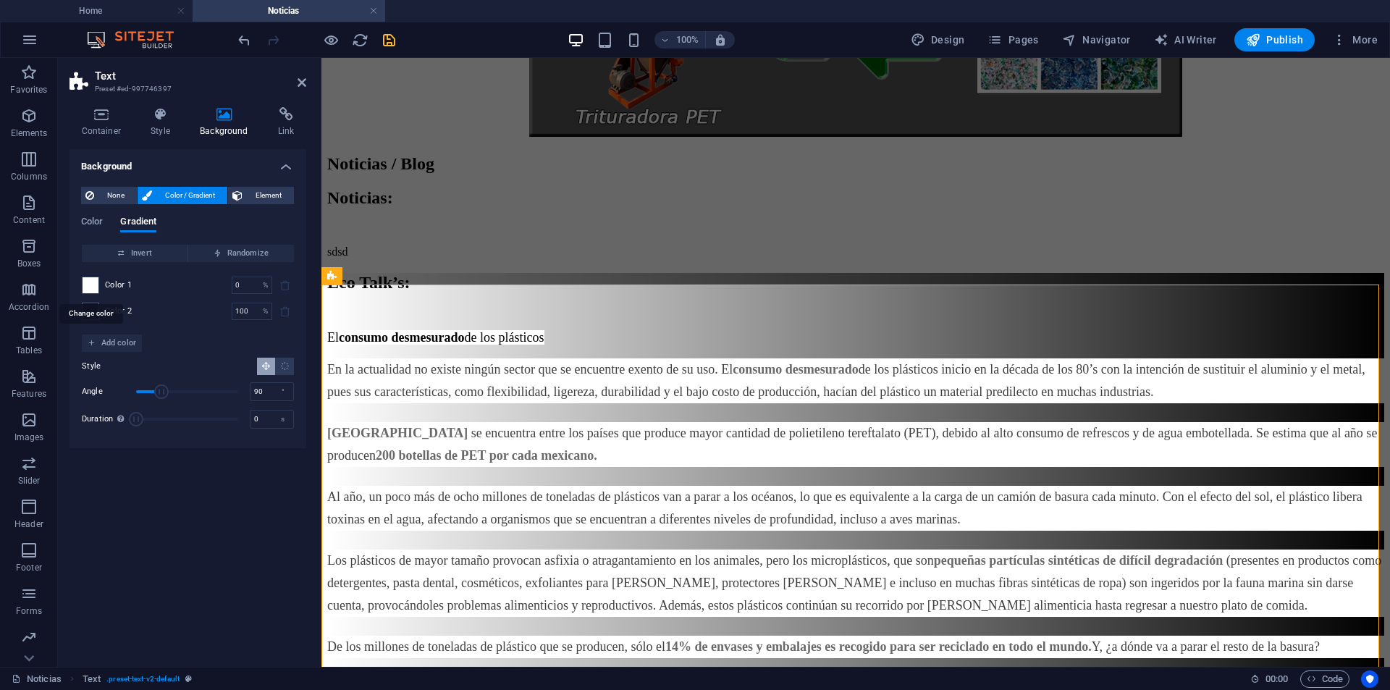
click at [91, 283] on span at bounding box center [91, 285] width 16 height 16
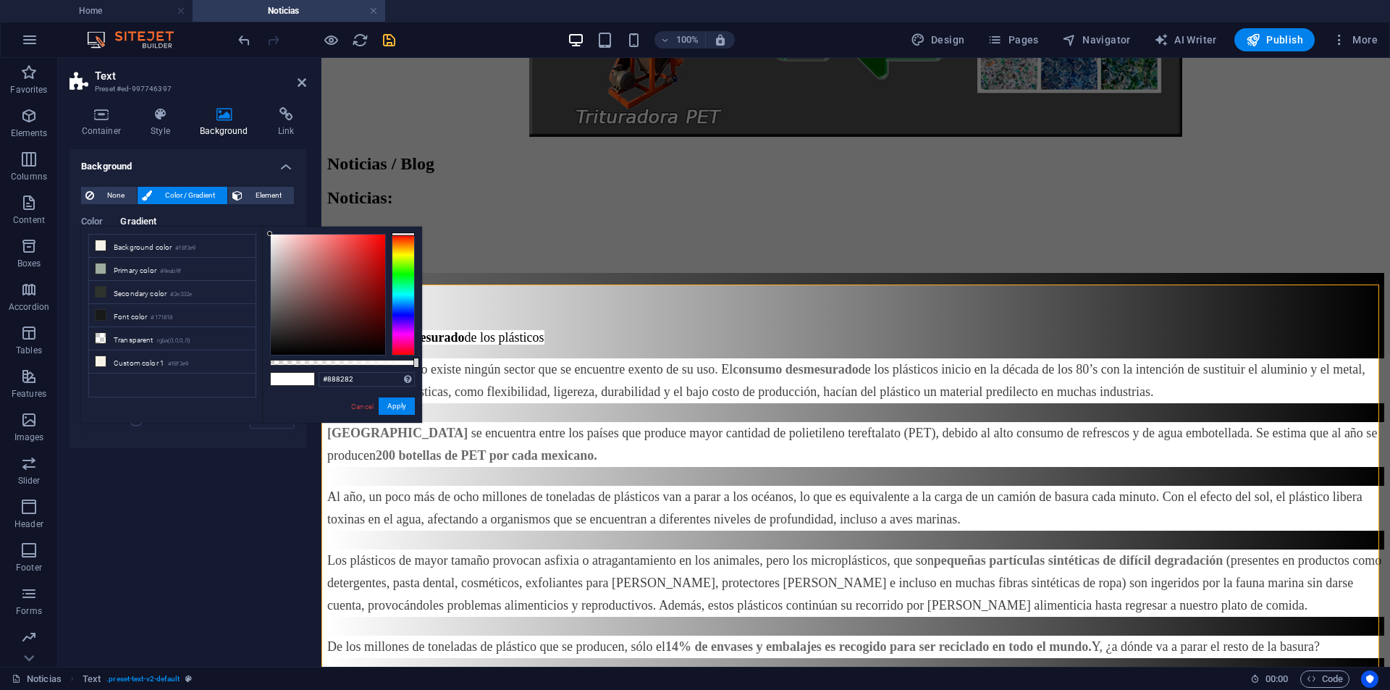
click at [275, 290] on div at bounding box center [328, 295] width 114 height 120
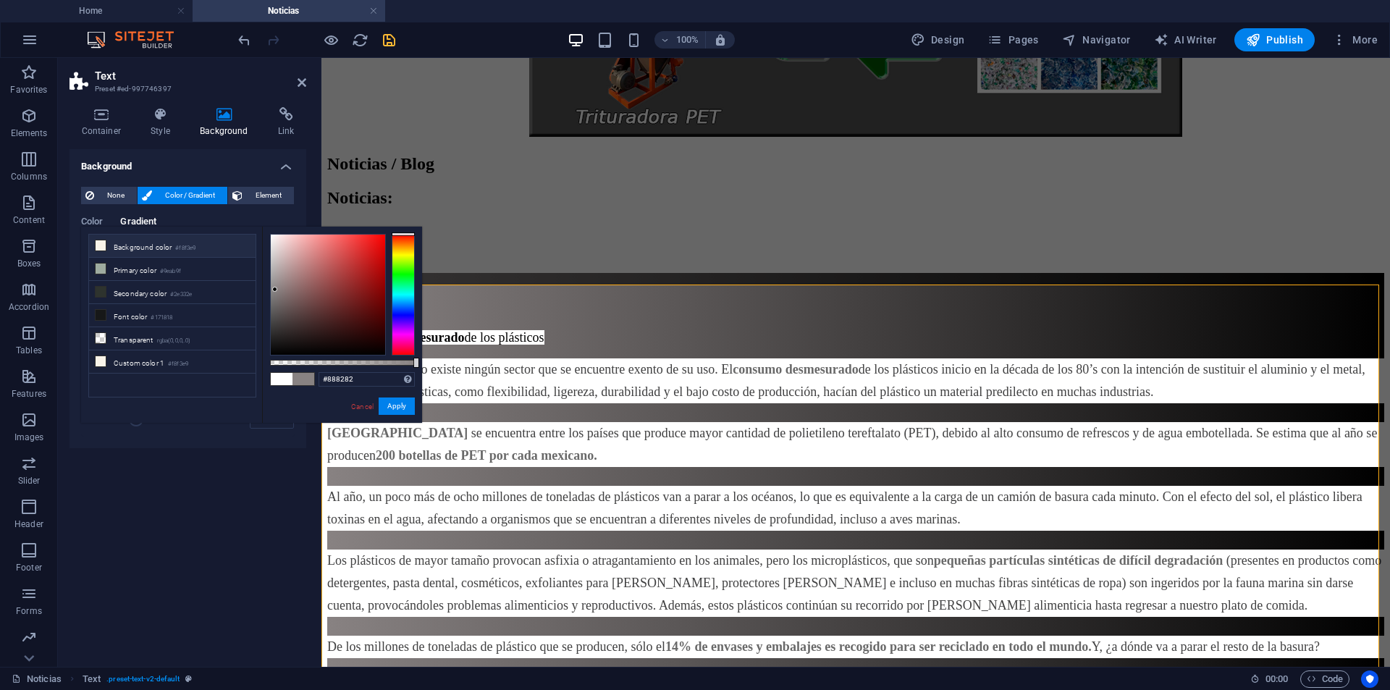
click at [188, 246] on small "#f8f3e9" at bounding box center [185, 248] width 20 height 10
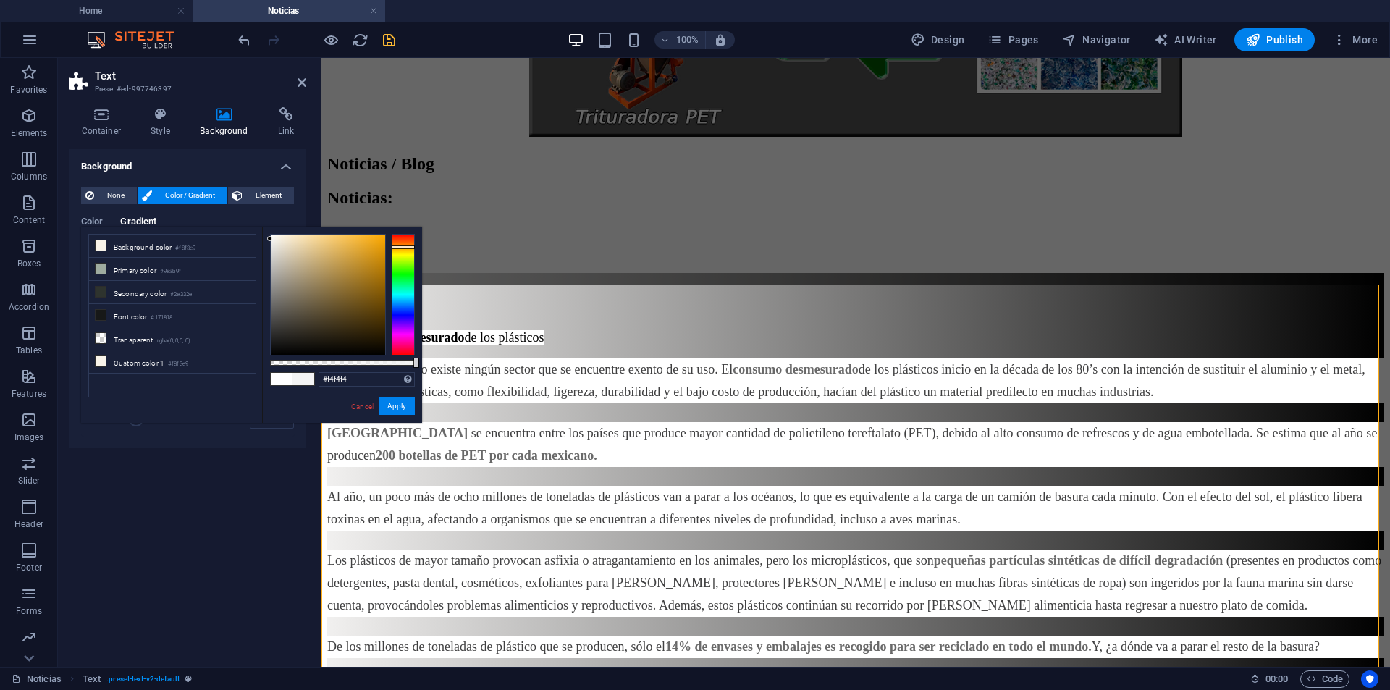
click at [271, 239] on div at bounding box center [328, 295] width 114 height 120
drag, startPoint x: 107, startPoint y: 223, endPoint x: 99, endPoint y: 221, distance: 8.3
click at [106, 222] on div "Color Gradient" at bounding box center [188, 231] width 214 height 28
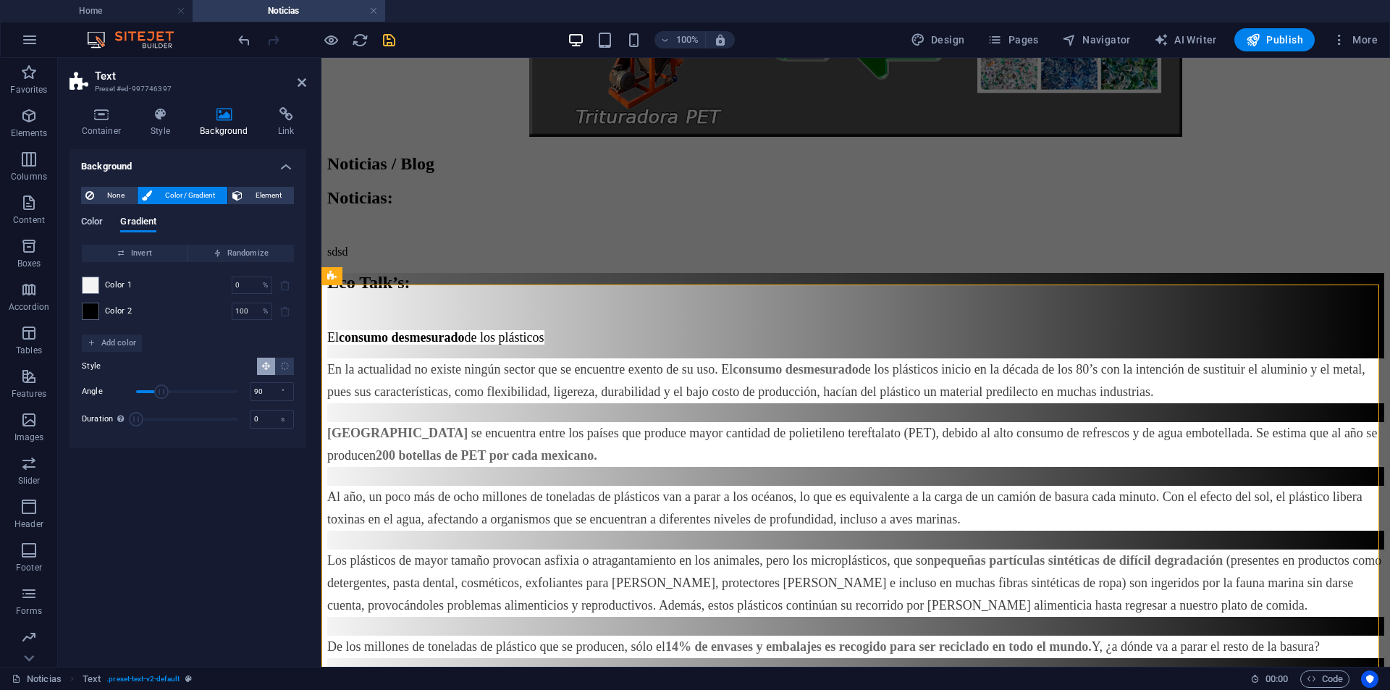
click at [98, 221] on span "Color" at bounding box center [92, 223] width 22 height 20
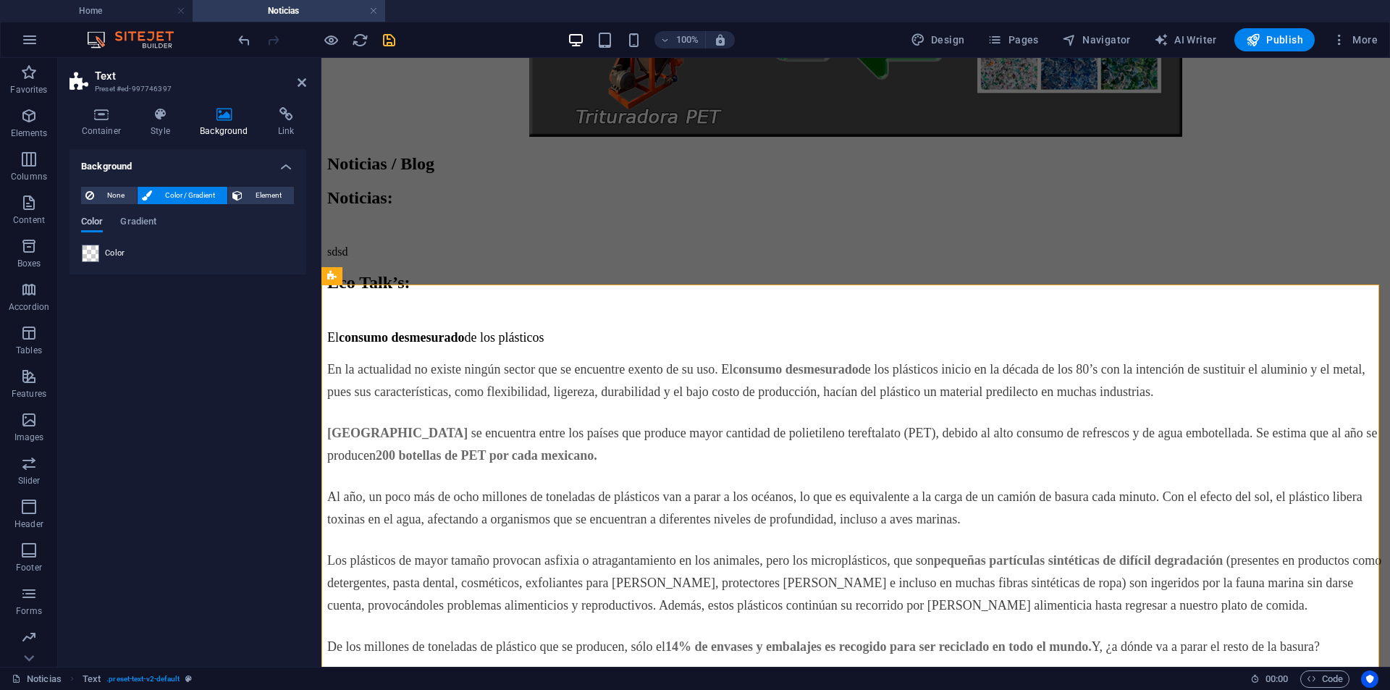
click at [100, 220] on span "Color" at bounding box center [92, 223] width 22 height 20
click at [115, 245] on div "Color" at bounding box center [188, 253] width 212 height 17
click at [117, 251] on span "Color" at bounding box center [115, 254] width 20 height 12
click at [91, 255] on span at bounding box center [91, 253] width 16 height 16
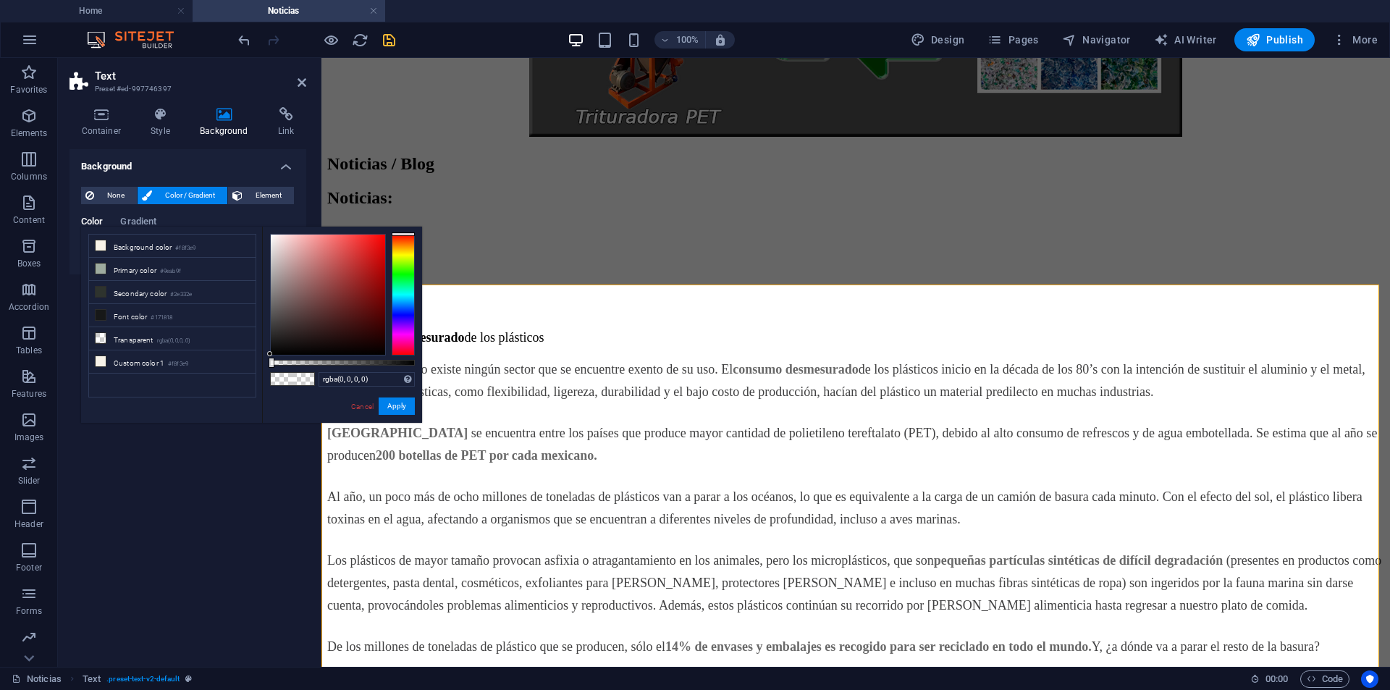
click at [108, 227] on div "less Background color #f8f3e9 Primary color #9eab9f Secondary color #2e332e Fon…" at bounding box center [171, 227] width 181 height 1
click at [180, 362] on small "#f8f3e9" at bounding box center [178, 364] width 20 height 10
type input "#f8f3e9"
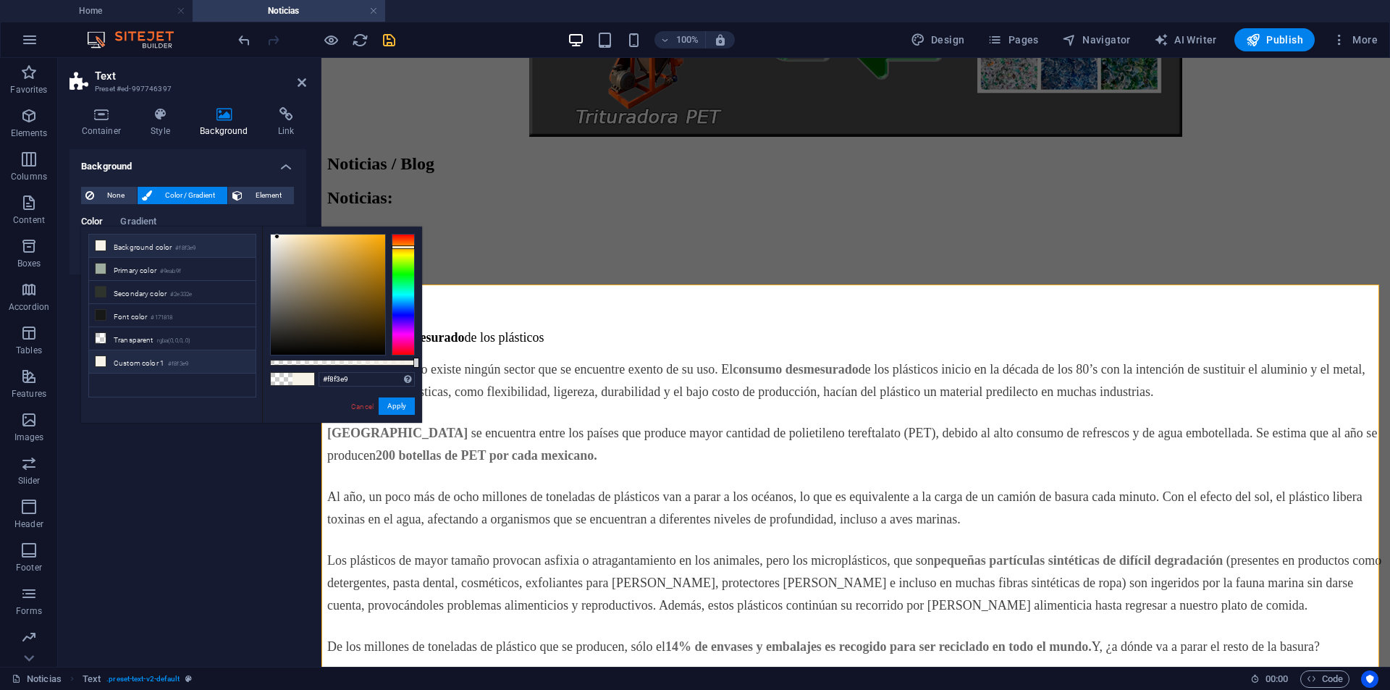
click at [180, 362] on small "#f8f3e9" at bounding box center [178, 364] width 20 height 10
click at [392, 408] on button "Apply" at bounding box center [397, 406] width 36 height 17
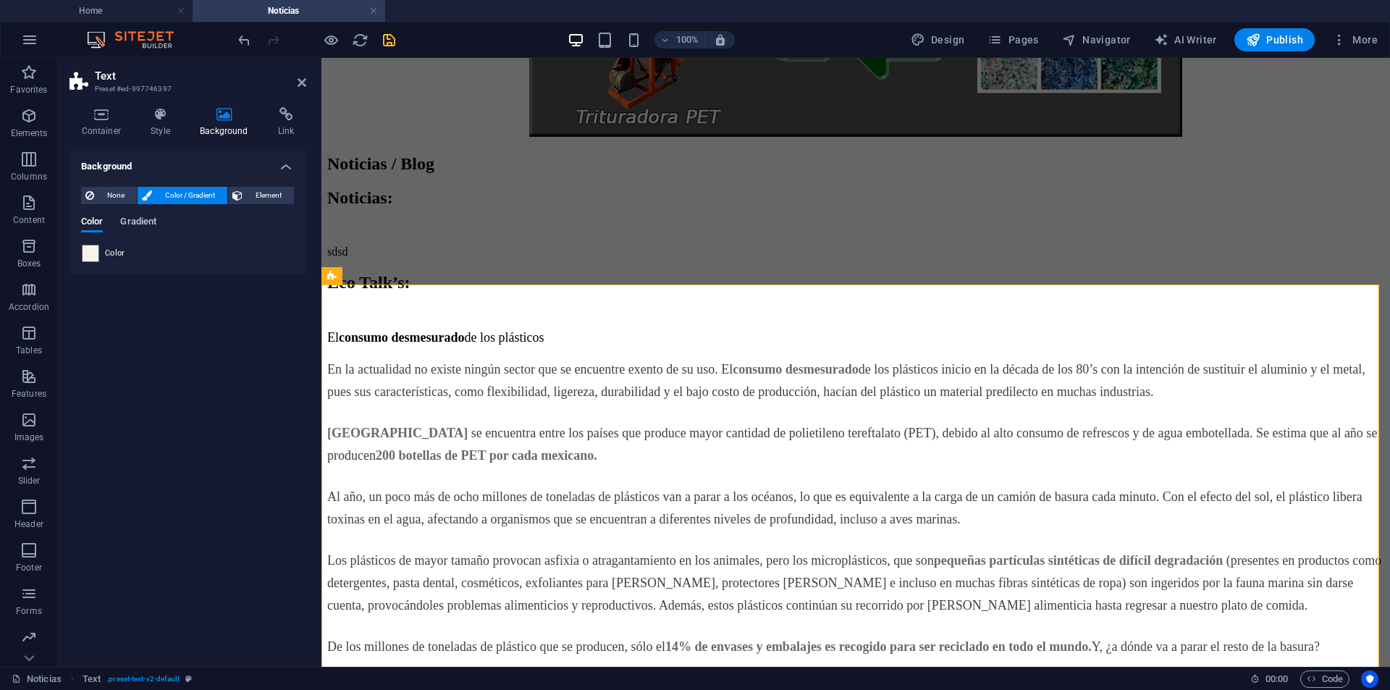
click at [130, 219] on span "Gradient" at bounding box center [138, 223] width 36 height 20
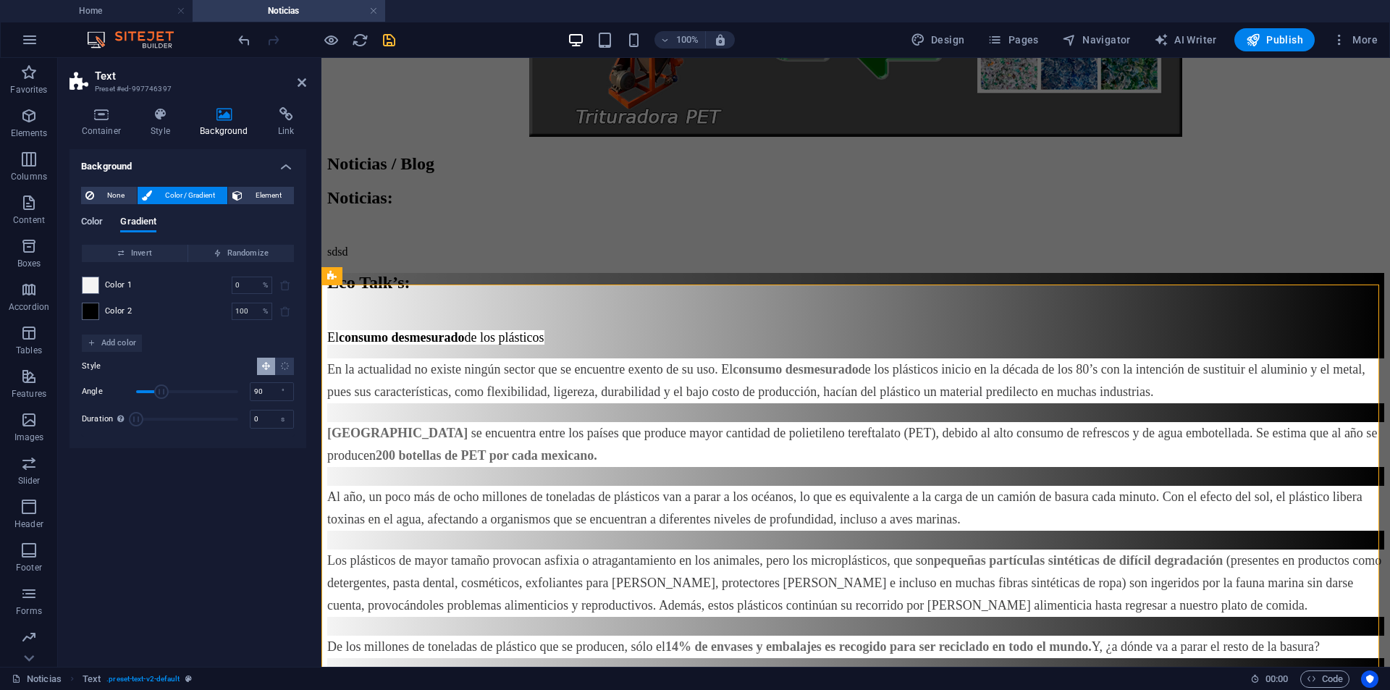
click at [102, 219] on span "Color" at bounding box center [92, 223] width 22 height 20
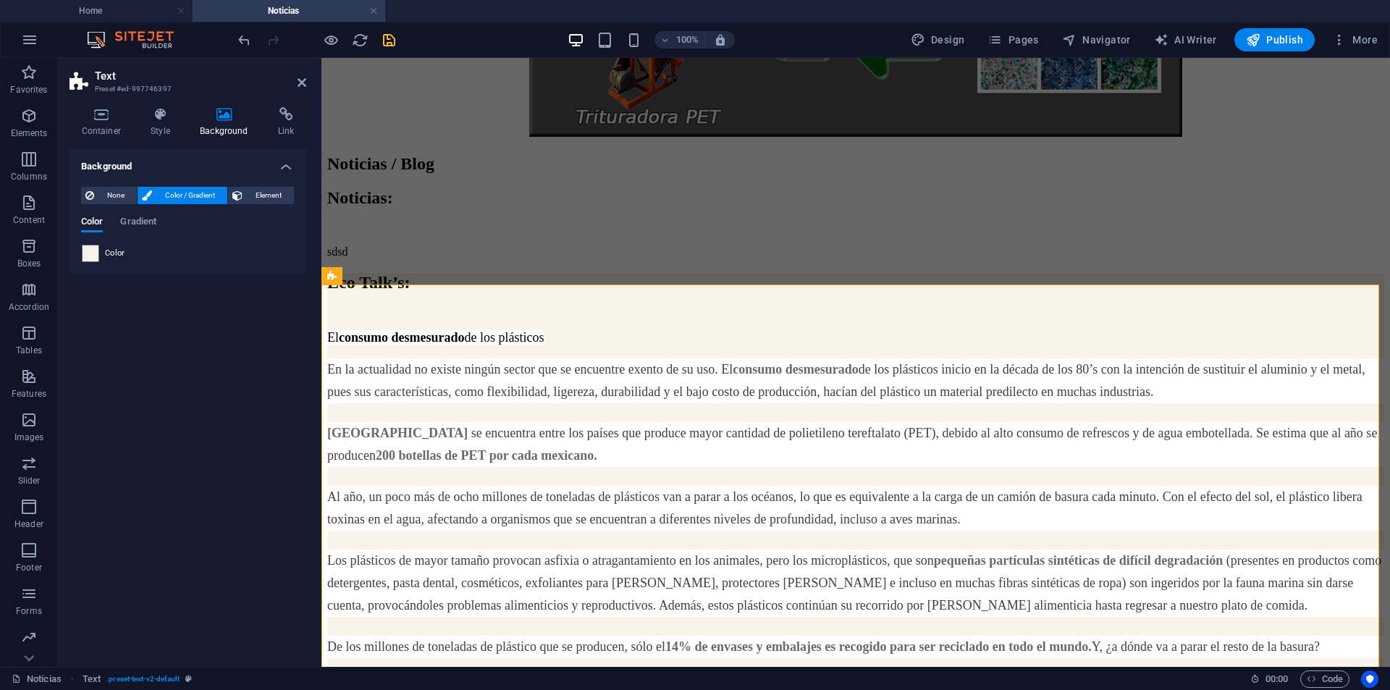
click at [120, 261] on div "Color" at bounding box center [188, 253] width 212 height 17
click at [120, 253] on span "Color" at bounding box center [115, 254] width 20 height 12
click at [91, 258] on span at bounding box center [91, 253] width 16 height 16
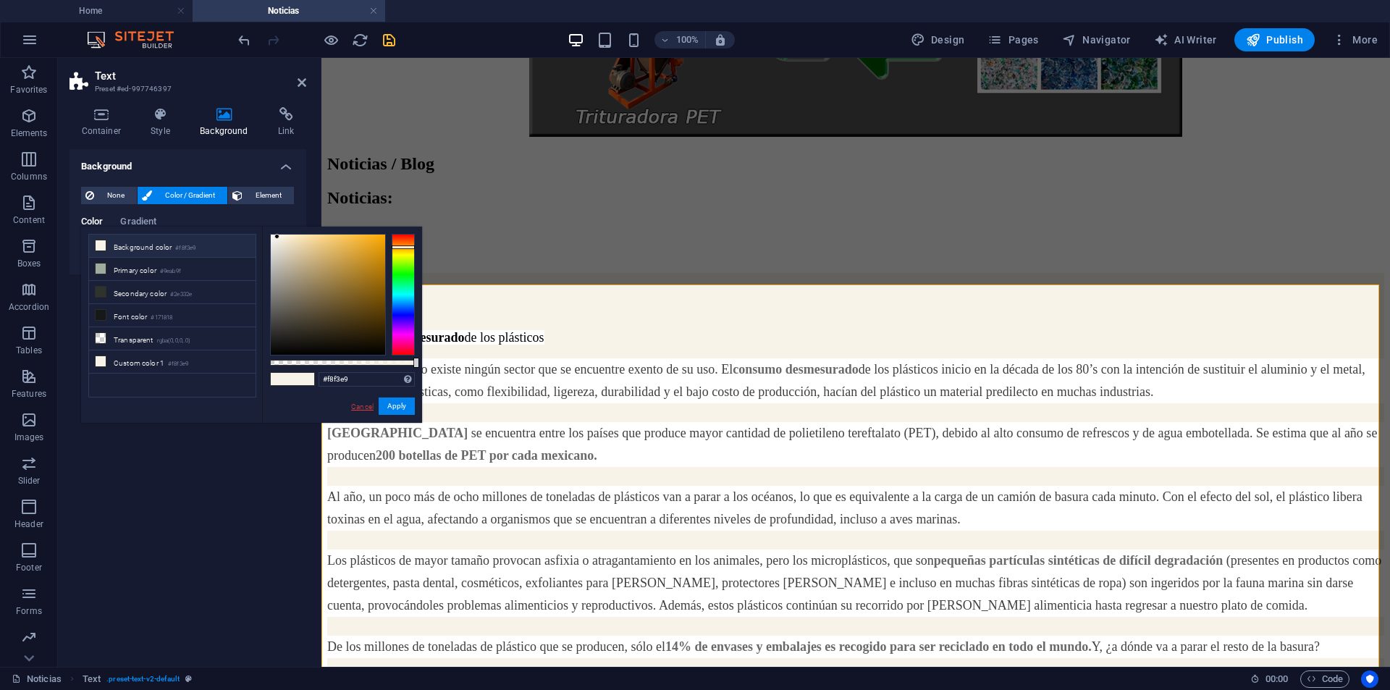
click at [359, 409] on link "Cancel" at bounding box center [362, 406] width 25 height 11
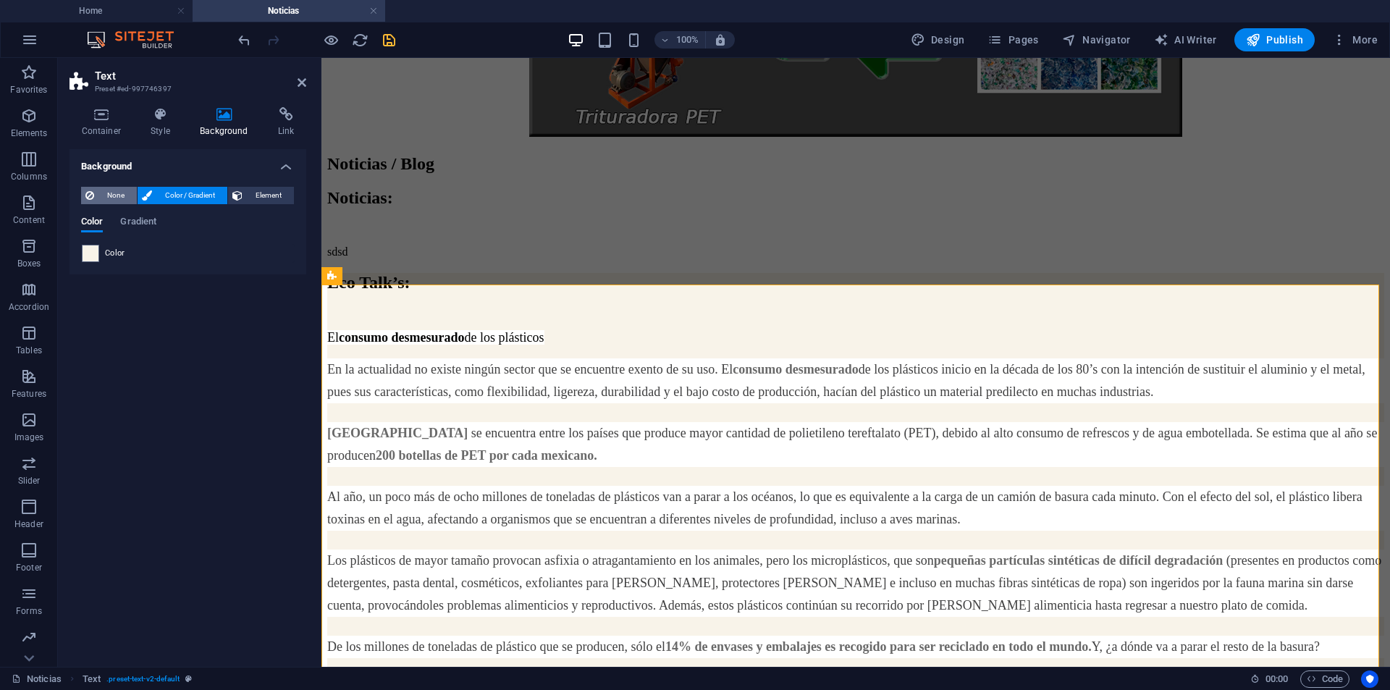
click at [102, 187] on span "None" at bounding box center [115, 195] width 34 height 17
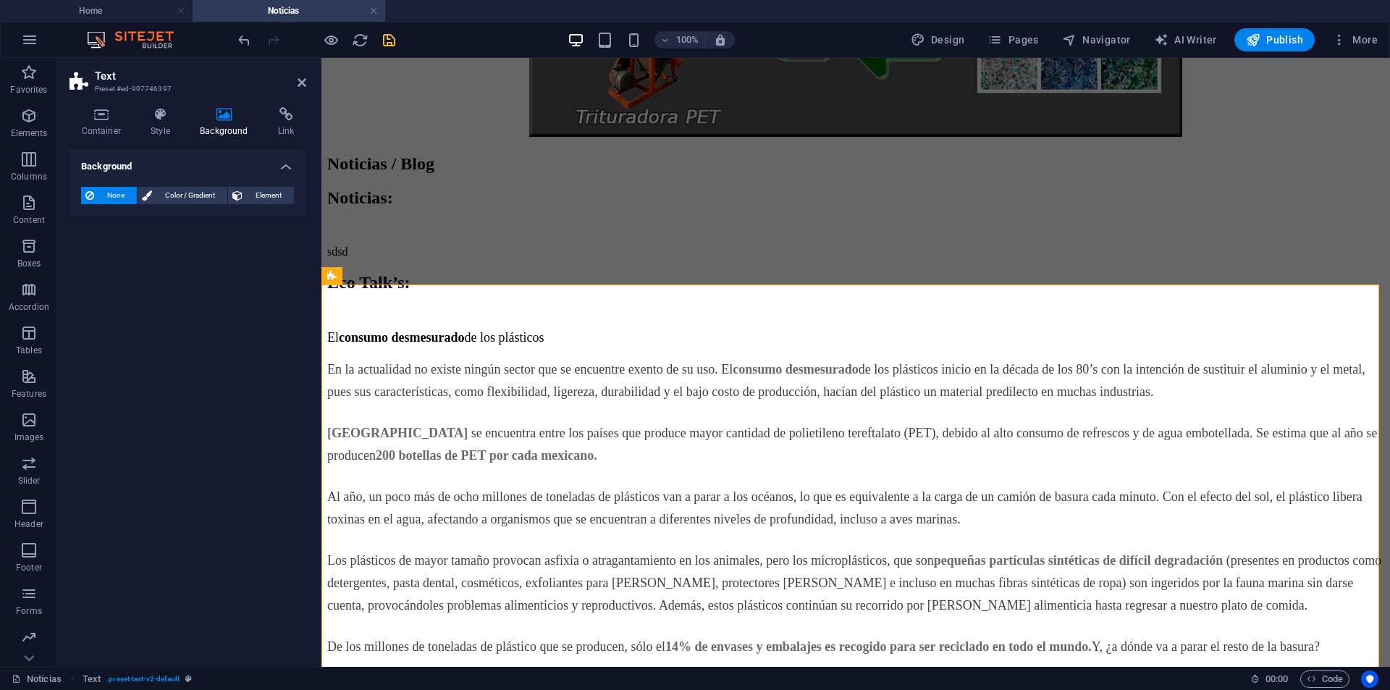
click at [196, 280] on div "Background None Color / Gradient Element Stretch background to full-width Color…" at bounding box center [188, 402] width 237 height 506
click at [169, 121] on icon at bounding box center [160, 114] width 43 height 14
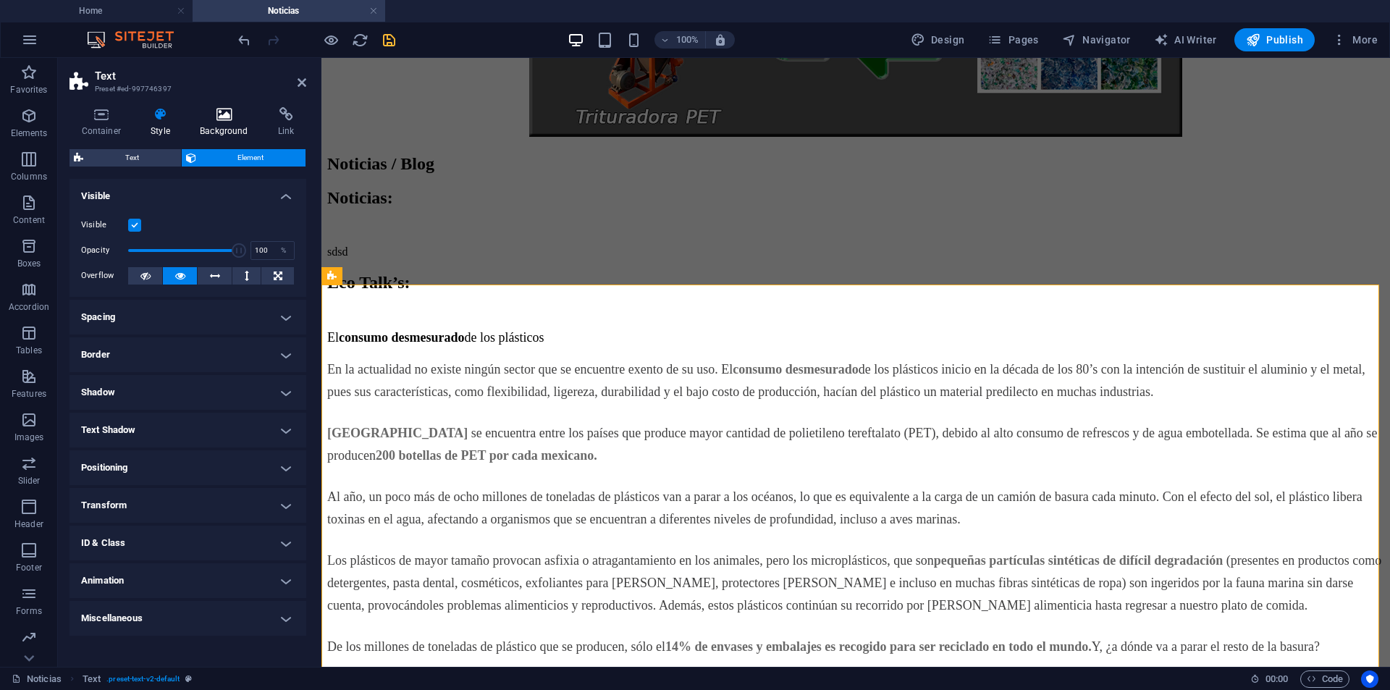
click at [210, 114] on icon at bounding box center [224, 114] width 72 height 14
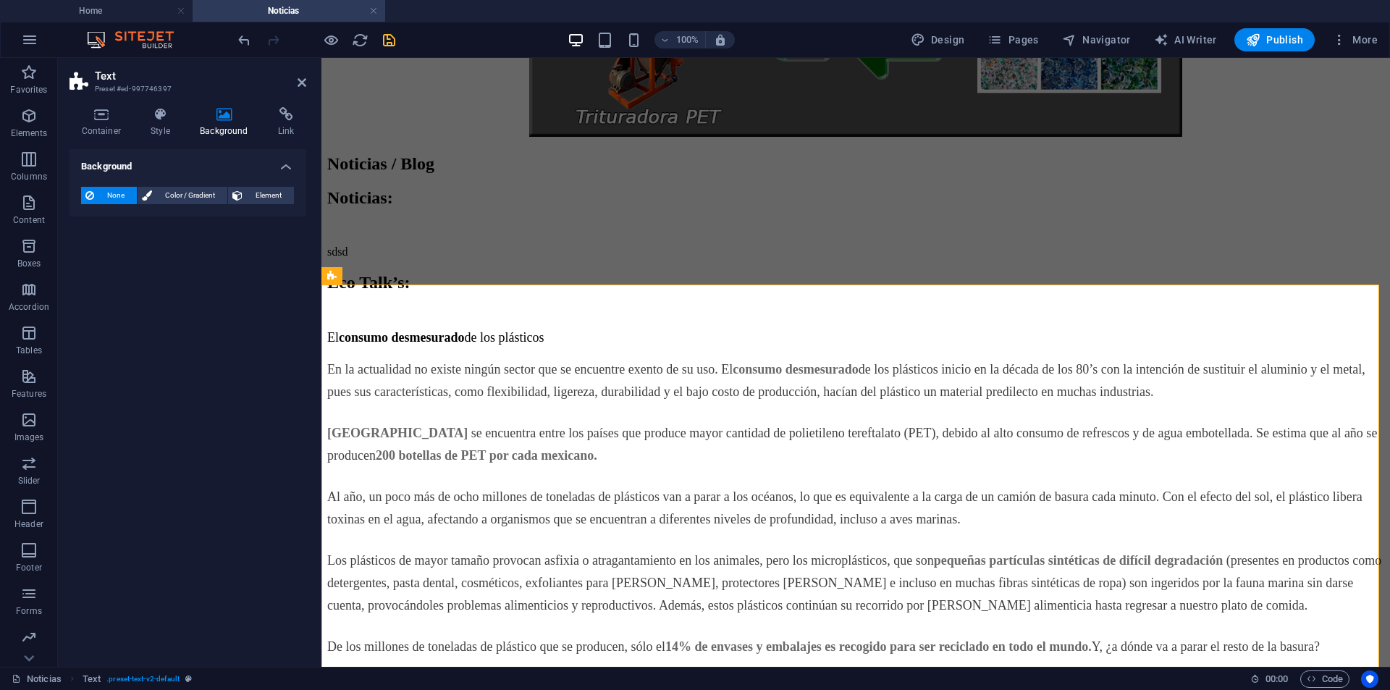
click at [111, 193] on span "None" at bounding box center [115, 195] width 34 height 17
click at [181, 110] on icon at bounding box center [160, 114] width 43 height 14
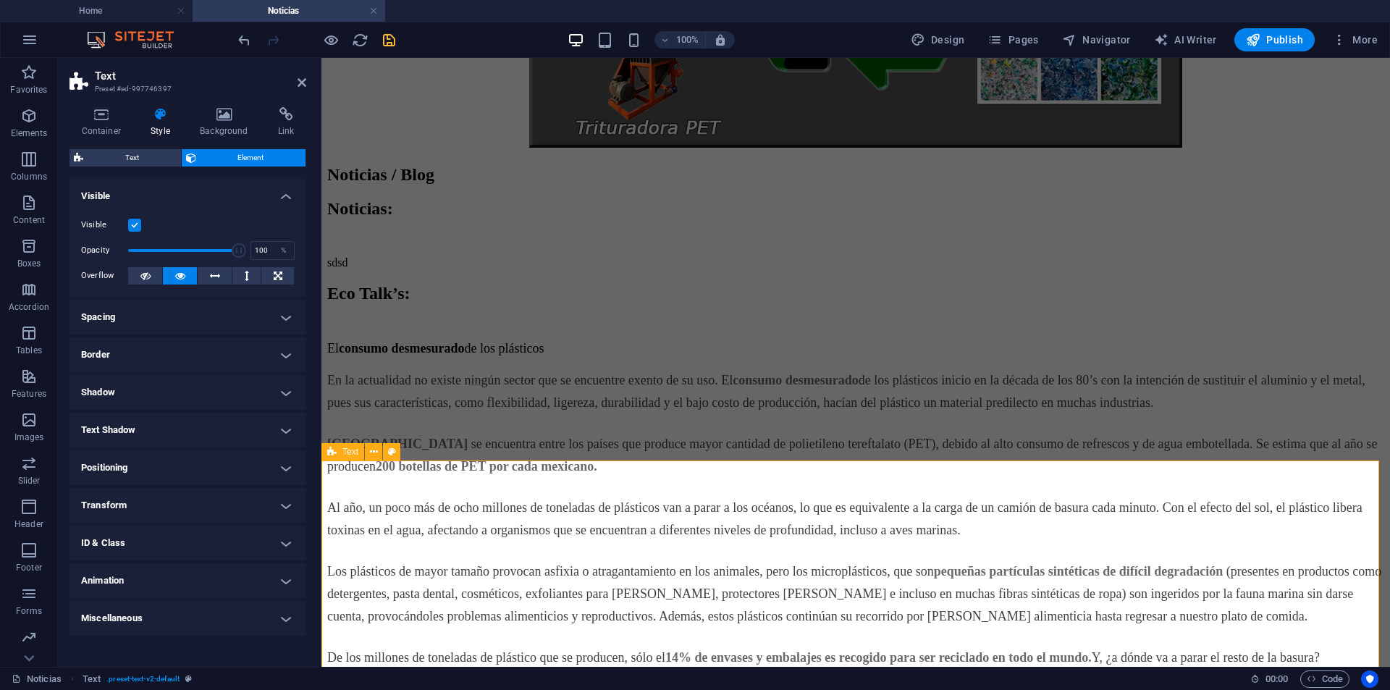
scroll to position [476, 0]
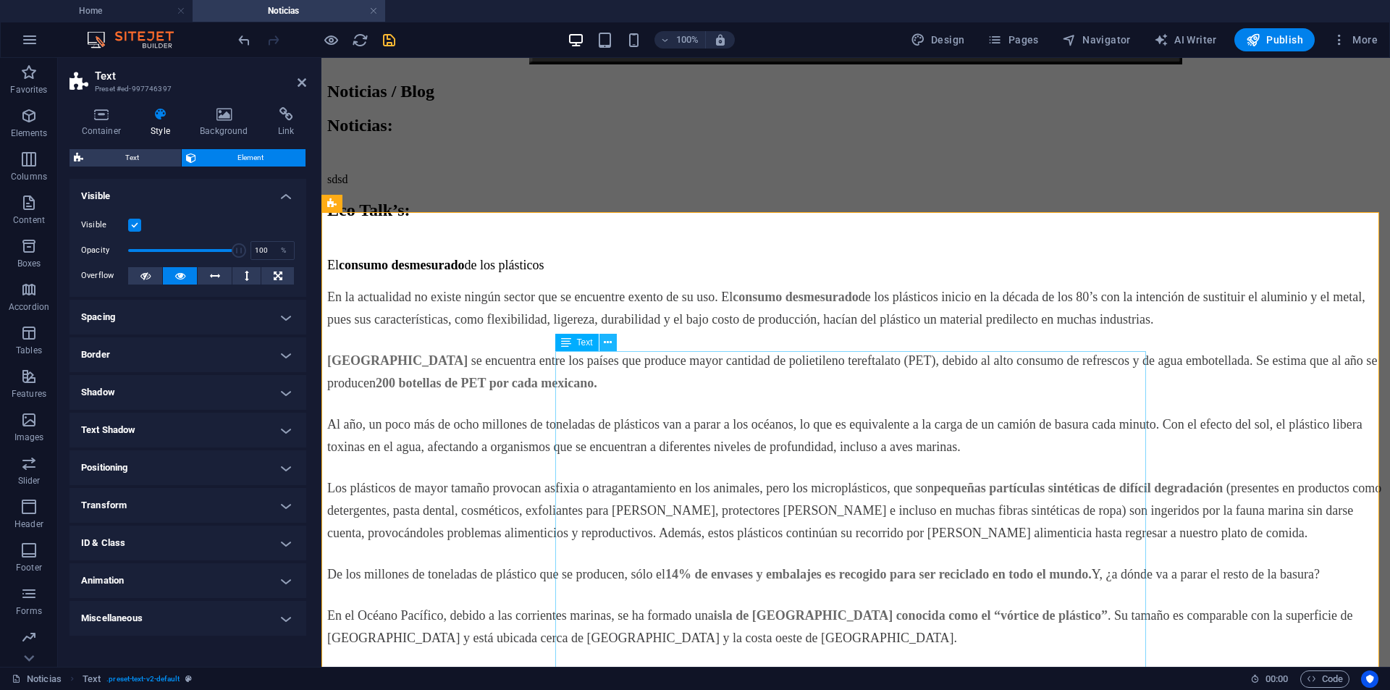
click at [608, 346] on icon at bounding box center [608, 342] width 8 height 15
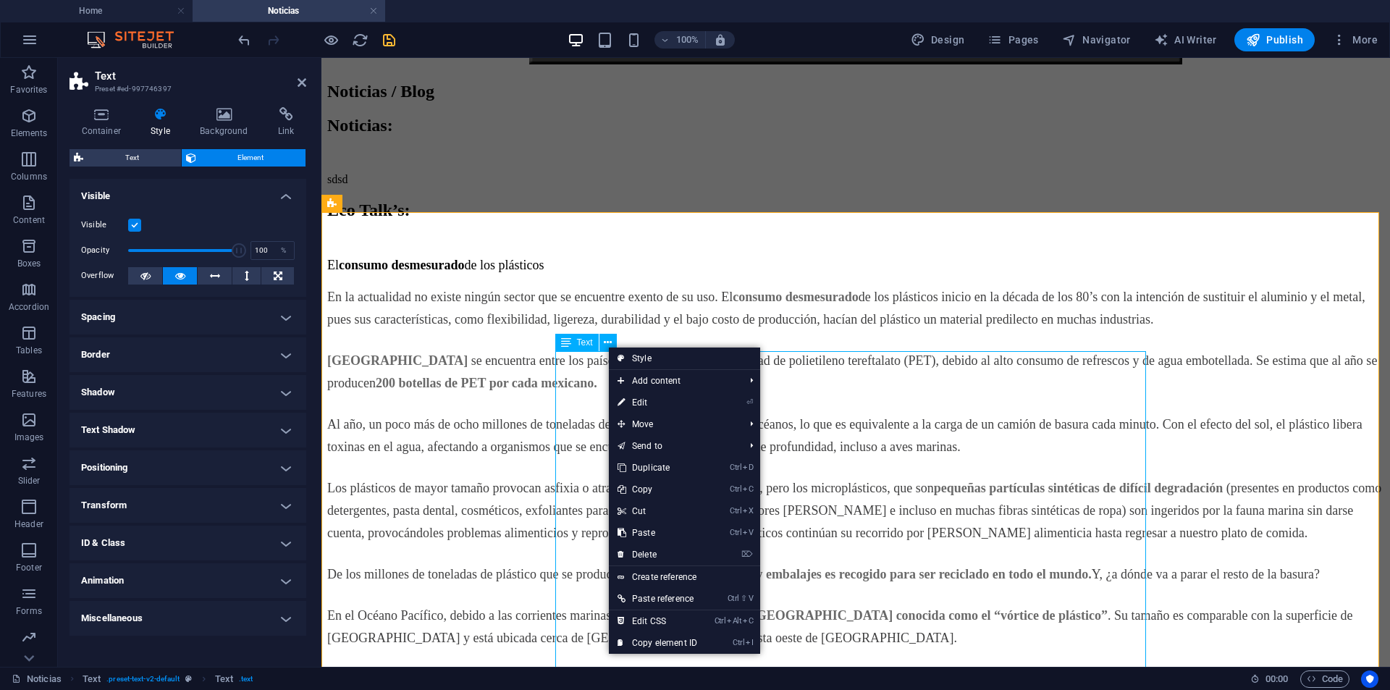
click at [812, 365] on div "El consumo desmesurado de los plásticos En la actualidad no existe ningún secto…" at bounding box center [855, 635] width 1057 height 755
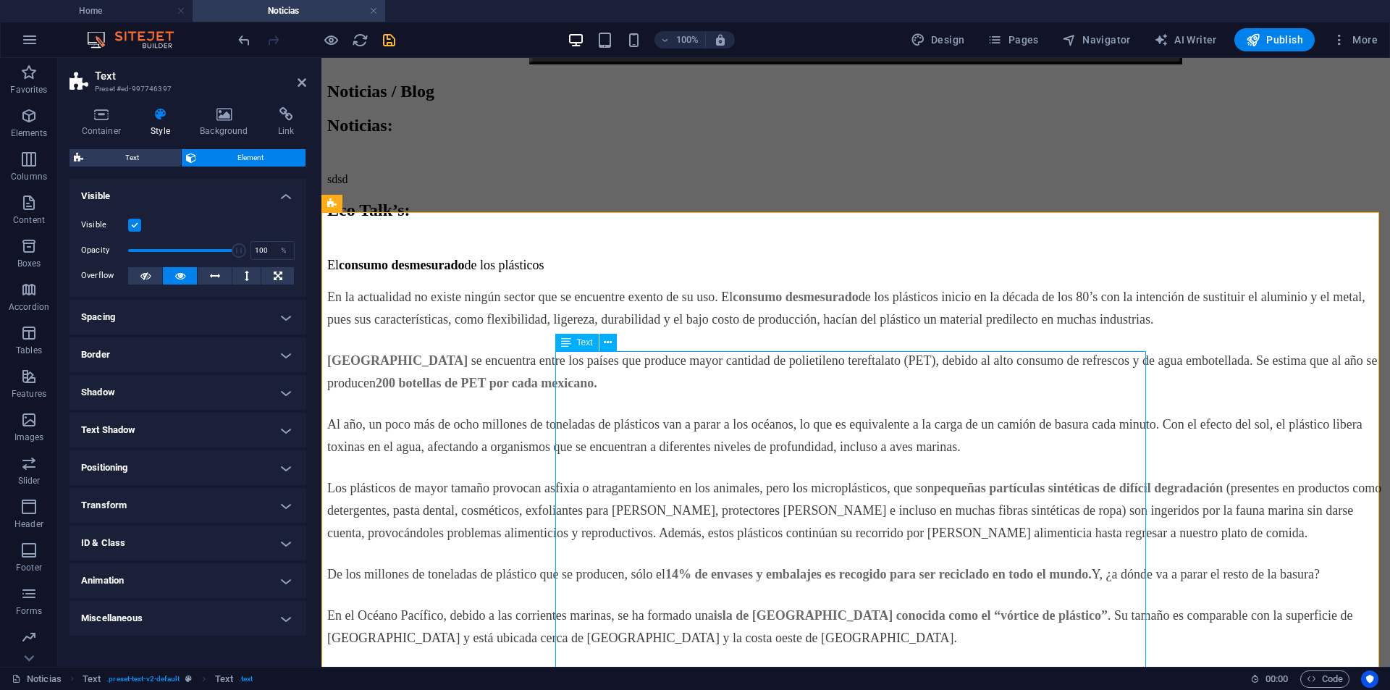
click at [781, 359] on div "El consumo desmesurado de los plásticos En la actualidad no existe ningún secto…" at bounding box center [855, 635] width 1057 height 755
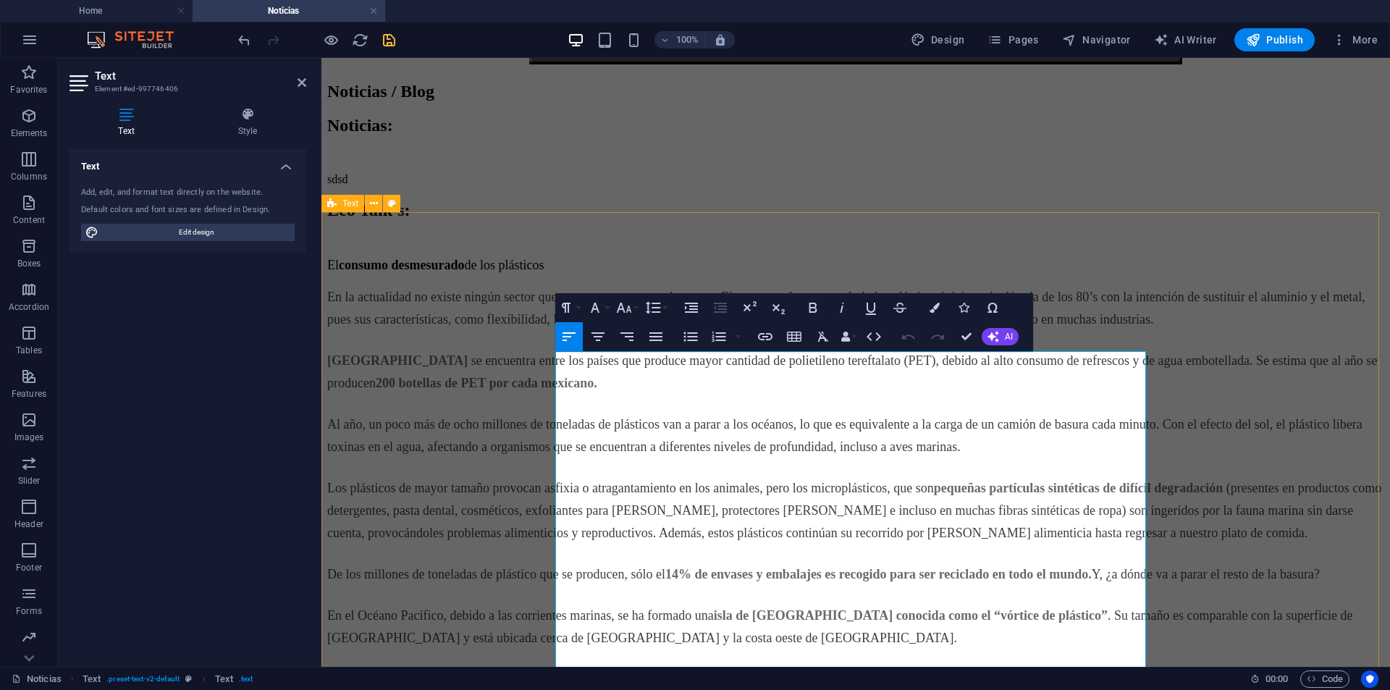
drag, startPoint x: 784, startPoint y: 361, endPoint x: 499, endPoint y: 369, distance: 284.7
click at [499, 369] on div "Eco Talk’s: El consumo desmesurado de los plásticos En la actualidad no existe …" at bounding box center [855, 607] width 1057 height 812
click at [627, 308] on icon "button" at bounding box center [624, 307] width 17 height 17
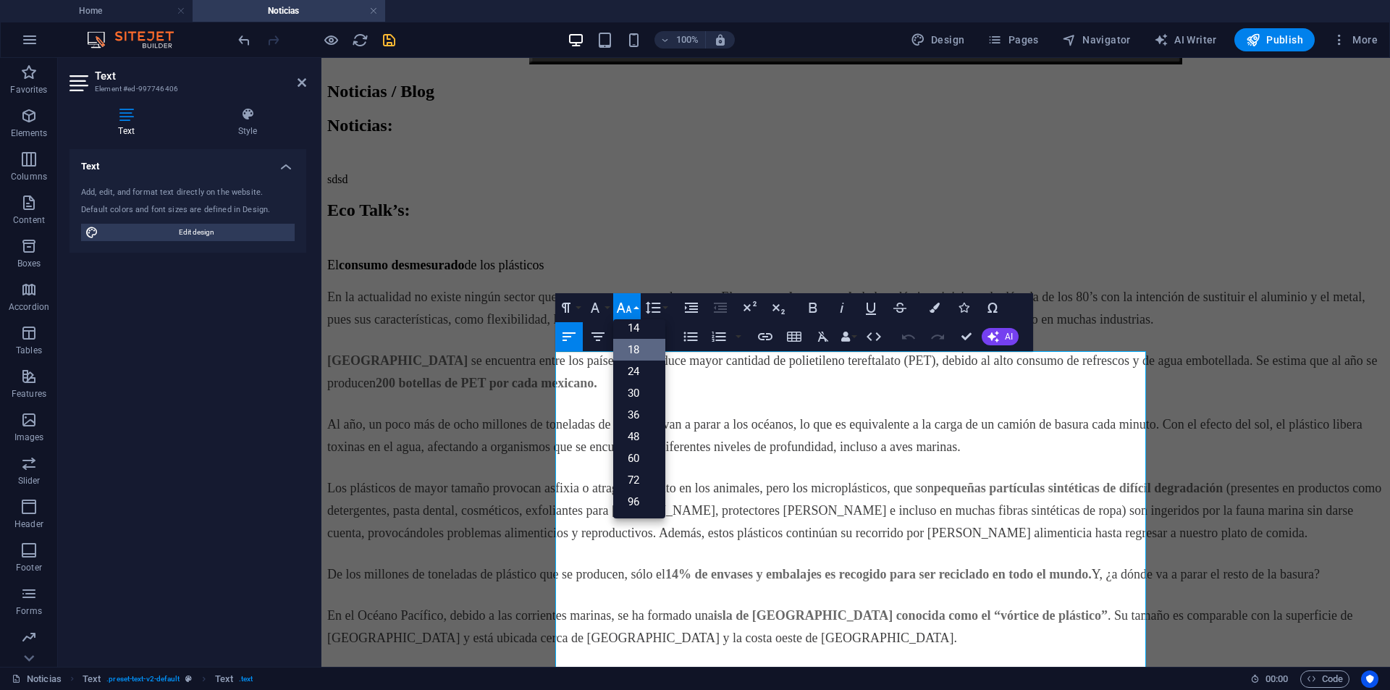
scroll to position [117, 0]
click at [630, 366] on link "24" at bounding box center [639, 372] width 52 height 22
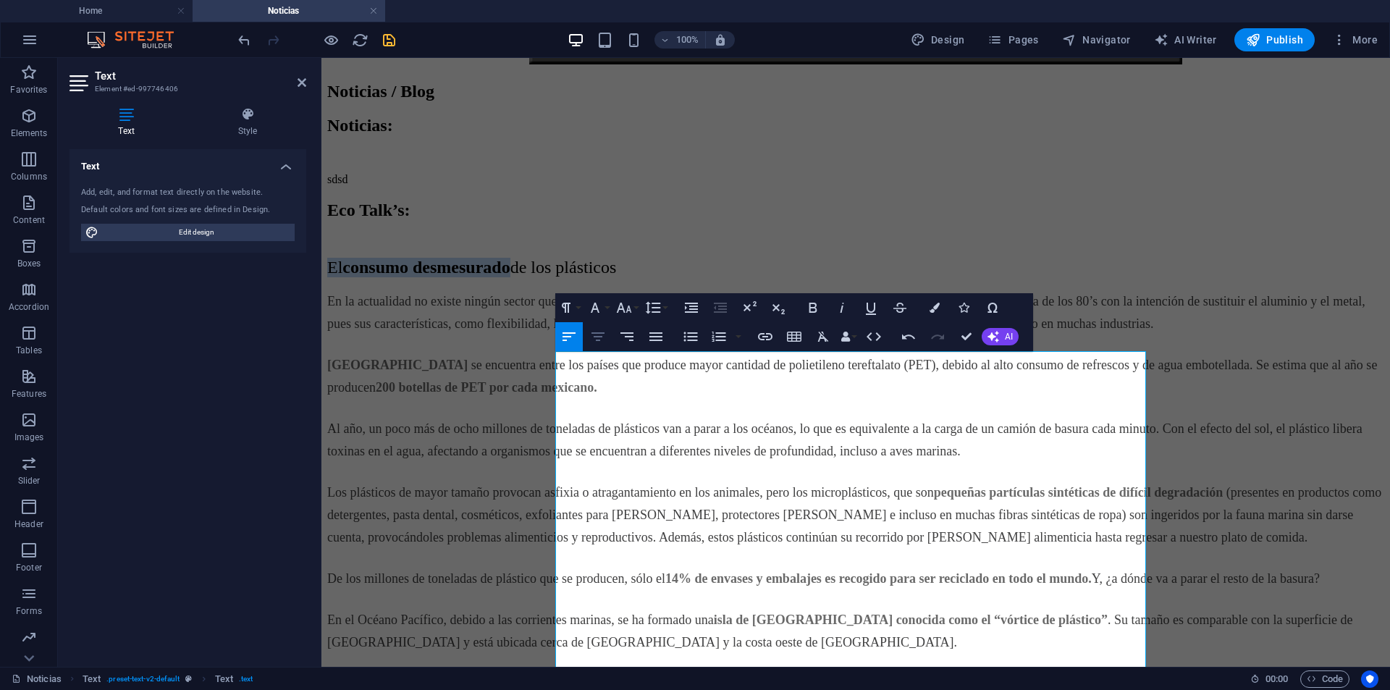
click at [597, 337] on icon "button" at bounding box center [598, 336] width 13 height 9
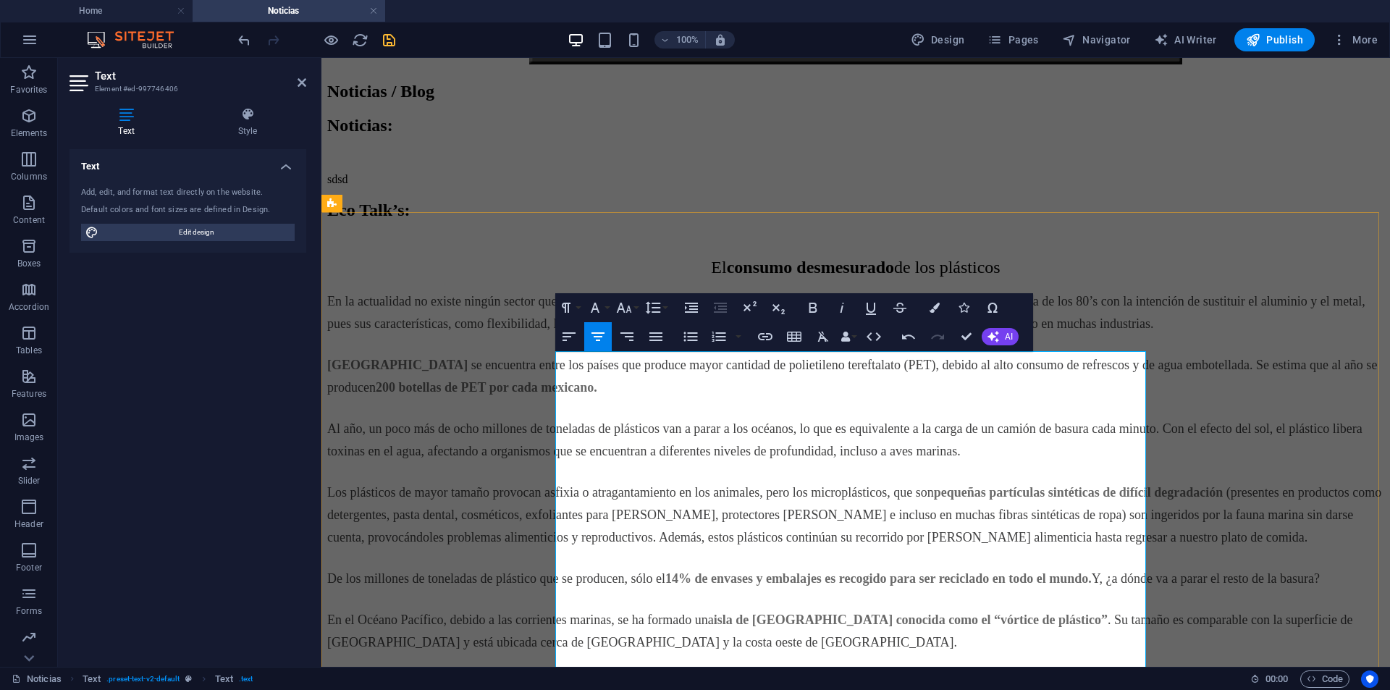
click at [772, 335] on p "En la actualidad no existe ningún sector que se encuentre exento de su uso. El …" at bounding box center [855, 312] width 1057 height 45
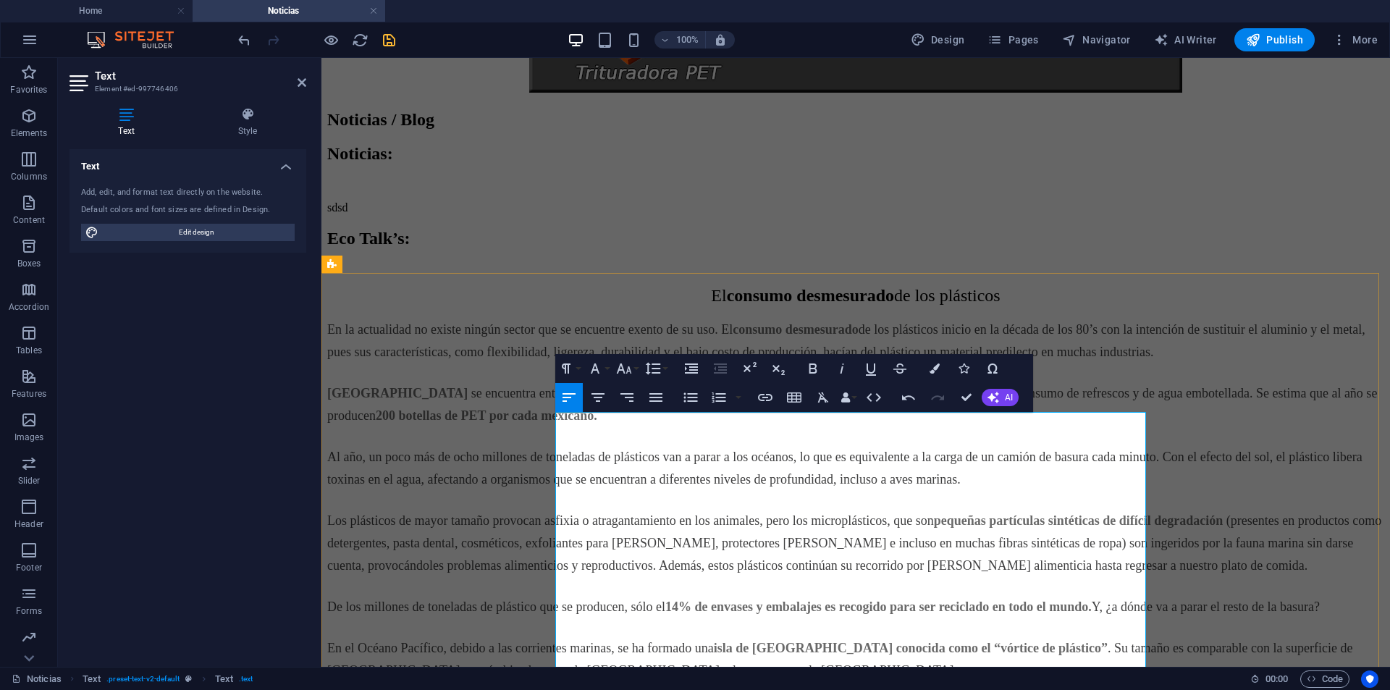
scroll to position [331, 0]
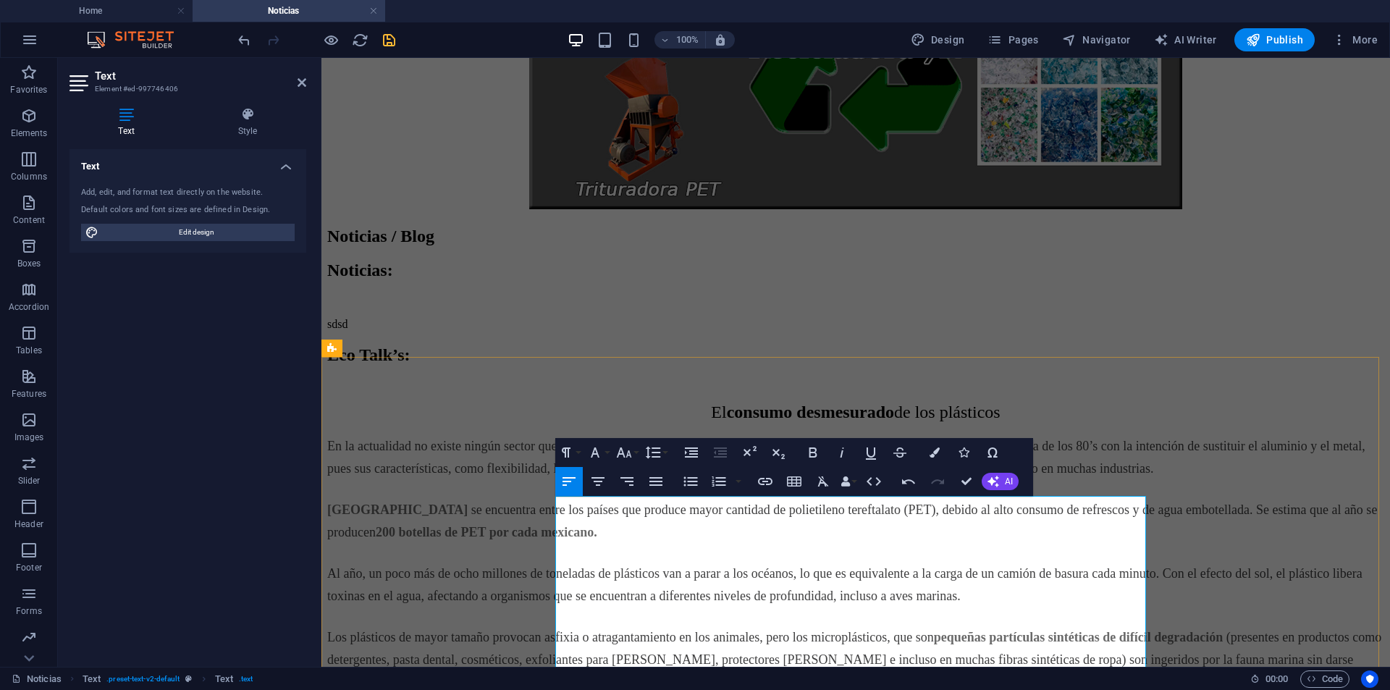
click at [915, 421] on span "de los plásticos" at bounding box center [947, 412] width 106 height 19
drag, startPoint x: 715, startPoint y: 505, endPoint x: 997, endPoint y: 516, distance: 282.6
click at [997, 422] on p "El consumo desmesurado de los plásticos" at bounding box center [855, 413] width 1057 height 20
click at [936, 455] on icon "button" at bounding box center [935, 453] width 10 height 10
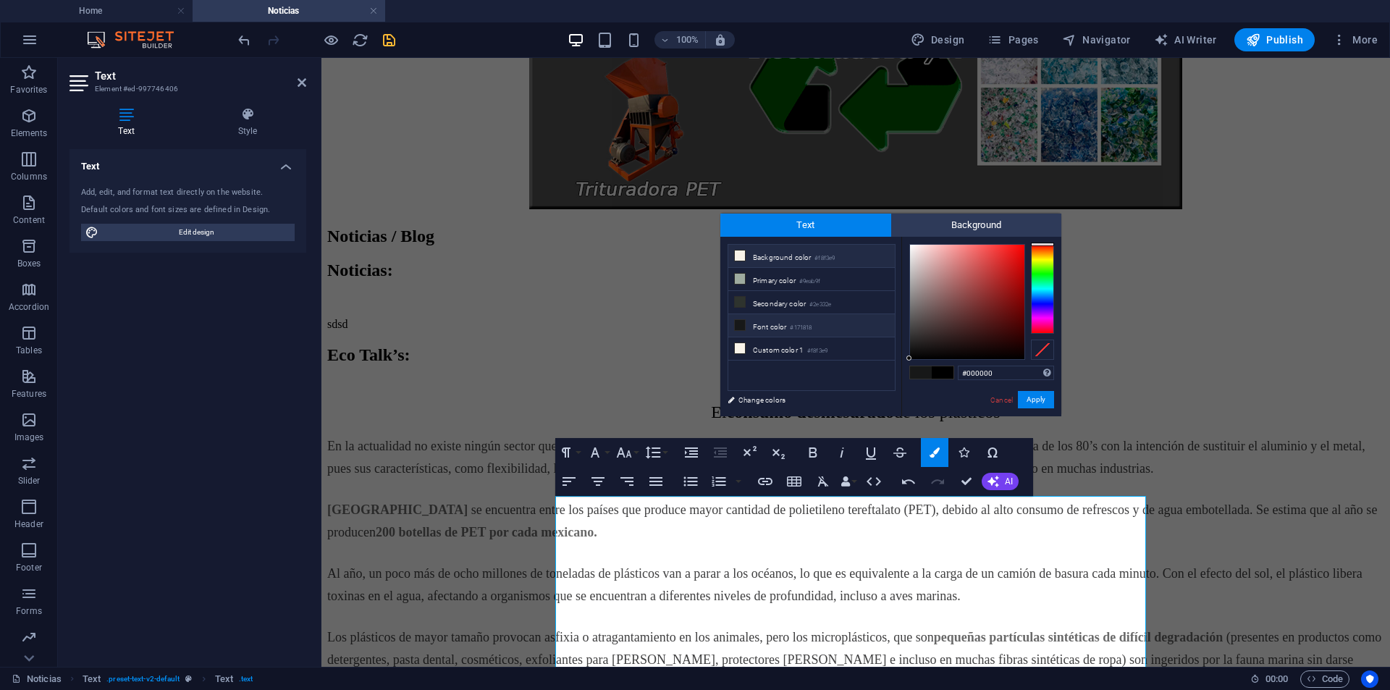
click at [840, 255] on li "Background color #f8f3e9" at bounding box center [811, 256] width 167 height 23
type input "#f8f3e9"
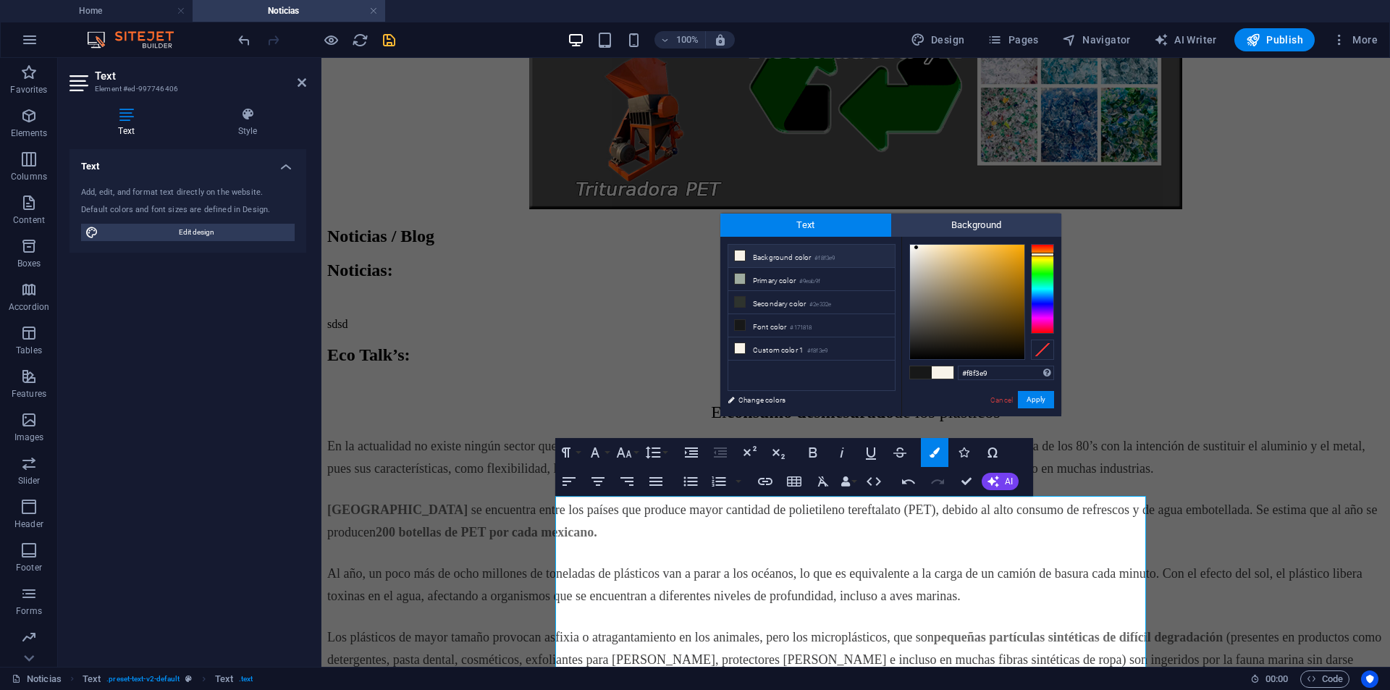
click at [742, 252] on icon at bounding box center [740, 256] width 10 height 10
click at [742, 253] on icon at bounding box center [740, 256] width 10 height 10
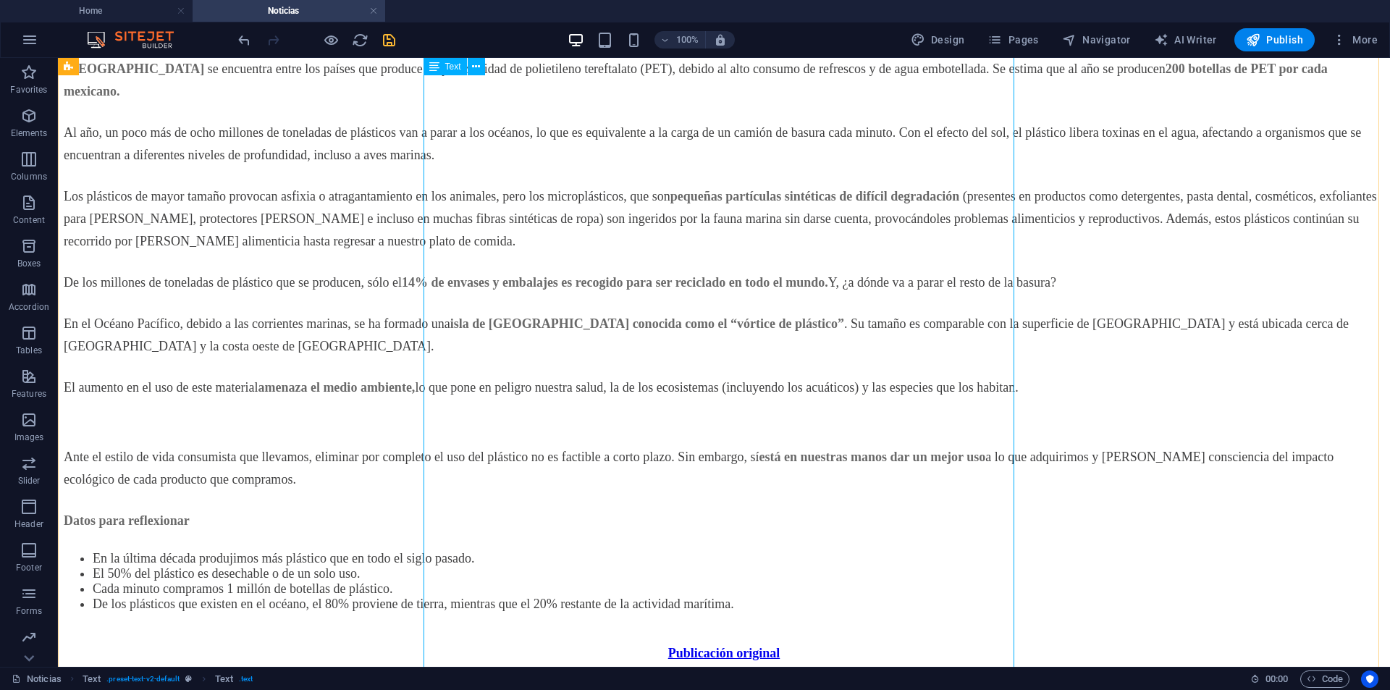
scroll to position [337, 0]
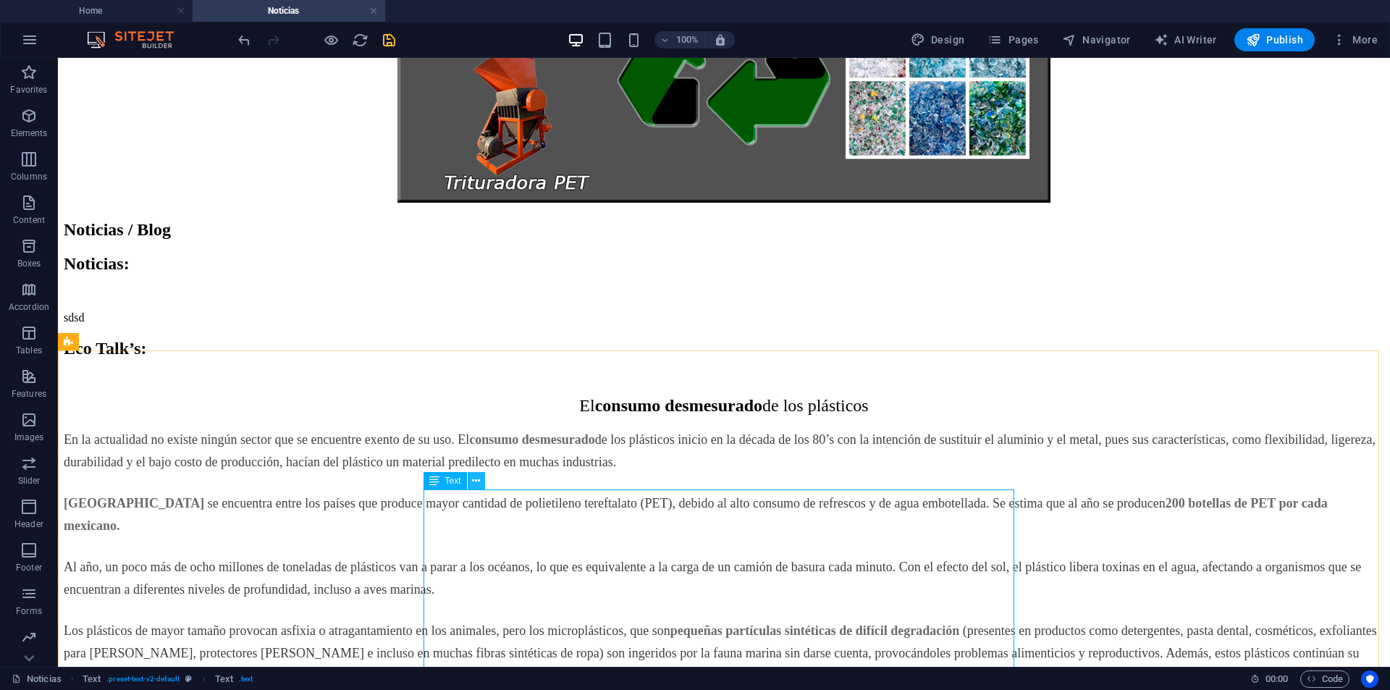
click at [473, 482] on icon at bounding box center [476, 481] width 8 height 15
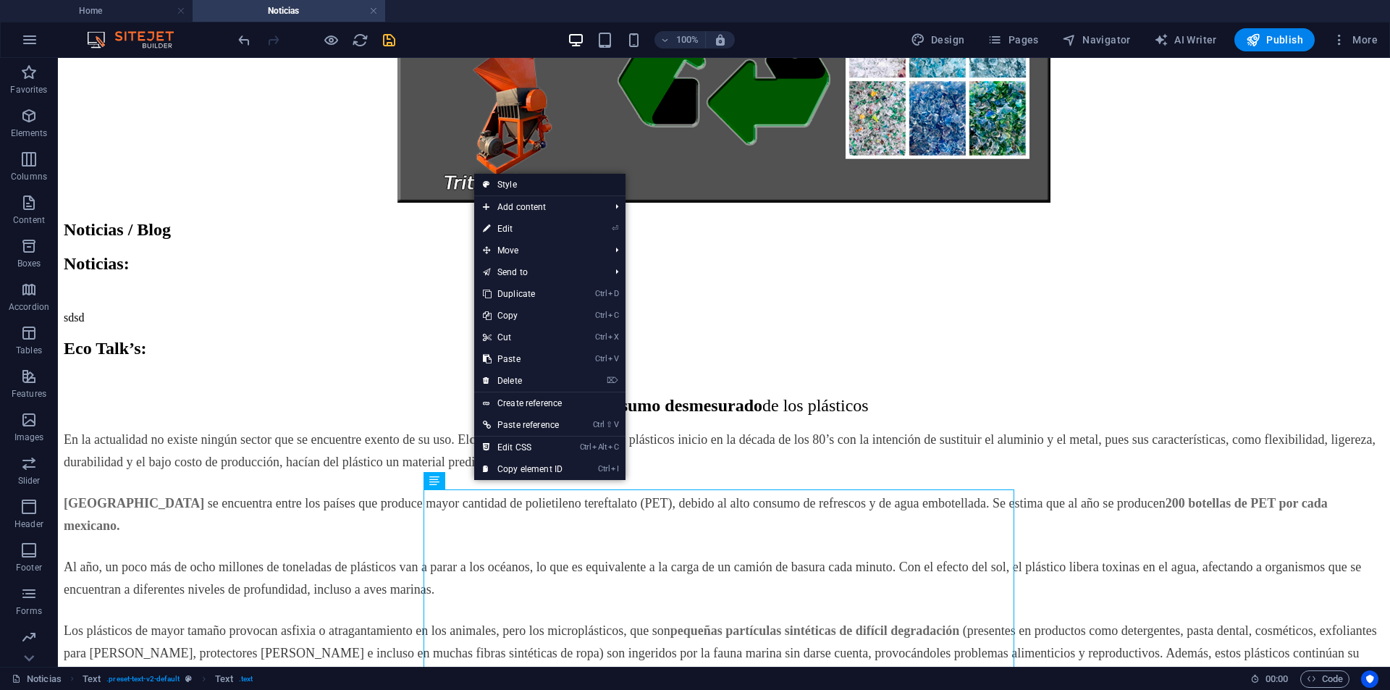
click at [556, 184] on link "Style" at bounding box center [549, 185] width 151 height 22
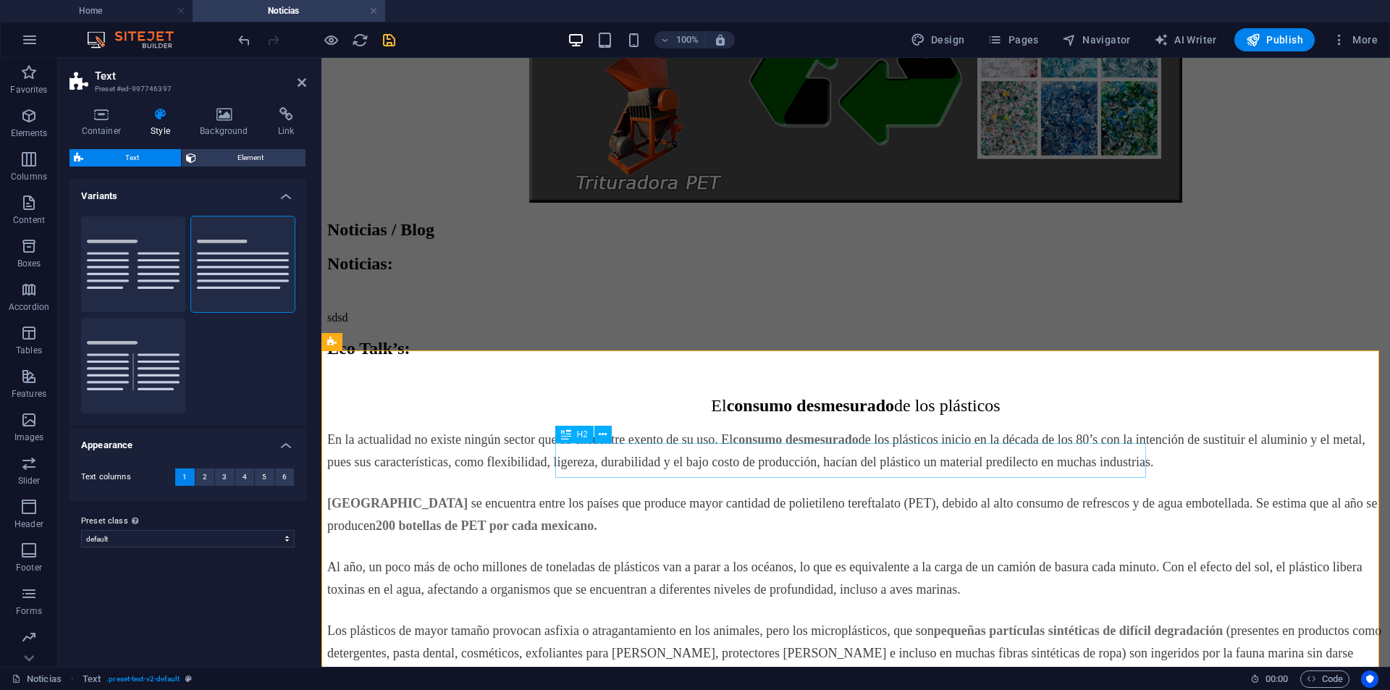
click at [641, 358] on div "Eco Talk’s:" at bounding box center [855, 349] width 1057 height 20
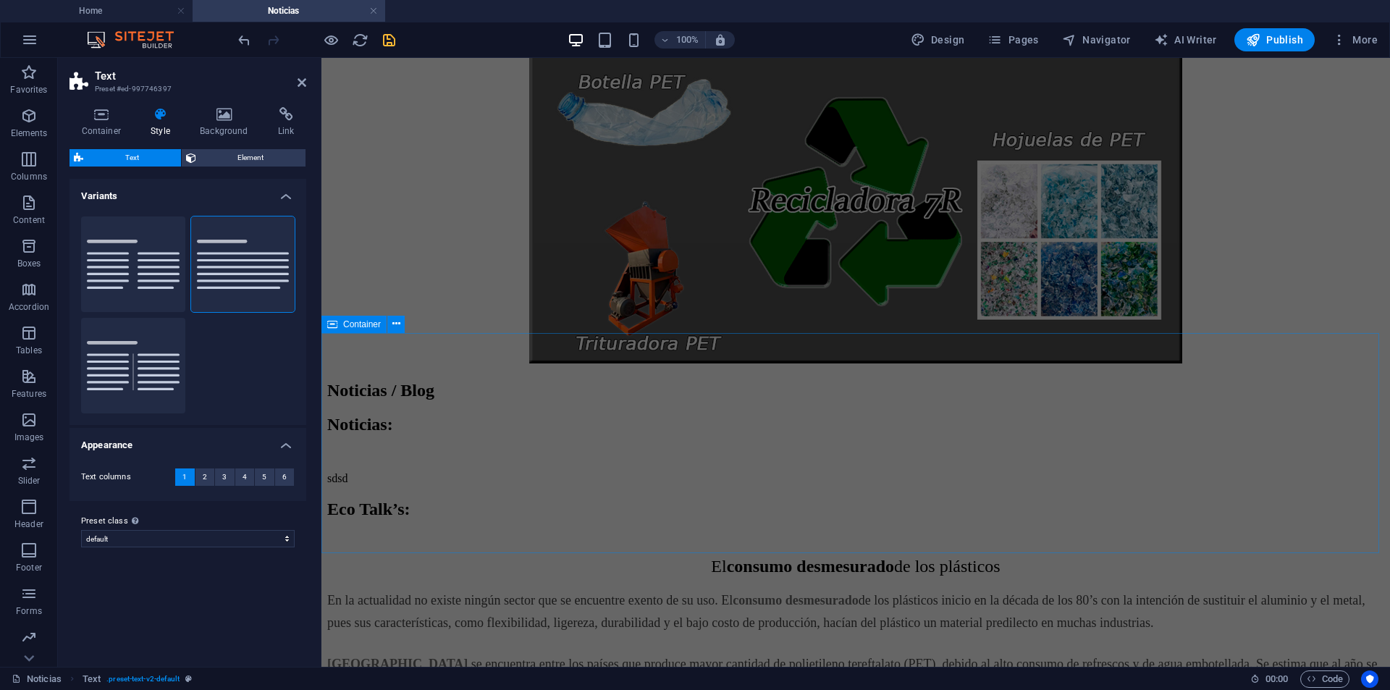
scroll to position [290, 0]
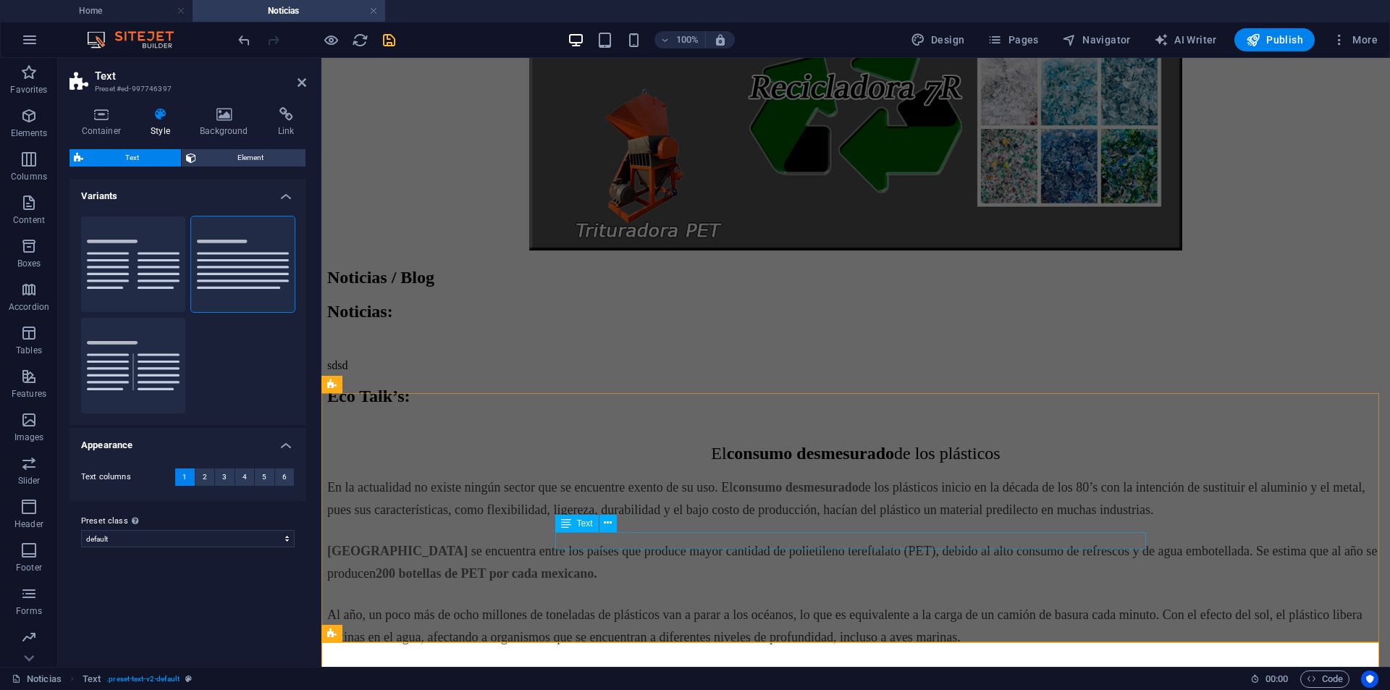
click at [822, 372] on div "sdsd" at bounding box center [855, 365] width 1057 height 13
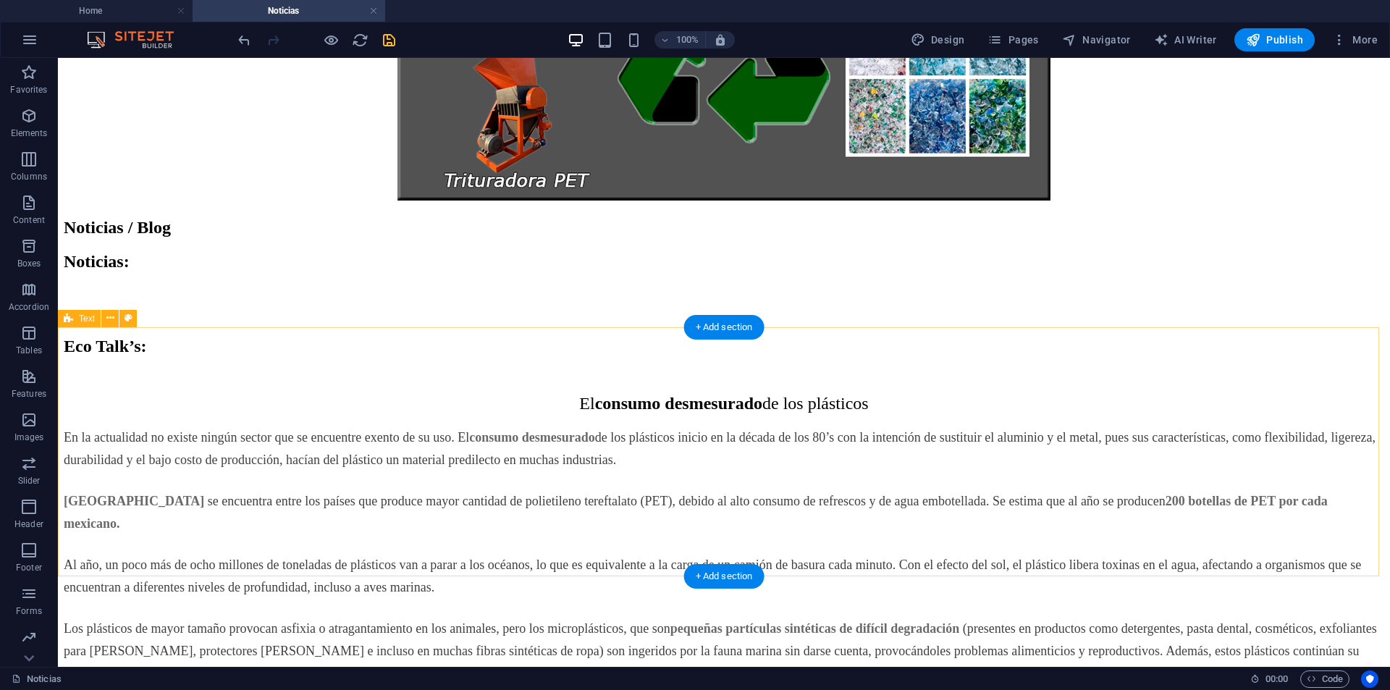
scroll to position [362, 0]
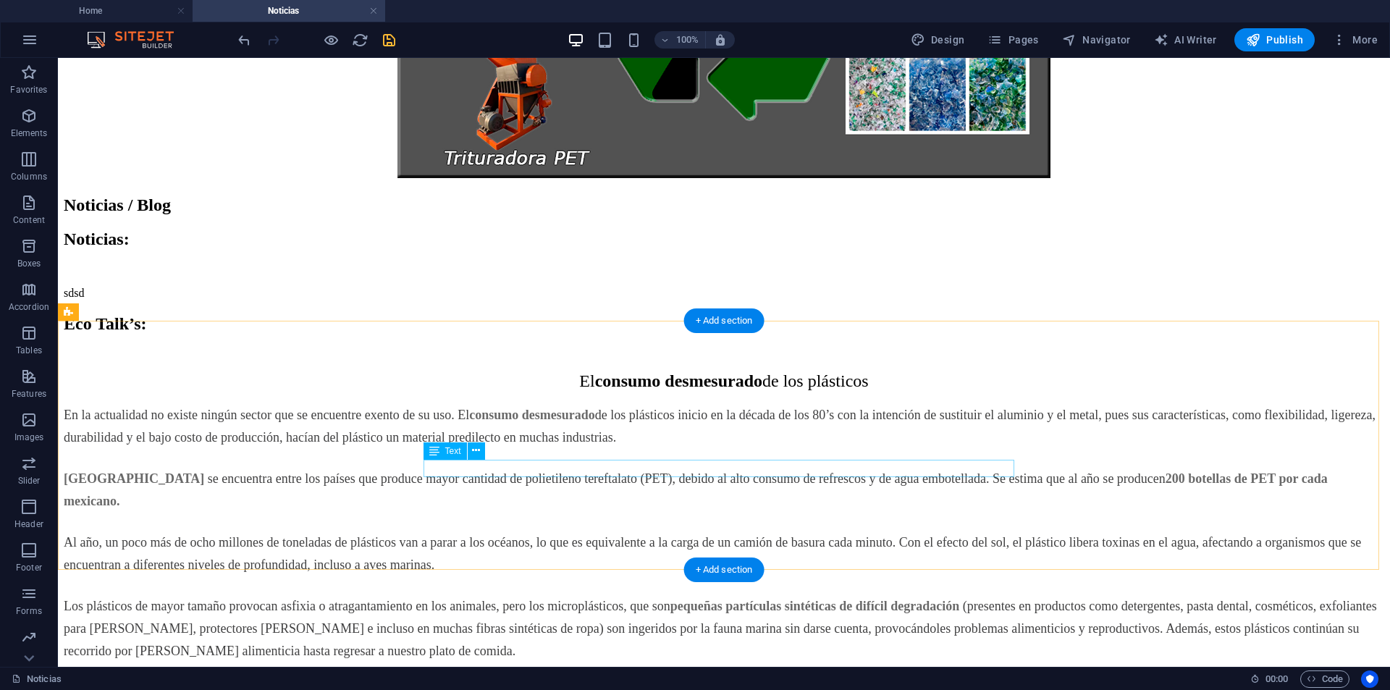
click at [446, 300] on div "sdsd" at bounding box center [724, 293] width 1321 height 13
click at [459, 300] on div "sdsd" at bounding box center [724, 293] width 1321 height 13
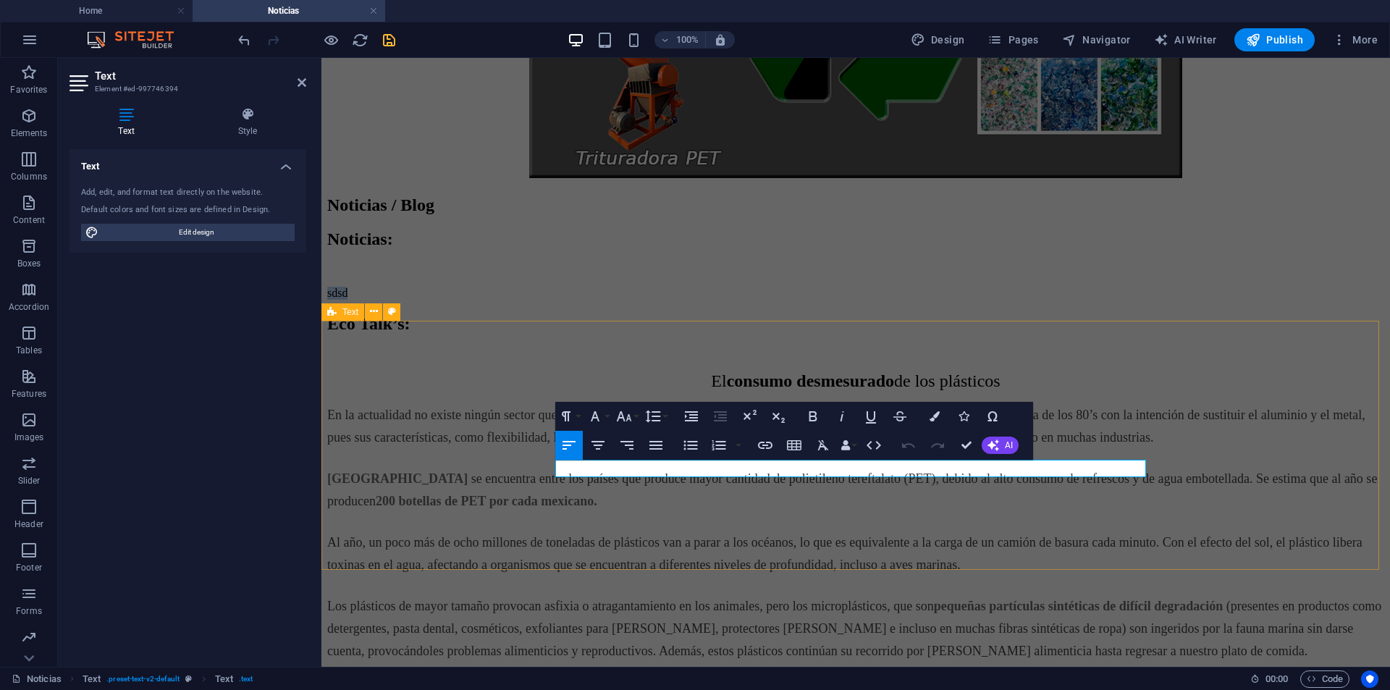
drag, startPoint x: 584, startPoint y: 469, endPoint x: 516, endPoint y: 482, distance: 69.3
click at [516, 300] on div "Noticias: sdsd" at bounding box center [855, 265] width 1057 height 70
click at [629, 437] on icon "button" at bounding box center [626, 445] width 17 height 17
click at [813, 412] on icon "button" at bounding box center [813, 416] width 8 height 10
drag, startPoint x: 1049, startPoint y: 470, endPoint x: 1333, endPoint y: 470, distance: 284.6
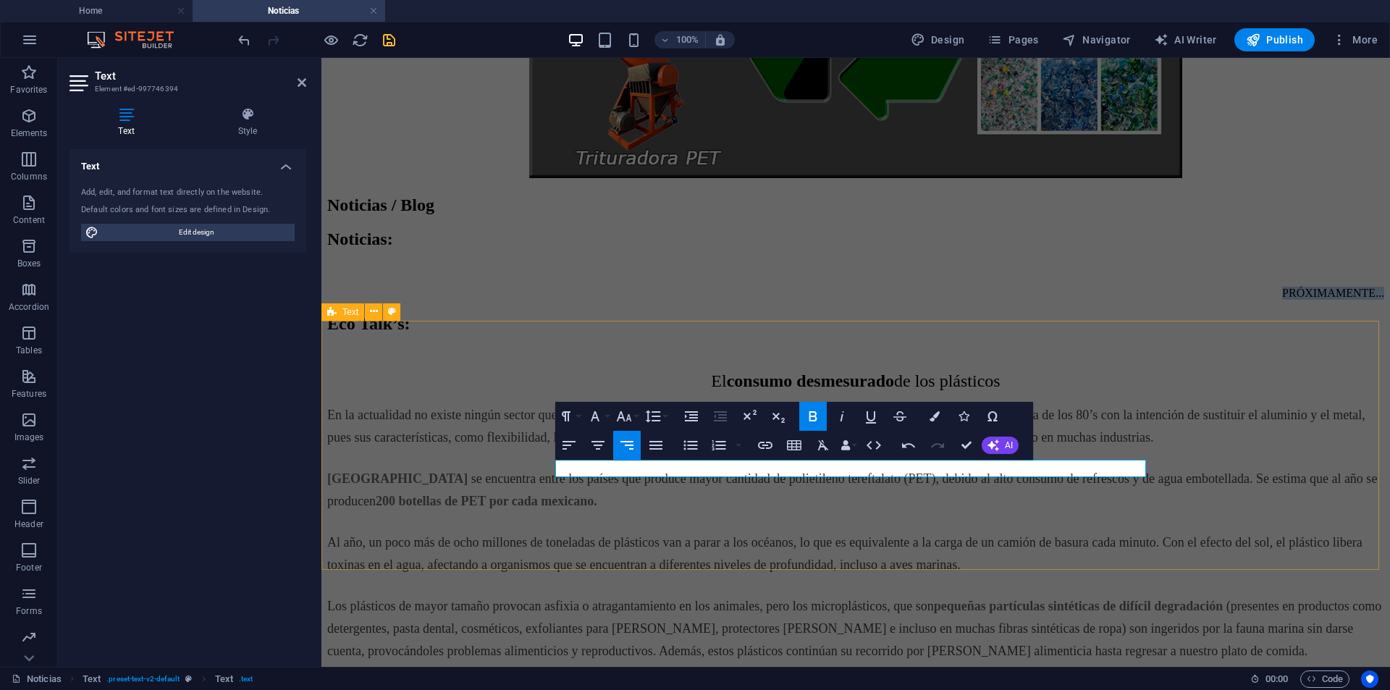
click at [1333, 300] on div "Noticias: PRÓXIMAMENTE... ​" at bounding box center [855, 265] width 1057 height 70
click at [818, 413] on icon "button" at bounding box center [813, 416] width 17 height 17
click at [628, 414] on icon "button" at bounding box center [624, 416] width 17 height 17
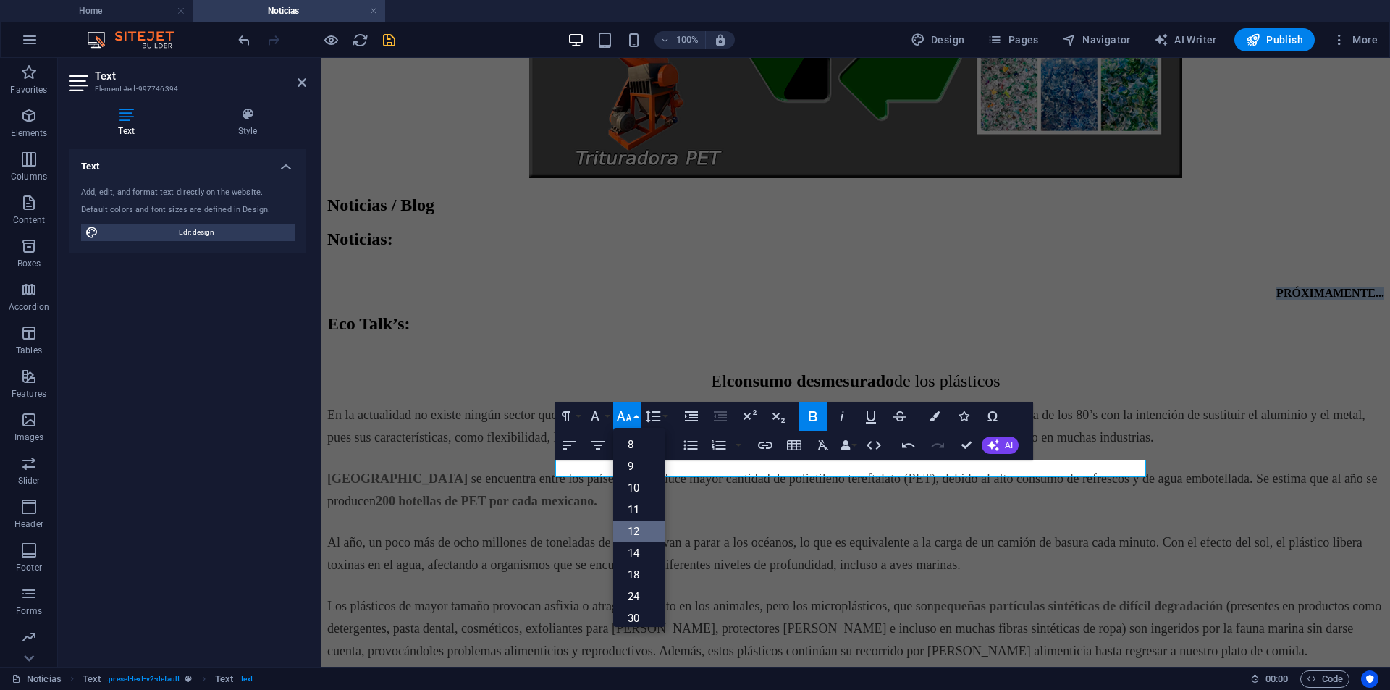
click at [637, 532] on link "12" at bounding box center [639, 532] width 52 height 22
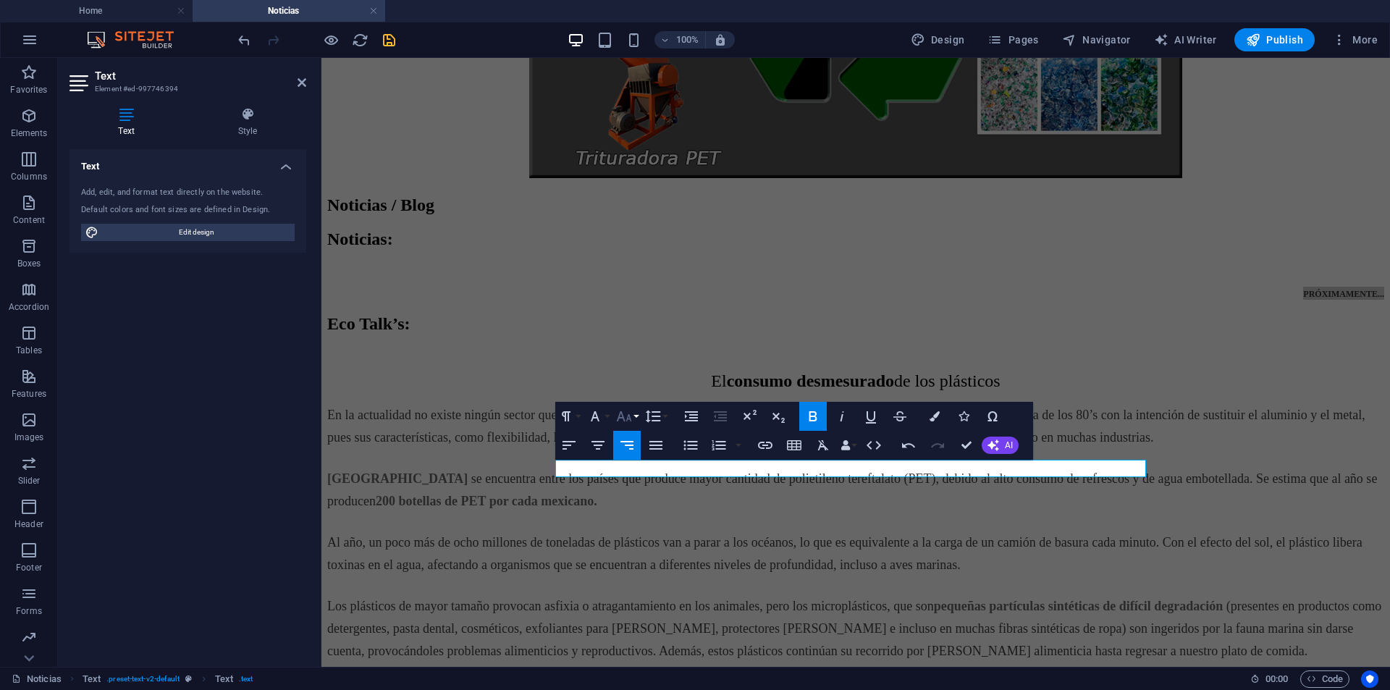
click at [631, 409] on icon "button" at bounding box center [624, 416] width 17 height 17
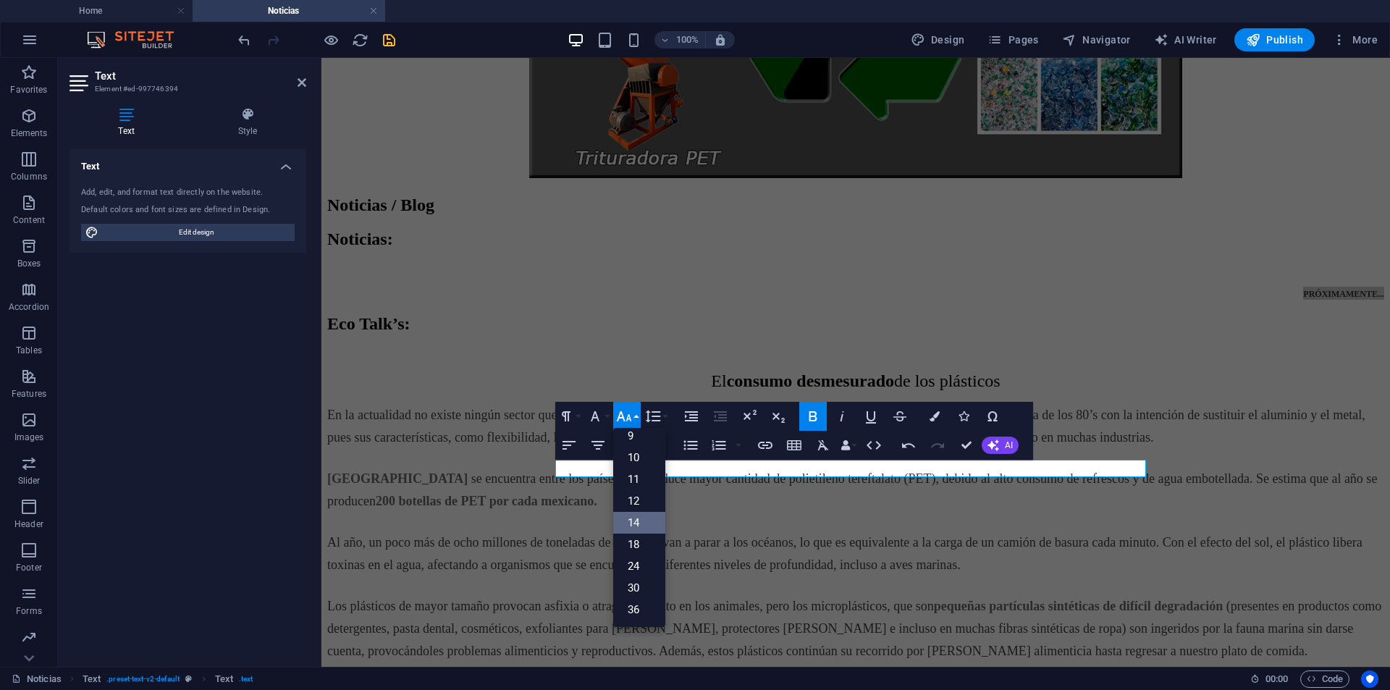
scroll to position [117, 0]
click at [637, 500] on link "30" at bounding box center [639, 502] width 52 height 22
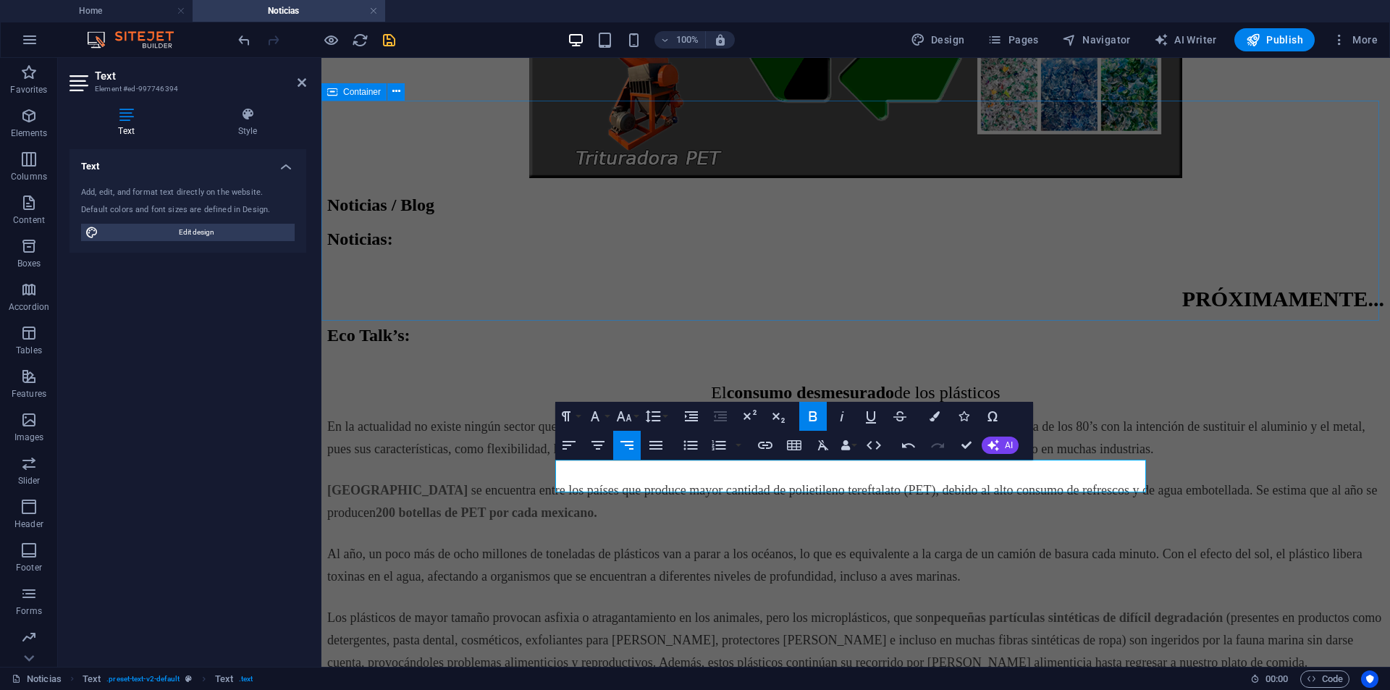
click at [858, 215] on div "Noticias / Blog" at bounding box center [855, 206] width 1057 height 20
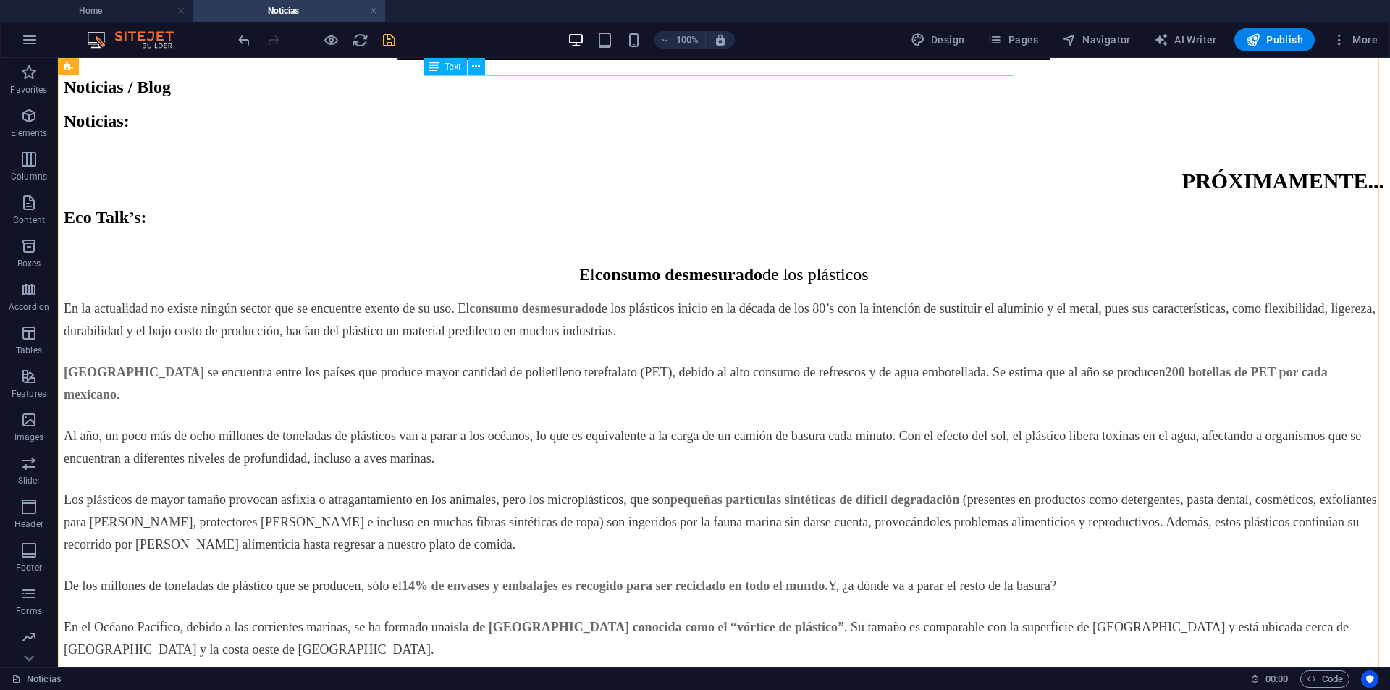
scroll to position [208, 0]
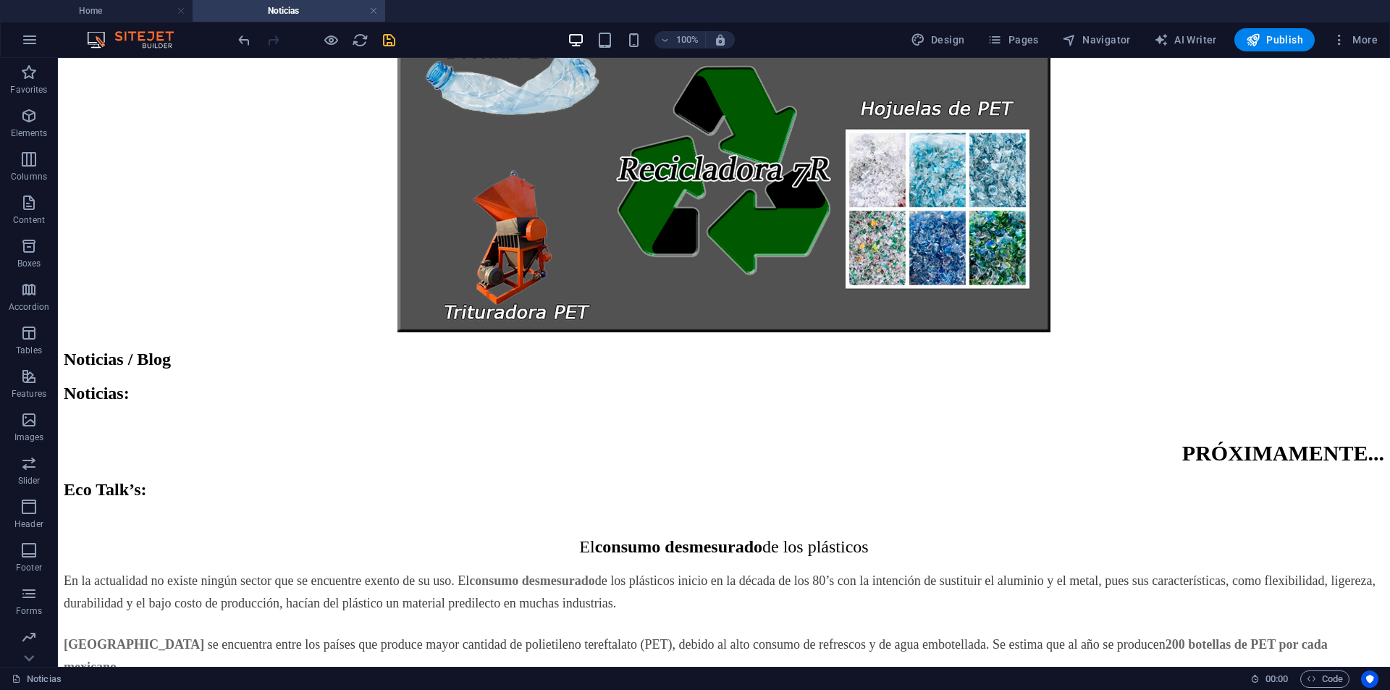
click at [392, 40] on icon "save" at bounding box center [389, 40] width 17 height 17
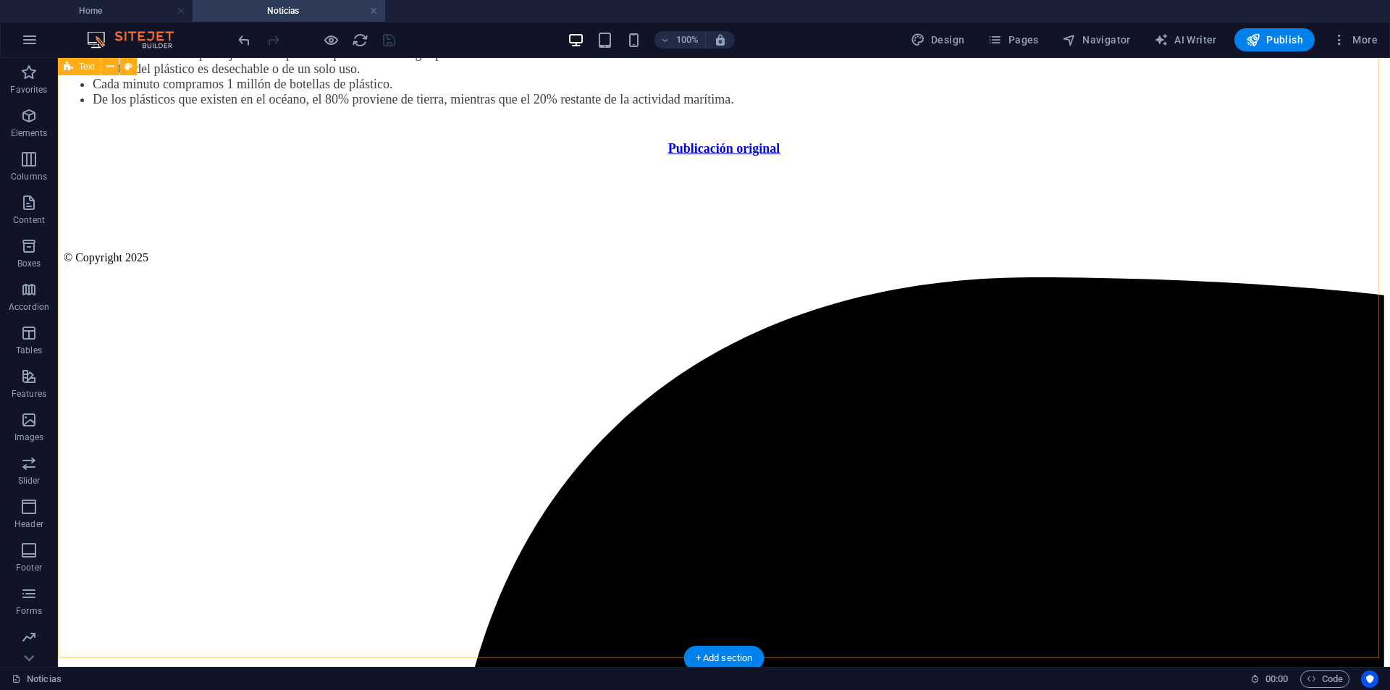
scroll to position [1366, 0]
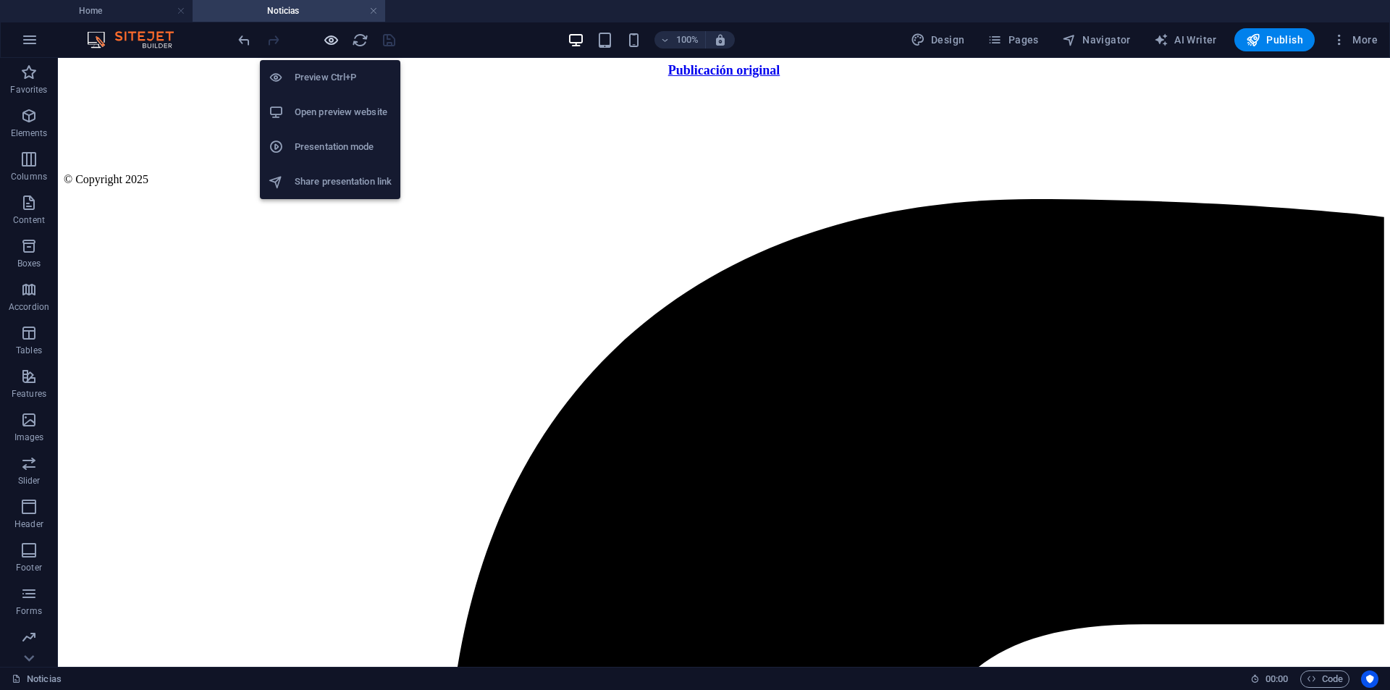
click at [330, 46] on icon "button" at bounding box center [331, 40] width 17 height 17
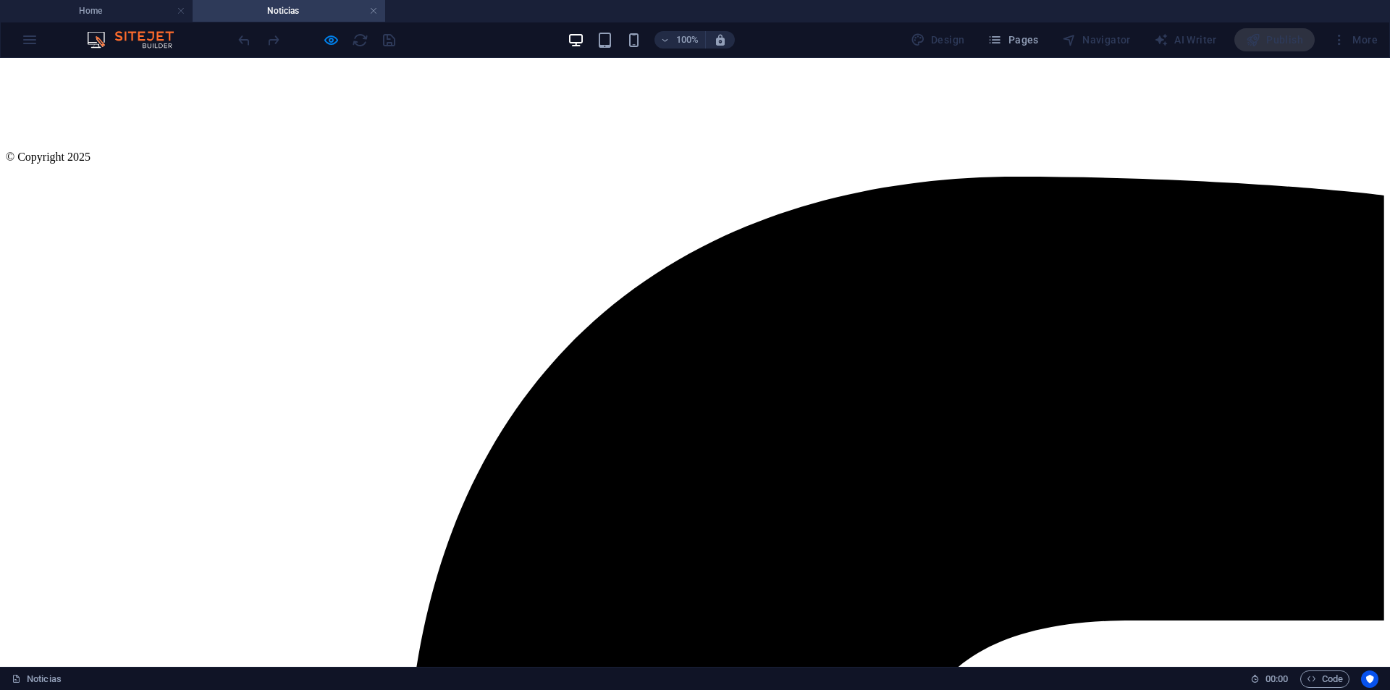
click at [726, 55] on strong "Publicación original" at bounding box center [695, 48] width 112 height 14
click at [715, 55] on strong "Publicación original" at bounding box center [695, 48] width 112 height 14
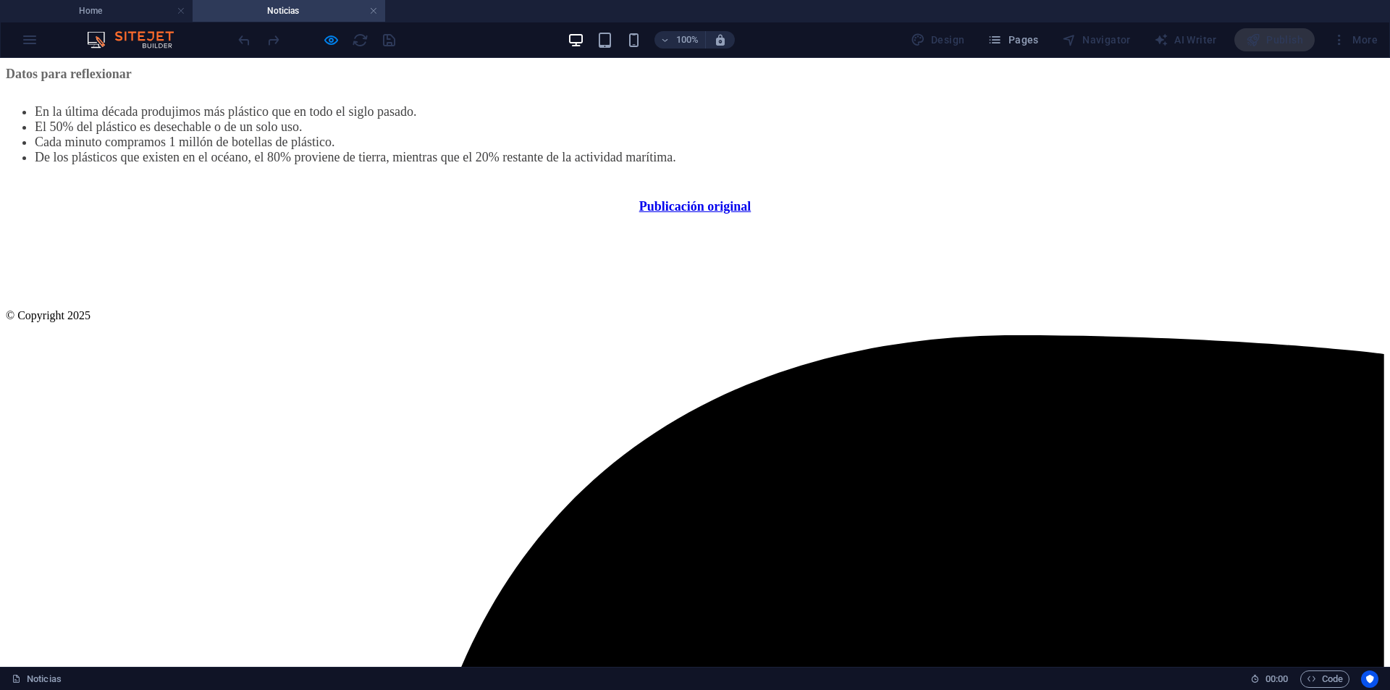
scroll to position [1231, 0]
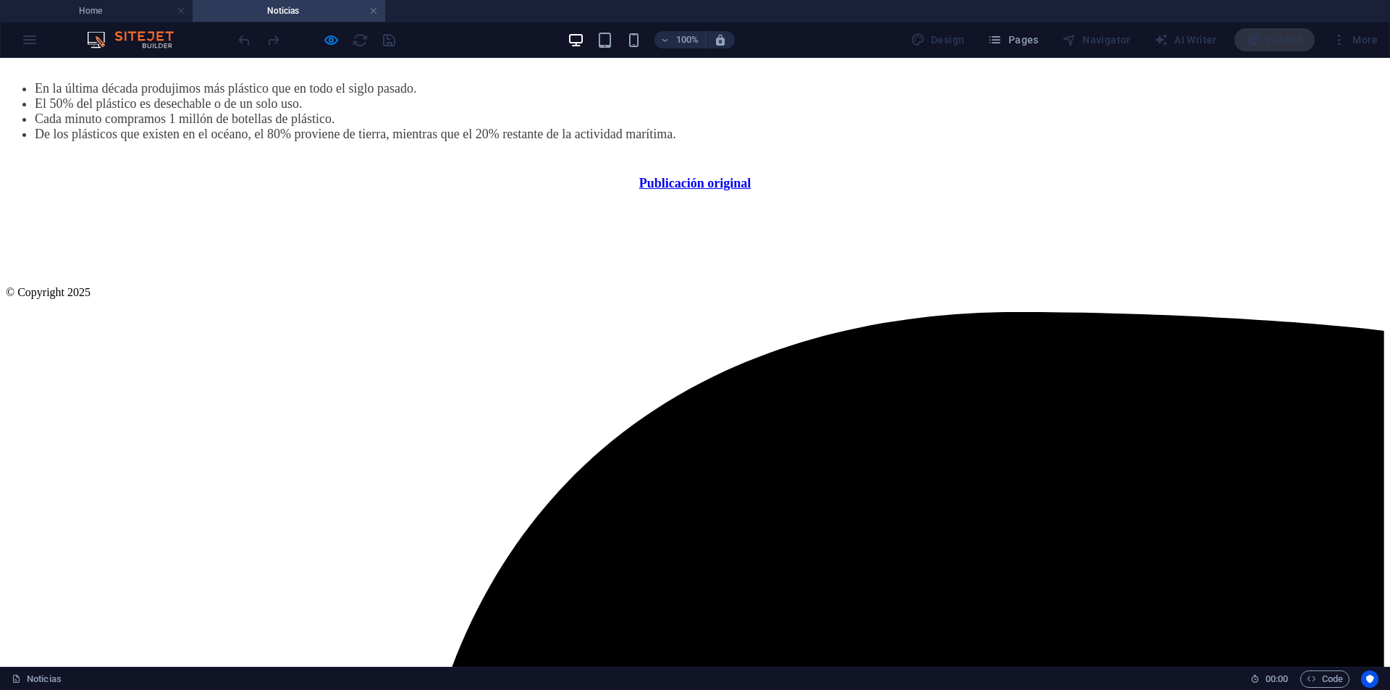
click at [372, 96] on li "En la última década produjimos más plástico que en todo el siglo pasado." at bounding box center [710, 88] width 1350 height 15
drag, startPoint x: 414, startPoint y: 440, endPoint x: 526, endPoint y: 453, distance: 112.2
click at [506, 96] on li "En la última década produjimos más plástico que en todo el siglo pasado." at bounding box center [710, 88] width 1350 height 15
click at [588, 112] on li "El 50% del plástico es desechable o de un solo uso." at bounding box center [710, 103] width 1350 height 15
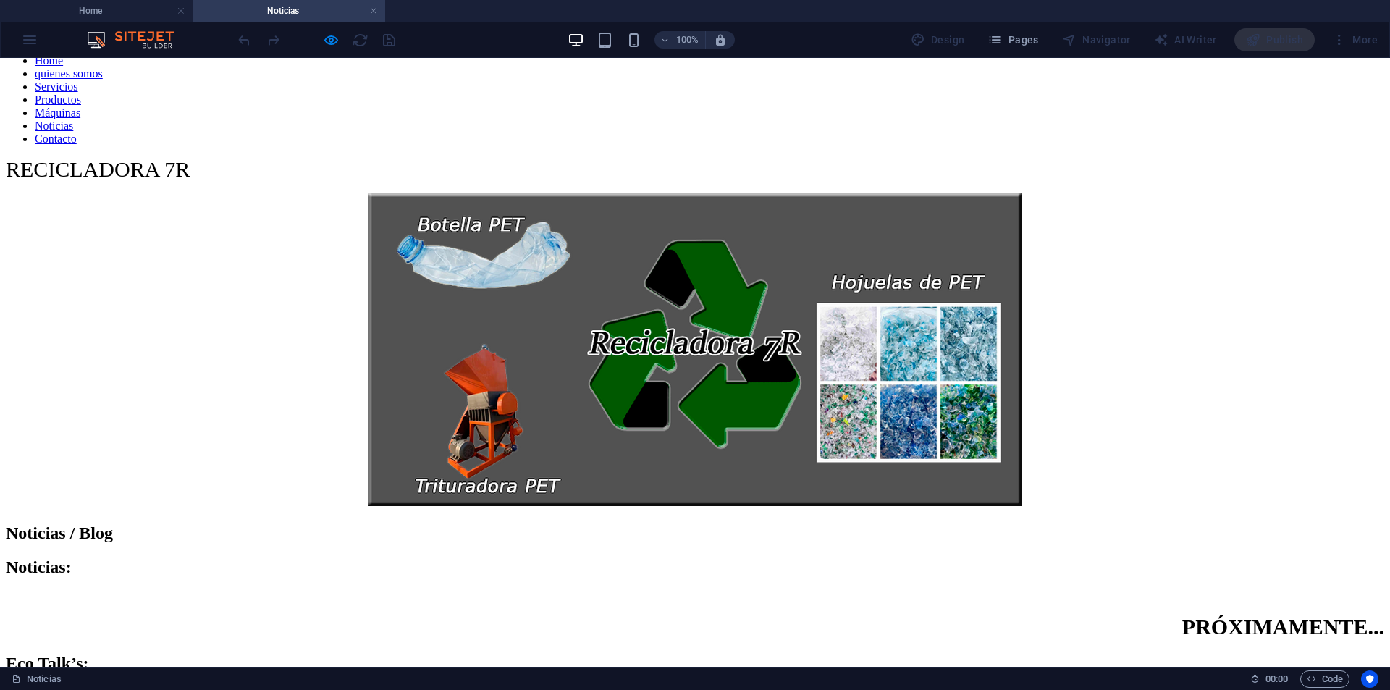
scroll to position [0, 0]
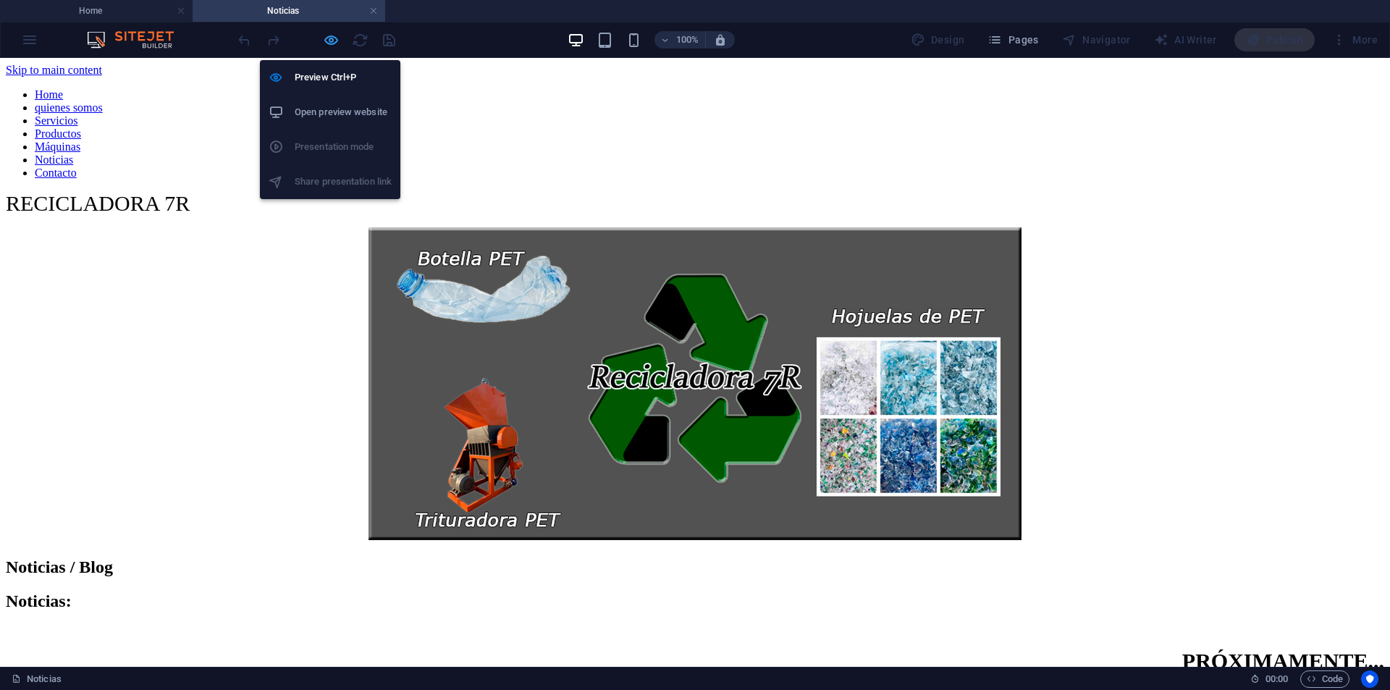
click at [327, 40] on icon "button" at bounding box center [331, 40] width 17 height 17
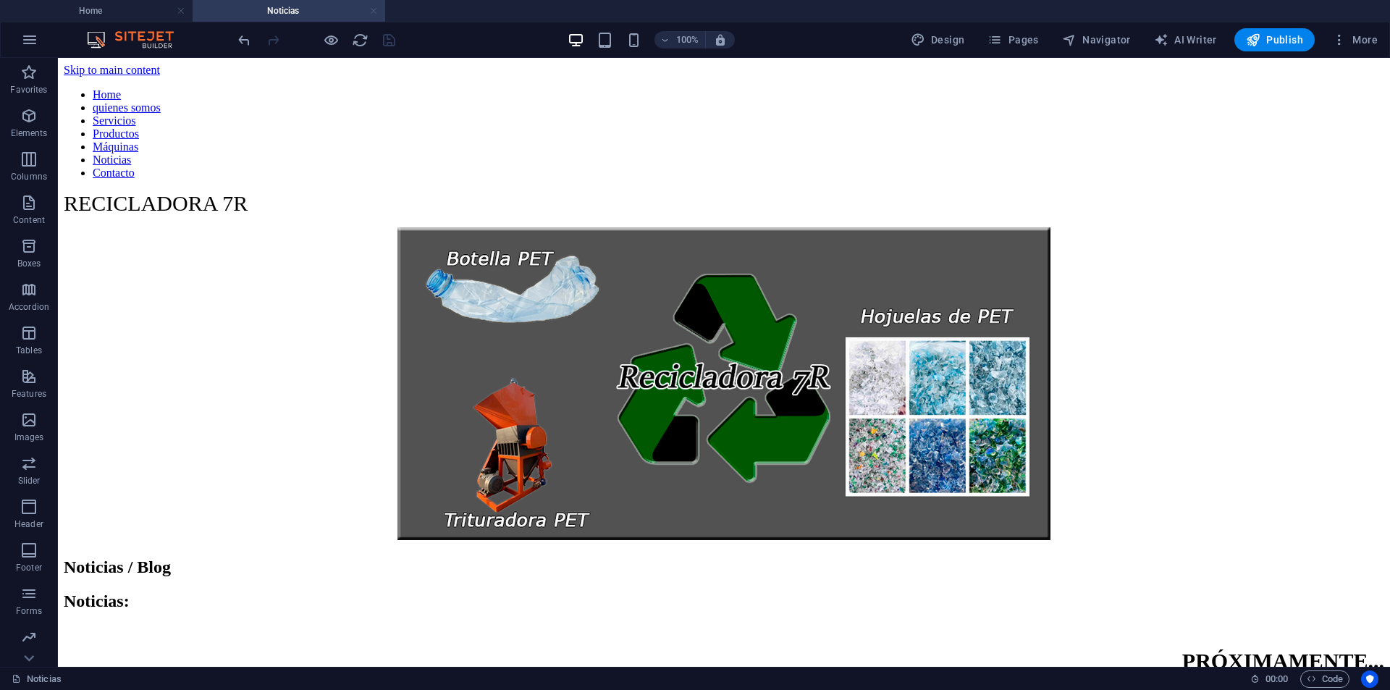
click at [374, 13] on link at bounding box center [373, 11] width 9 height 14
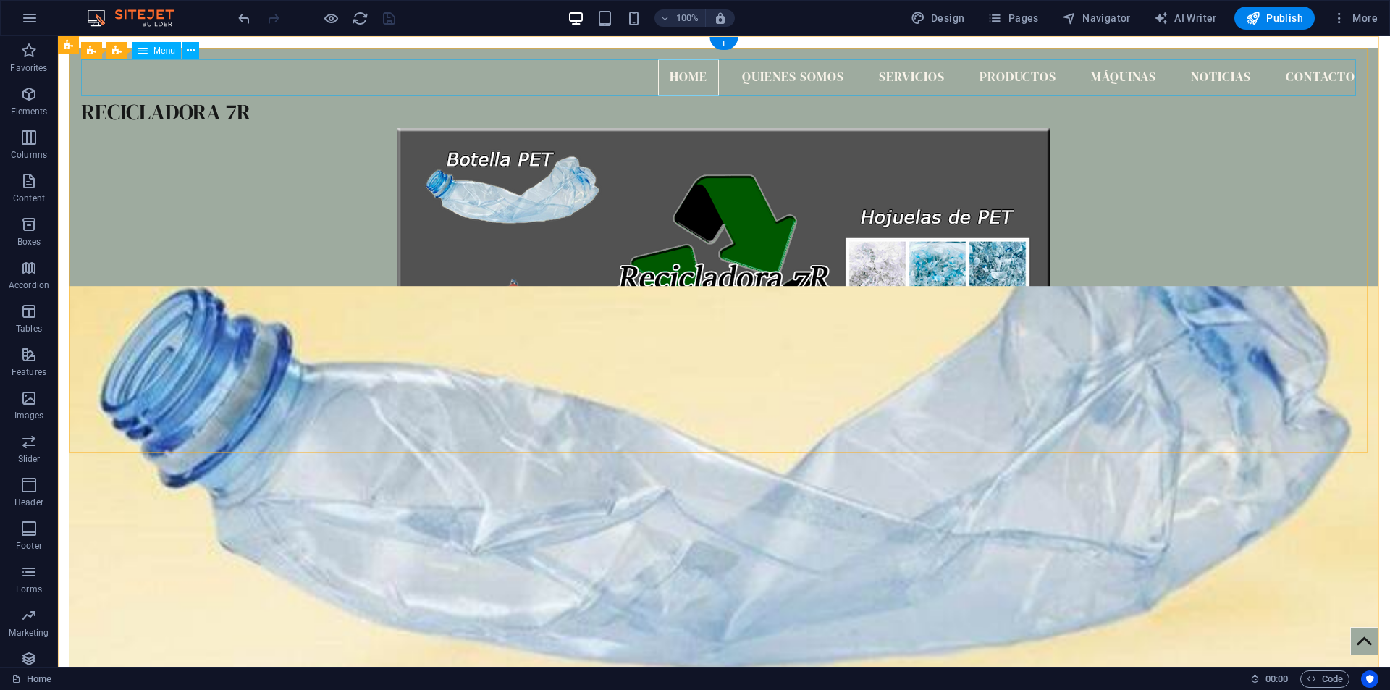
click at [1288, 70] on nav "Home quienes somos Servicios Productos Máquinas Noticias Contacto" at bounding box center [724, 77] width 1286 height 36
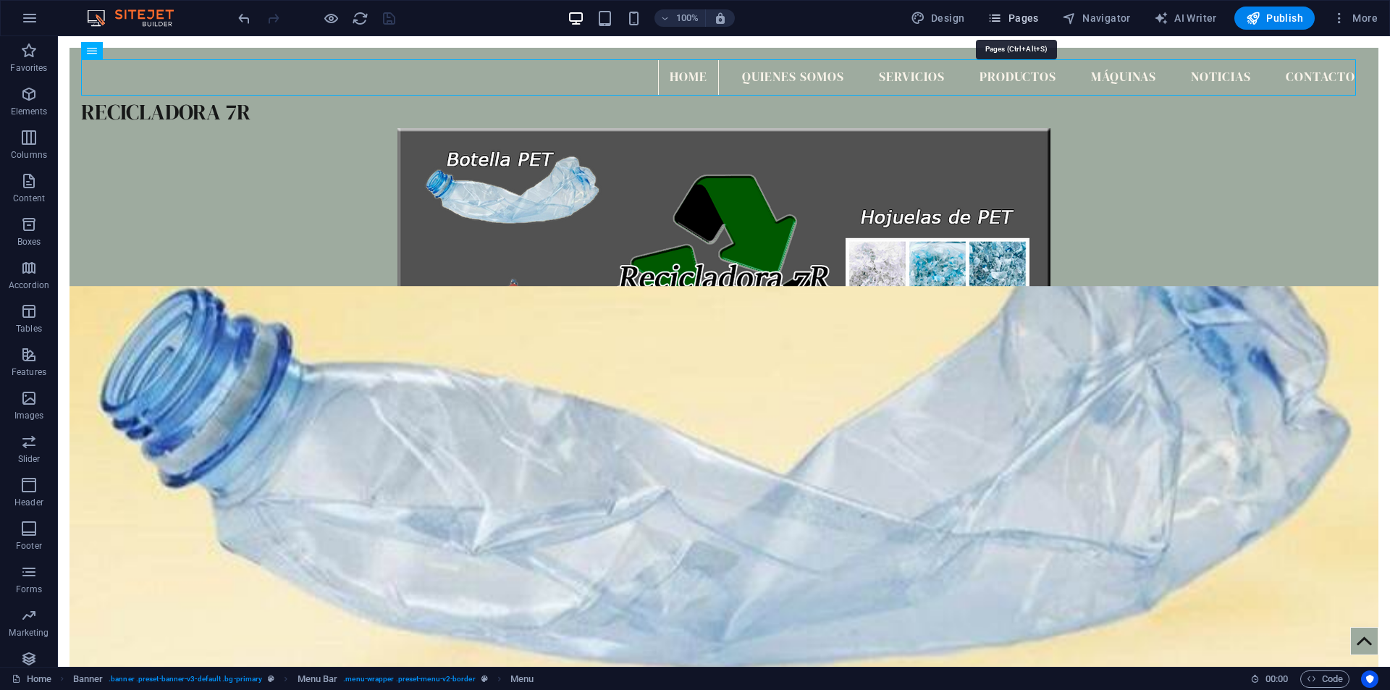
click at [1014, 15] on span "Pages" at bounding box center [1013, 18] width 51 height 14
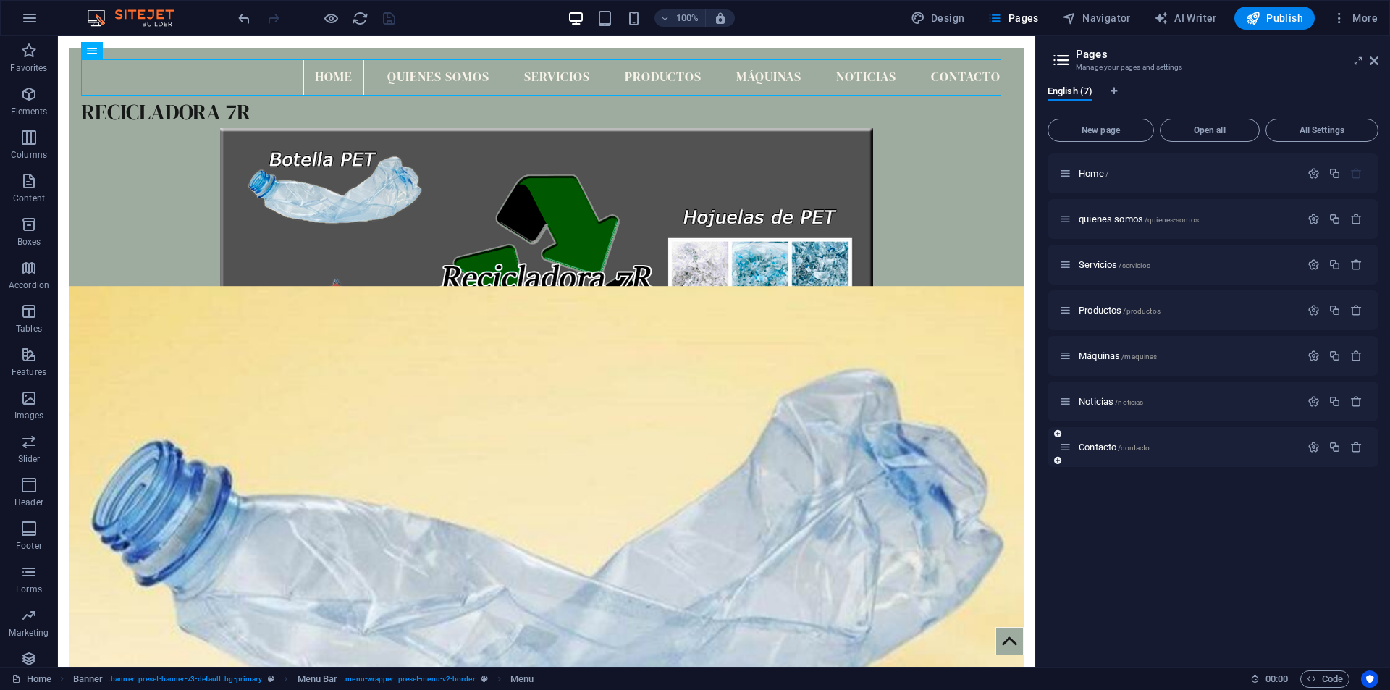
click at [1096, 441] on div "Contacto /contacto" at bounding box center [1179, 447] width 241 height 17
click at [1096, 447] on span "Contacto /contacto" at bounding box center [1114, 447] width 71 height 11
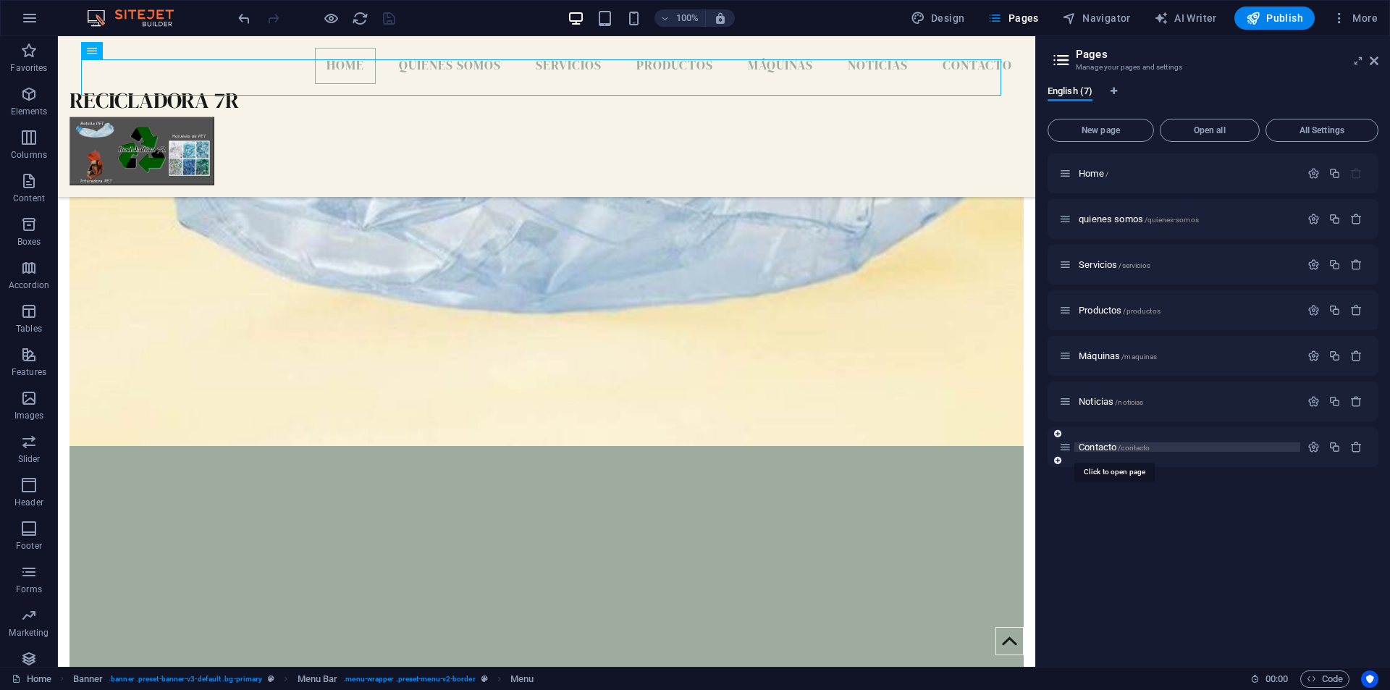
click at [1096, 447] on div "Contacto /contacto" at bounding box center [1213, 447] width 331 height 40
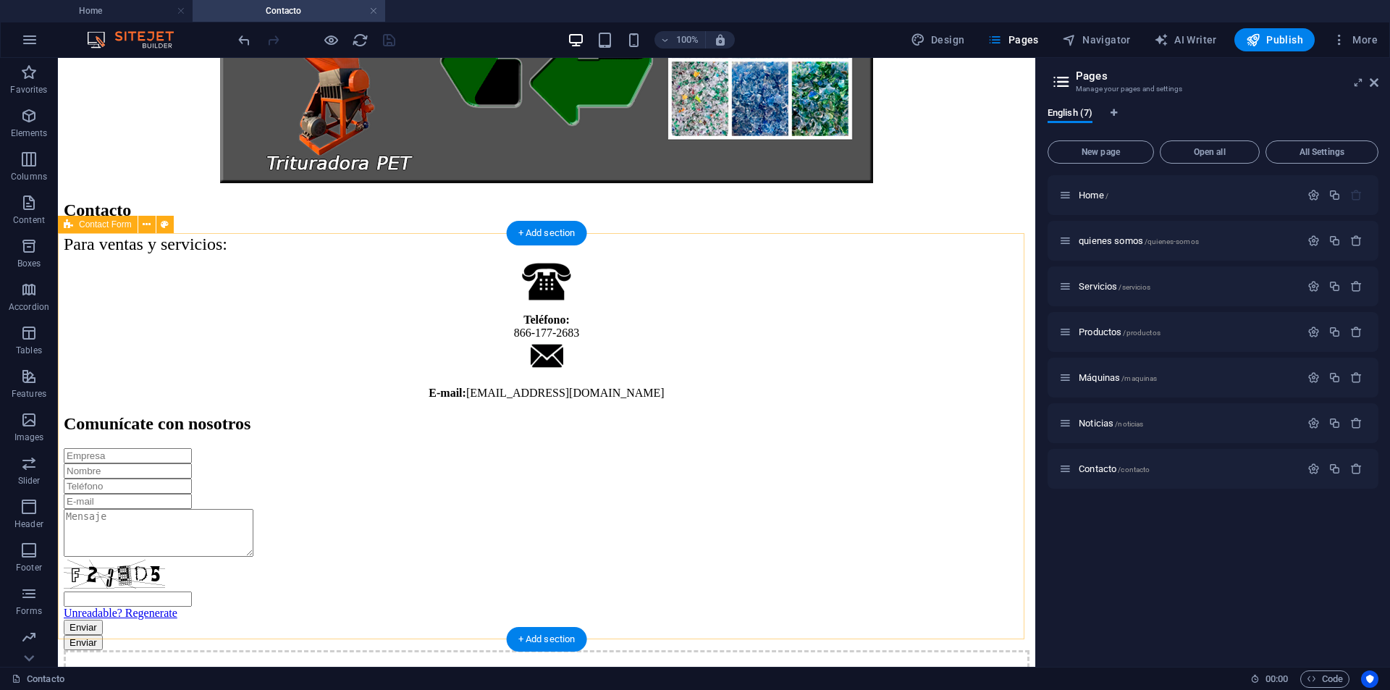
scroll to position [358, 0]
click at [419, 448] on div "Unreadable? Regenerate Enviar Enviar" at bounding box center [547, 549] width 966 height 202
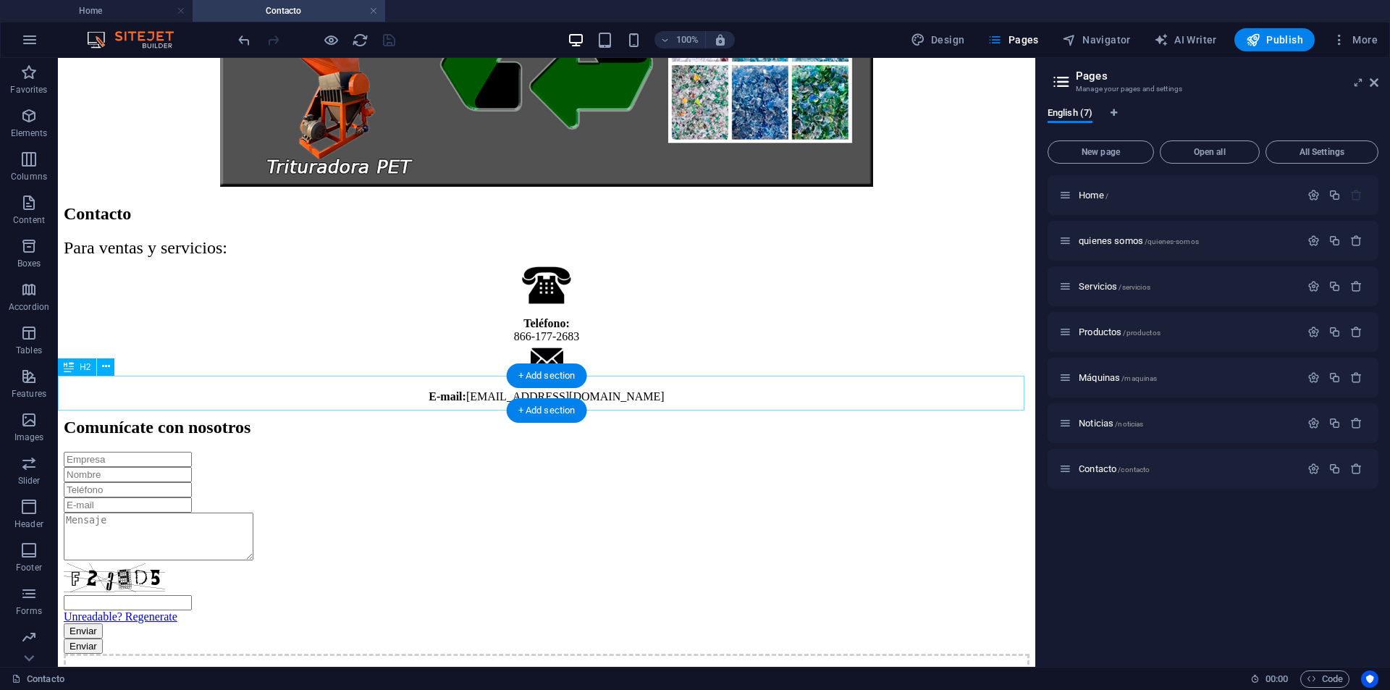
scroll to position [503, 0]
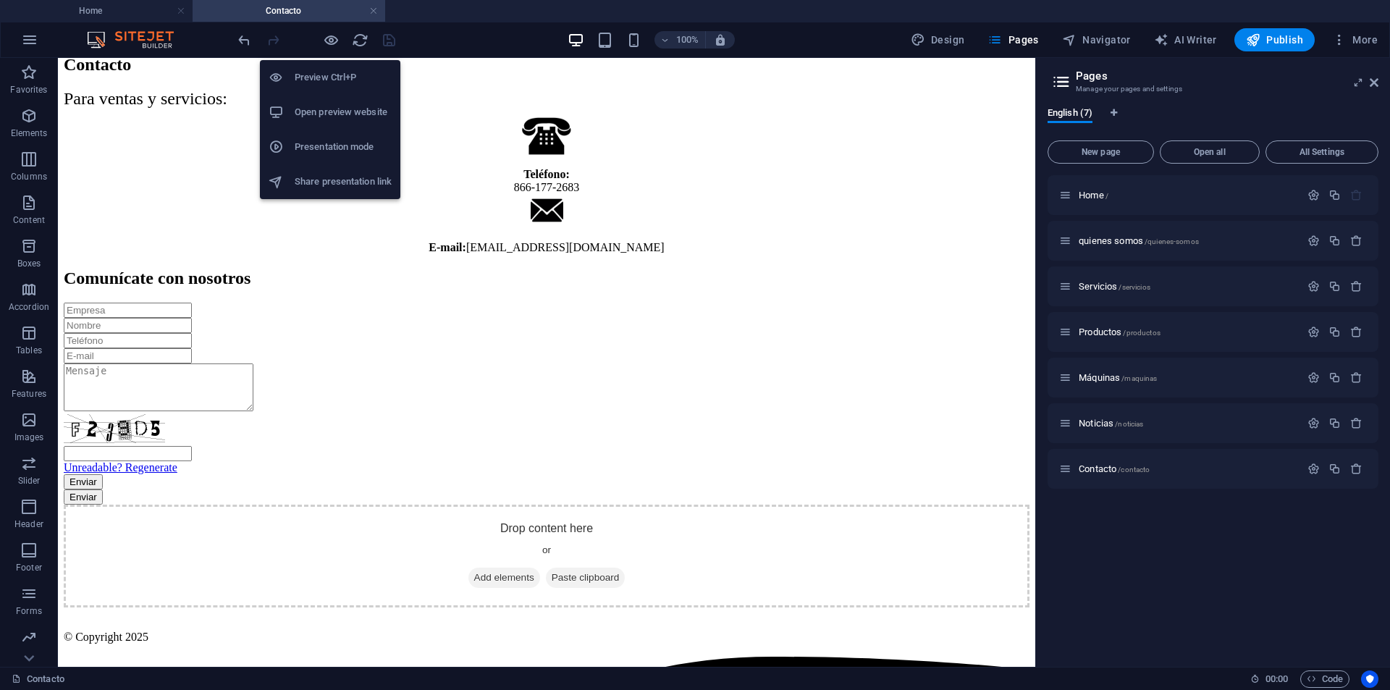
click at [333, 112] on h6 "Open preview website" at bounding box center [343, 112] width 97 height 17
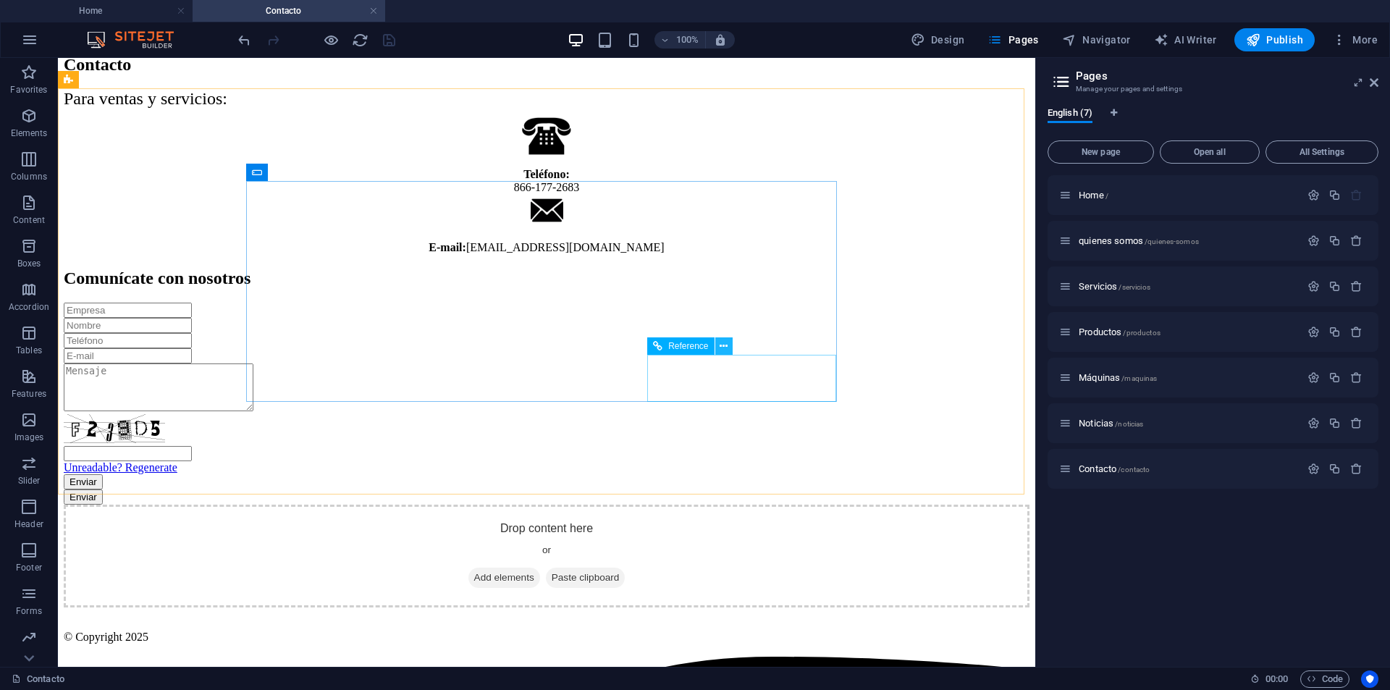
click at [730, 348] on button at bounding box center [723, 345] width 17 height 17
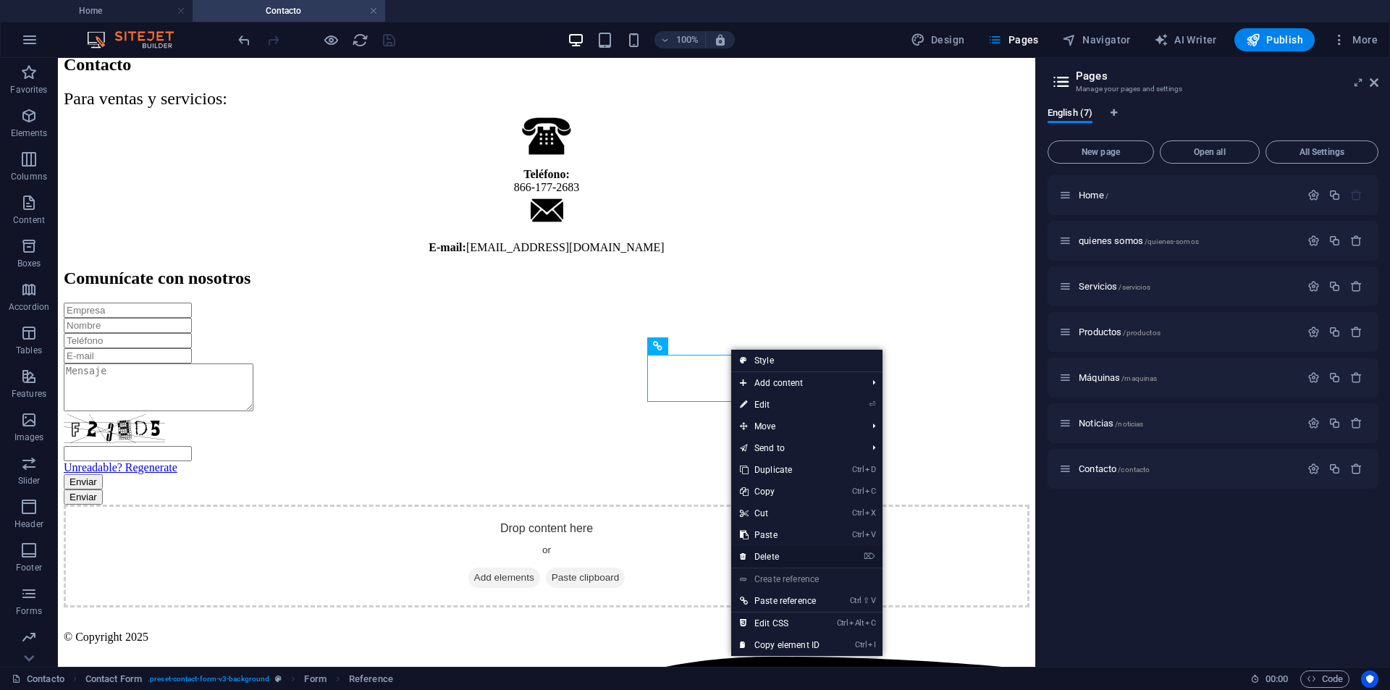
click at [790, 558] on link "⌦ Delete" at bounding box center [779, 557] width 97 height 22
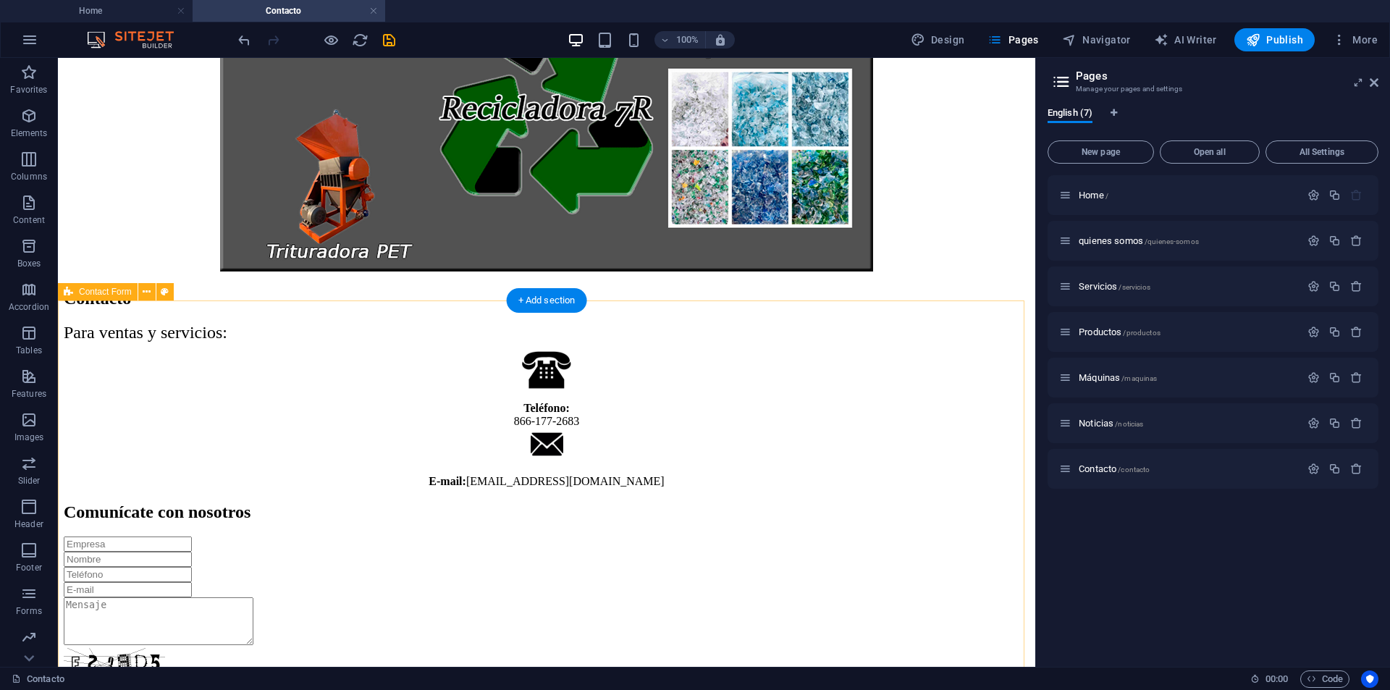
scroll to position [413, 0]
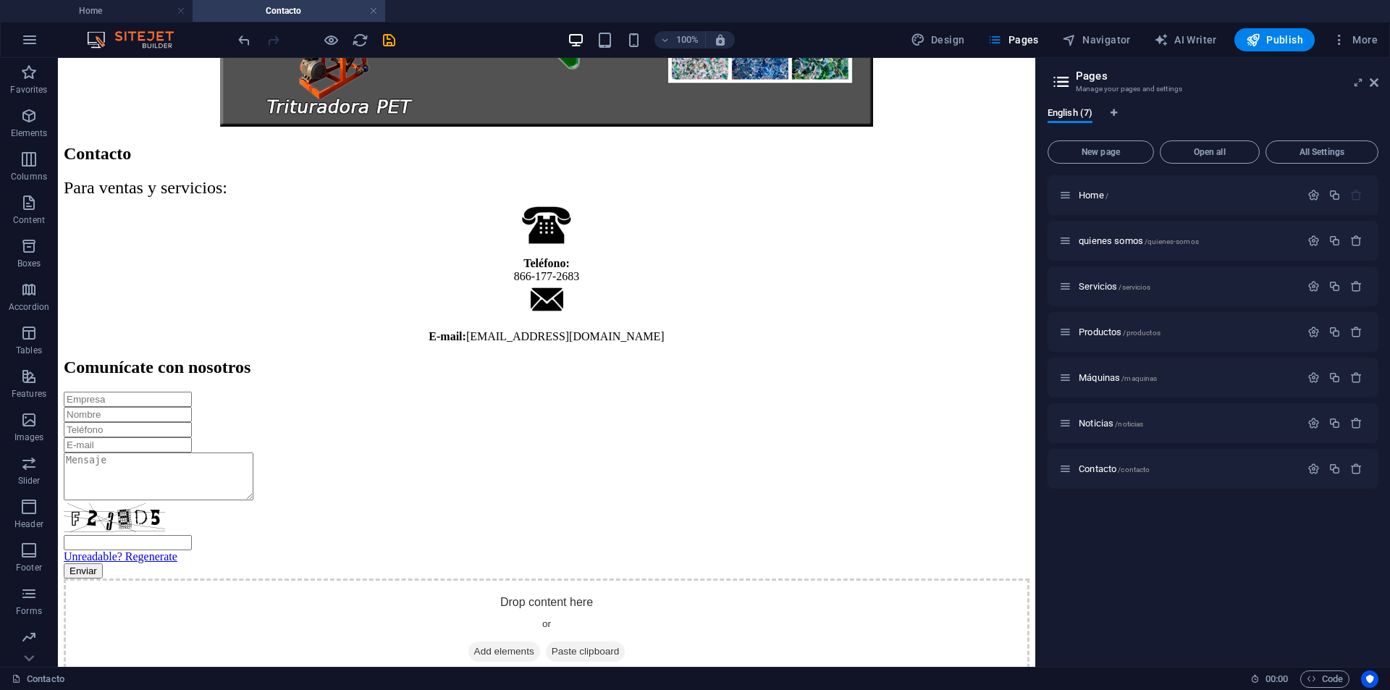
click at [387, 38] on icon "save" at bounding box center [389, 40] width 17 height 17
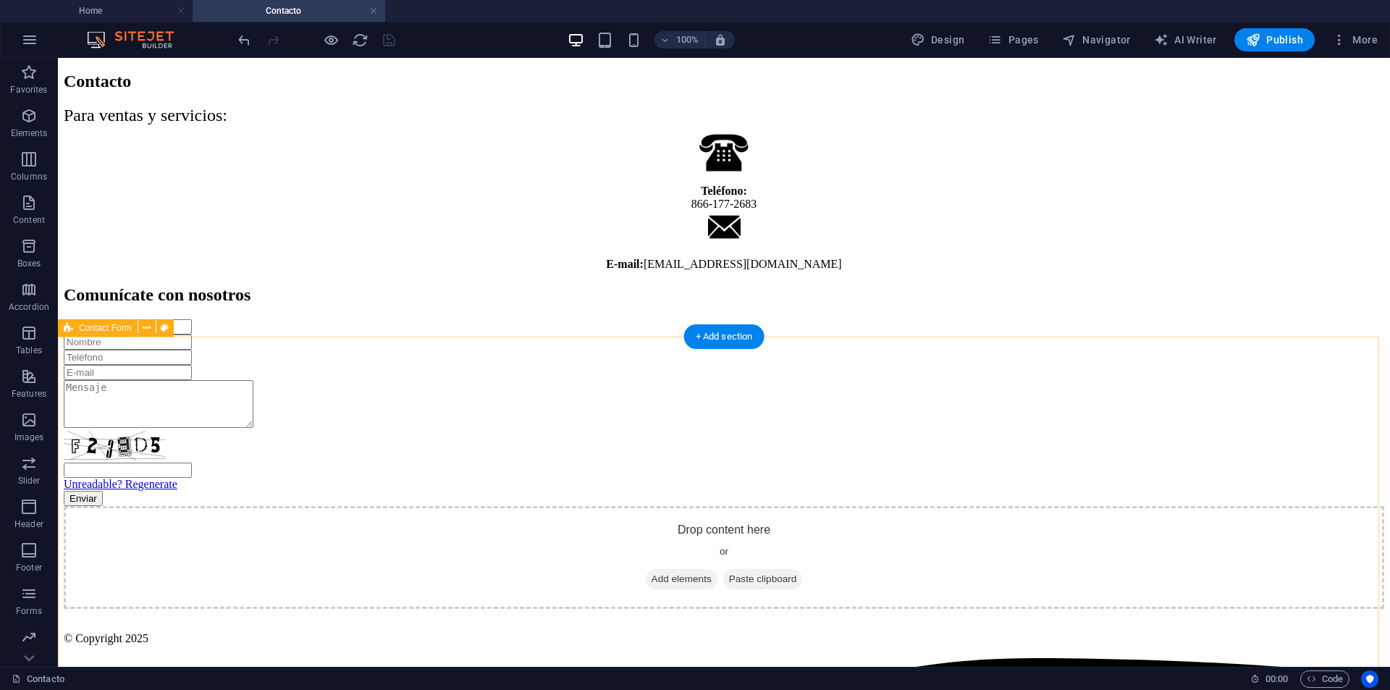
scroll to position [0, 0]
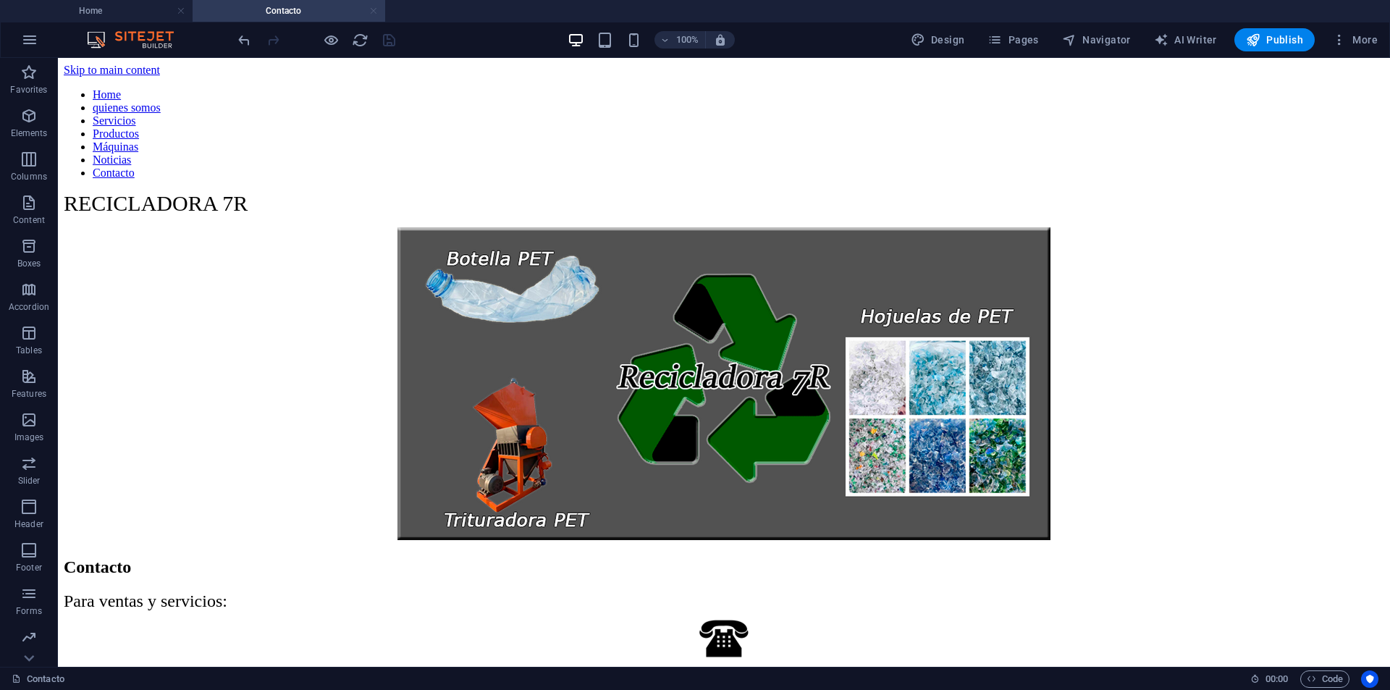
click at [375, 10] on link at bounding box center [373, 11] width 9 height 14
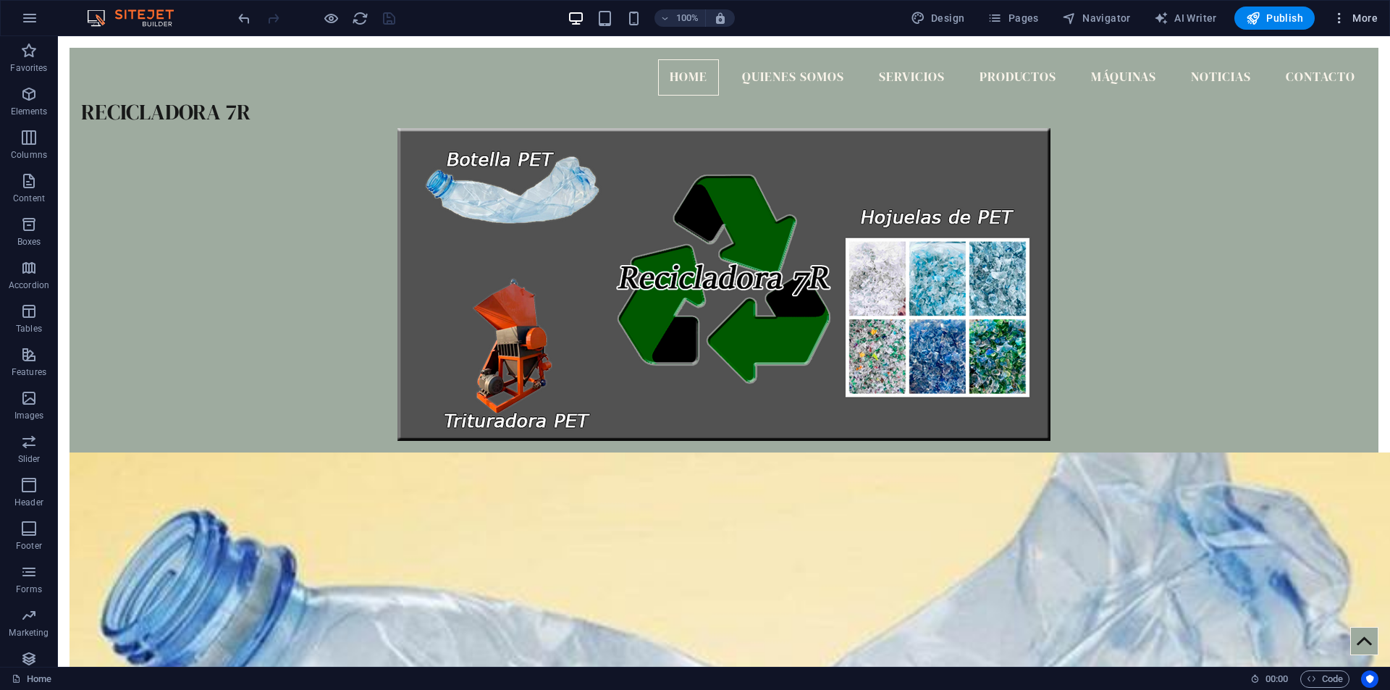
click at [1366, 16] on span "More" at bounding box center [1355, 18] width 46 height 14
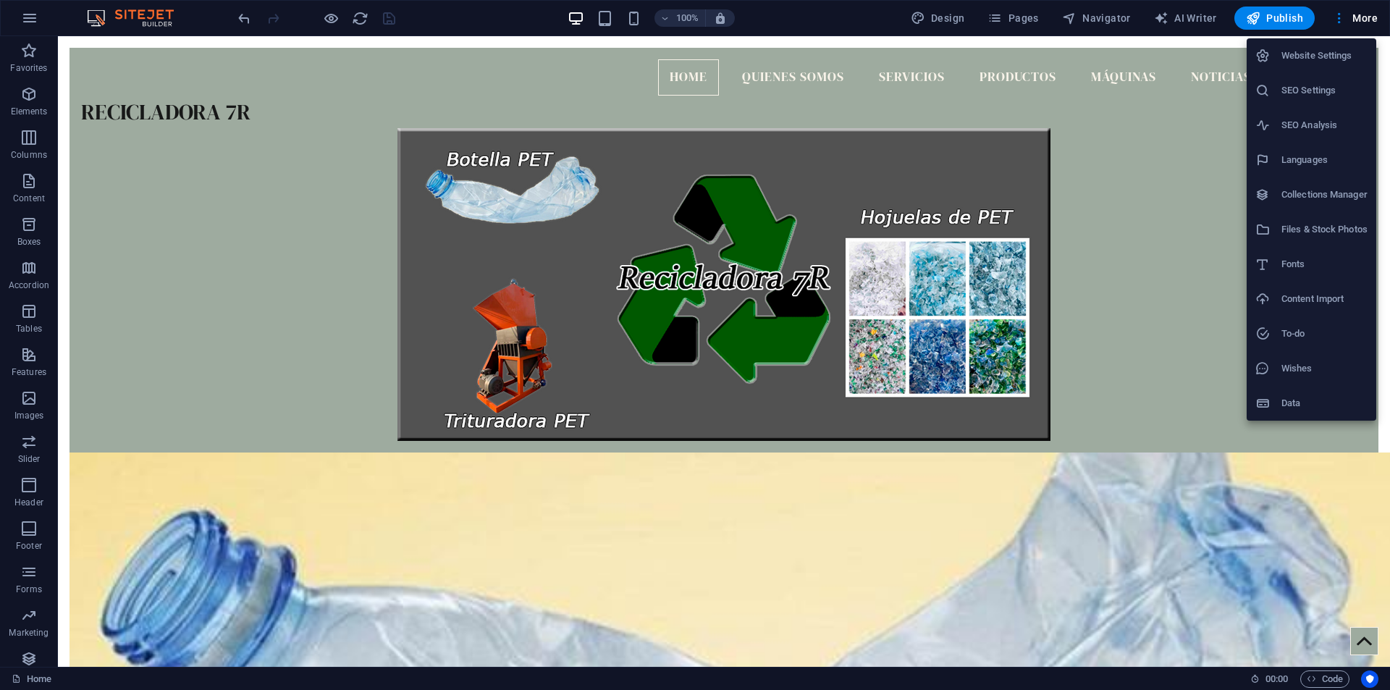
click at [1301, 406] on h6 "Data" at bounding box center [1325, 403] width 86 height 17
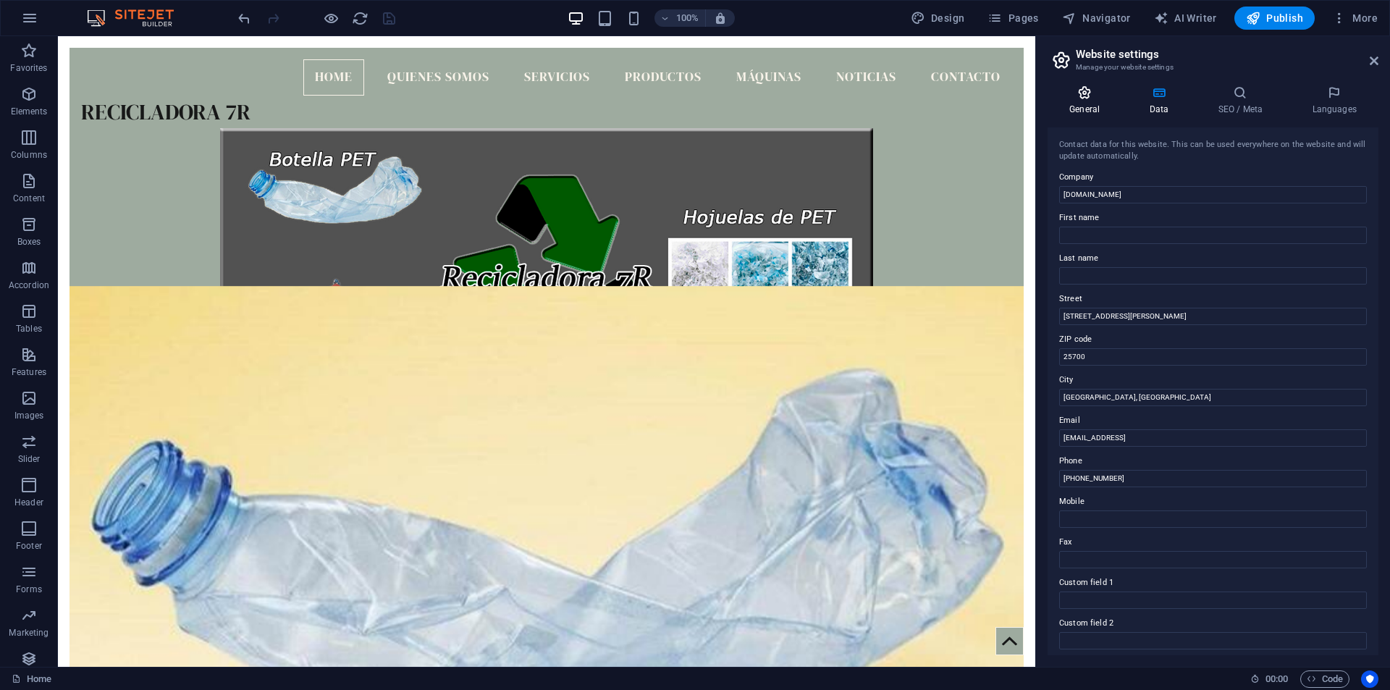
click at [1099, 95] on icon at bounding box center [1085, 92] width 74 height 14
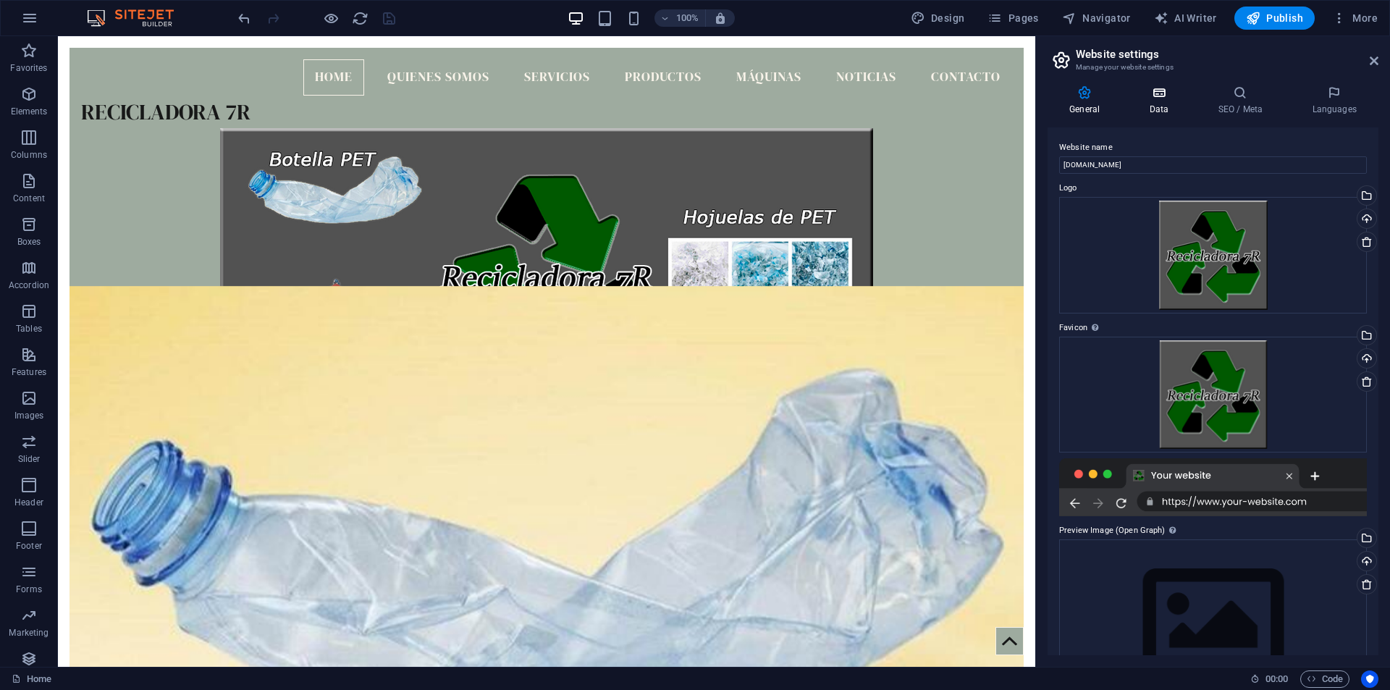
click at [1159, 93] on icon at bounding box center [1159, 92] width 63 height 14
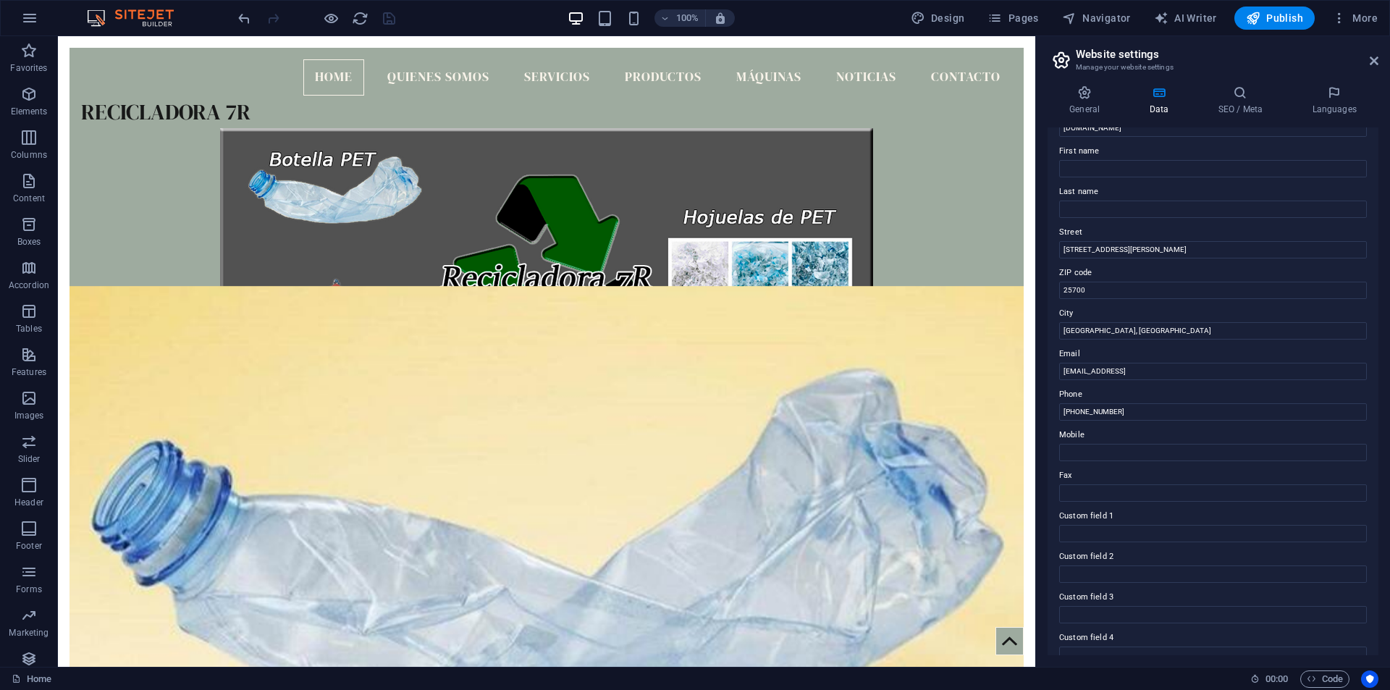
scroll to position [23, 0]
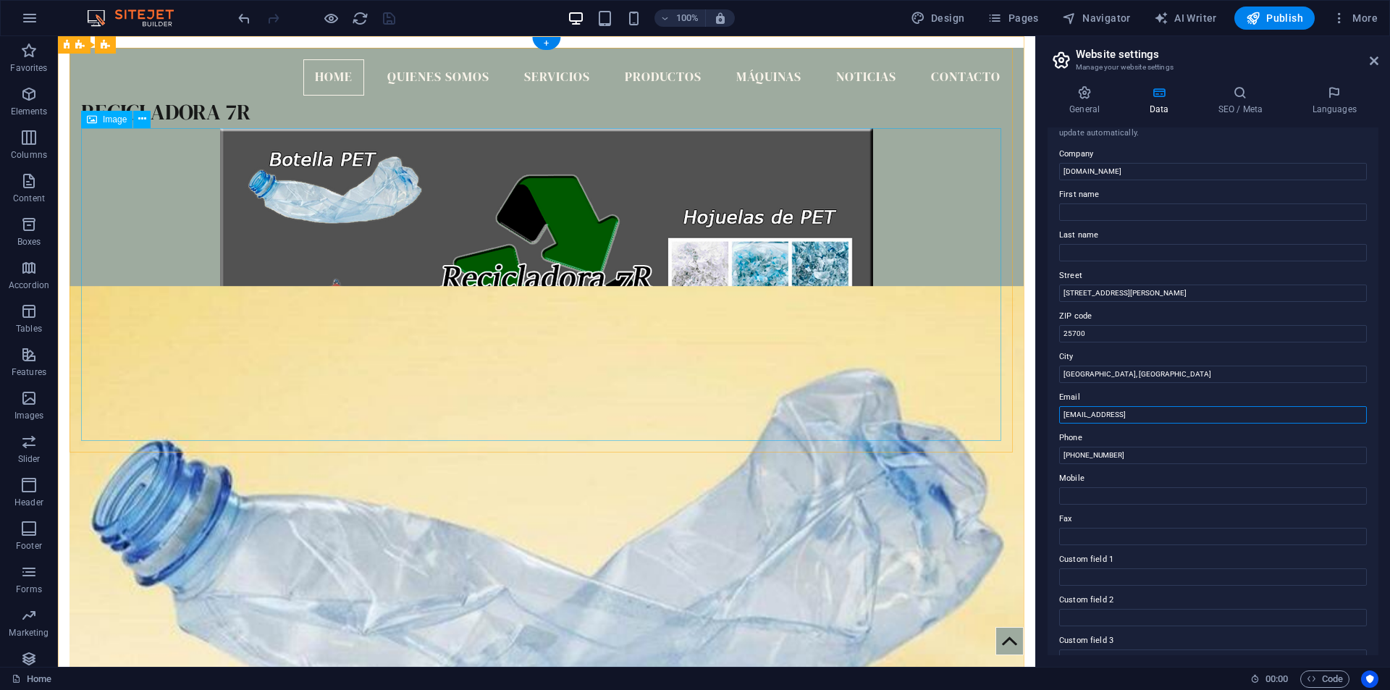
drag, startPoint x: 1274, startPoint y: 453, endPoint x: 1348, endPoint y: 453, distance: 74.6
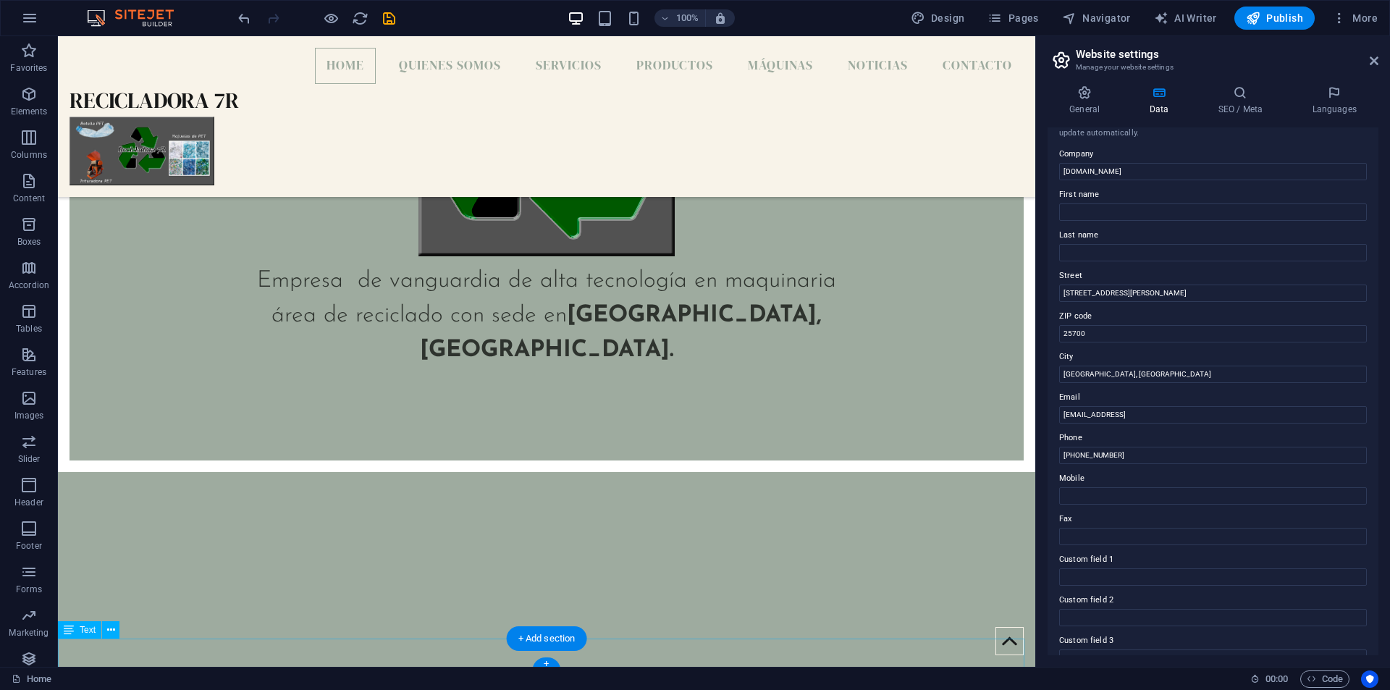
scroll to position [873, 0]
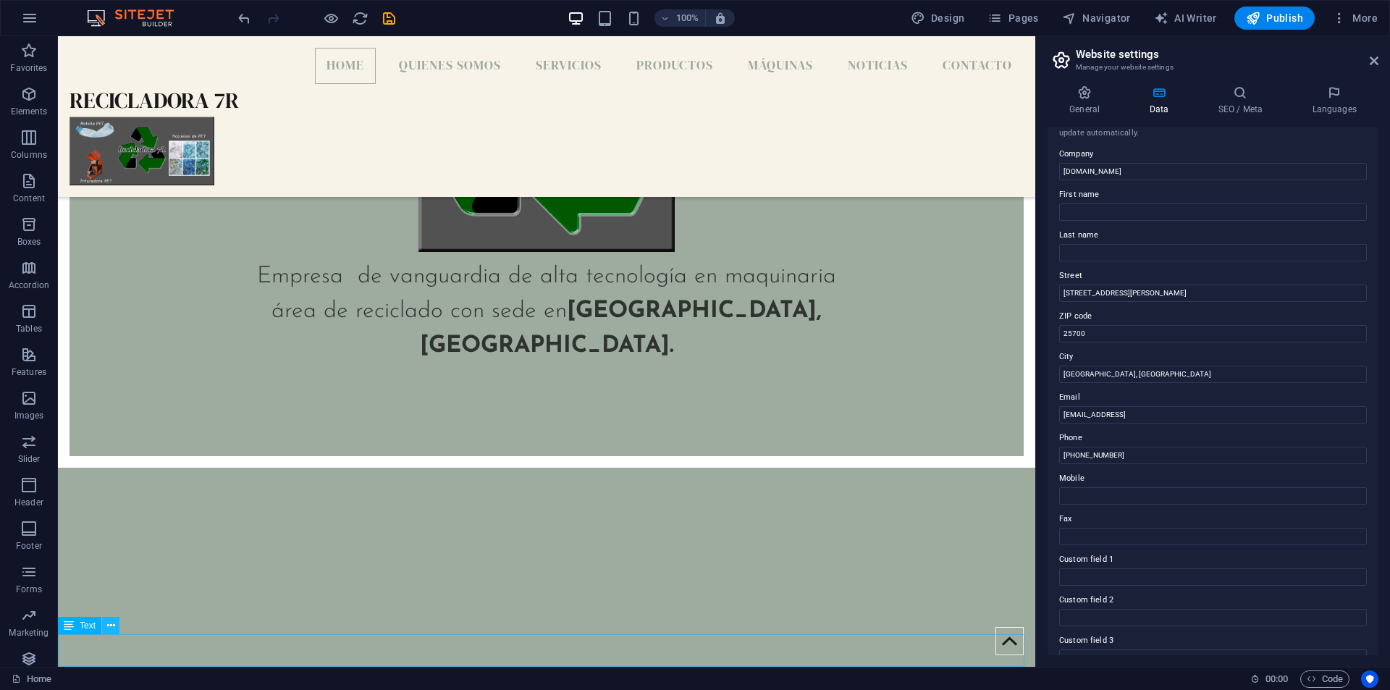
click at [111, 631] on icon at bounding box center [111, 625] width 8 height 15
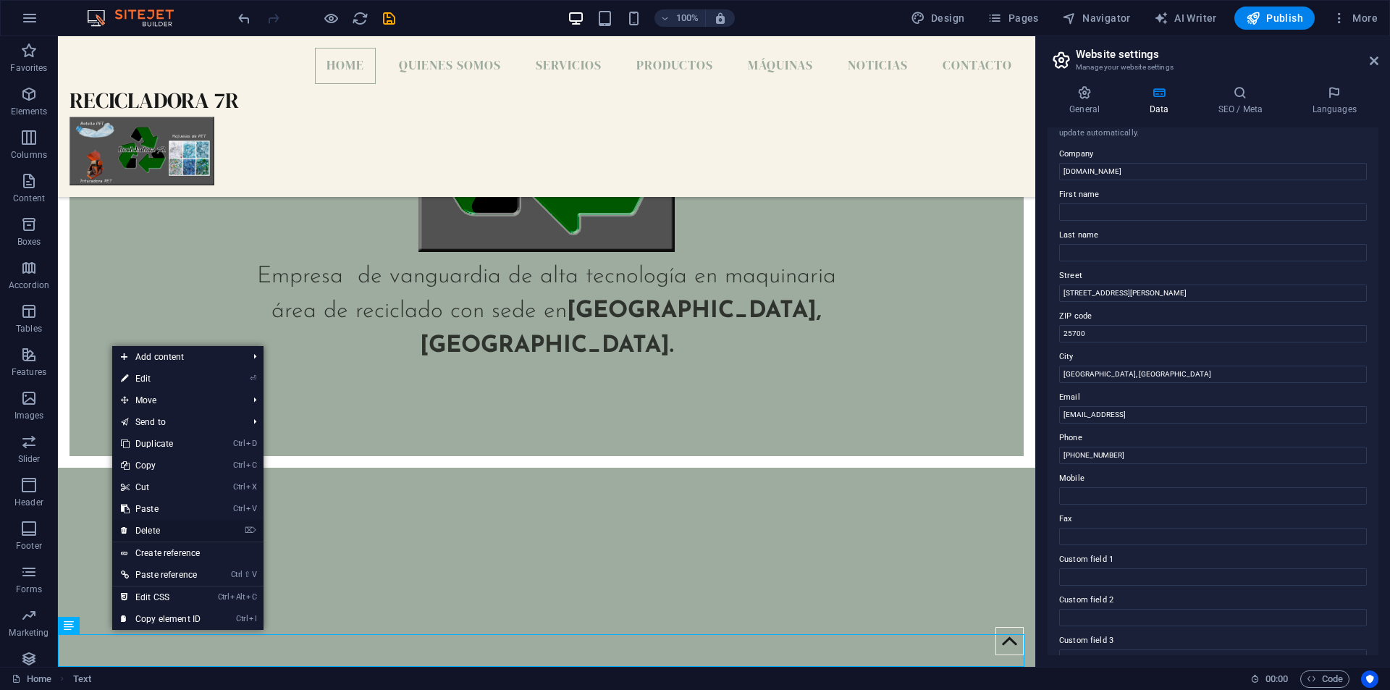
click at [159, 526] on link "⌦ Delete" at bounding box center [160, 531] width 97 height 22
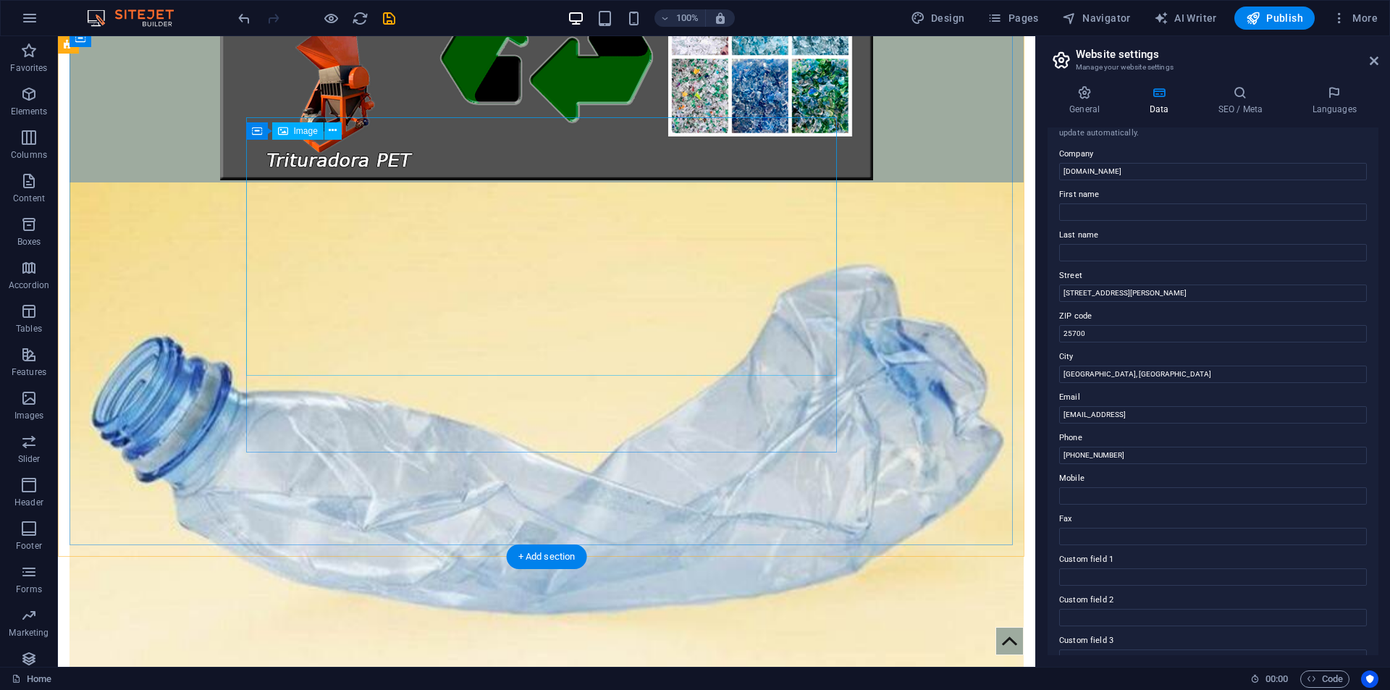
scroll to position [0, 0]
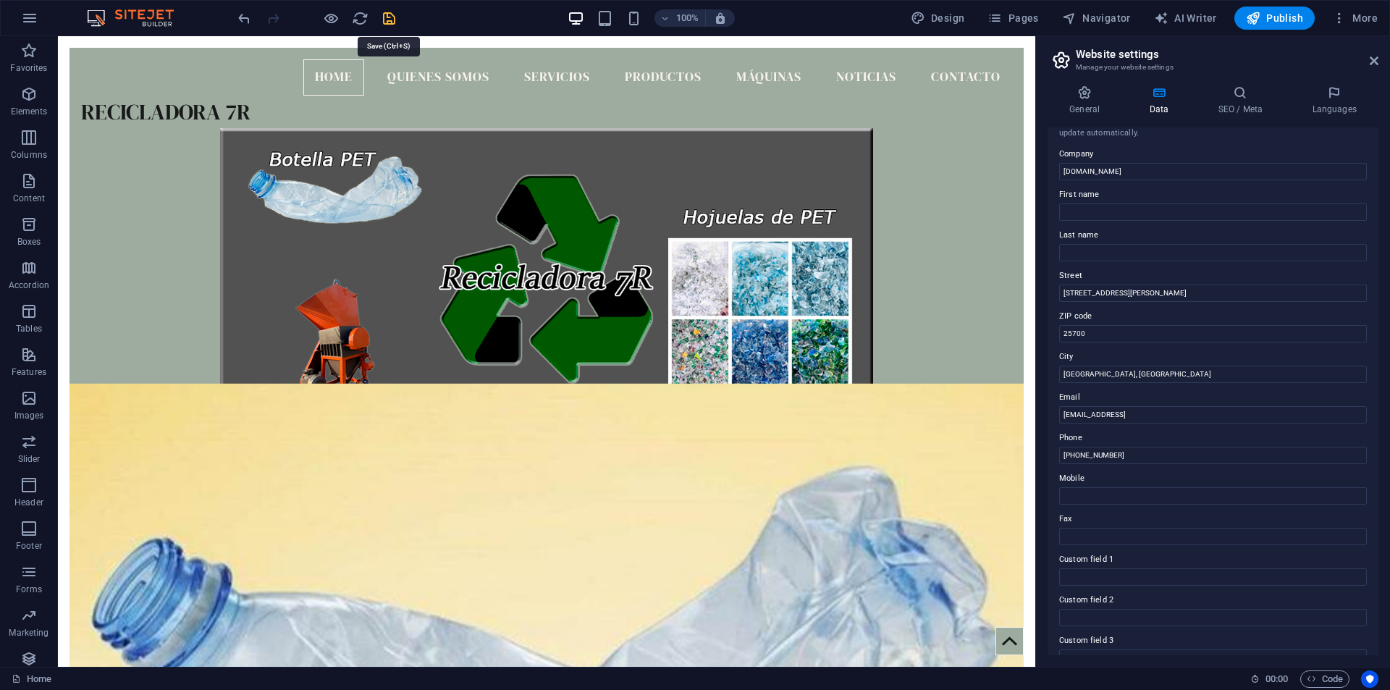
click at [388, 26] on icon "save" at bounding box center [389, 18] width 17 height 17
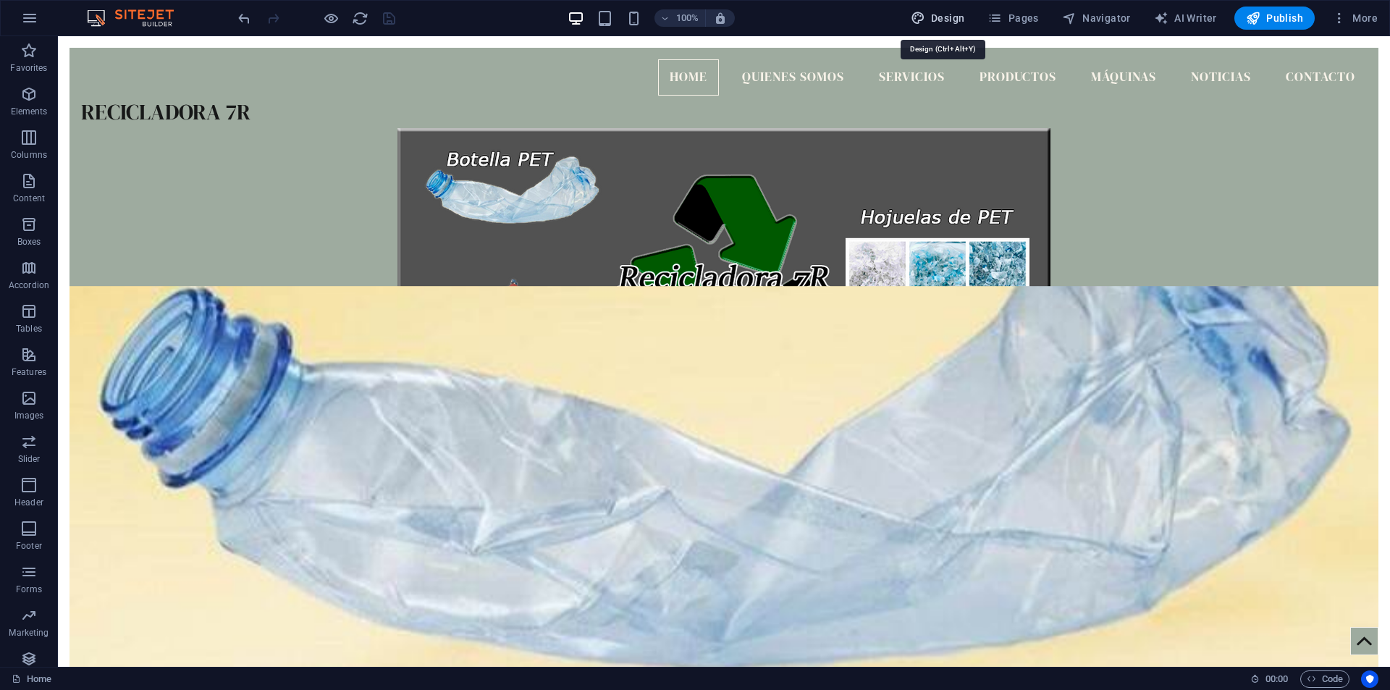
click at [963, 12] on span "Design" at bounding box center [938, 18] width 54 height 14
select select "rem"
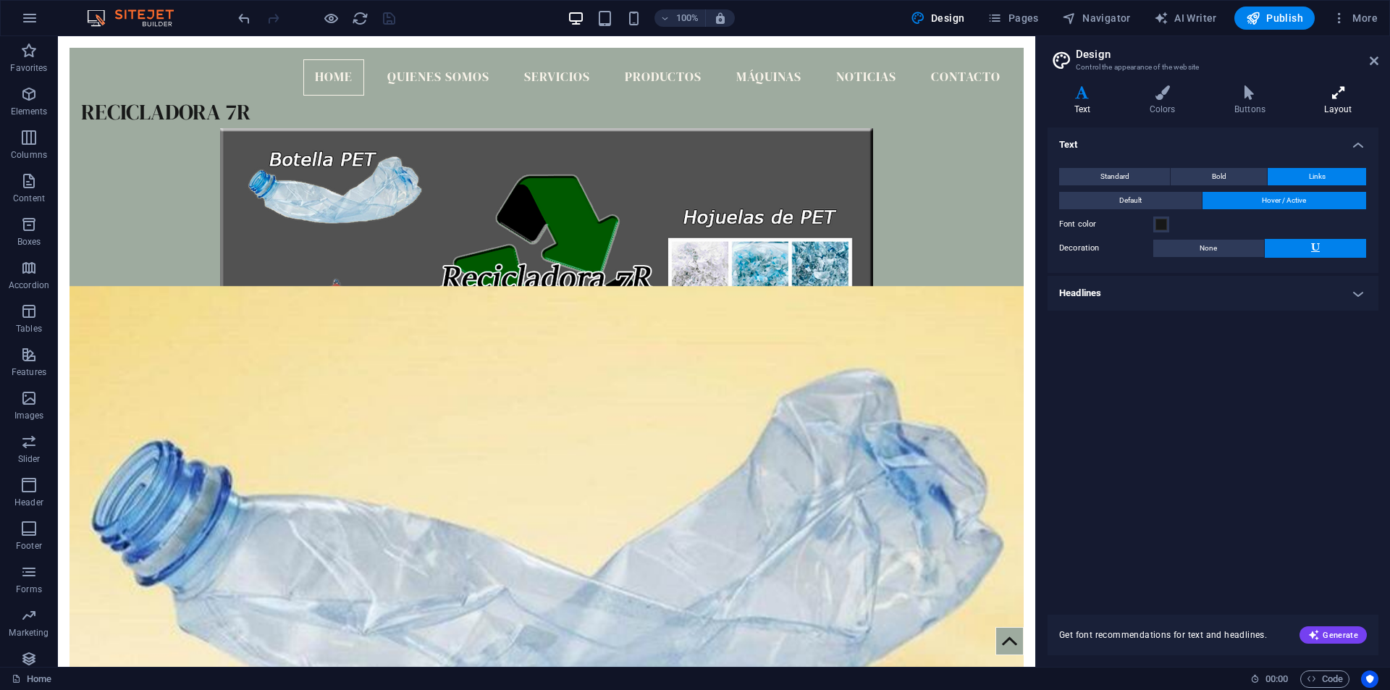
click at [1343, 96] on icon at bounding box center [1338, 92] width 80 height 14
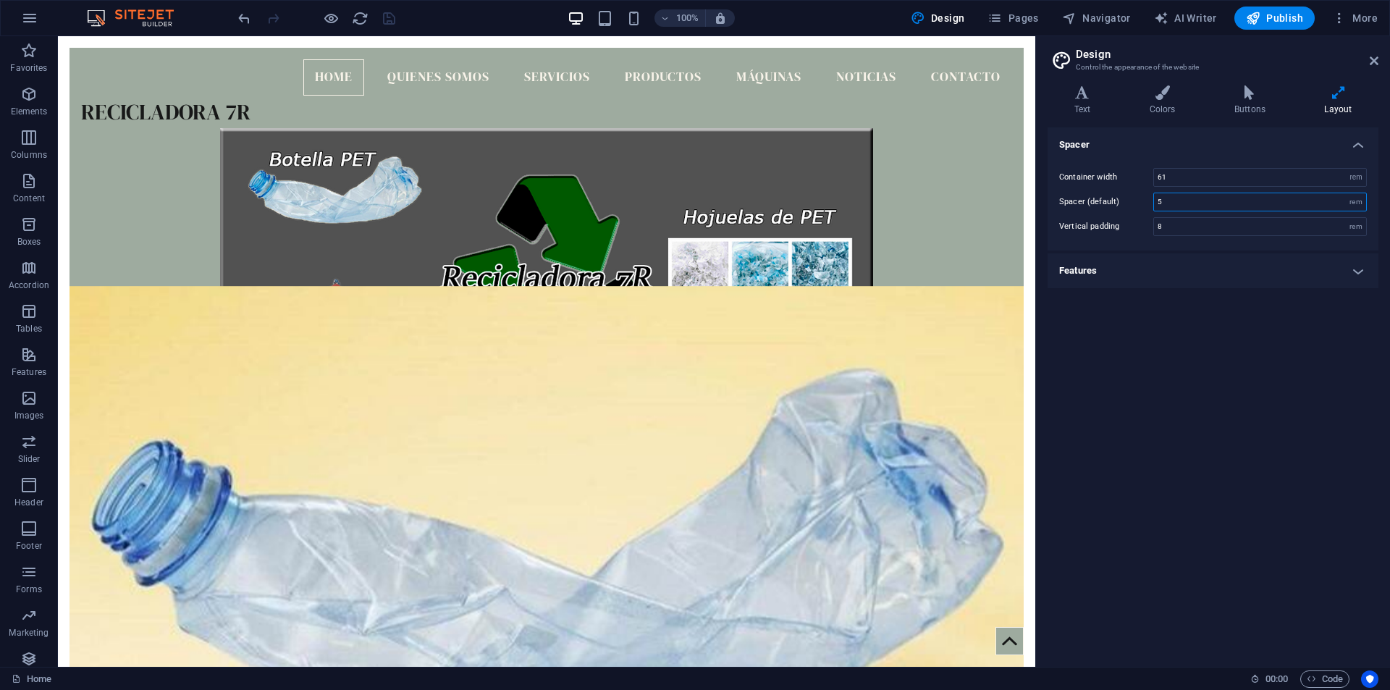
drag, startPoint x: 1169, startPoint y: 207, endPoint x: 1143, endPoint y: 213, distance: 26.7
click at [1143, 213] on div "Container width 61 rem px Spacer (default) 5 rem Vertical padding 8 rem" at bounding box center [1213, 202] width 337 height 97
click at [1206, 231] on input "8" at bounding box center [1260, 226] width 212 height 17
click at [1159, 193] on input "0" at bounding box center [1260, 201] width 212 height 17
drag, startPoint x: 1163, startPoint y: 206, endPoint x: 1093, endPoint y: 206, distance: 69.5
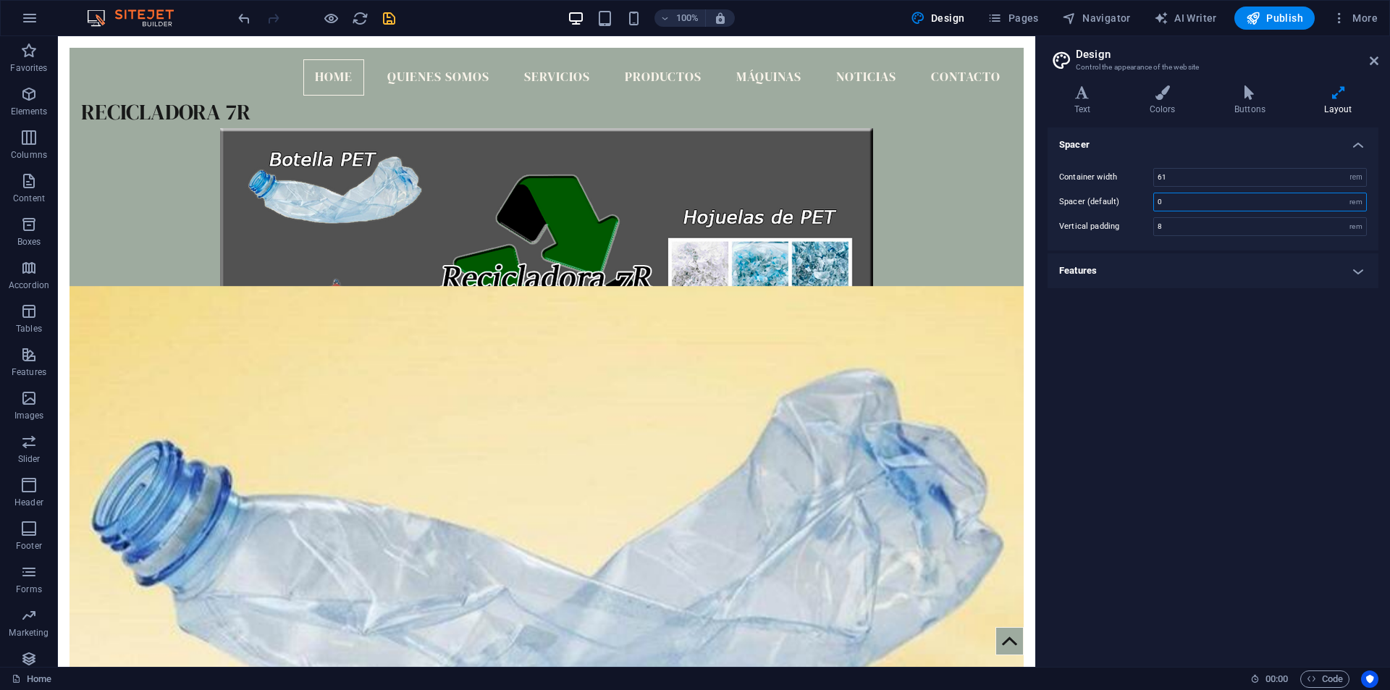
click at [1093, 206] on div "Spacer (default) 0 rem" at bounding box center [1213, 202] width 308 height 19
type input "5"
click at [1098, 228] on div "Vertical padding 8 rem" at bounding box center [1213, 226] width 308 height 19
type input "0"
click at [1204, 291] on div "Spacer Container width 61 rem px Spacer (default) 5 rem Vertical padding 0 rem …" at bounding box center [1213, 391] width 331 height 528
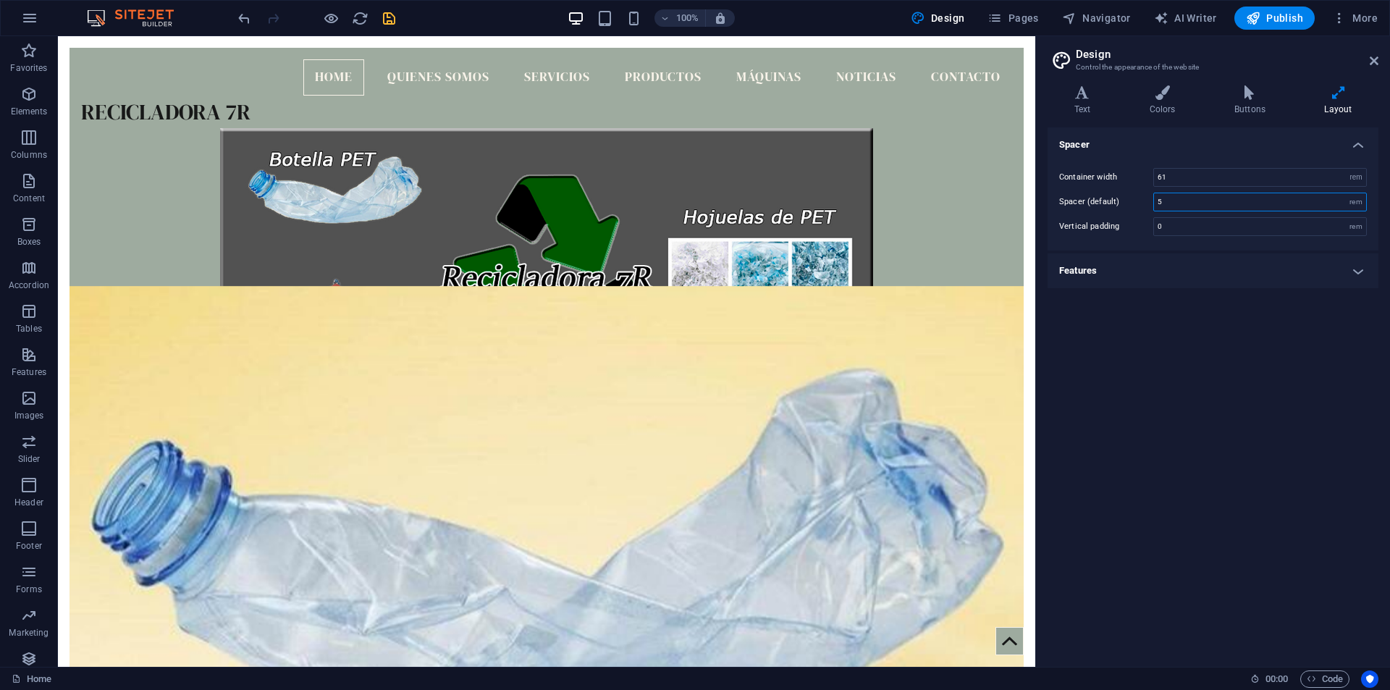
drag, startPoint x: 1141, startPoint y: 209, endPoint x: 1114, endPoint y: 209, distance: 27.5
click at [1114, 209] on div "Spacer (default) 5 rem" at bounding box center [1213, 202] width 308 height 19
drag, startPoint x: 1140, startPoint y: 199, endPoint x: 1101, endPoint y: 195, distance: 38.6
click at [1101, 195] on div "Spacer (default) 0 rem" at bounding box center [1213, 202] width 308 height 19
type input "5"
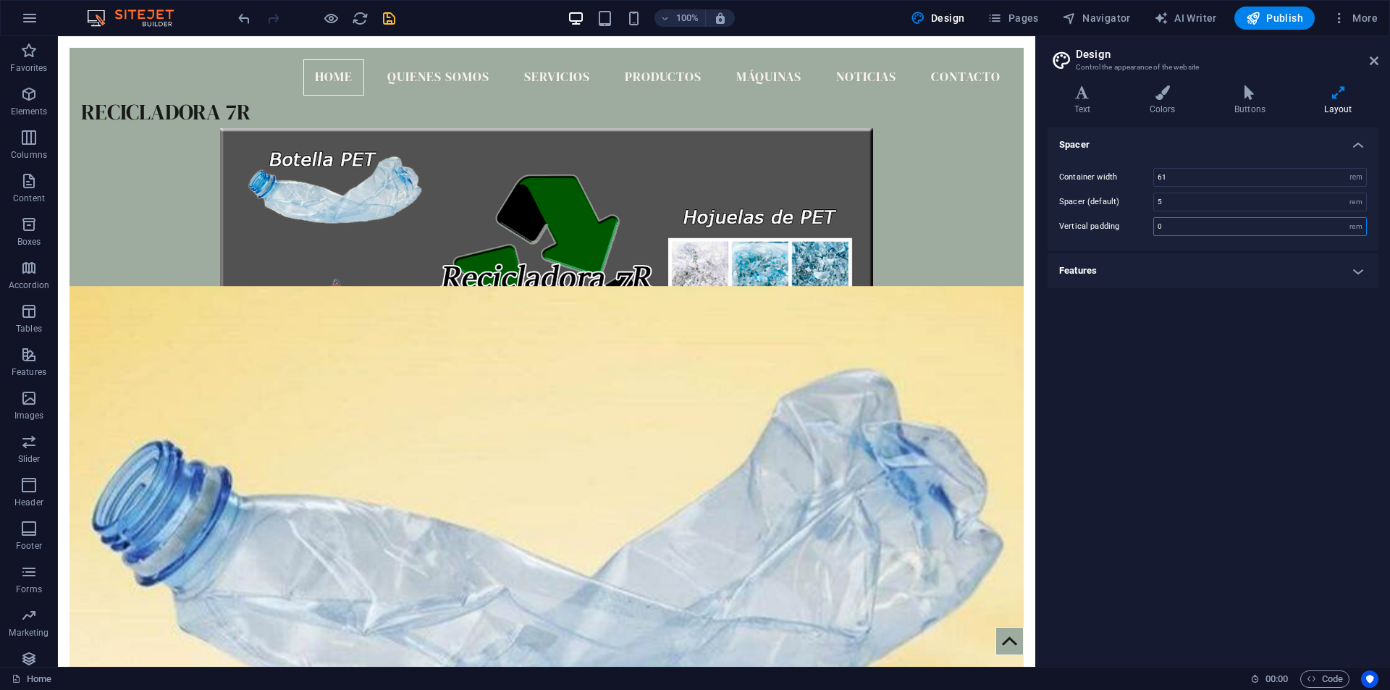
drag, startPoint x: 1137, startPoint y: 223, endPoint x: 1120, endPoint y: 223, distance: 16.7
click at [1120, 223] on div "Vertical padding 0 rem" at bounding box center [1213, 226] width 308 height 19
type input "8"
click at [1162, 268] on h4 "Features" at bounding box center [1213, 270] width 331 height 35
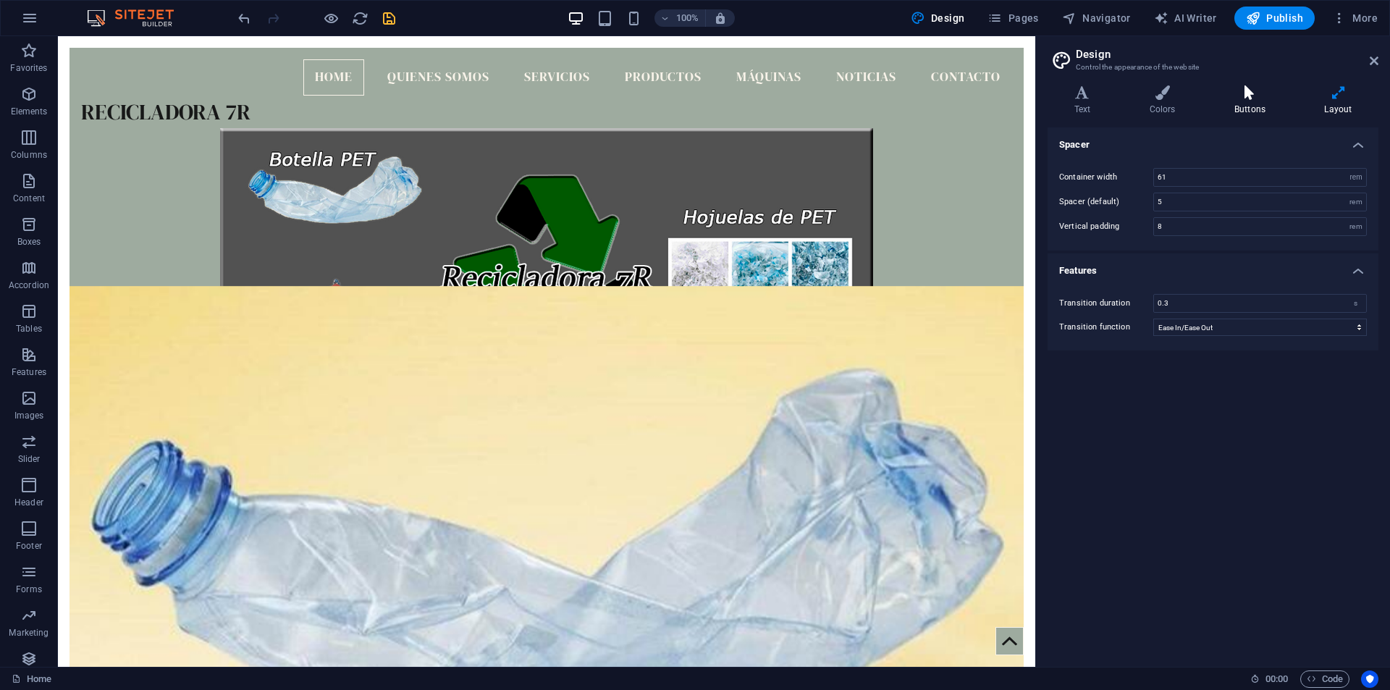
click at [1239, 98] on icon at bounding box center [1250, 92] width 84 height 14
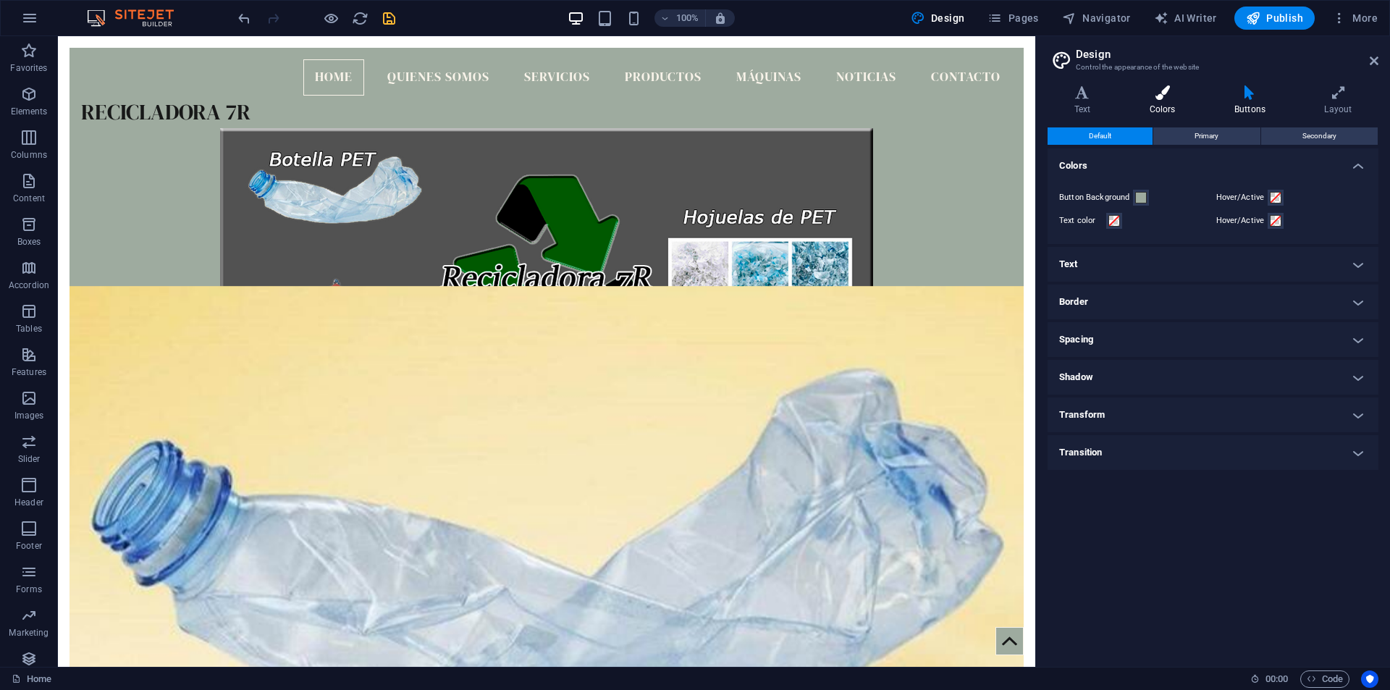
click at [1172, 102] on h4 "Colors" at bounding box center [1165, 100] width 85 height 30
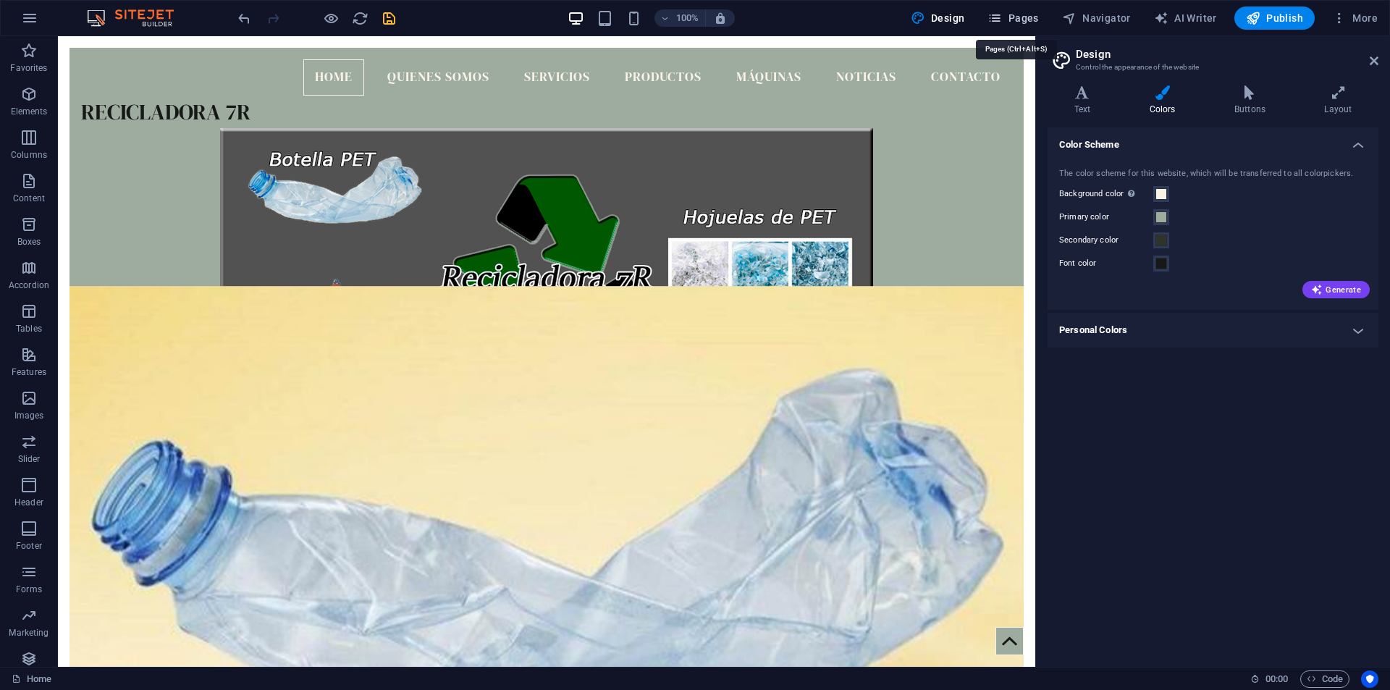
click at [988, 16] on button "Pages" at bounding box center [1013, 18] width 62 height 23
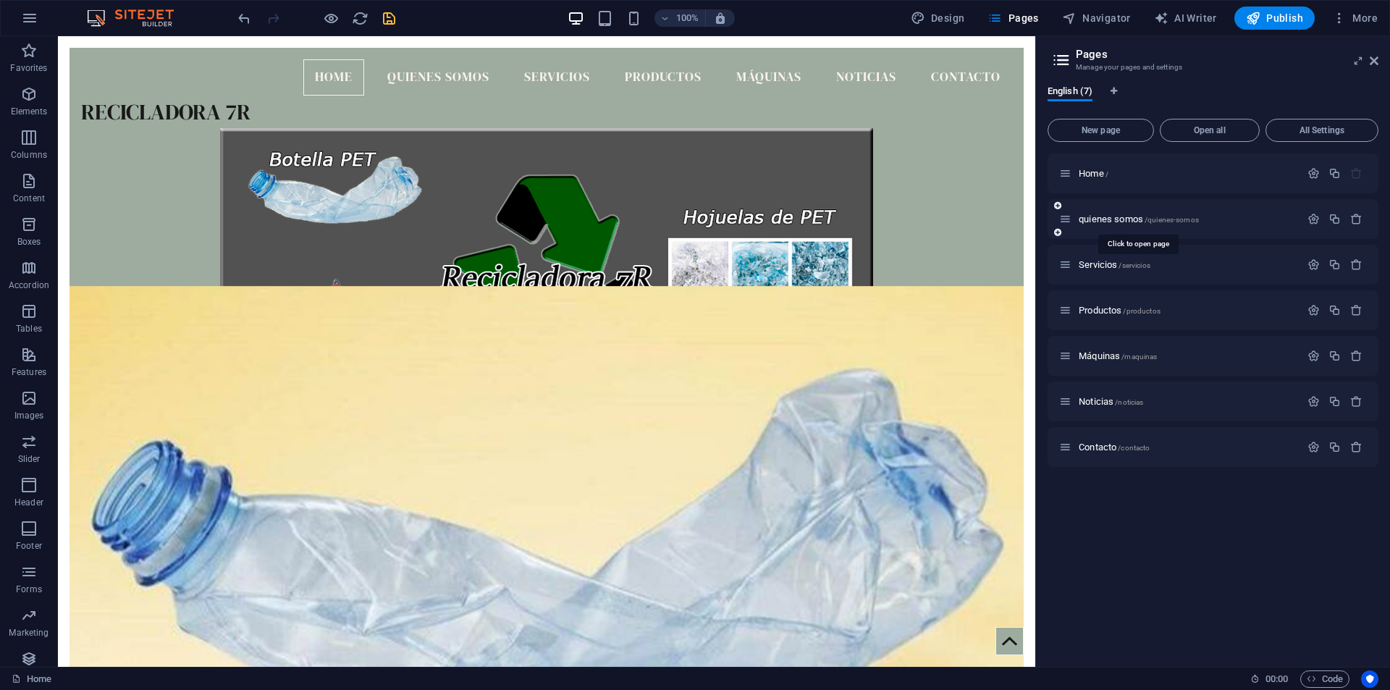
click at [1098, 216] on span "quienes somos /quienes-somos" at bounding box center [1139, 219] width 120 height 11
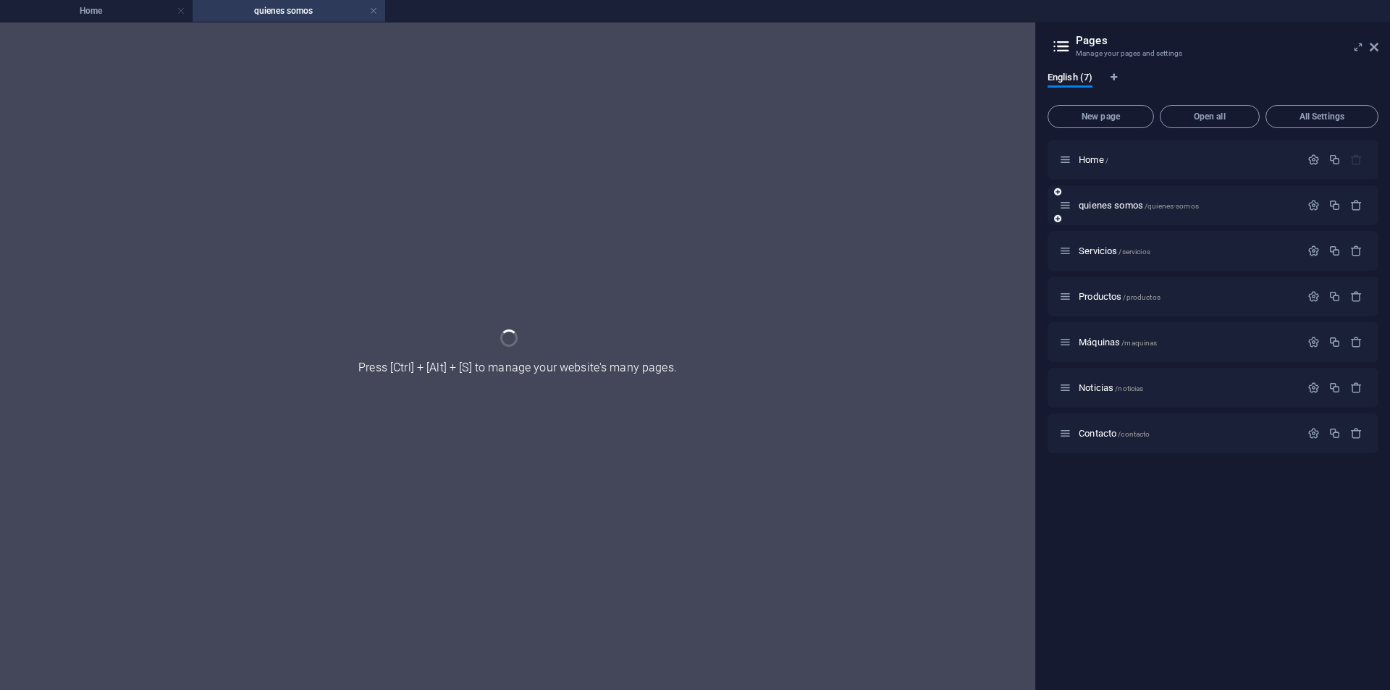
click at [1098, 216] on div "quienes somos /quienes-somos" at bounding box center [1213, 205] width 331 height 40
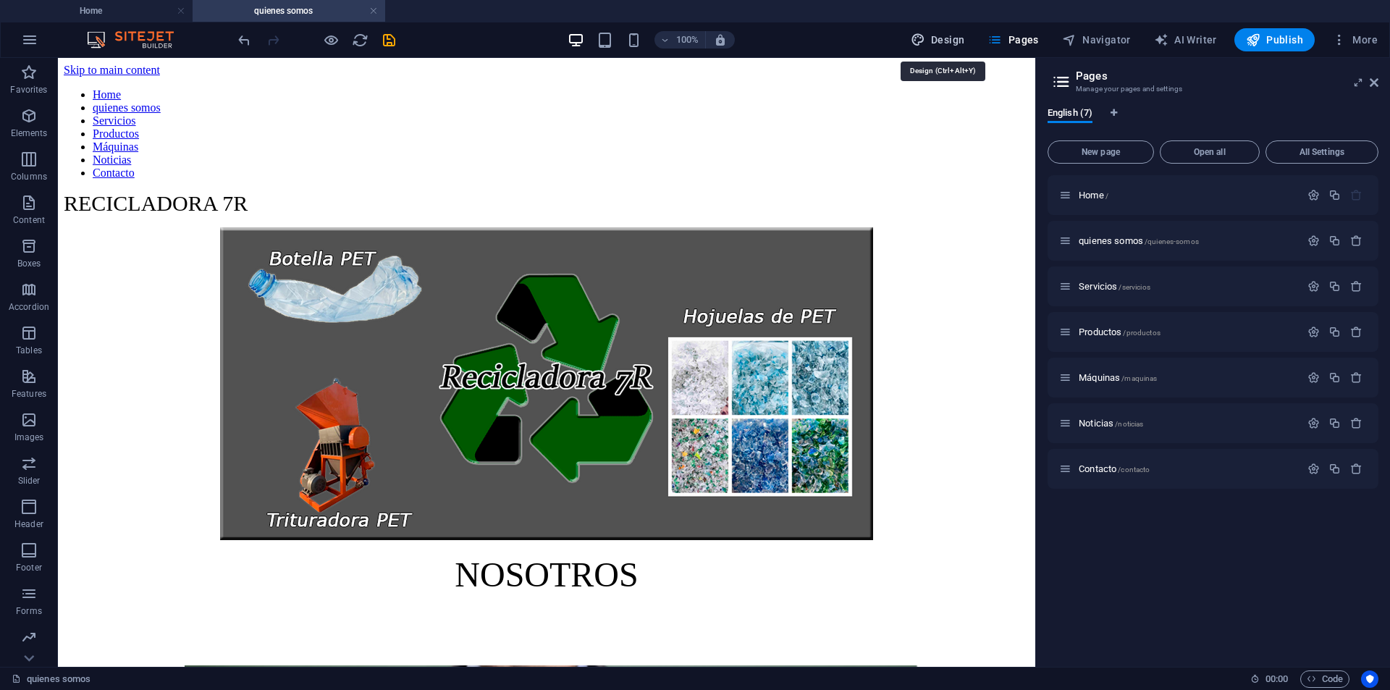
click at [970, 39] on button "Design" at bounding box center [938, 39] width 66 height 23
select select "rem"
select select "ease-in-out"
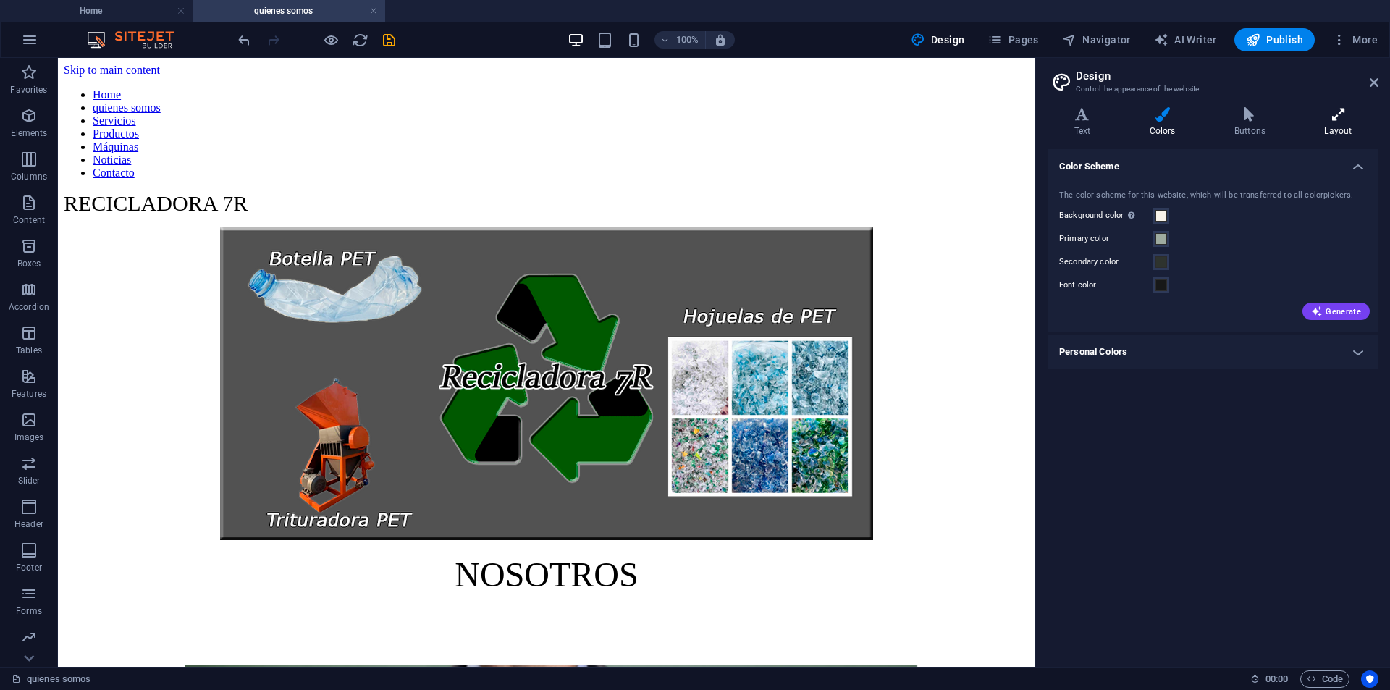
click at [1327, 122] on h4 "Layout" at bounding box center [1338, 122] width 80 height 30
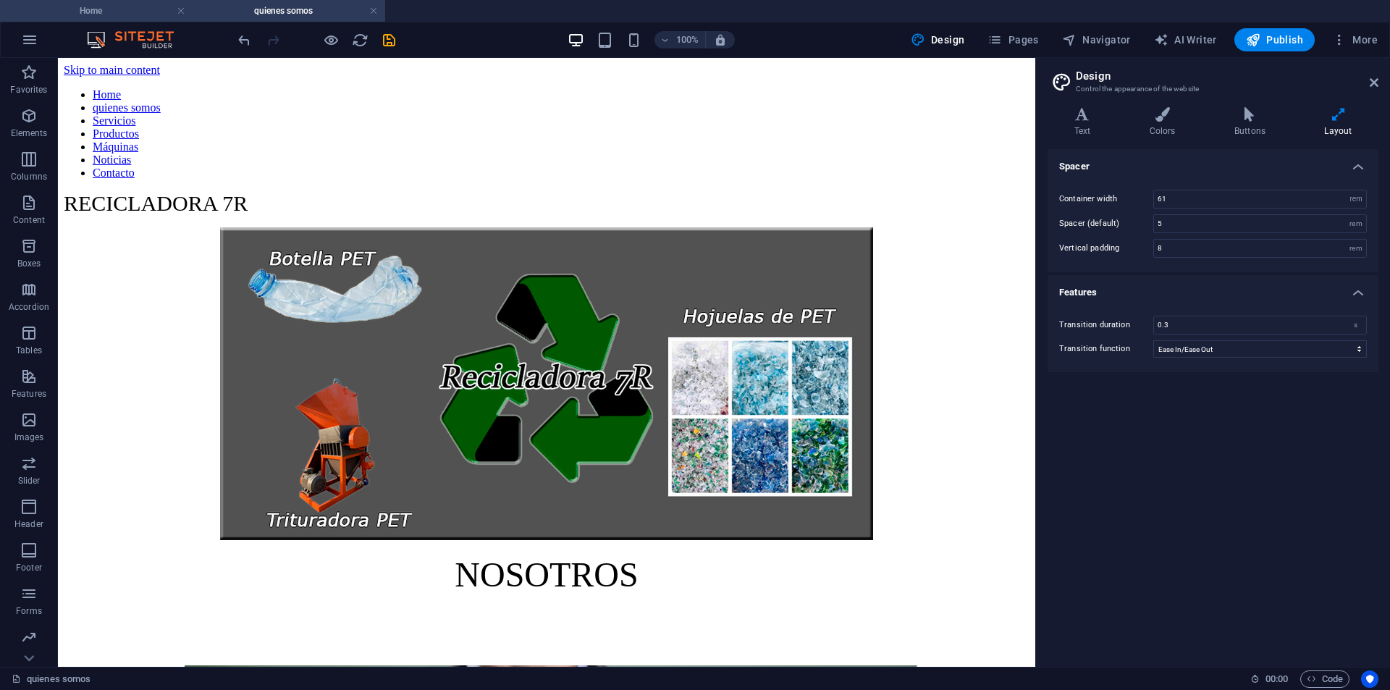
click at [136, 9] on h4 "Home" at bounding box center [96, 11] width 193 height 16
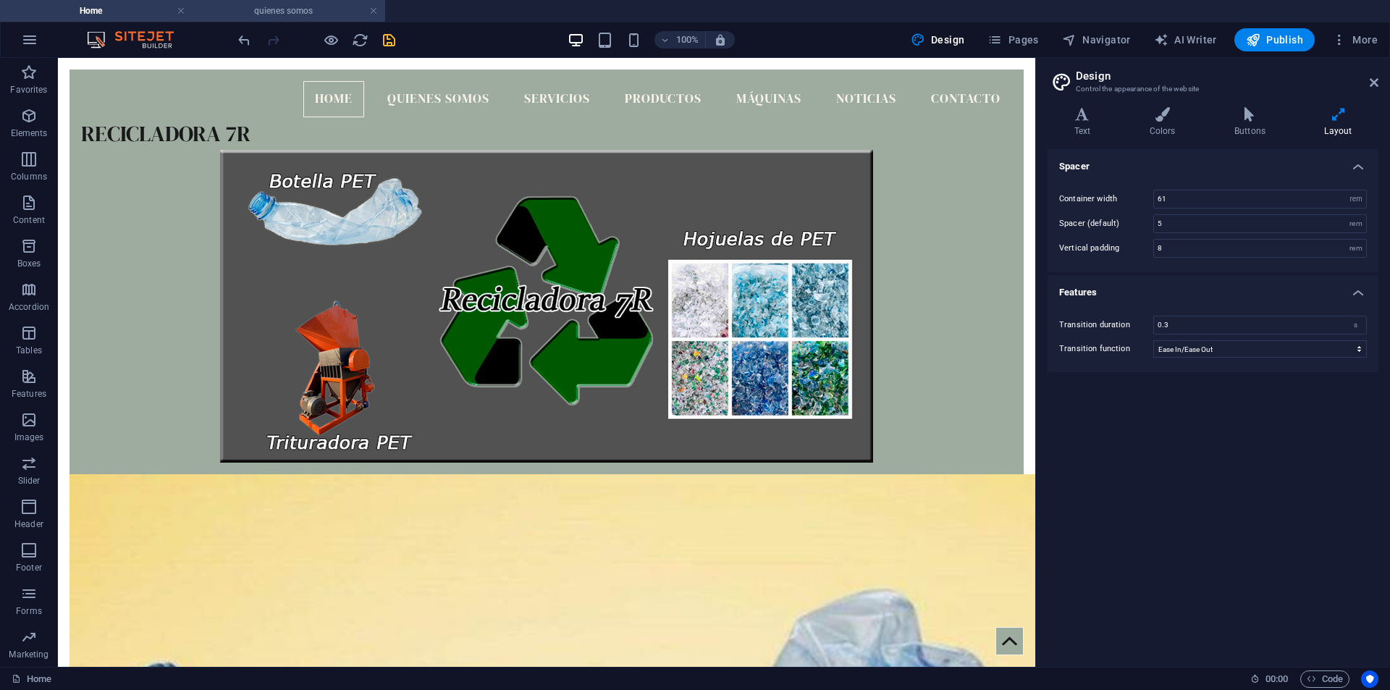
click at [306, 13] on h4 "quienes somos" at bounding box center [289, 11] width 193 height 16
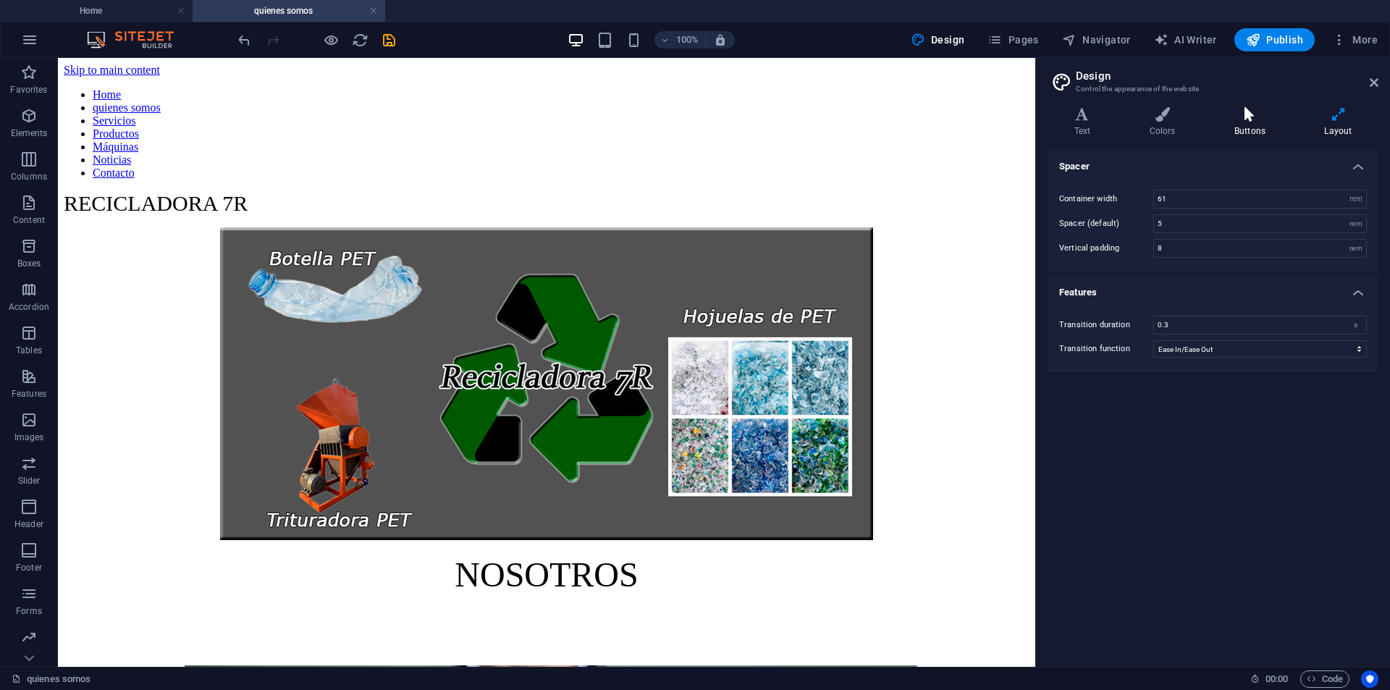
click at [1260, 132] on h4 "Buttons" at bounding box center [1253, 122] width 90 height 30
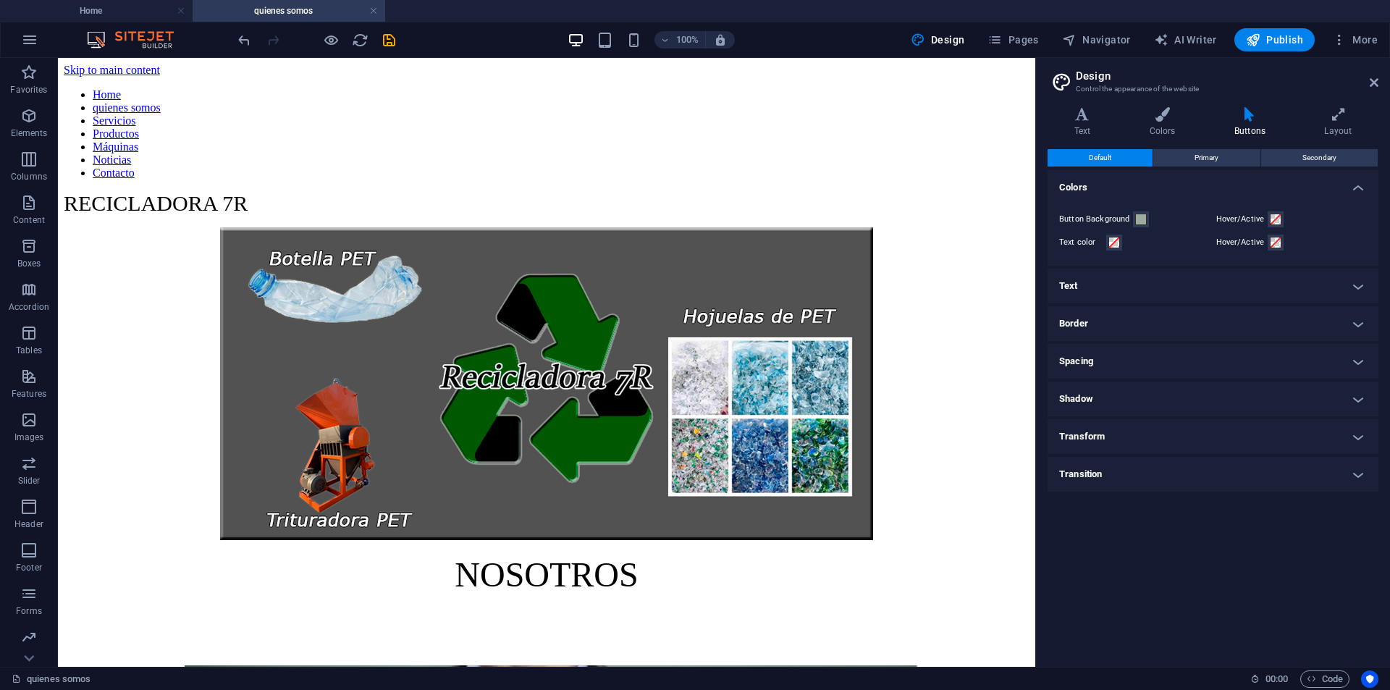
click at [1351, 365] on h4 "Spacing" at bounding box center [1213, 361] width 331 height 35
click at [1353, 365] on h4 "Spacing" at bounding box center [1213, 357] width 331 height 26
click at [116, 6] on h4 "Home" at bounding box center [96, 11] width 193 height 16
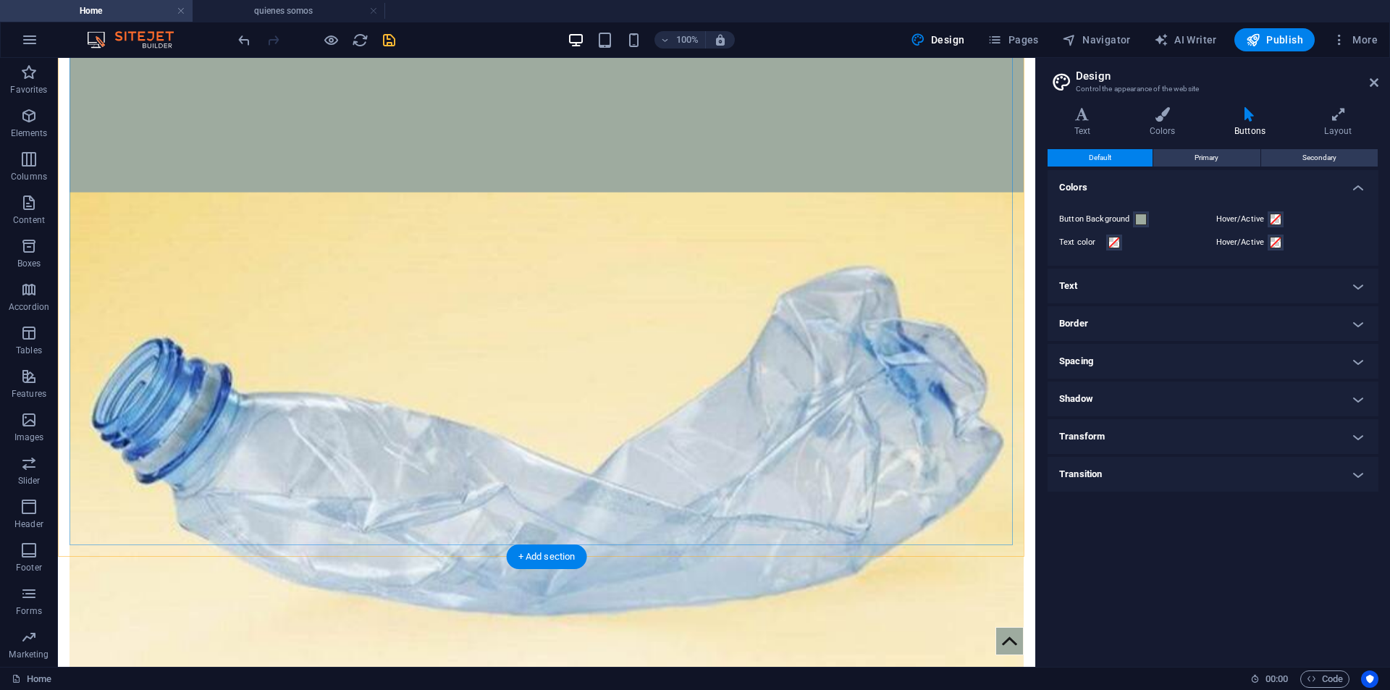
scroll to position [501, 0]
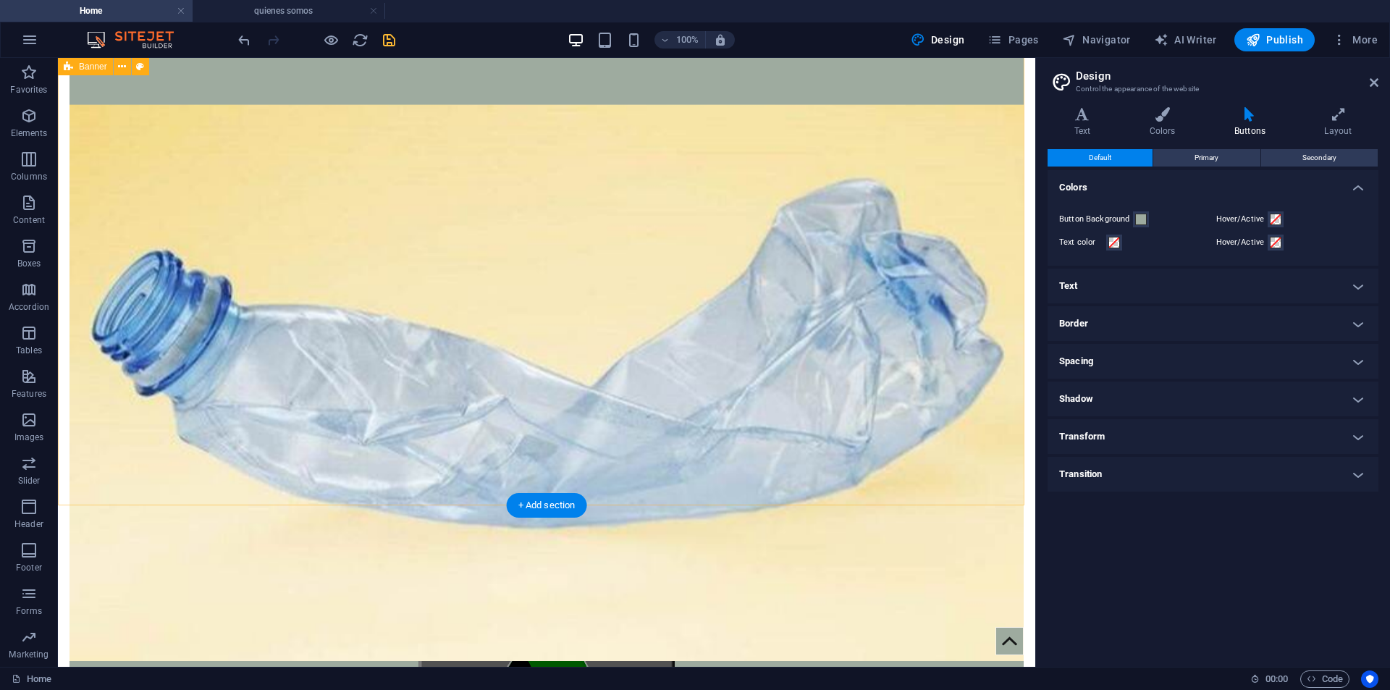
click at [161, 497] on div "Home quienes somos Servicios Productos Máquinas Noticias Contacto RECICLADORA 7…" at bounding box center [547, 327] width 978 height 1540
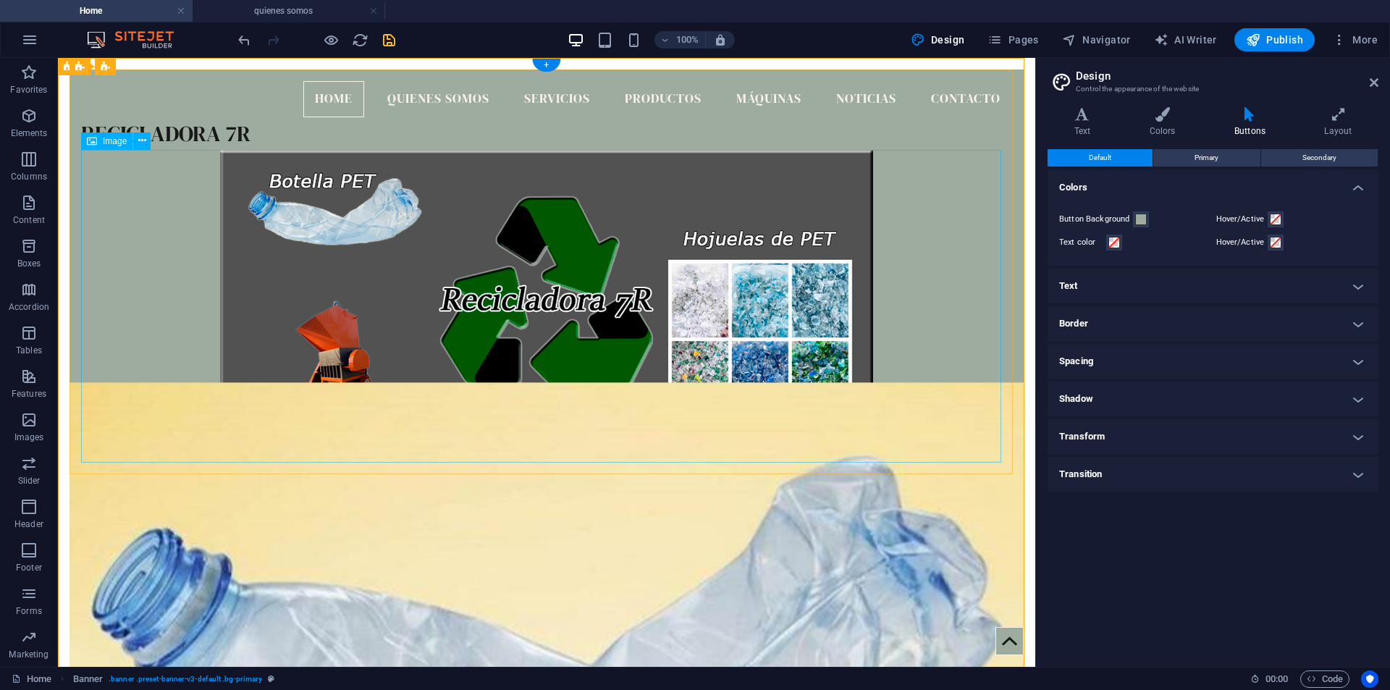
scroll to position [507, 0]
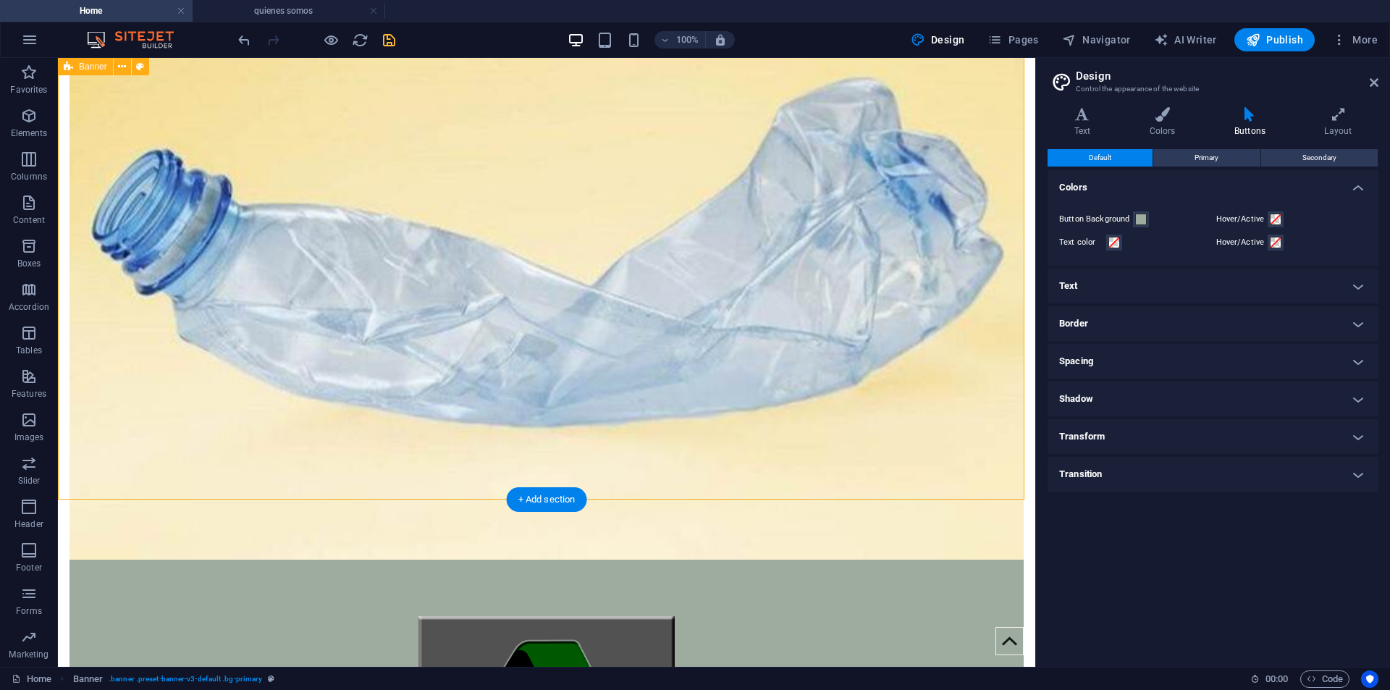
click at [272, 494] on div "Home quienes somos Servicios Productos Máquinas Noticias Contacto RECICLADORA 7…" at bounding box center [547, 321] width 978 height 1540
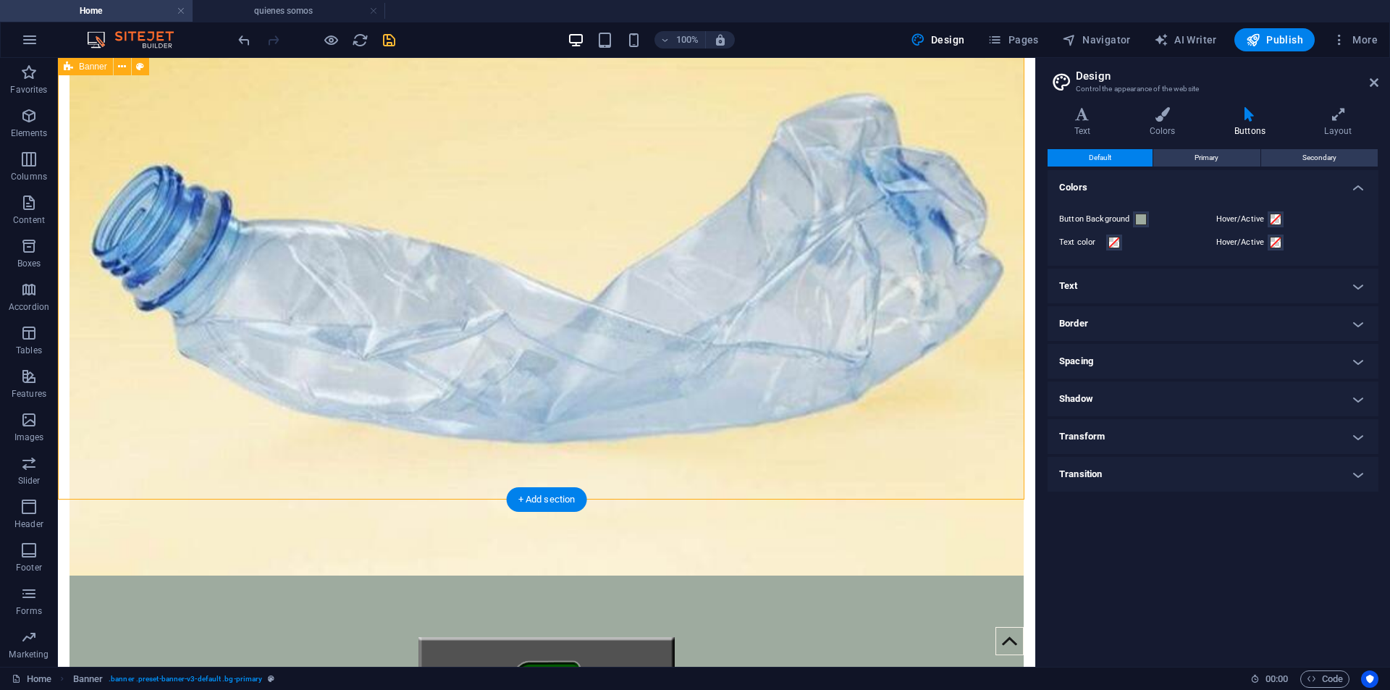
select select "vh"
select select "header"
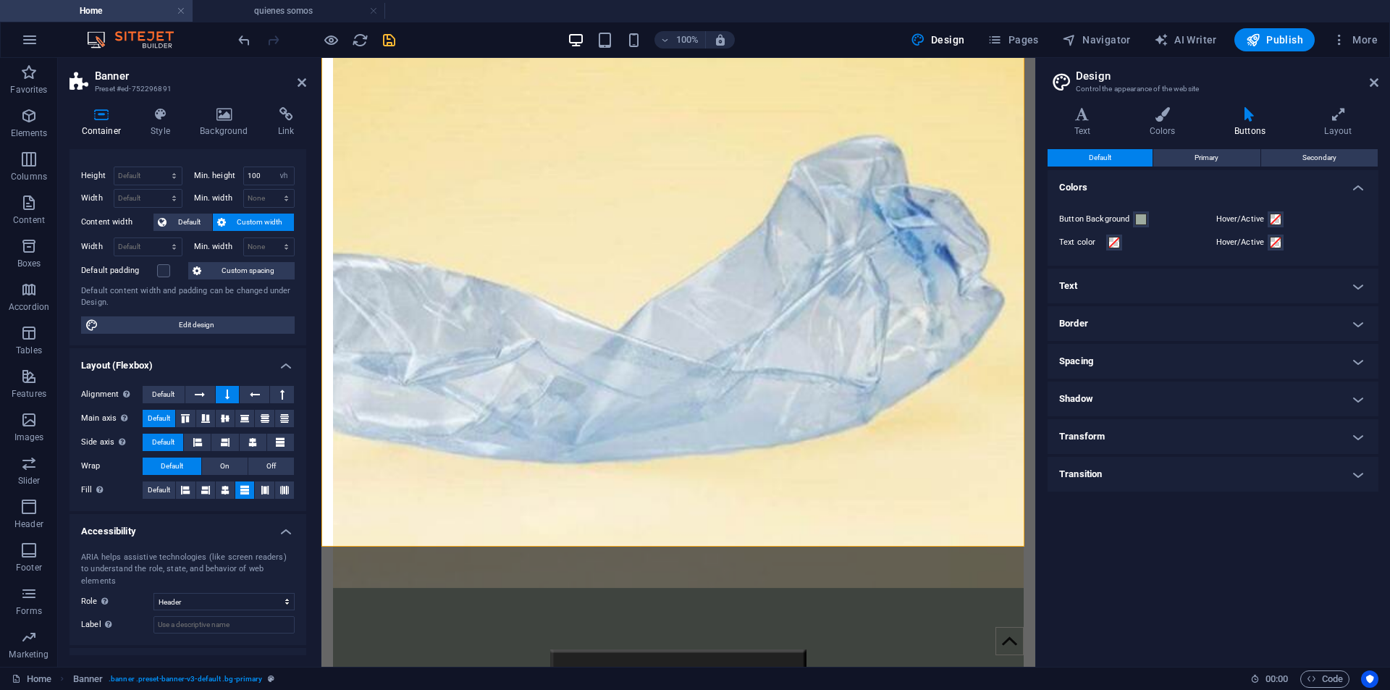
scroll to position [0, 0]
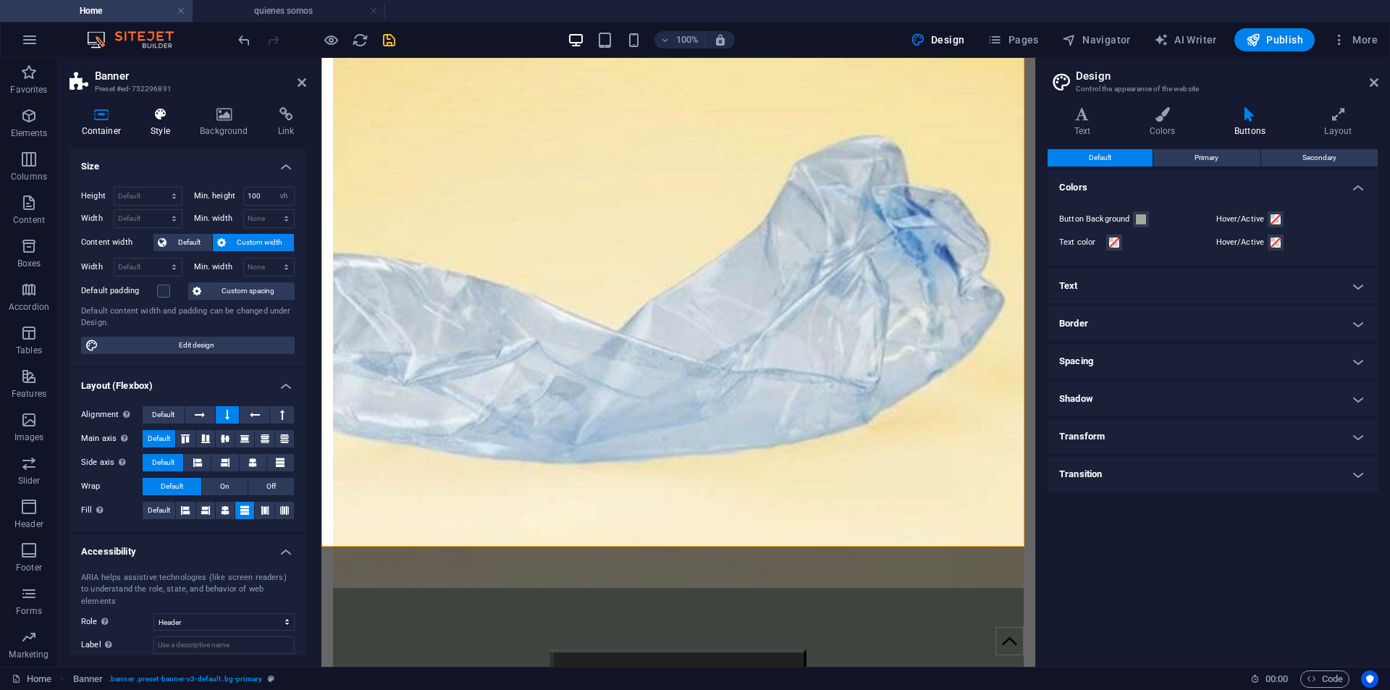
click at [157, 123] on h4 "Style" at bounding box center [163, 122] width 49 height 30
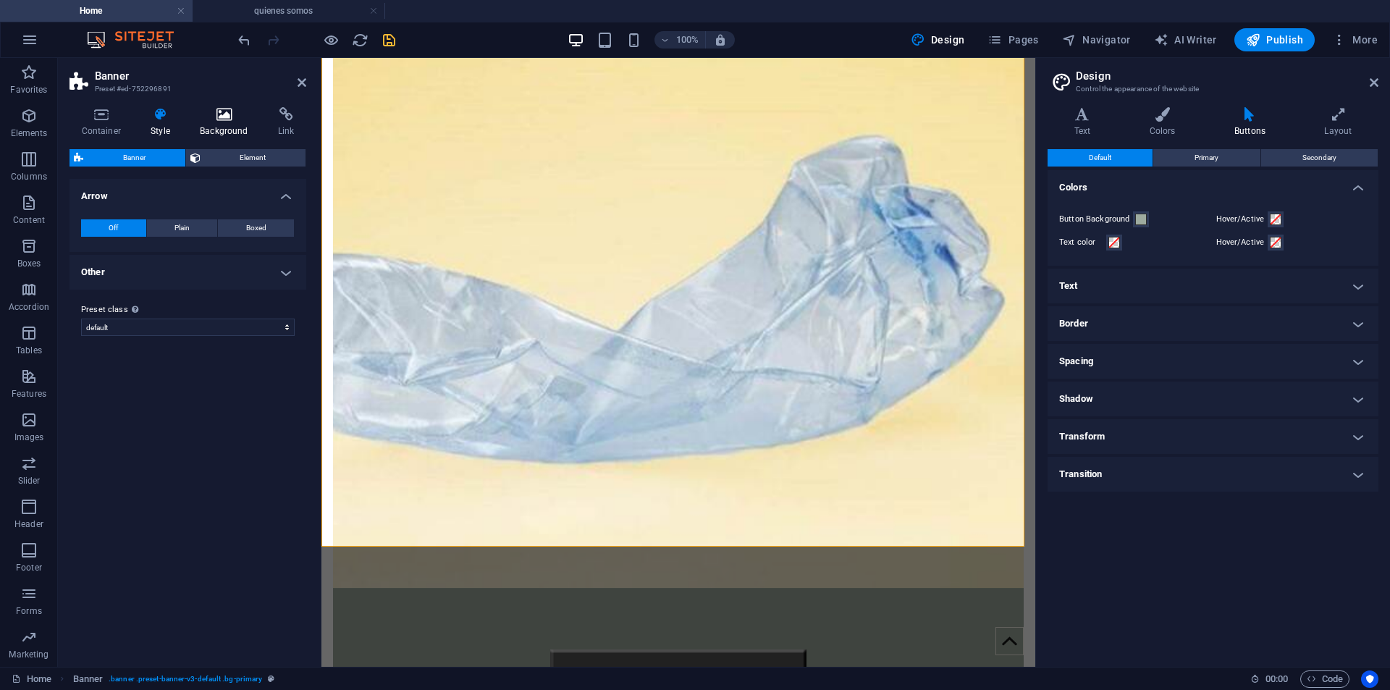
click at [232, 122] on h4 "Background" at bounding box center [227, 122] width 78 height 30
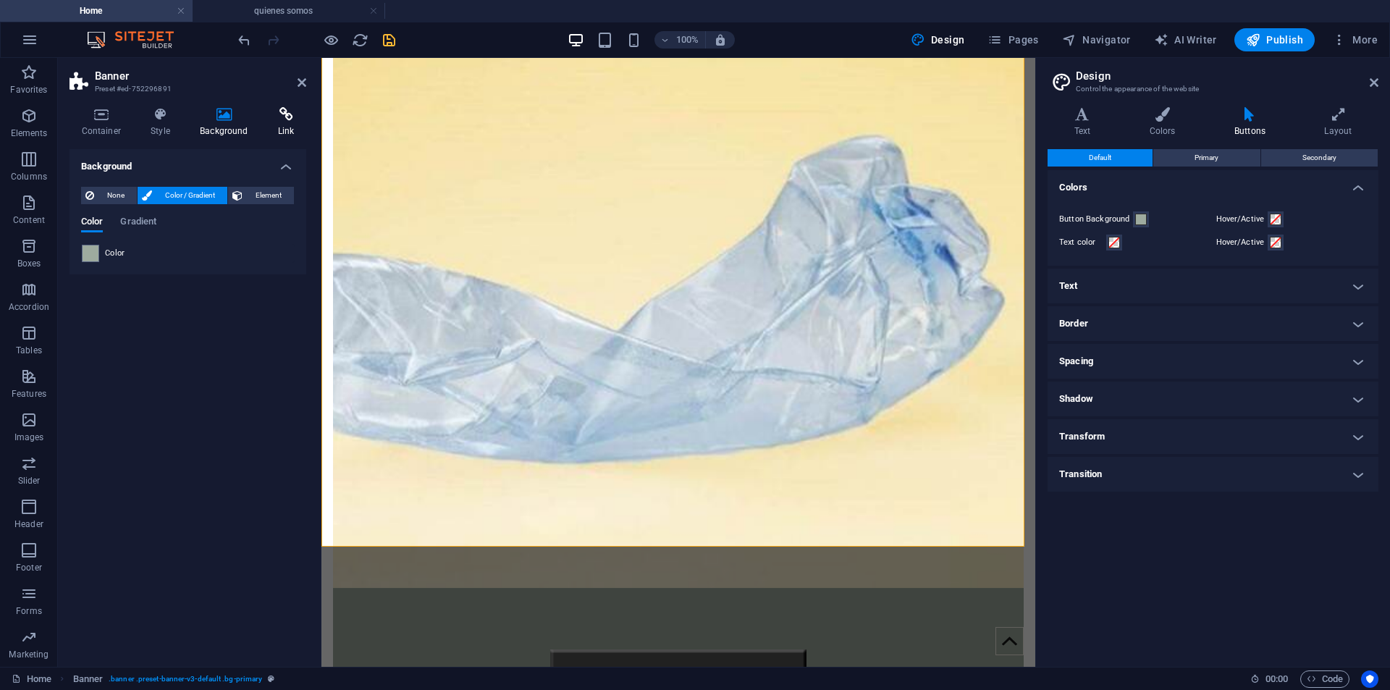
click at [282, 118] on icon at bounding box center [286, 114] width 41 height 14
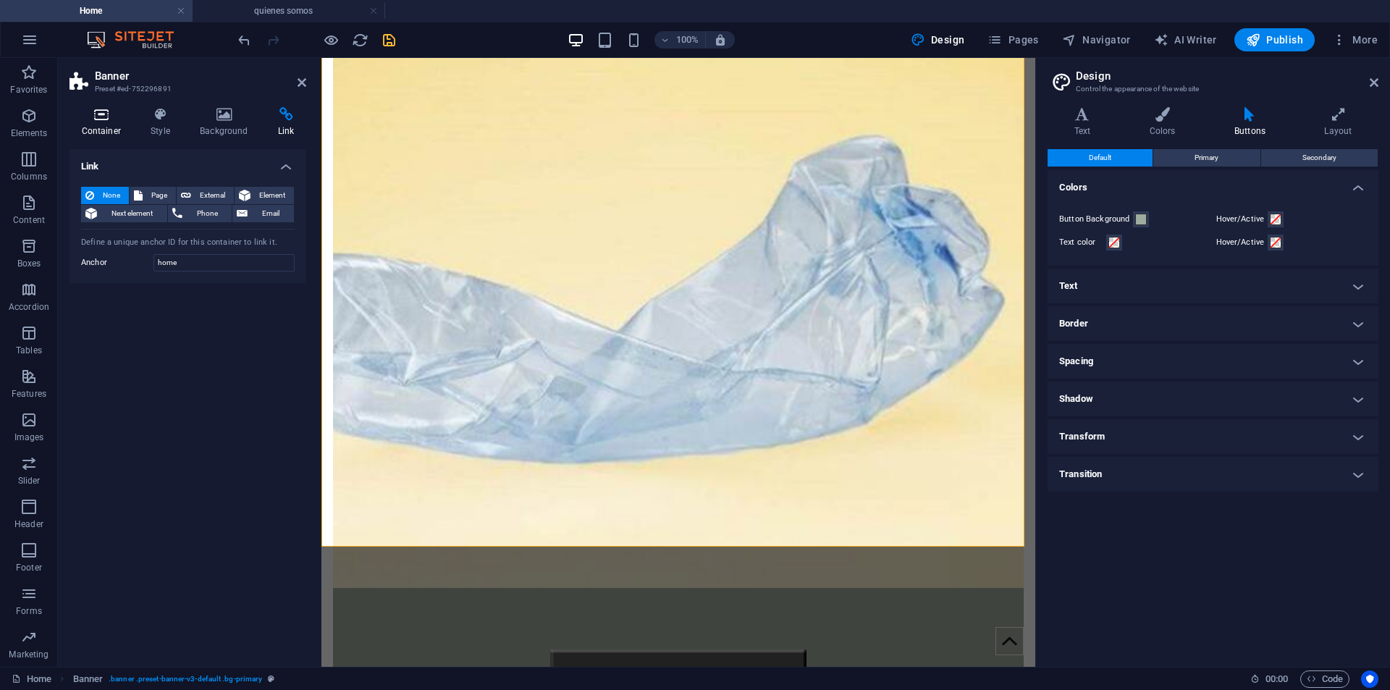
click at [101, 112] on icon at bounding box center [102, 114] width 64 height 14
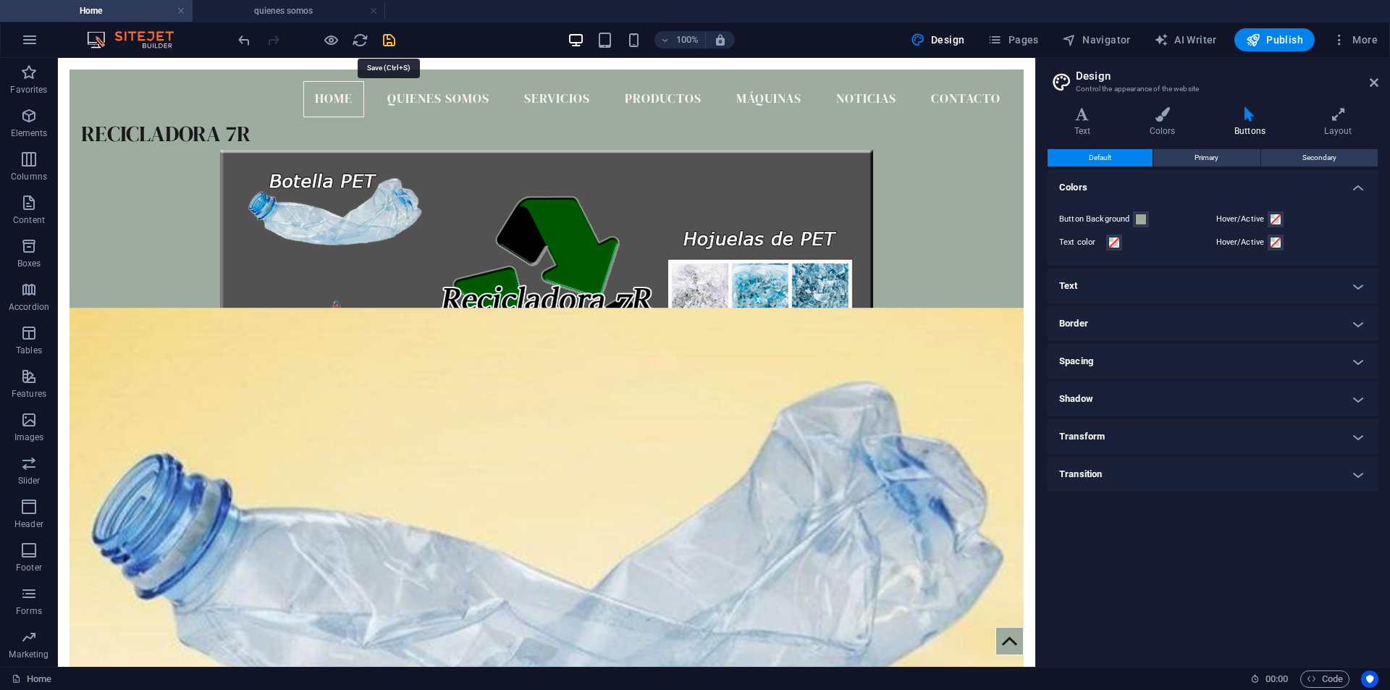
click at [387, 36] on icon "save" at bounding box center [389, 40] width 17 height 17
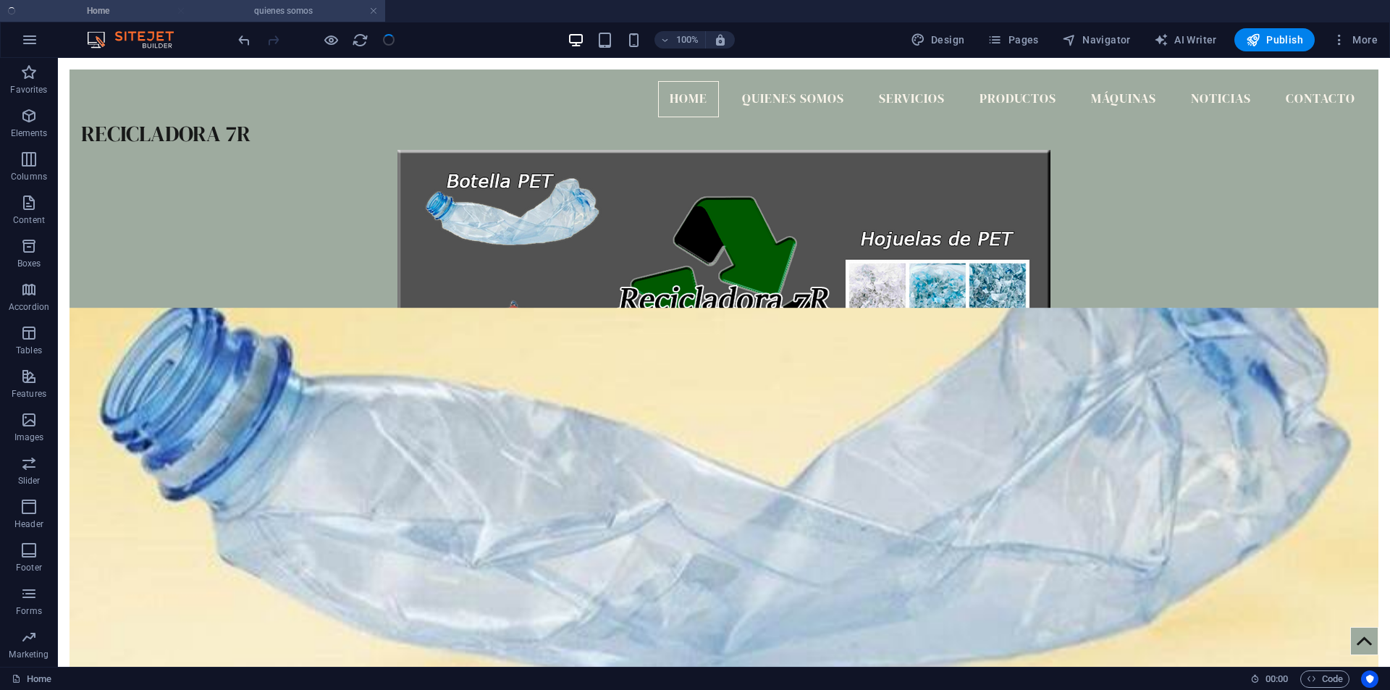
click at [316, 12] on h4 "quienes somos" at bounding box center [289, 11] width 193 height 16
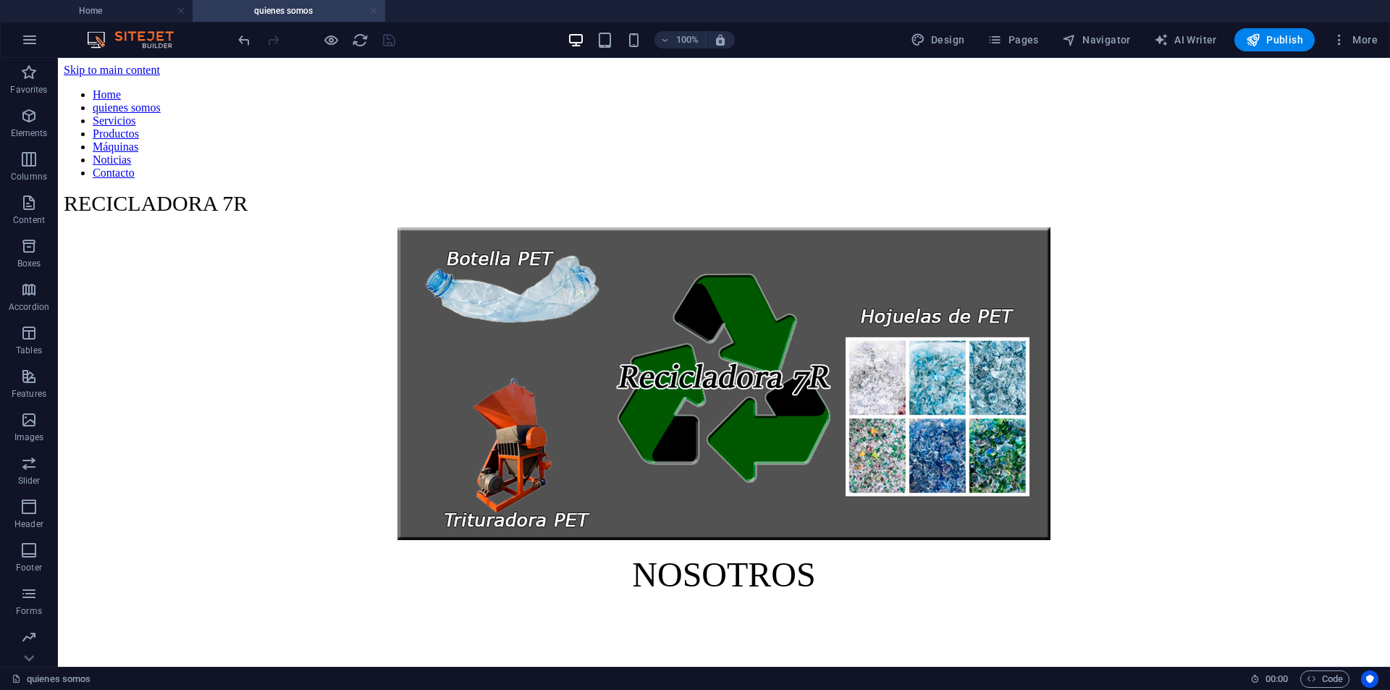
click at [377, 7] on link at bounding box center [373, 11] width 9 height 14
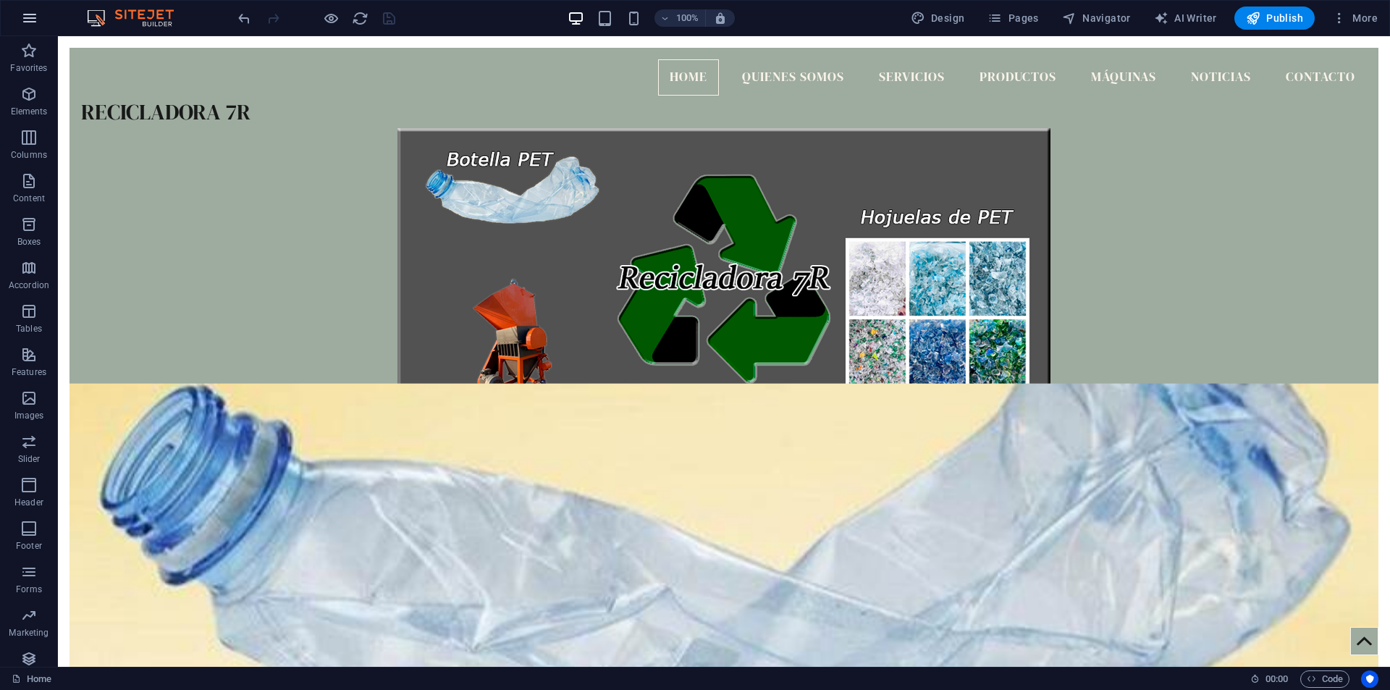
click at [35, 14] on icon "button" at bounding box center [29, 17] width 17 height 17
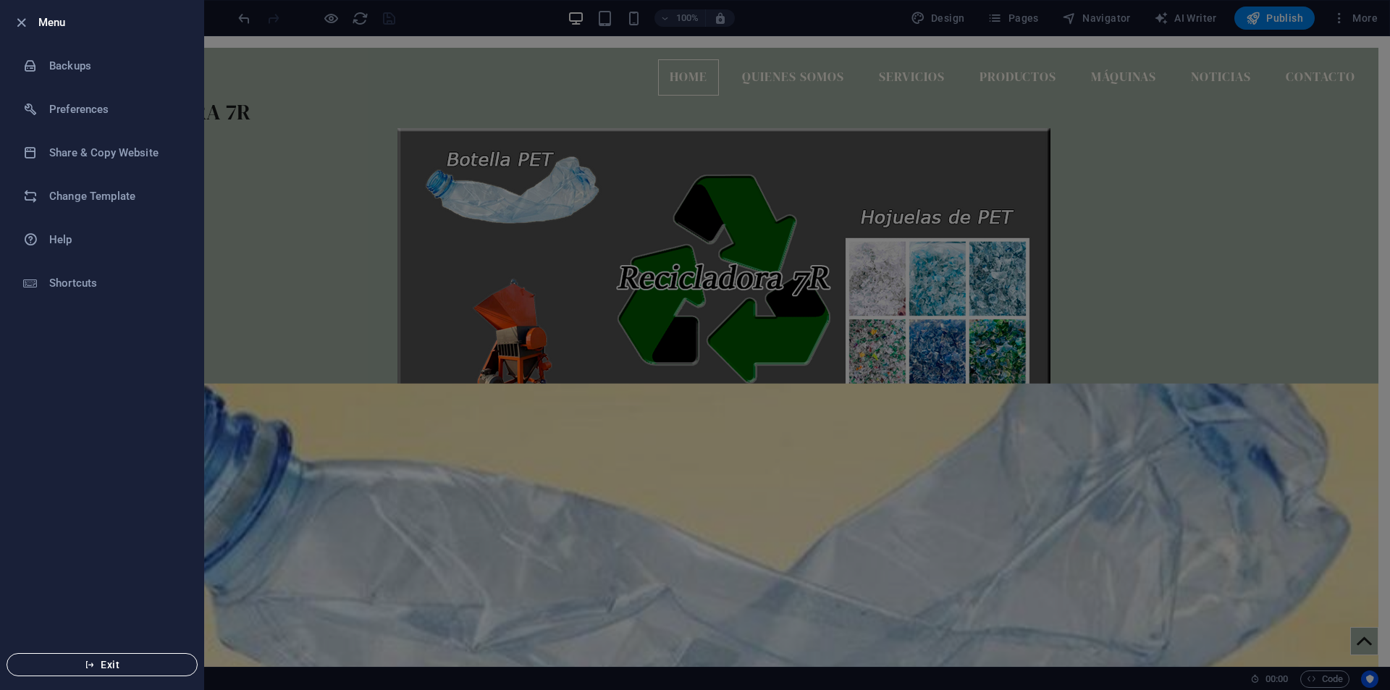
click at [147, 666] on span "Exit" at bounding box center [102, 665] width 167 height 12
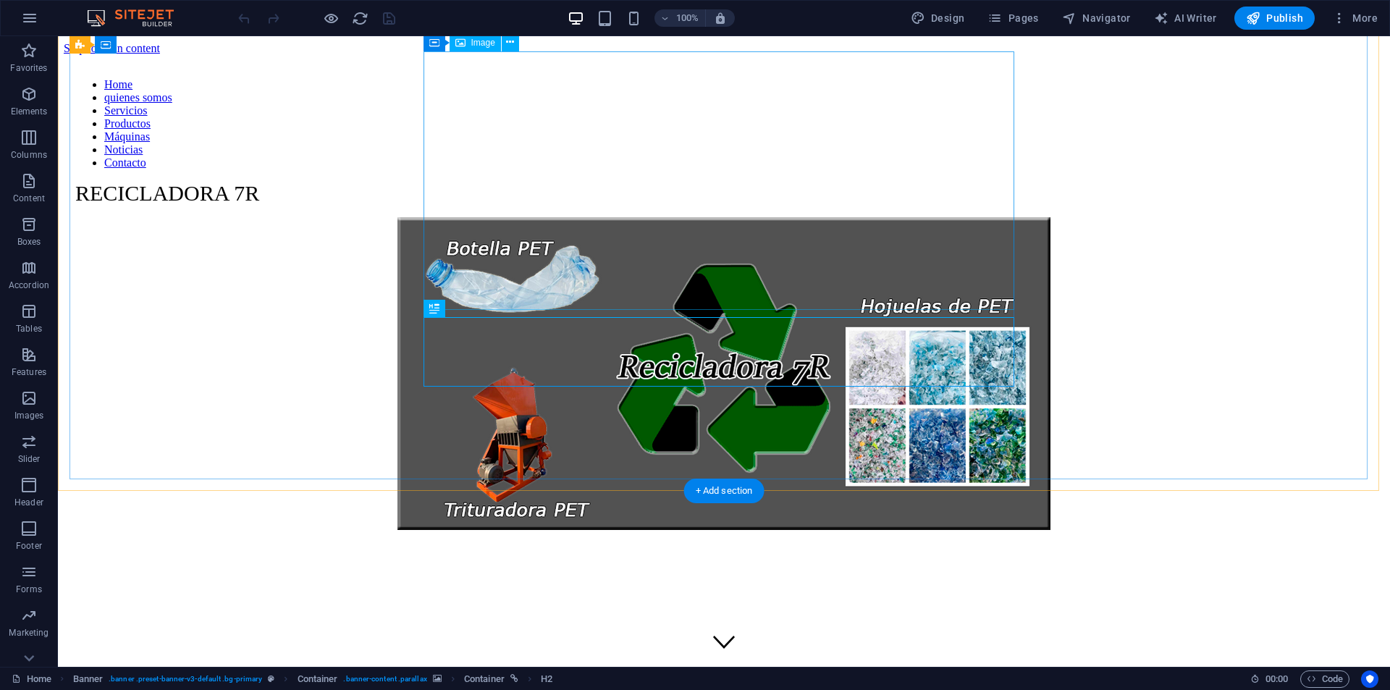
scroll to position [494, 0]
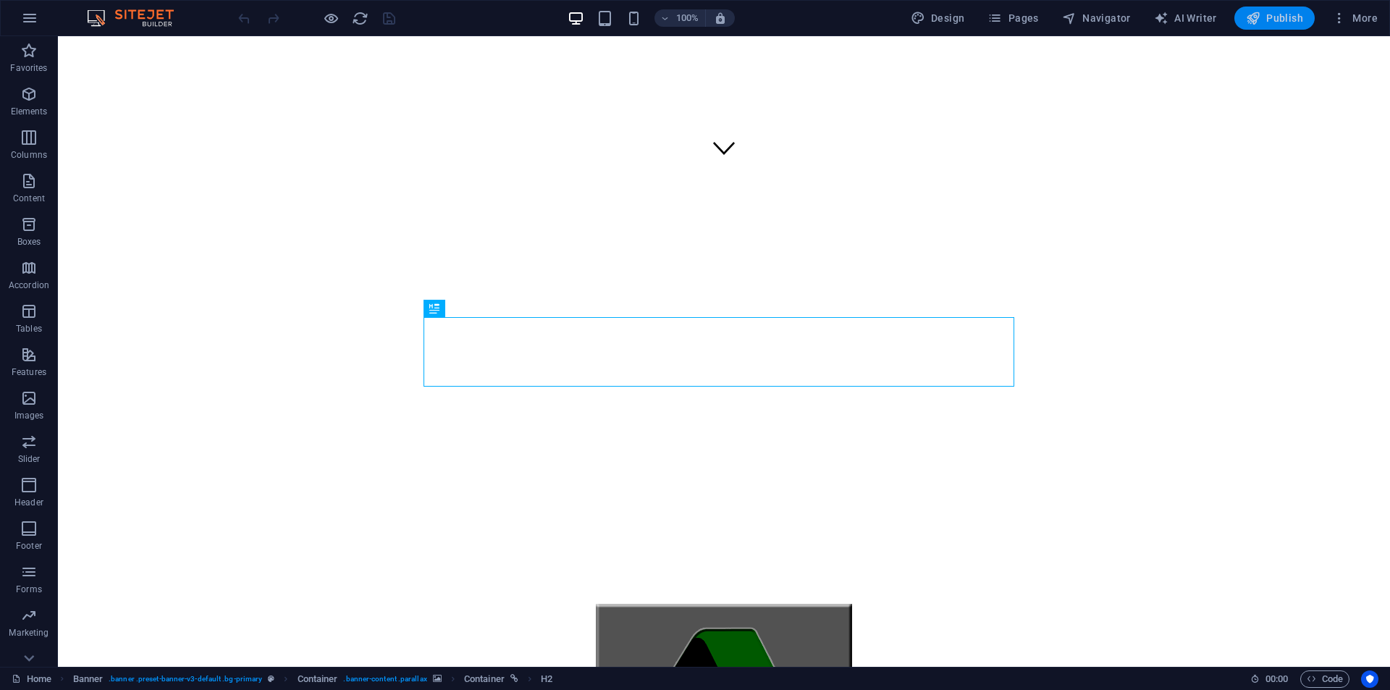
click at [1256, 19] on icon "button" at bounding box center [1253, 18] width 14 height 14
